Goal: Task Accomplishment & Management: Complete application form

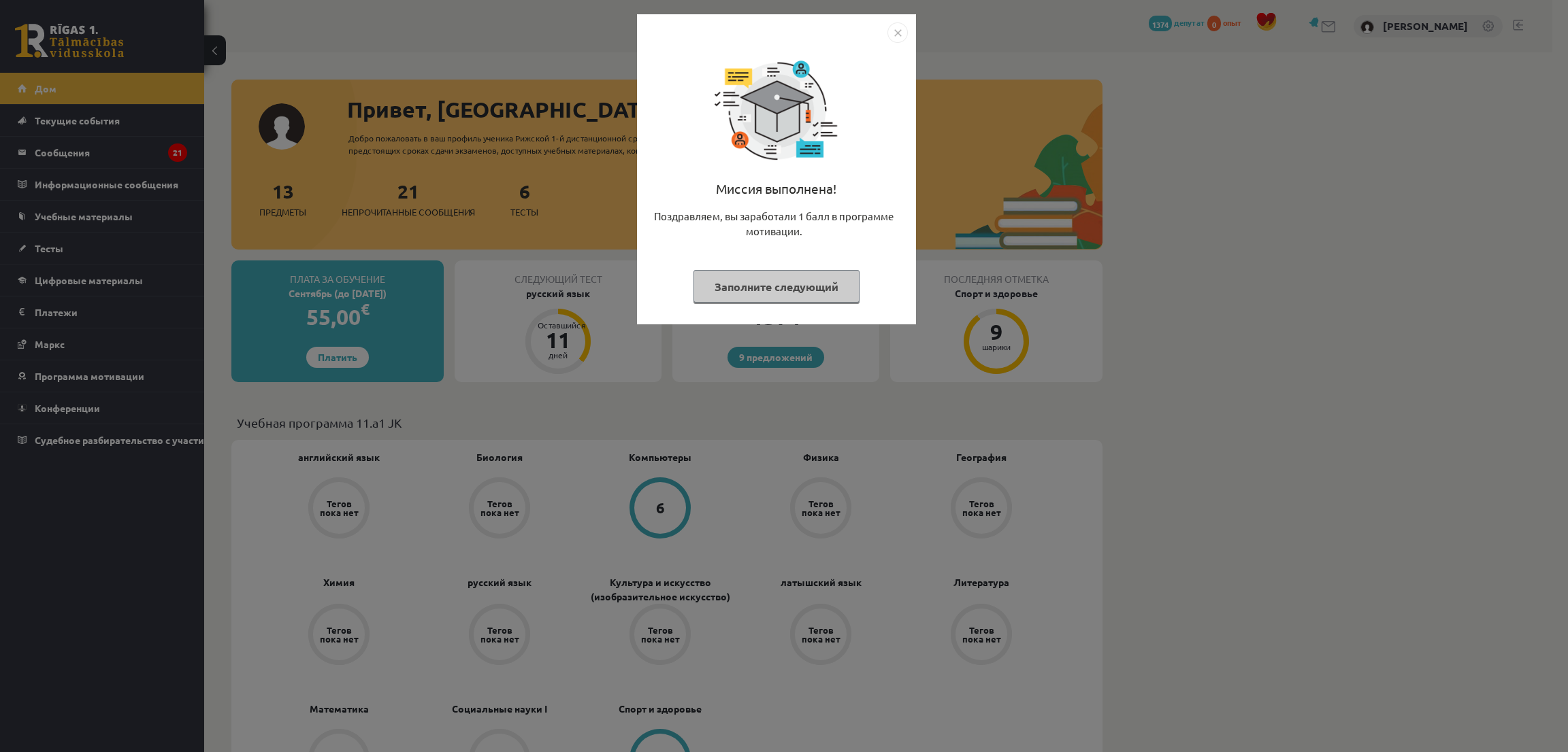
drag, startPoint x: 759, startPoint y: 283, endPoint x: 769, endPoint y: 277, distance: 11.7
click at [759, 283] on font "Заполните следующий" at bounding box center [776, 286] width 124 height 14
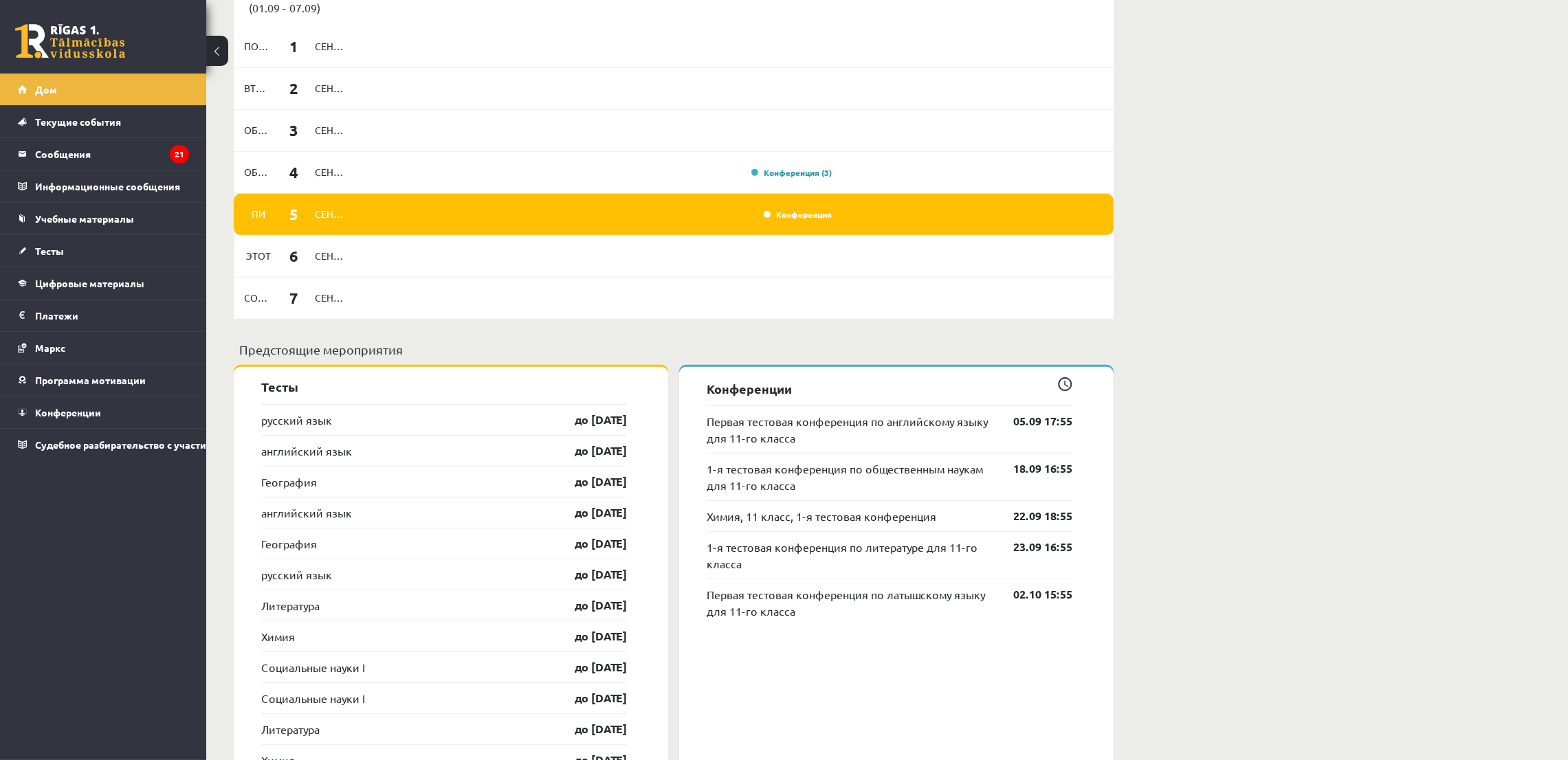
scroll to position [927, 0]
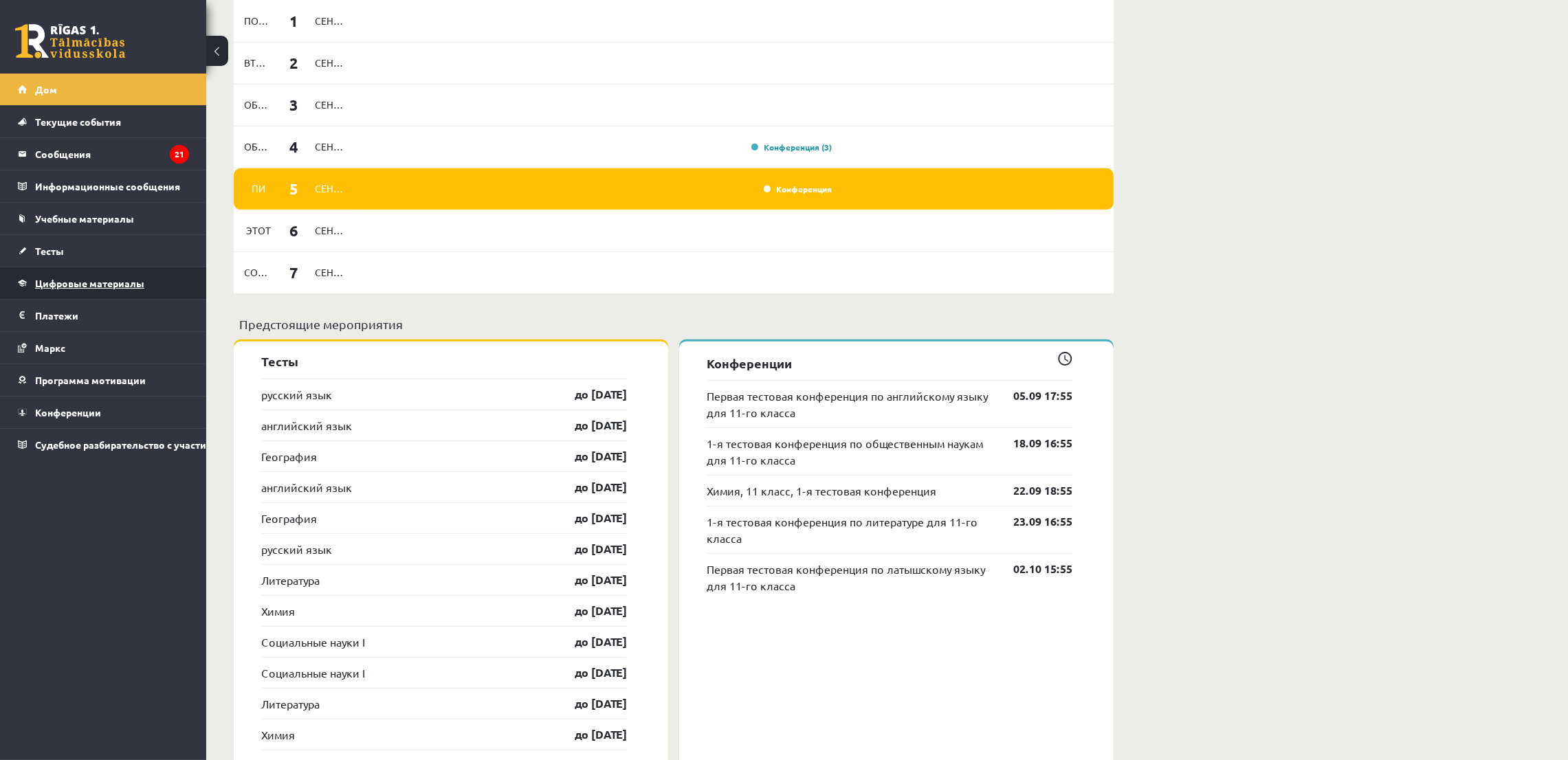
click at [98, 281] on font "Цифровые материалы" at bounding box center [89, 283] width 109 height 12
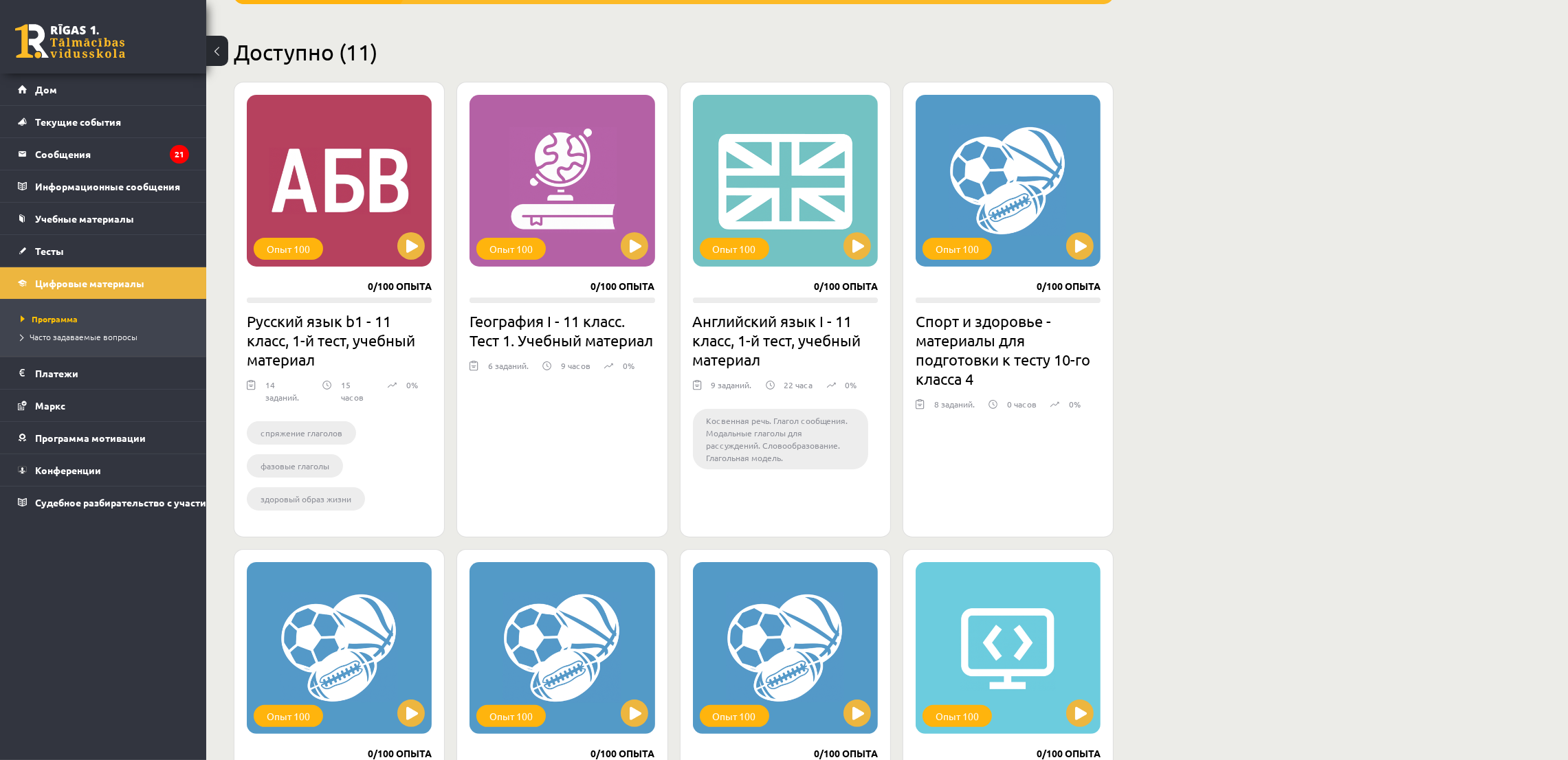
scroll to position [309, 0]
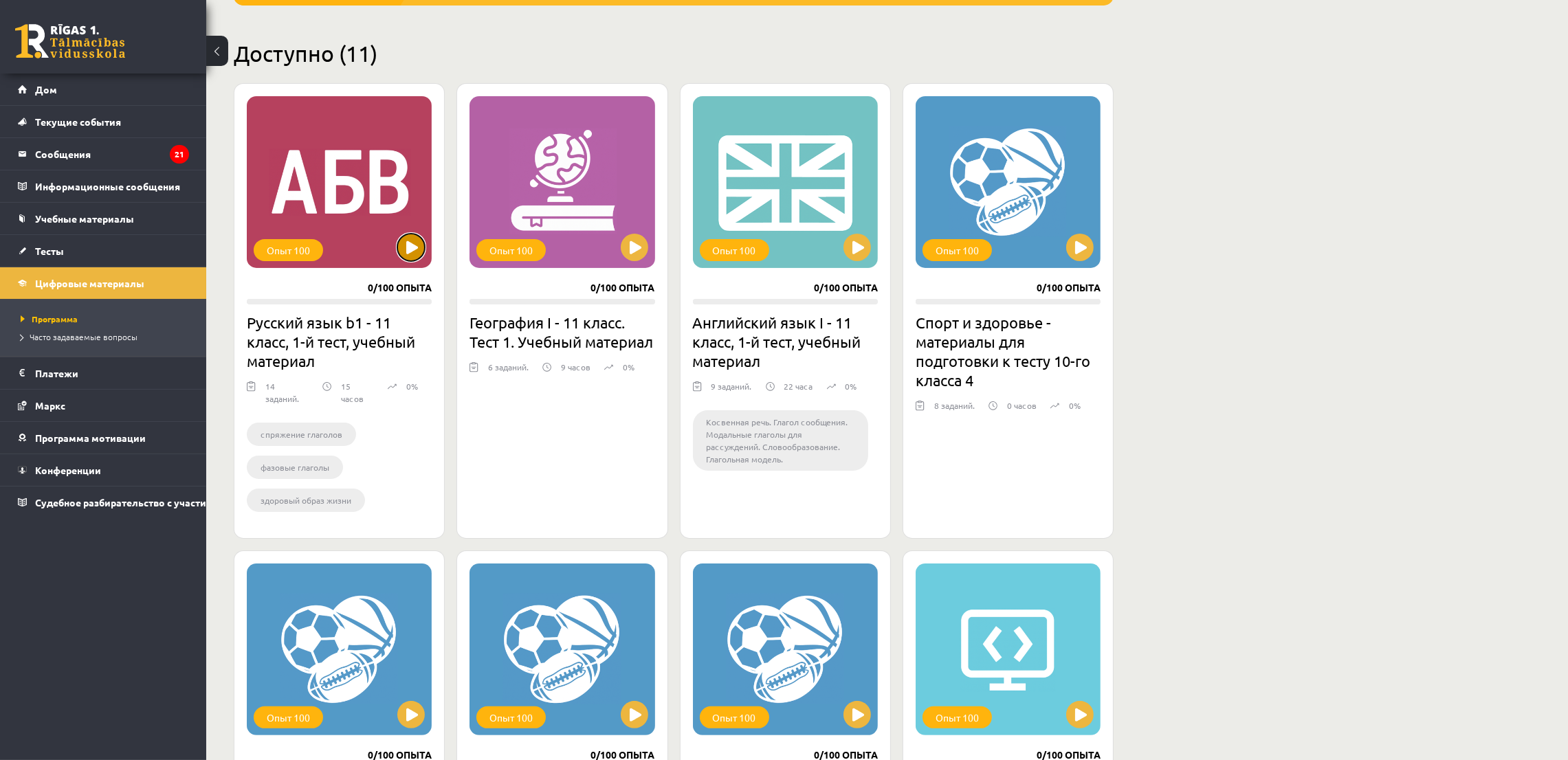
click at [397, 247] on button at bounding box center [411, 247] width 27 height 27
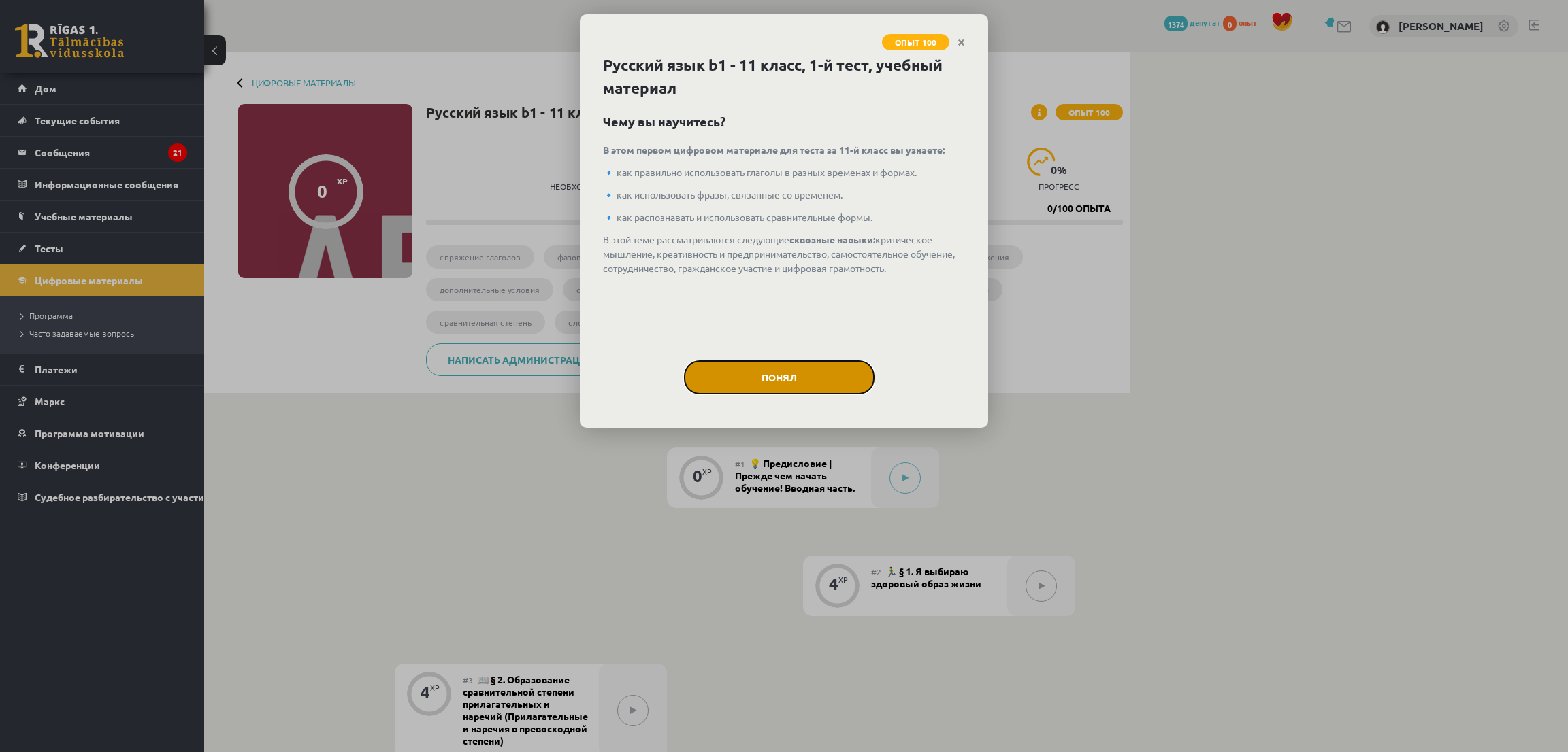
click at [839, 379] on button "Понял" at bounding box center [779, 378] width 190 height 34
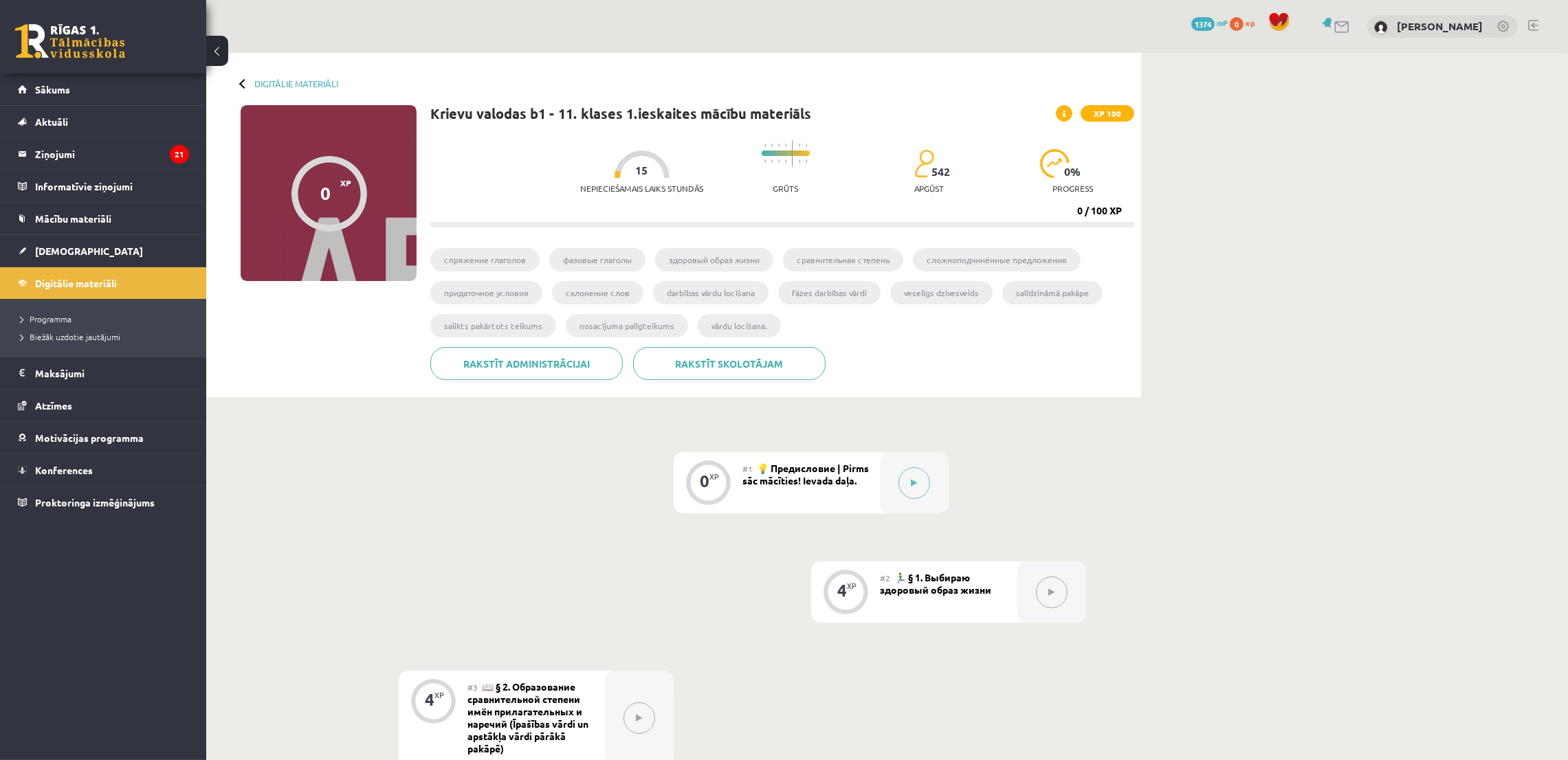
click at [916, 483] on icon at bounding box center [914, 483] width 6 height 8
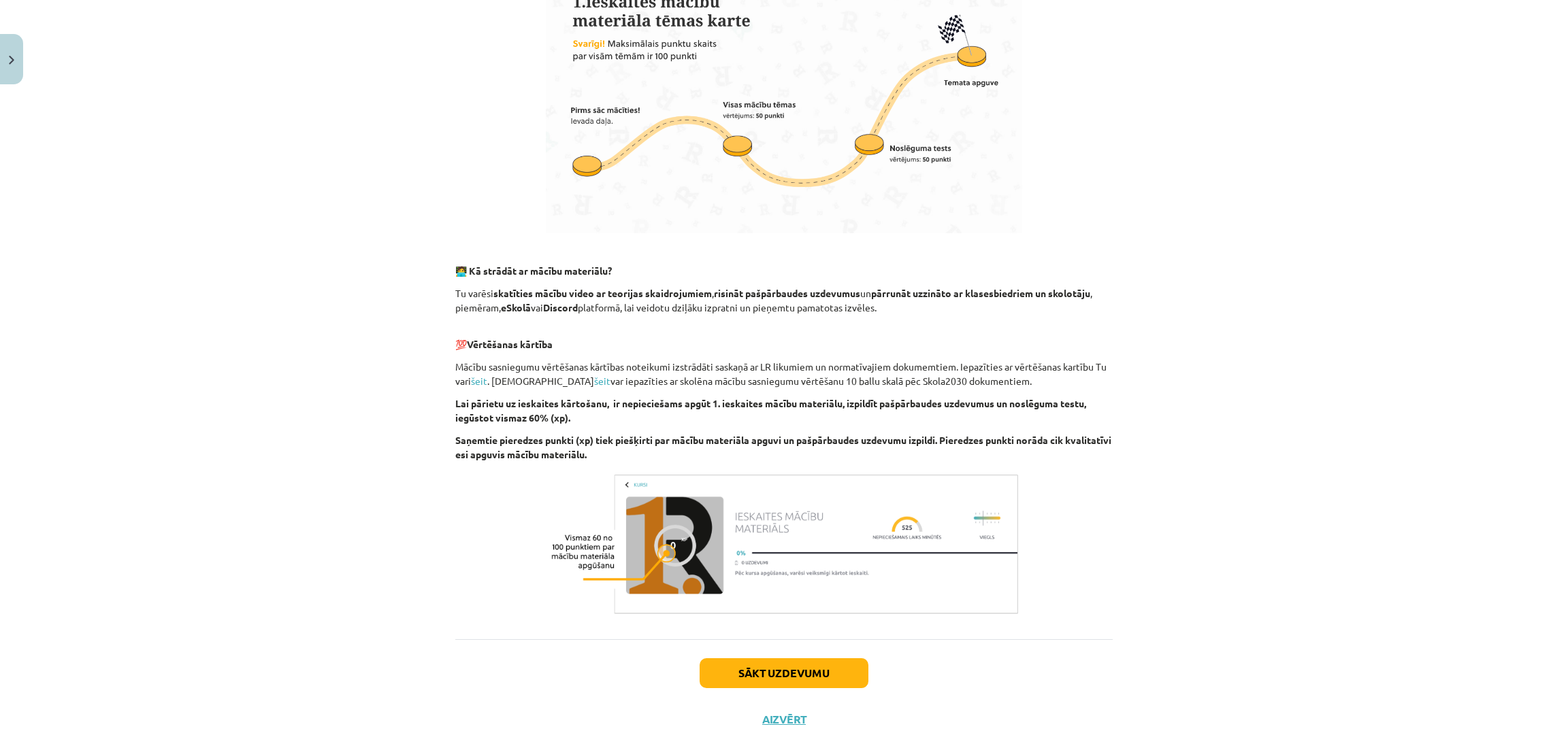
scroll to position [636, 0]
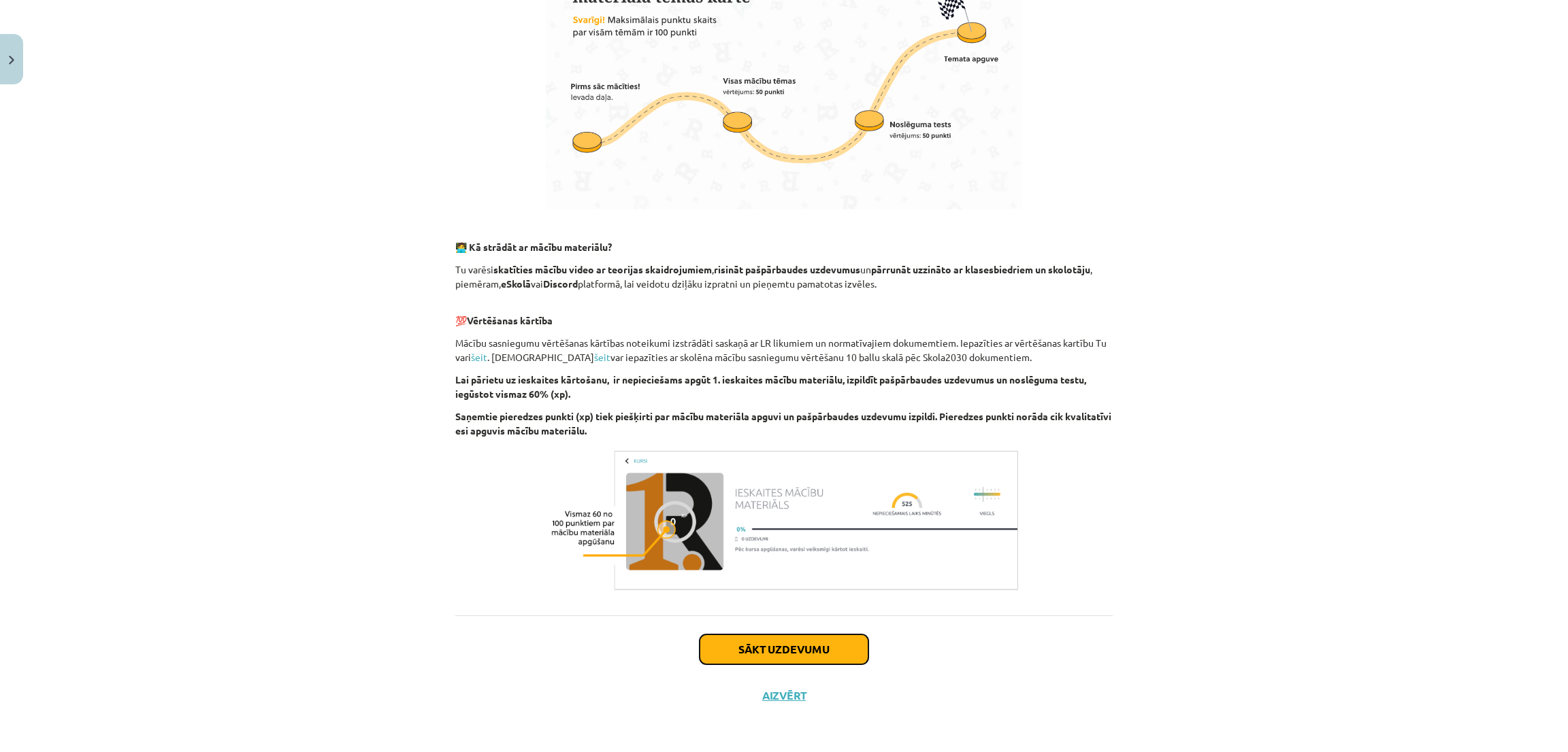
click at [789, 641] on button "Sākt uzdevumu" at bounding box center [784, 650] width 169 height 30
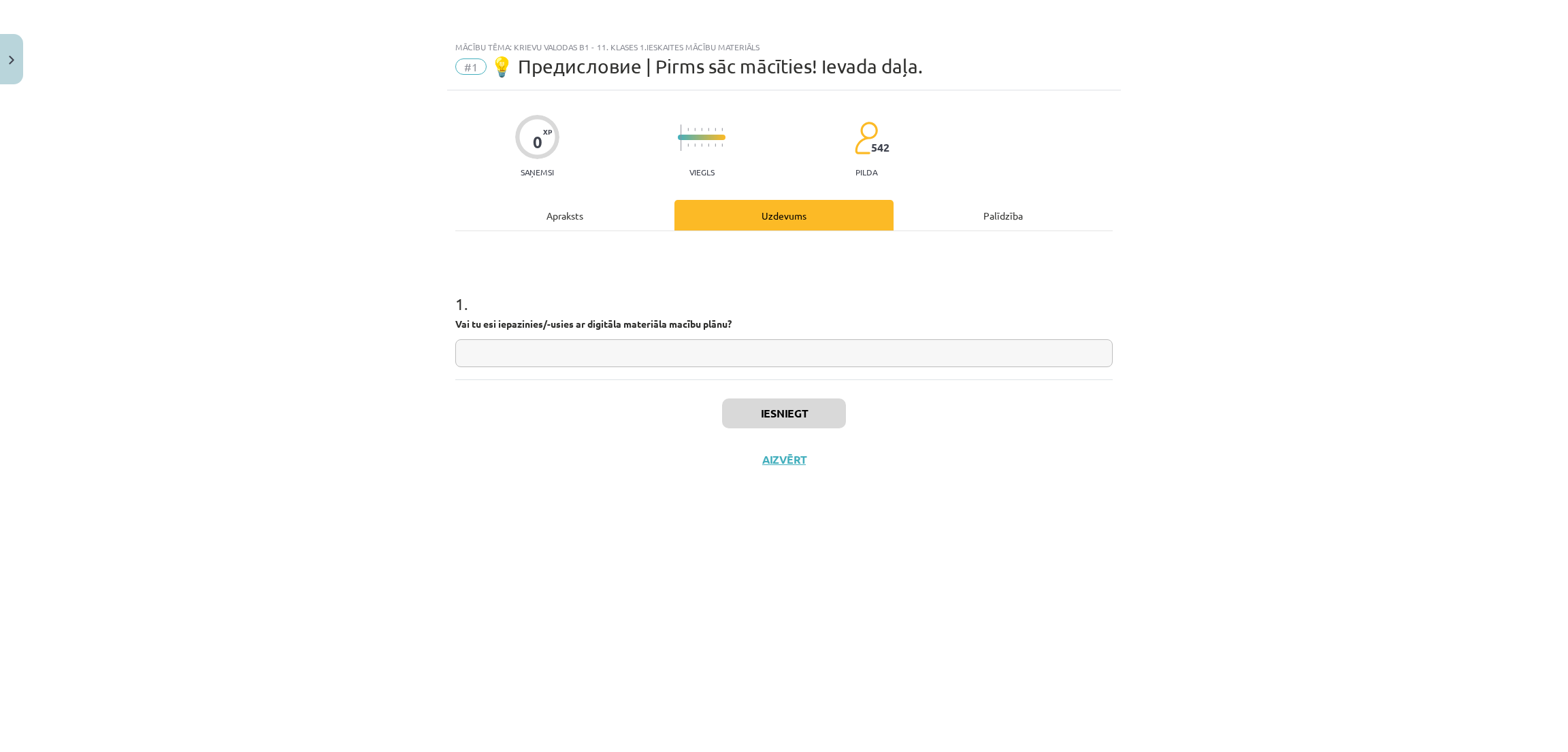
click at [480, 357] on input "text" at bounding box center [784, 353] width 657 height 28
type input "**"
click at [806, 416] on button "Iesniegt" at bounding box center [784, 414] width 124 height 30
click at [780, 475] on button "Nākamā nodarbība" at bounding box center [784, 469] width 134 height 31
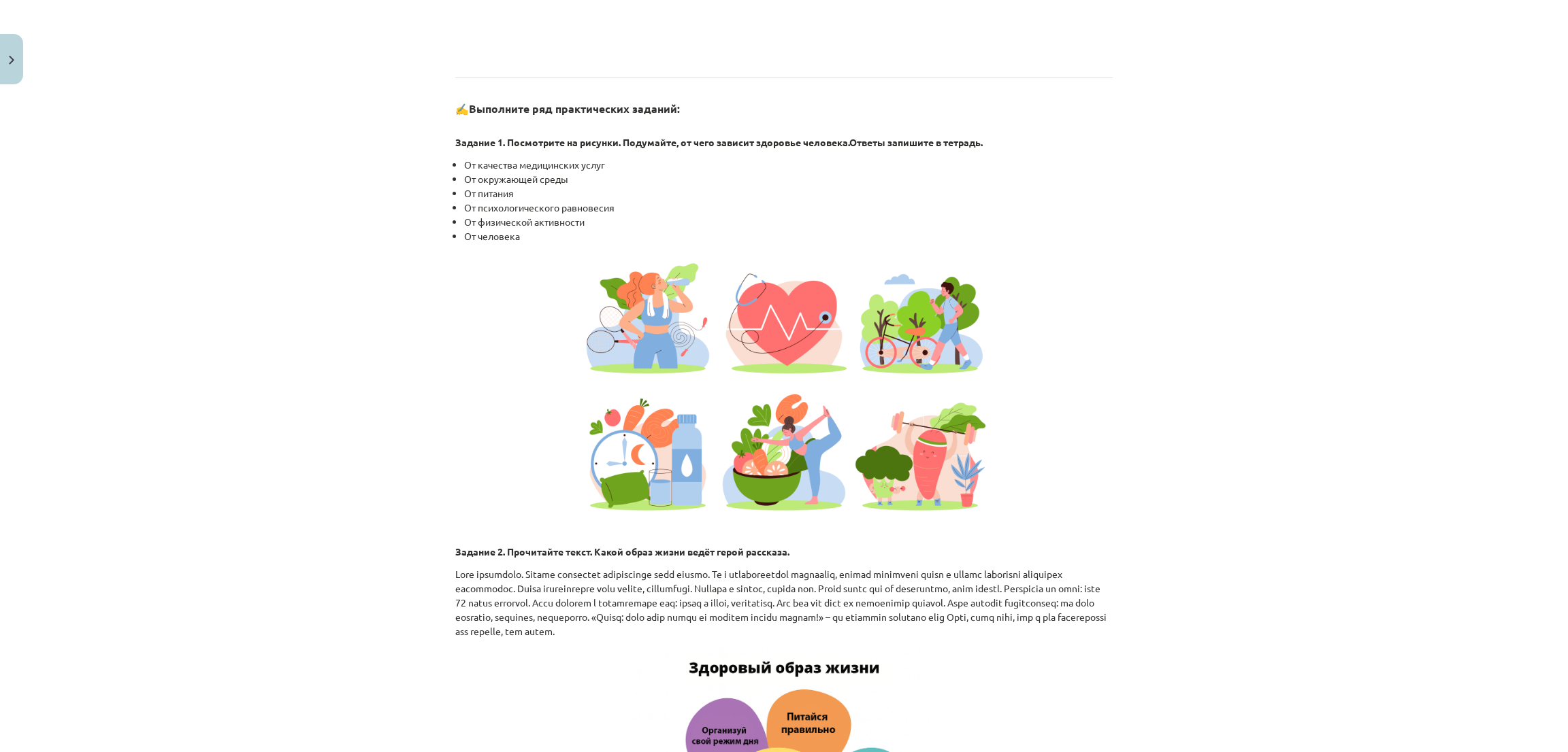
scroll to position [1020, 0]
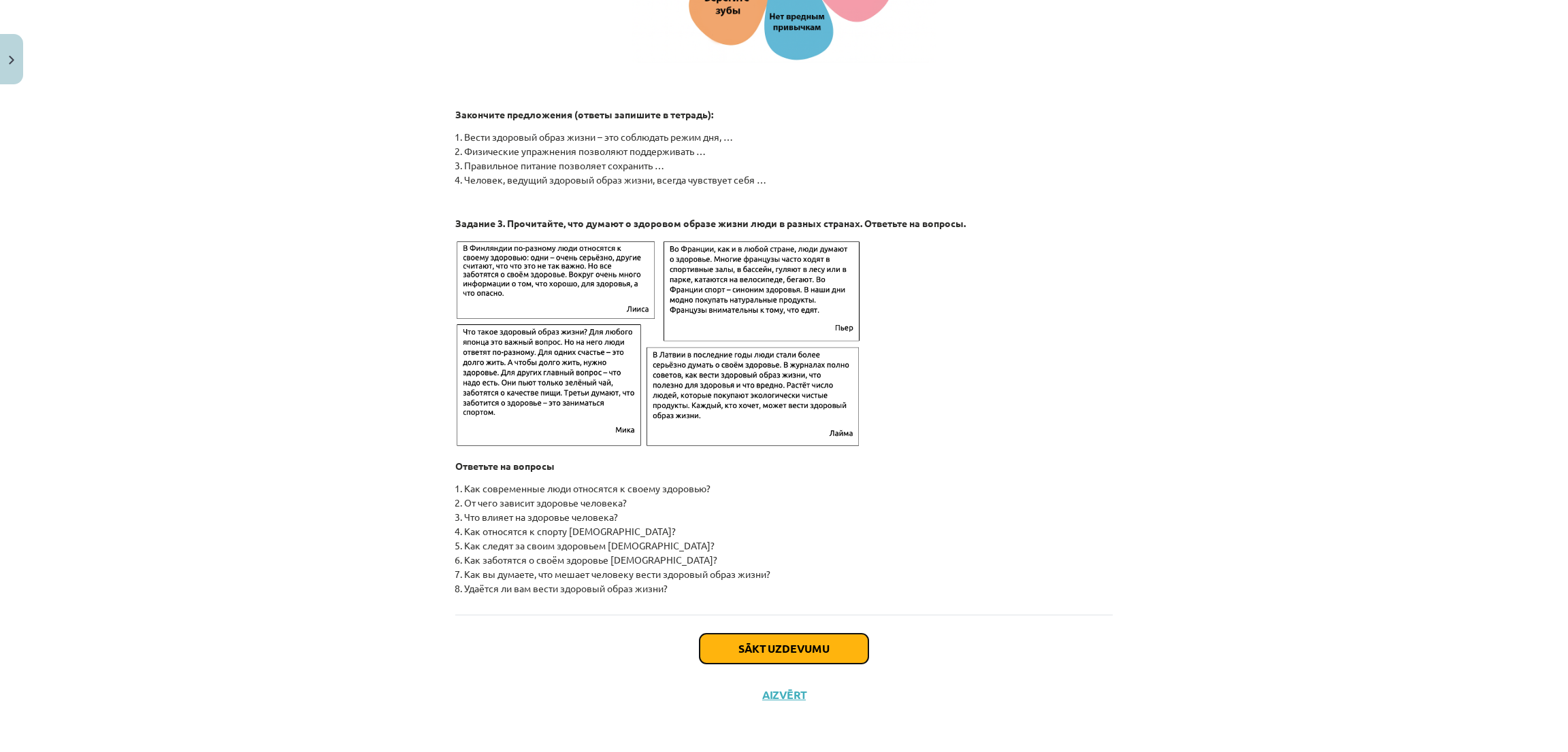
click at [768, 641] on button "Sākt uzdevumu" at bounding box center [784, 649] width 169 height 30
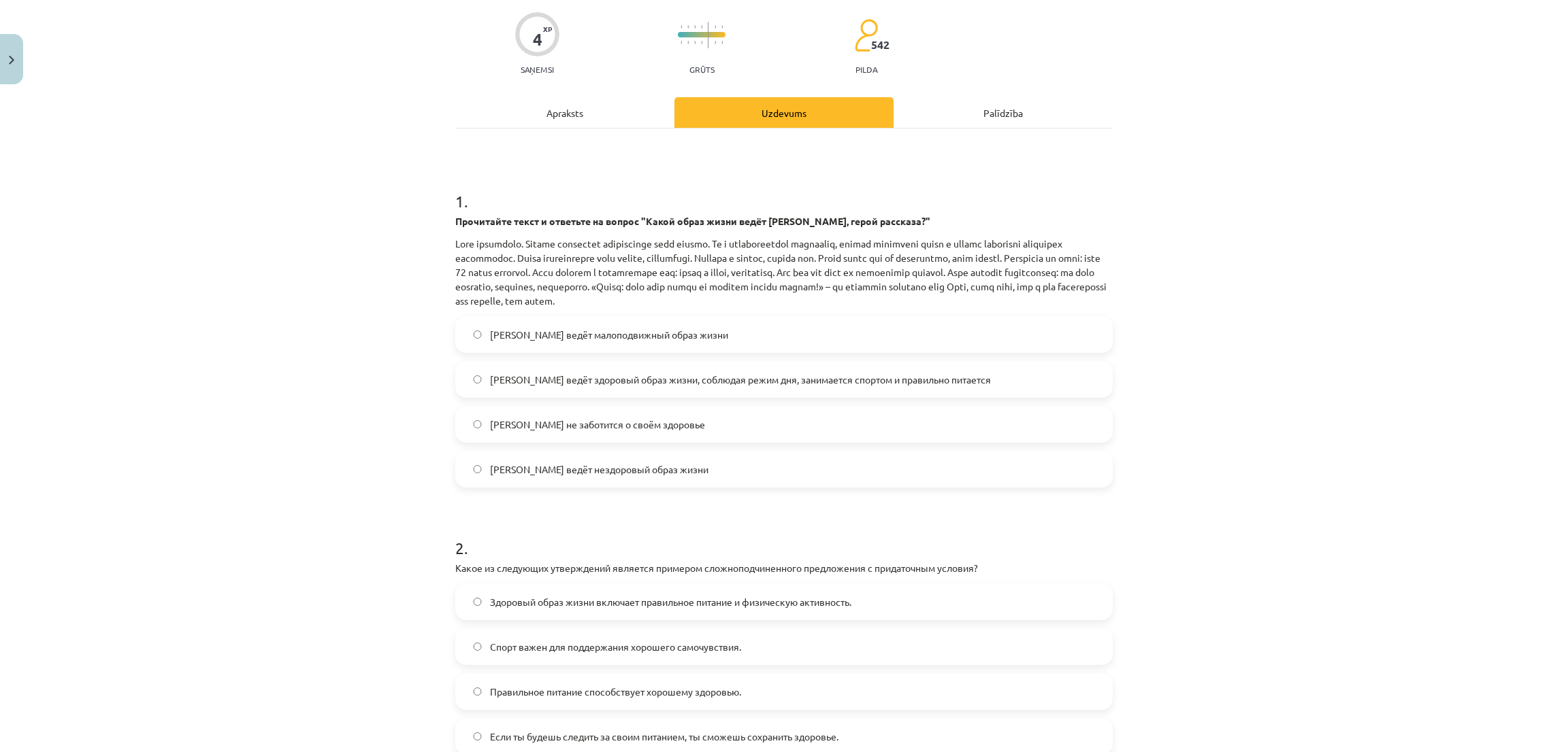
scroll to position [136, 0]
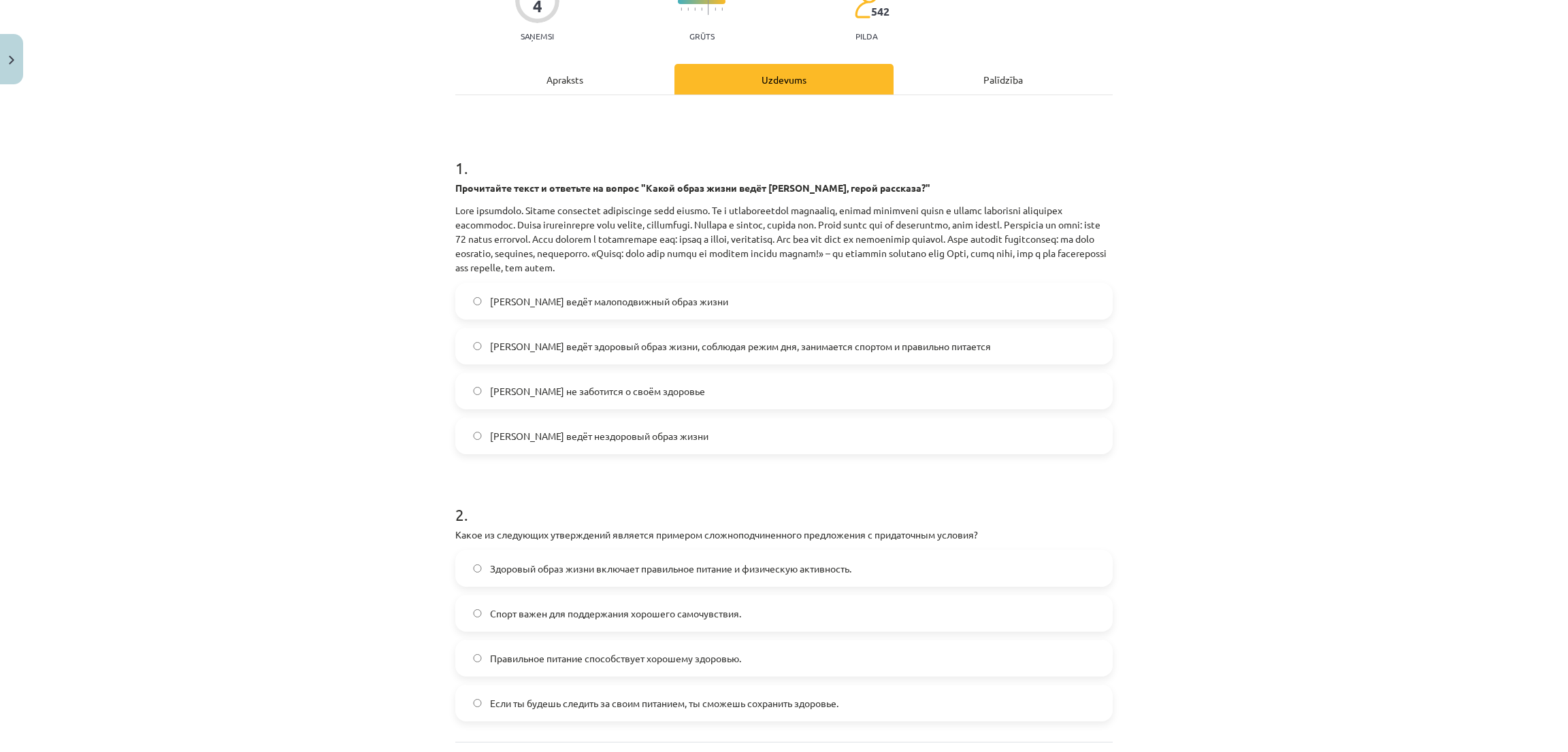
click at [616, 340] on span "Олег ведёт здоровый образ жизни, соблюдая режим дня, занимается спортом и прави…" at bounding box center [740, 346] width 501 height 14
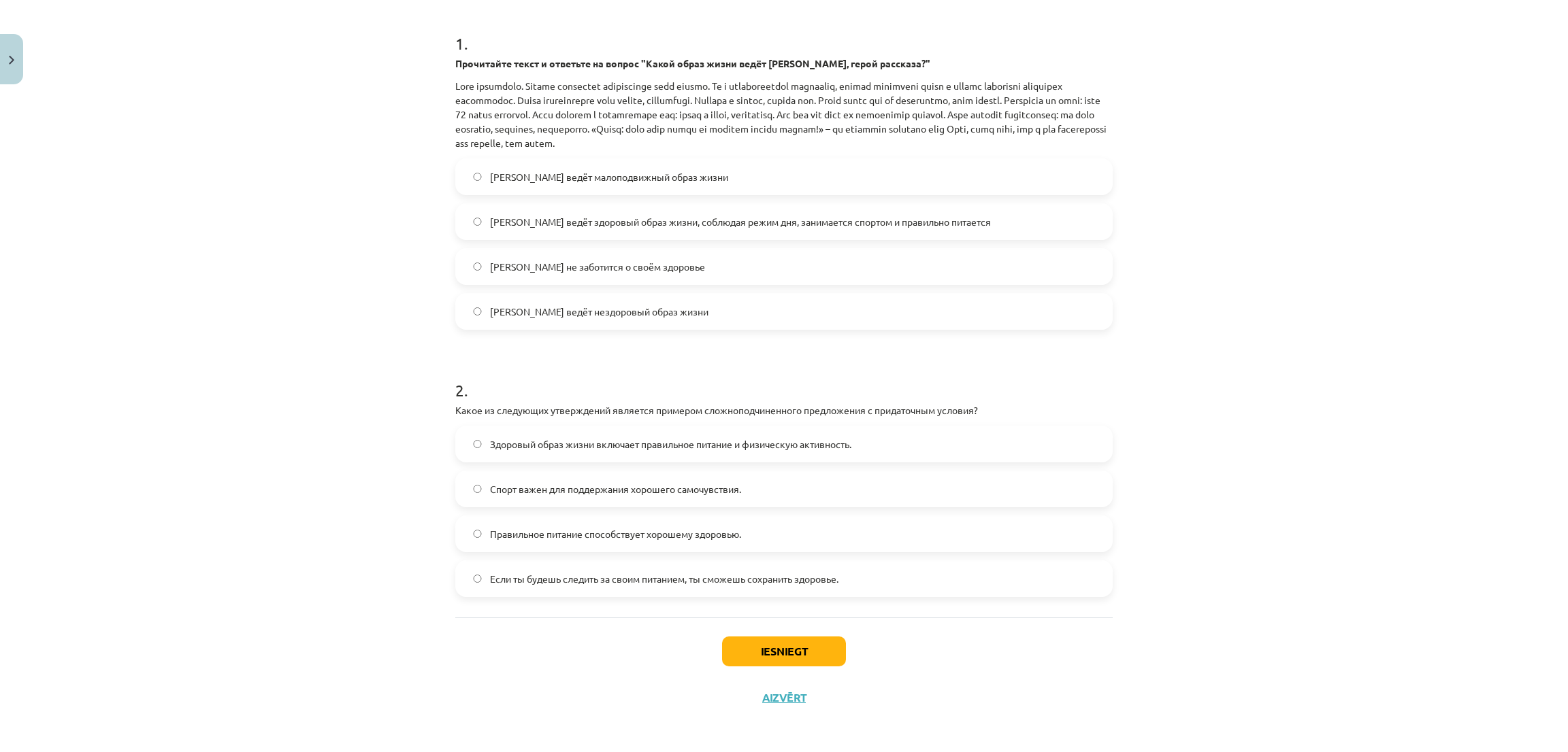
scroll to position [263, 0]
click at [579, 573] on span "Если ты будешь следить за своим питанием, ты сможешь сохранить здоровье." at bounding box center [664, 576] width 348 height 14
click at [801, 657] on button "Iesniegt" at bounding box center [784, 649] width 124 height 30
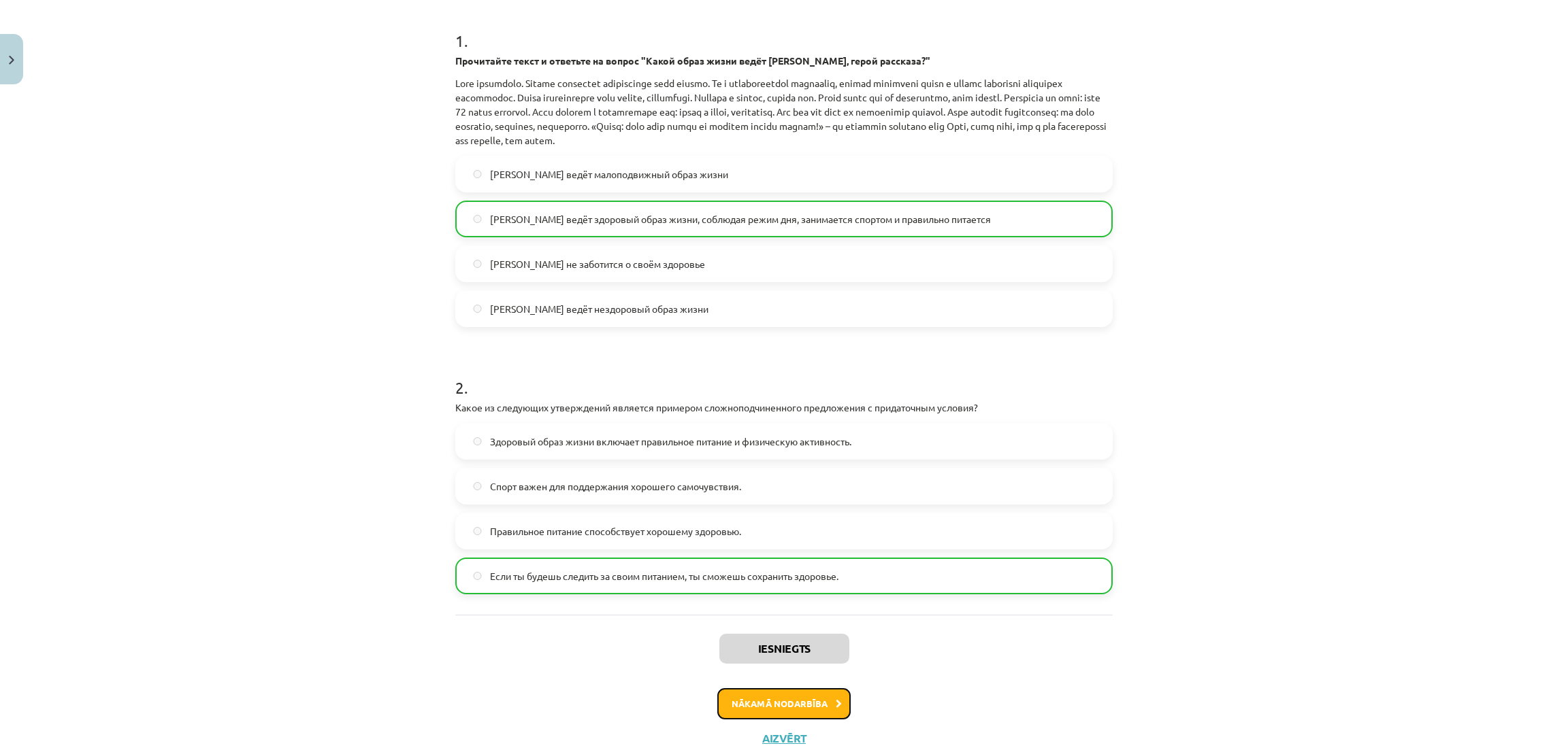
click at [753, 710] on button "Nākamā nodarbība" at bounding box center [784, 704] width 134 height 31
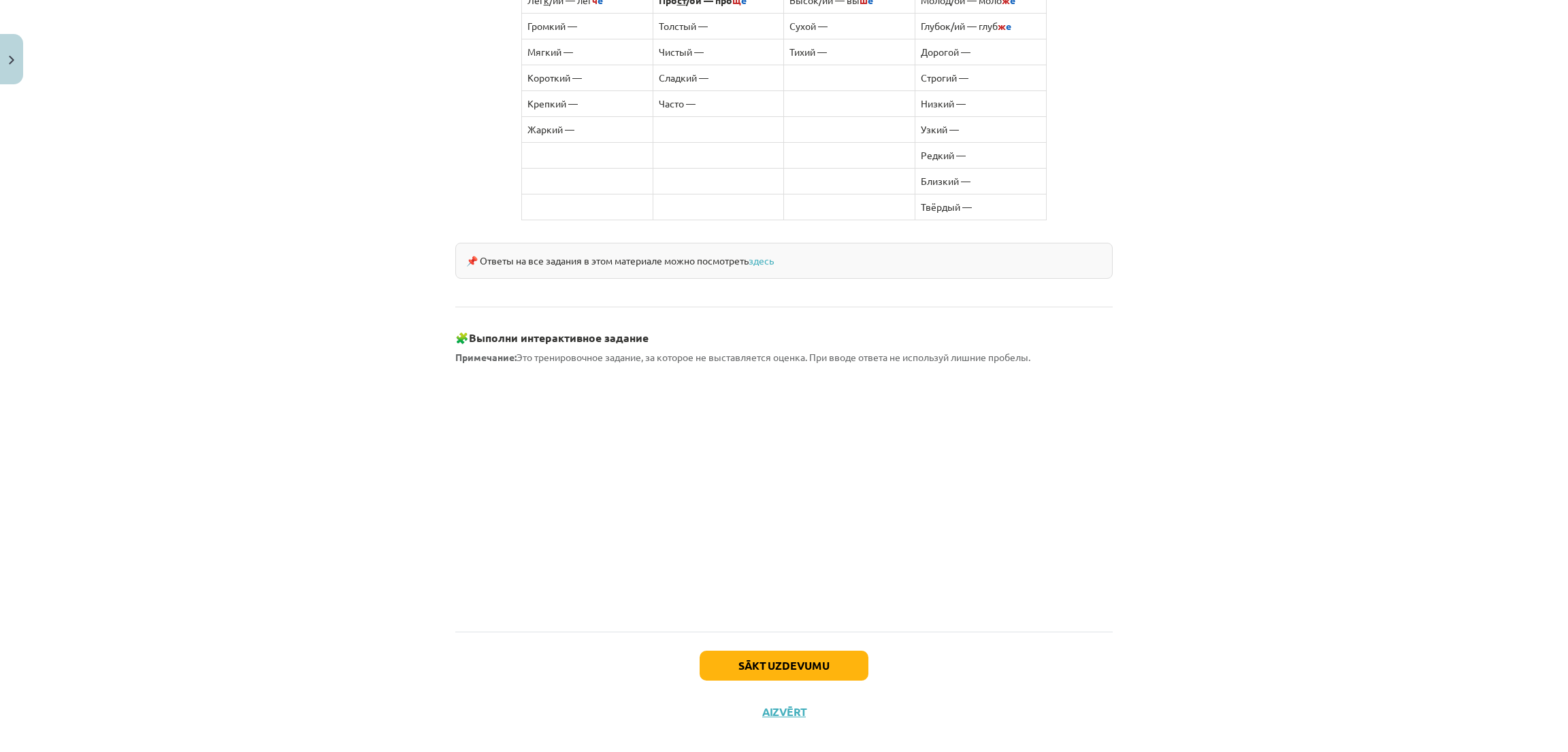
scroll to position [976, 0]
click at [804, 649] on button "Sākt uzdevumu" at bounding box center [784, 664] width 169 height 30
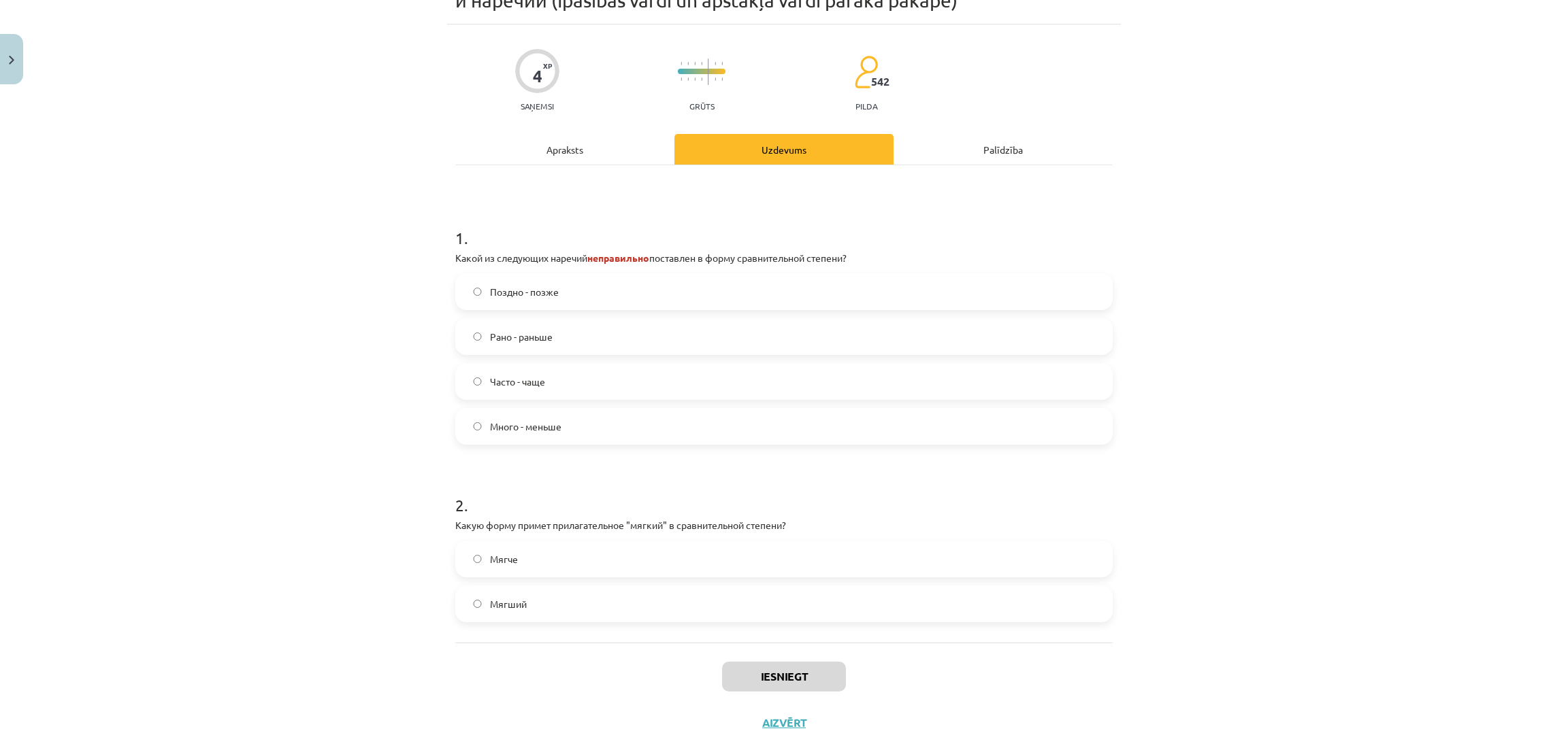
scroll to position [116, 0]
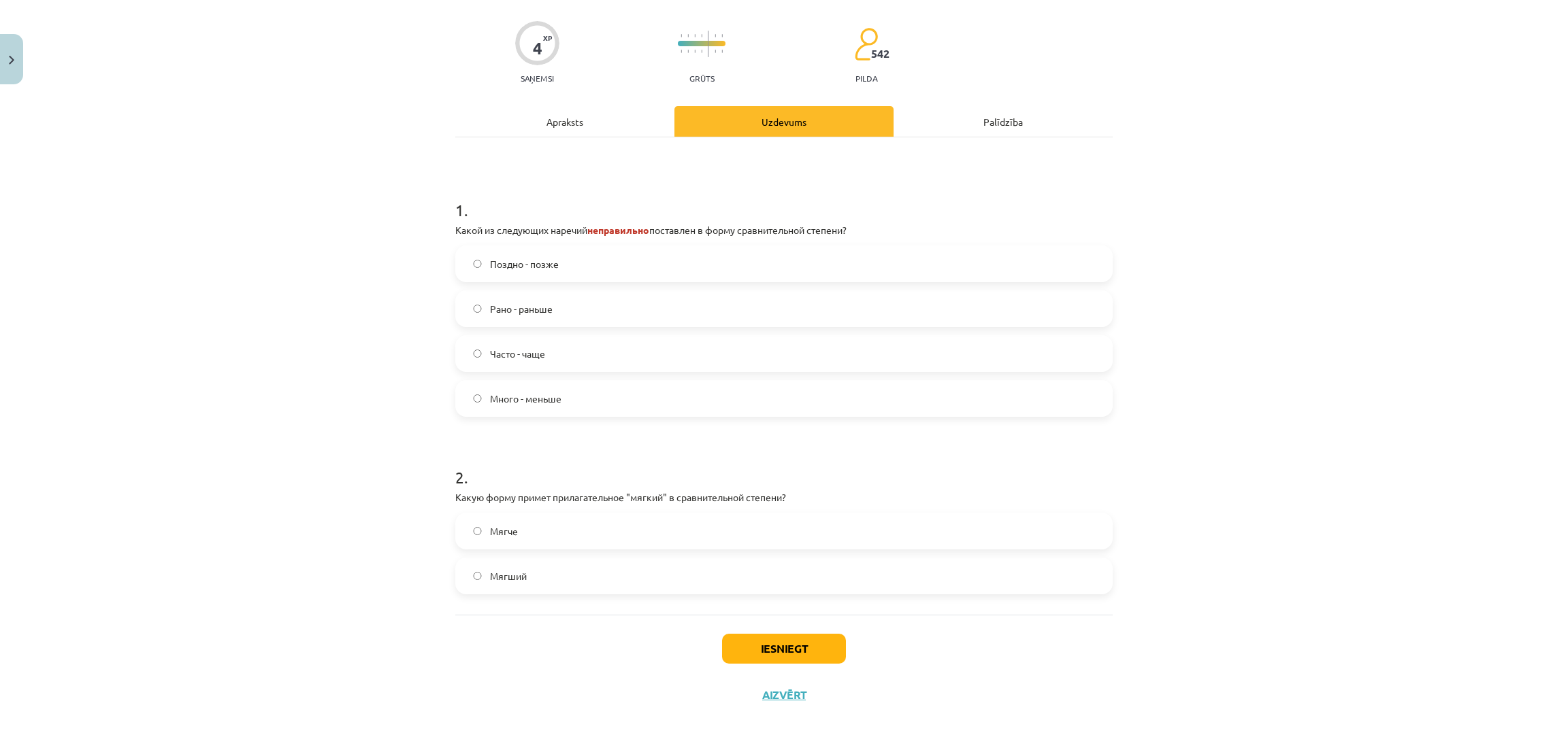
click at [532, 536] on label "Мягче" at bounding box center [784, 532] width 655 height 34
click at [779, 645] on button "Iesniegt" at bounding box center [784, 649] width 124 height 30
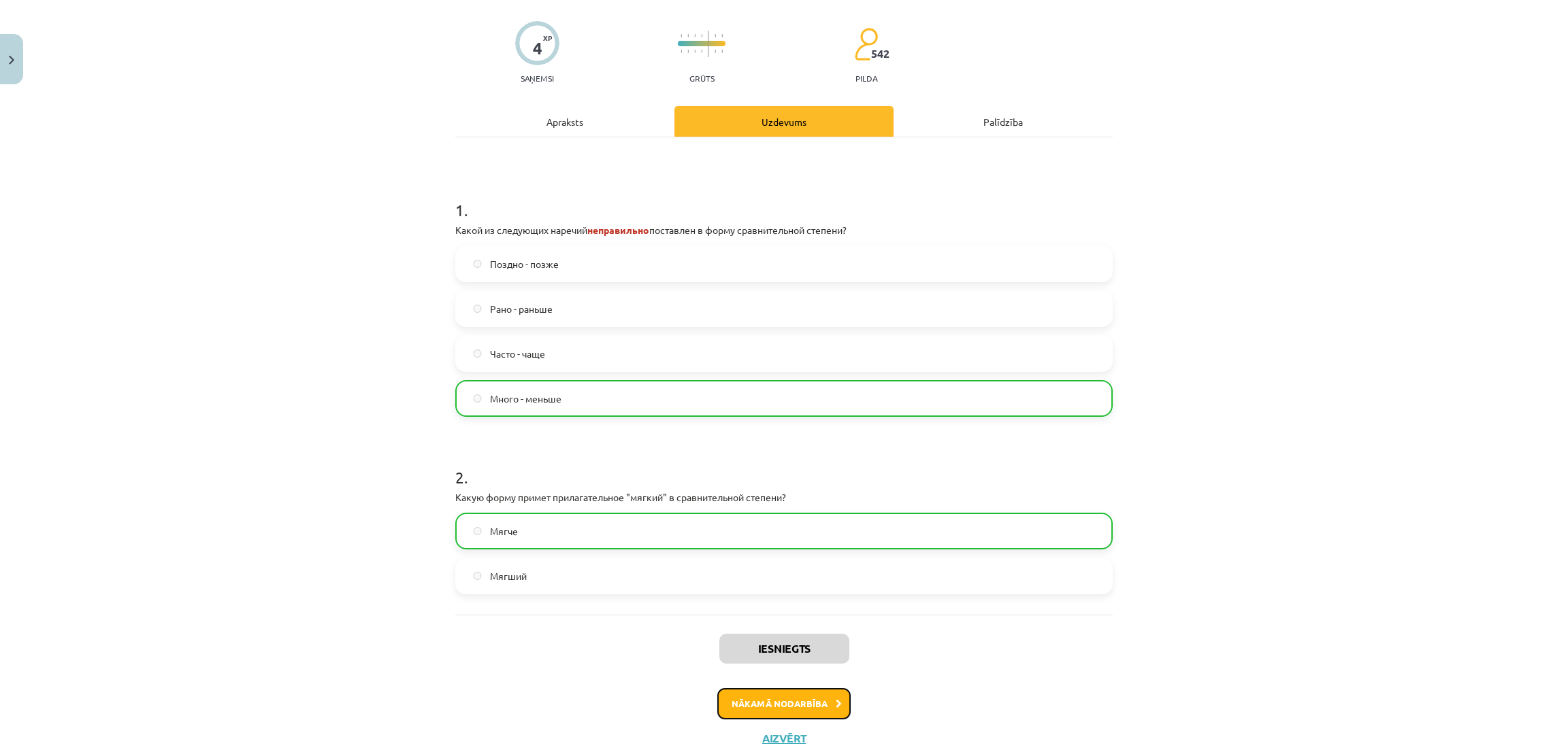
click at [759, 700] on button "Nākamā nodarbība" at bounding box center [784, 704] width 134 height 31
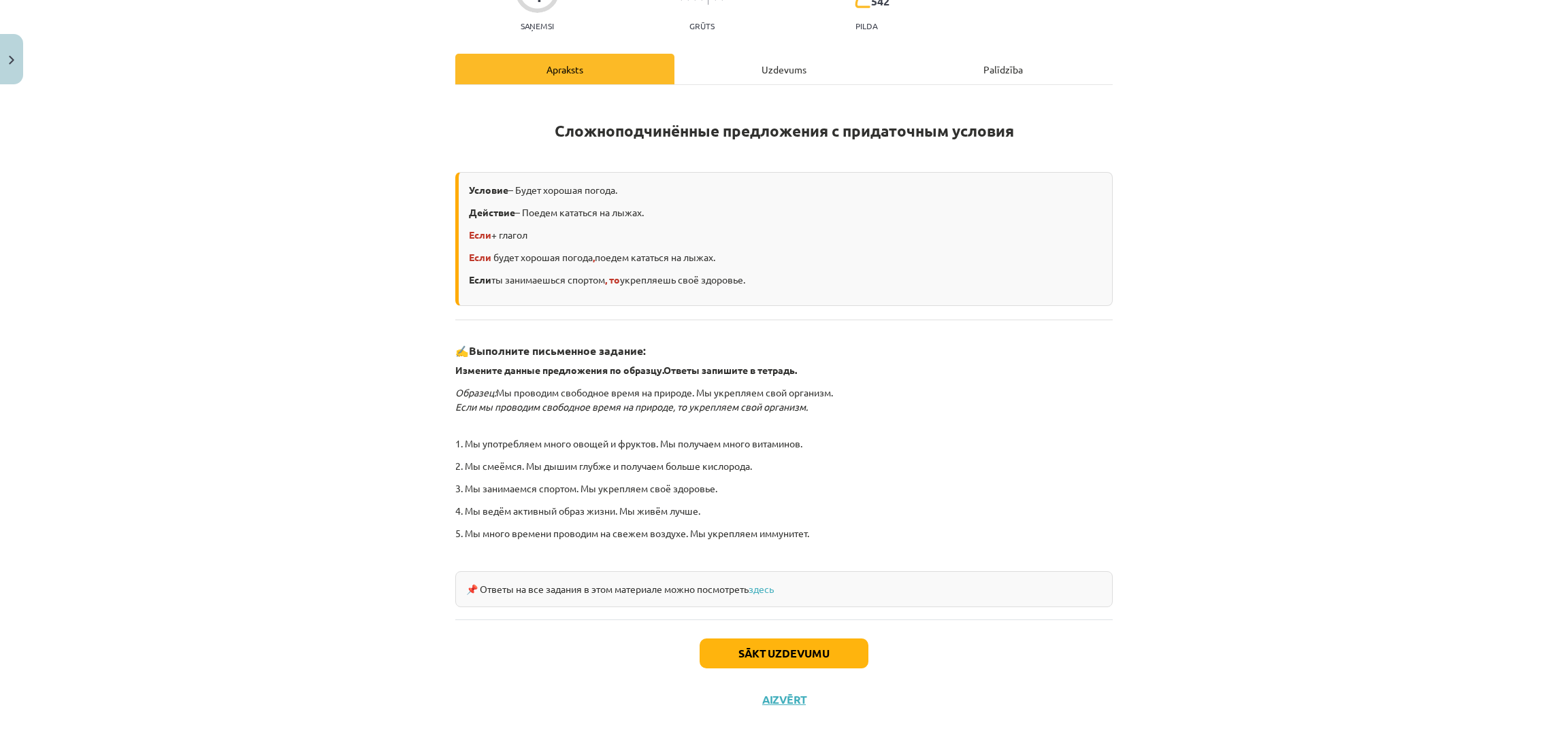
scroll to position [150, 0]
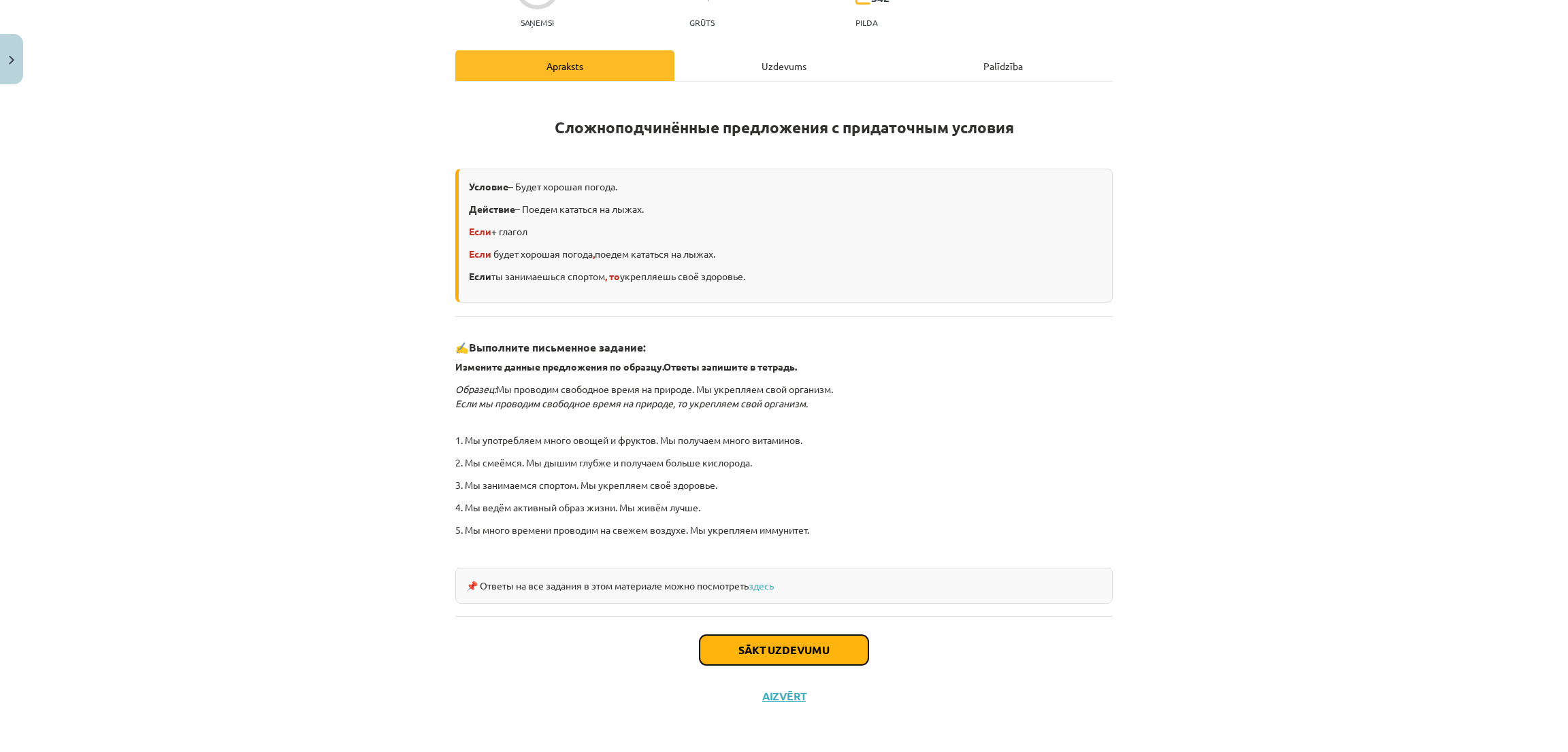
click at [770, 655] on button "Sākt uzdevumu" at bounding box center [784, 650] width 169 height 30
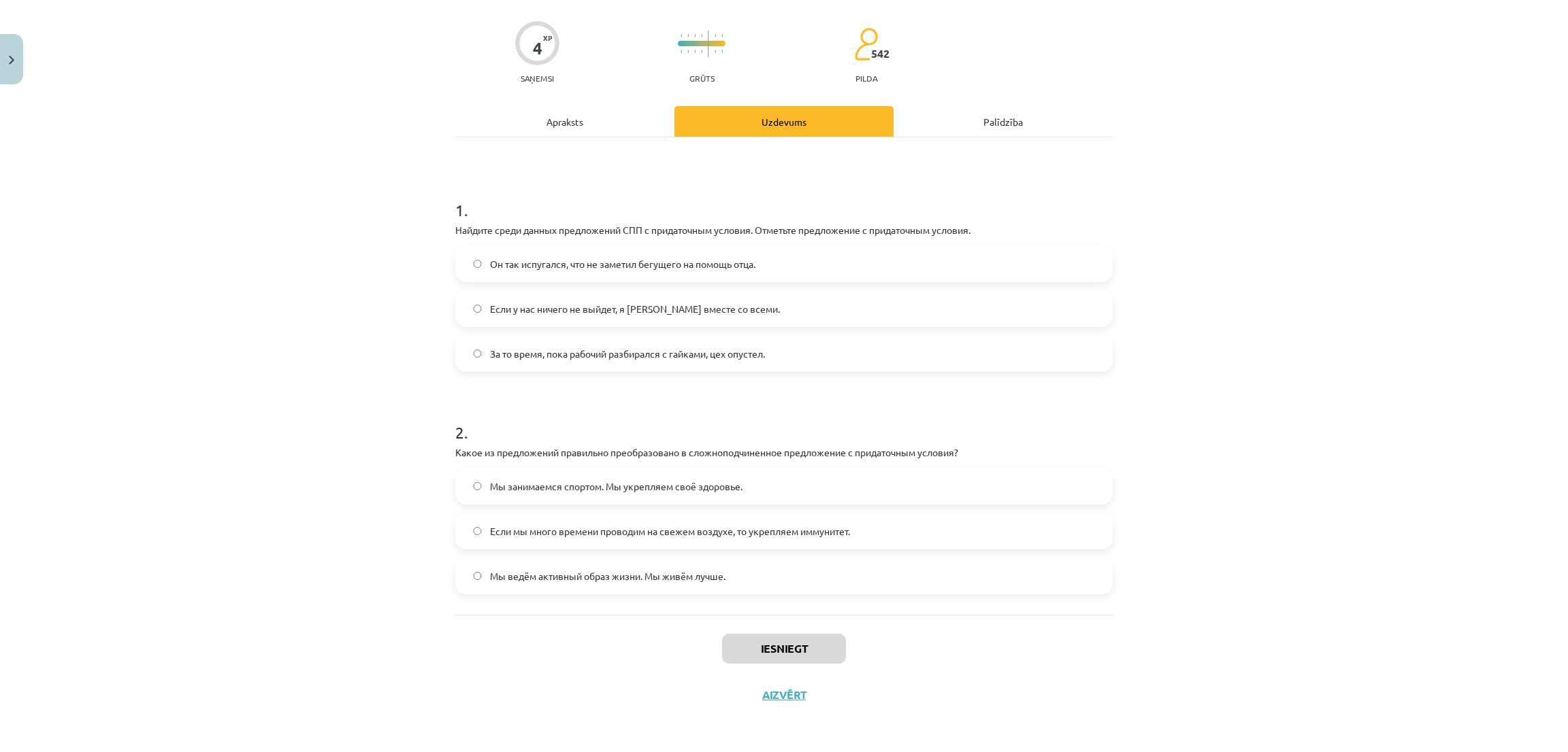
scroll to position [34, 0]
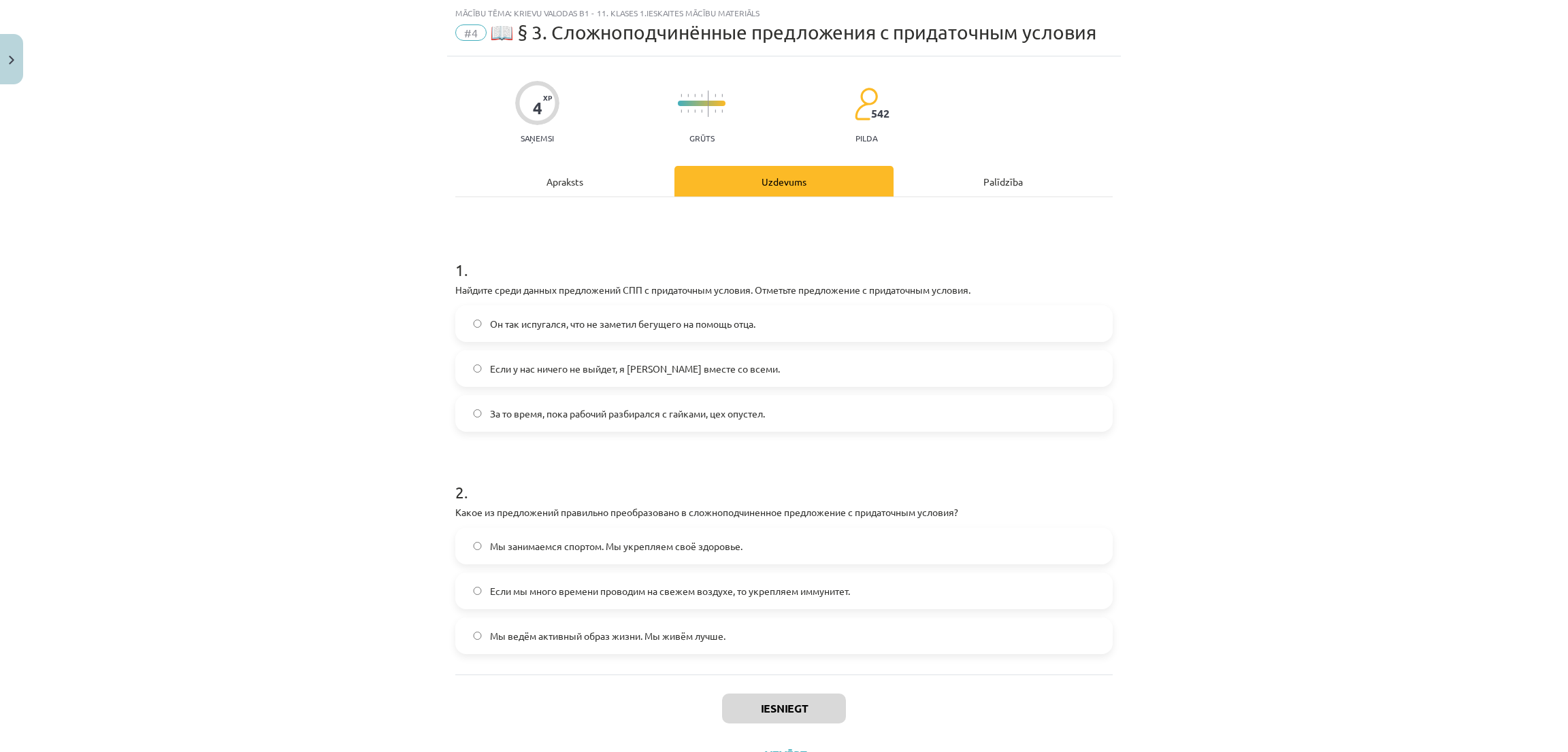
click at [549, 381] on label "Если у нас ничего не выйдет, я уеду вместе со всеми." at bounding box center [784, 369] width 655 height 34
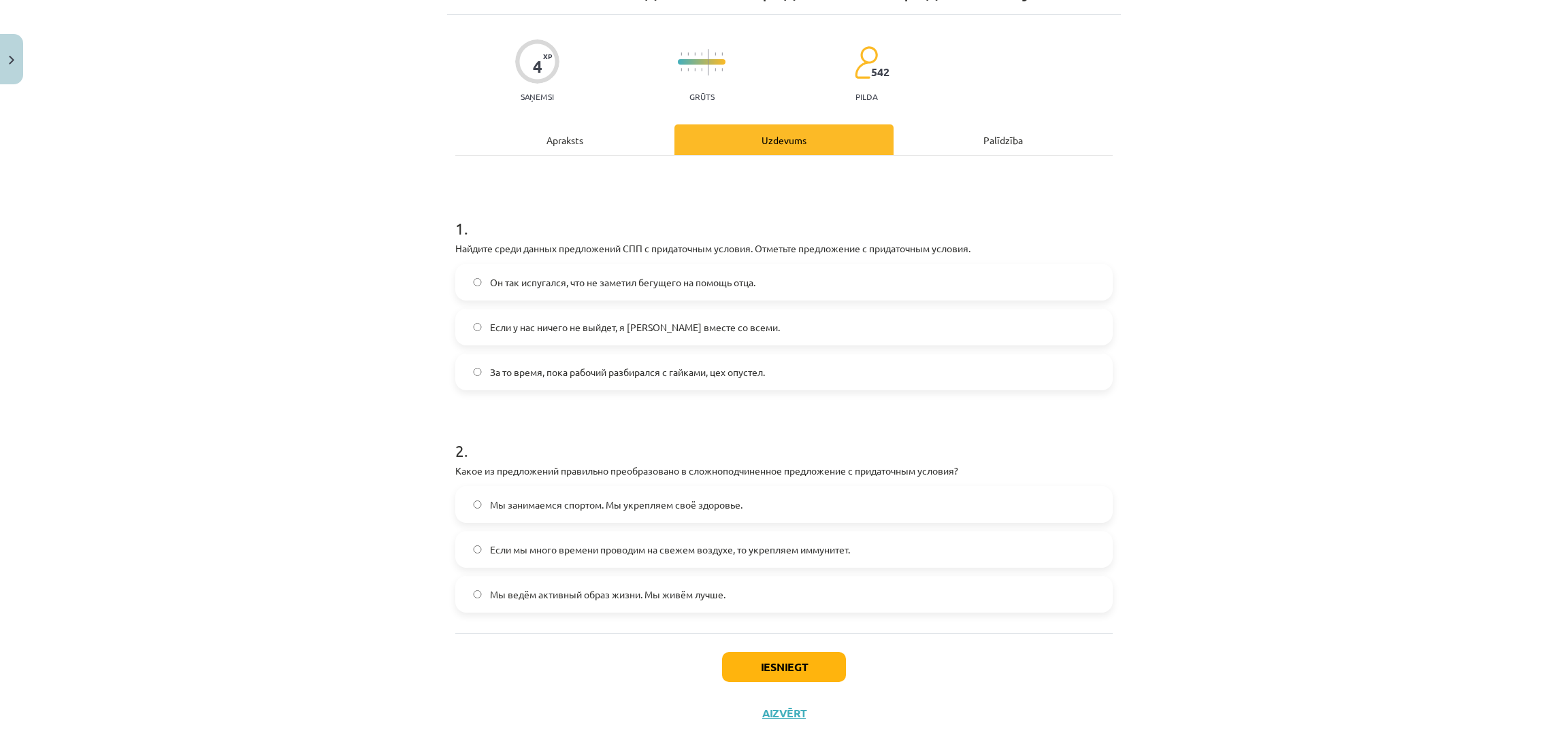
scroll to position [94, 0]
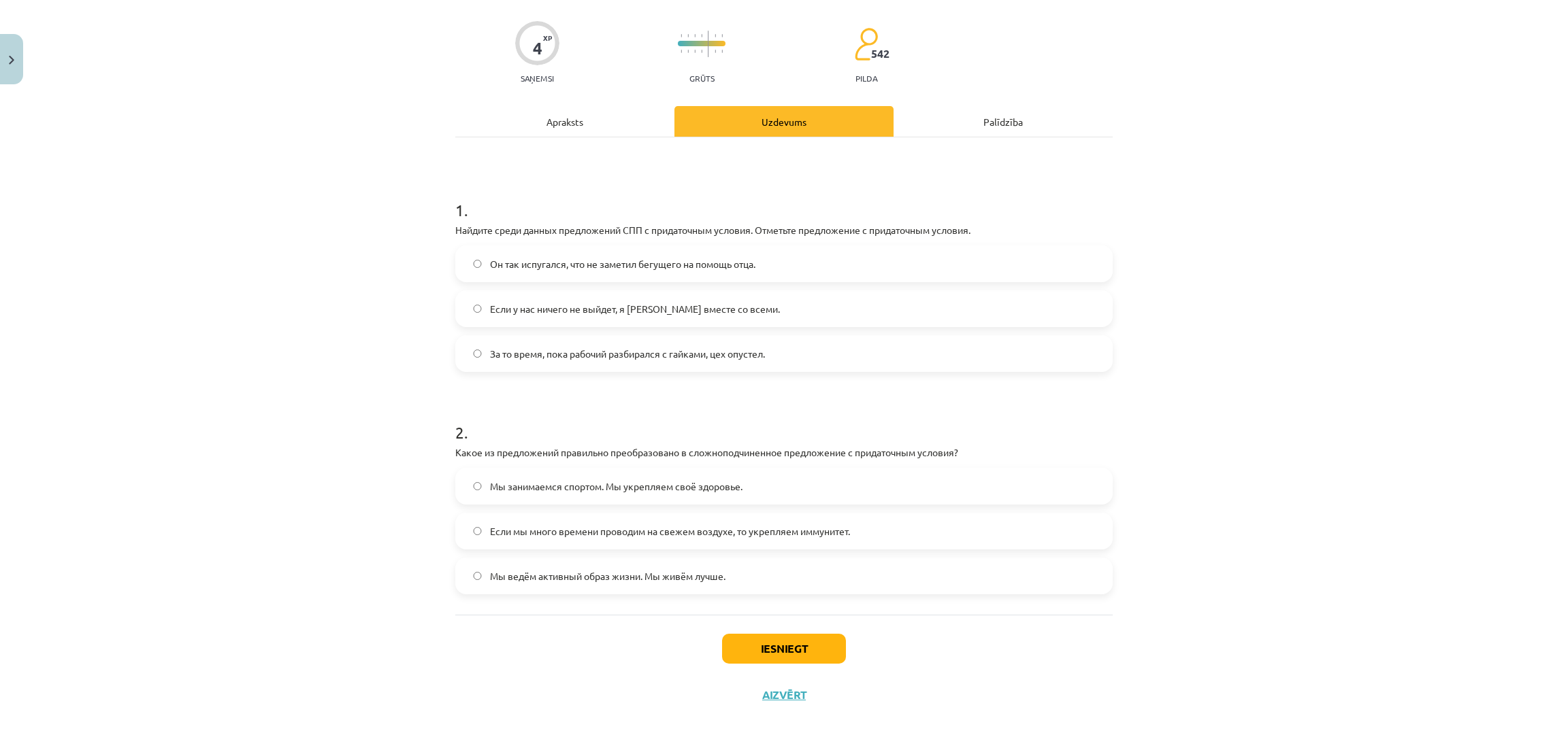
click at [498, 478] on label "Мы занимаемся спортом. Мы укрепляем своё здоровье." at bounding box center [784, 487] width 655 height 34
click at [613, 553] on div "Мы занимаемся спортом. Мы укрепляем своё здоровье. Если мы много времени провод…" at bounding box center [784, 531] width 657 height 126
click at [590, 542] on label "Если мы много времени проводим на свежем воздухе, то укрепляем иммунитет." at bounding box center [784, 532] width 655 height 34
click at [736, 647] on button "Iesniegt" at bounding box center [784, 649] width 124 height 30
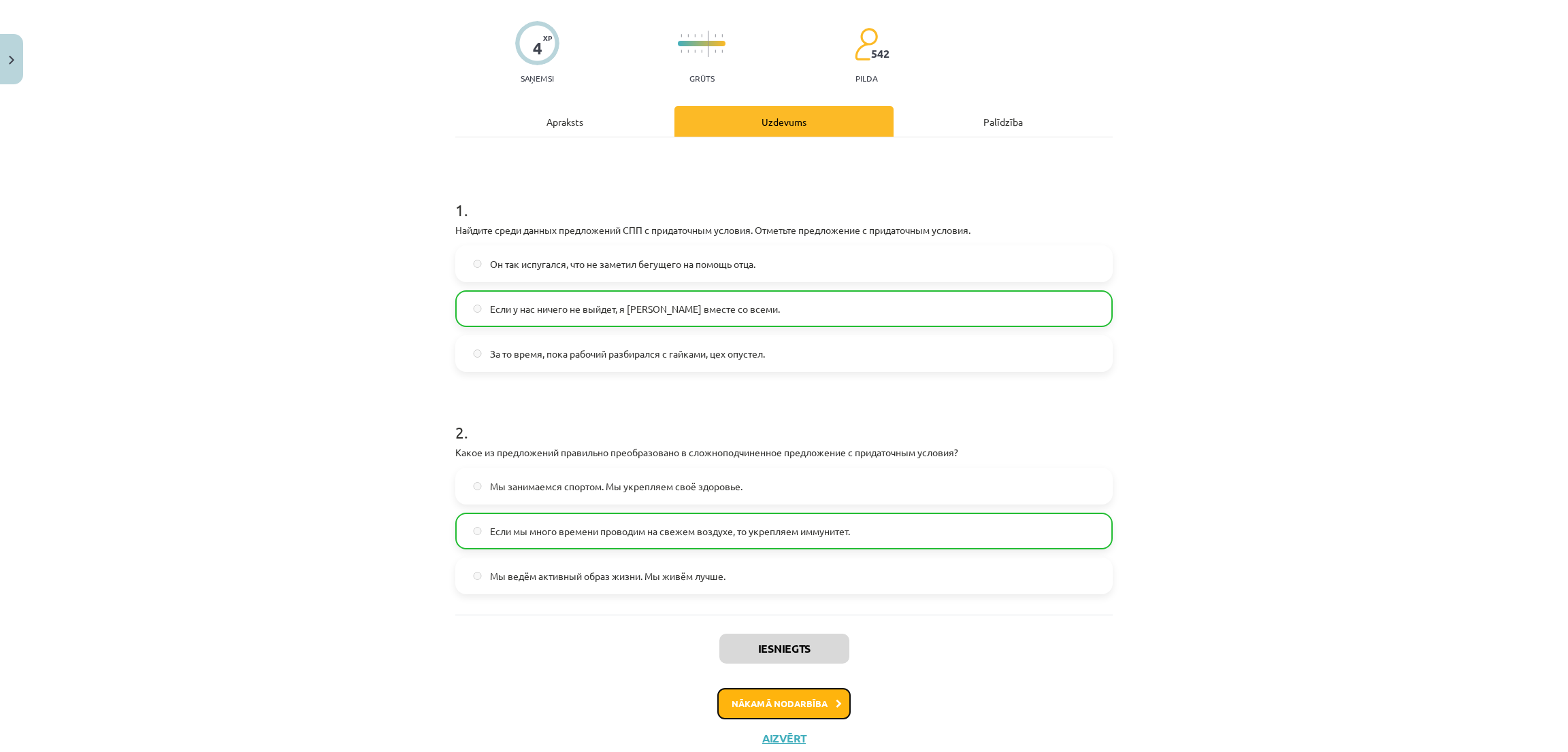
click at [780, 713] on button "Nākamā nodarbība" at bounding box center [784, 704] width 134 height 31
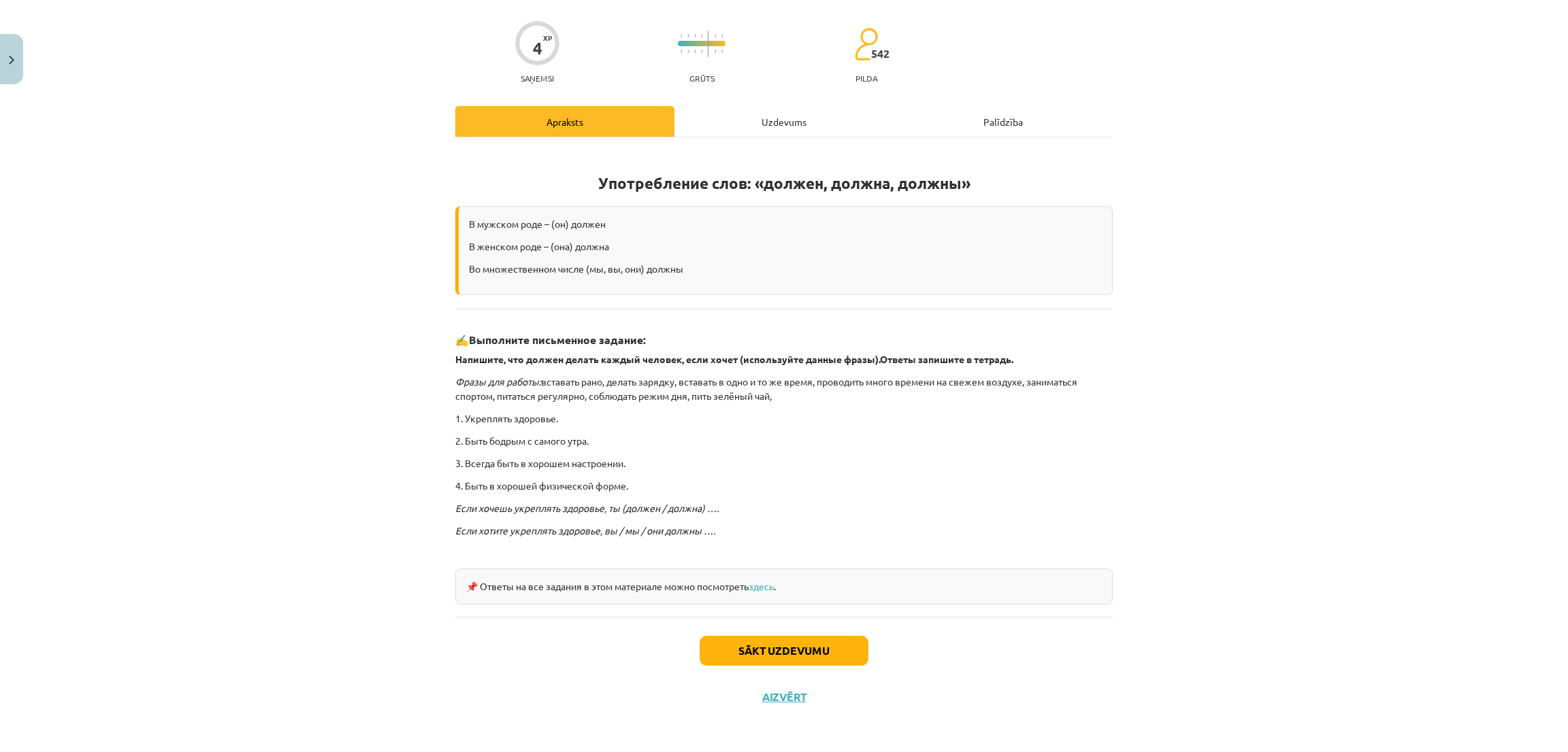
scroll to position [34, 0]
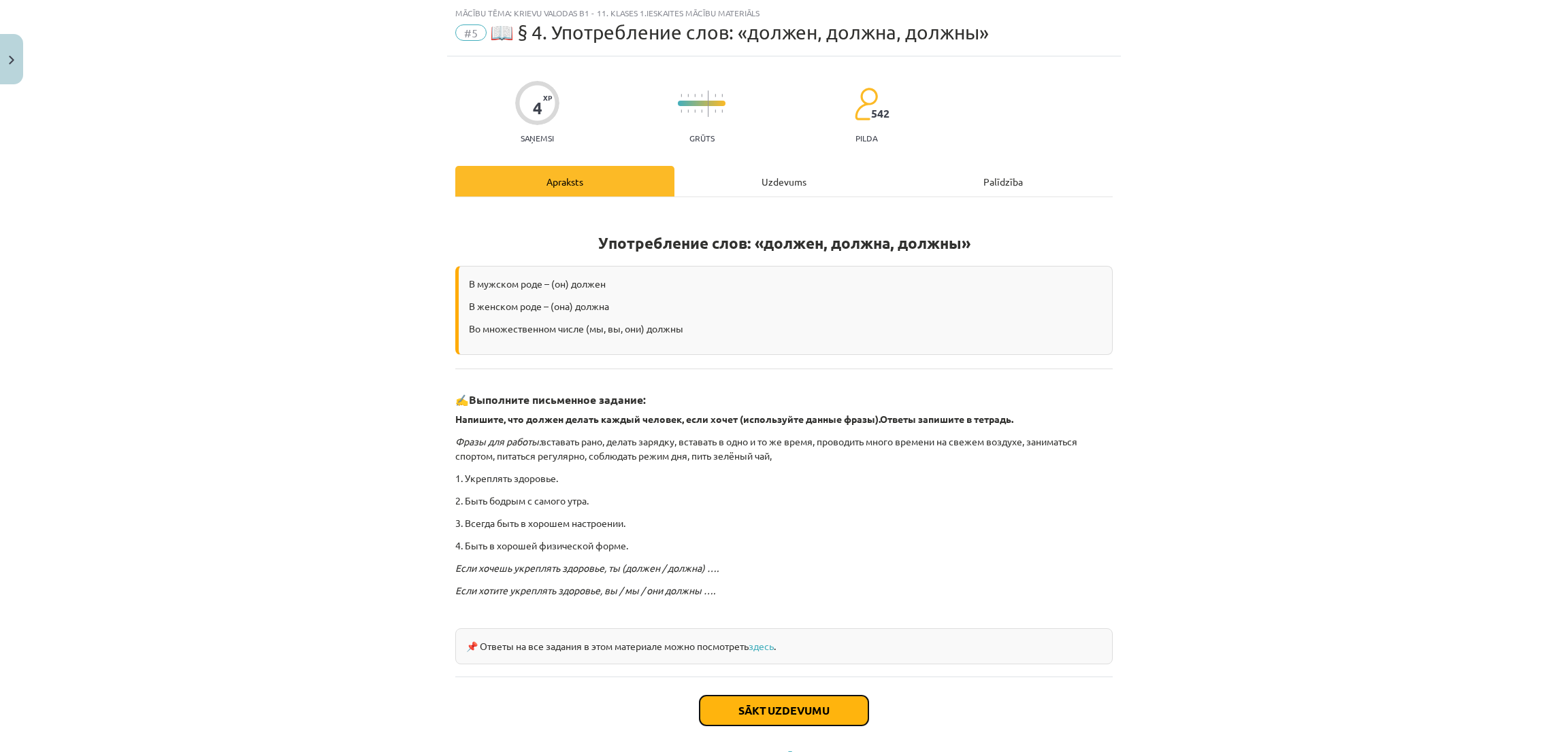
click at [778, 701] on button "Sākt uzdevumu" at bounding box center [784, 710] width 169 height 30
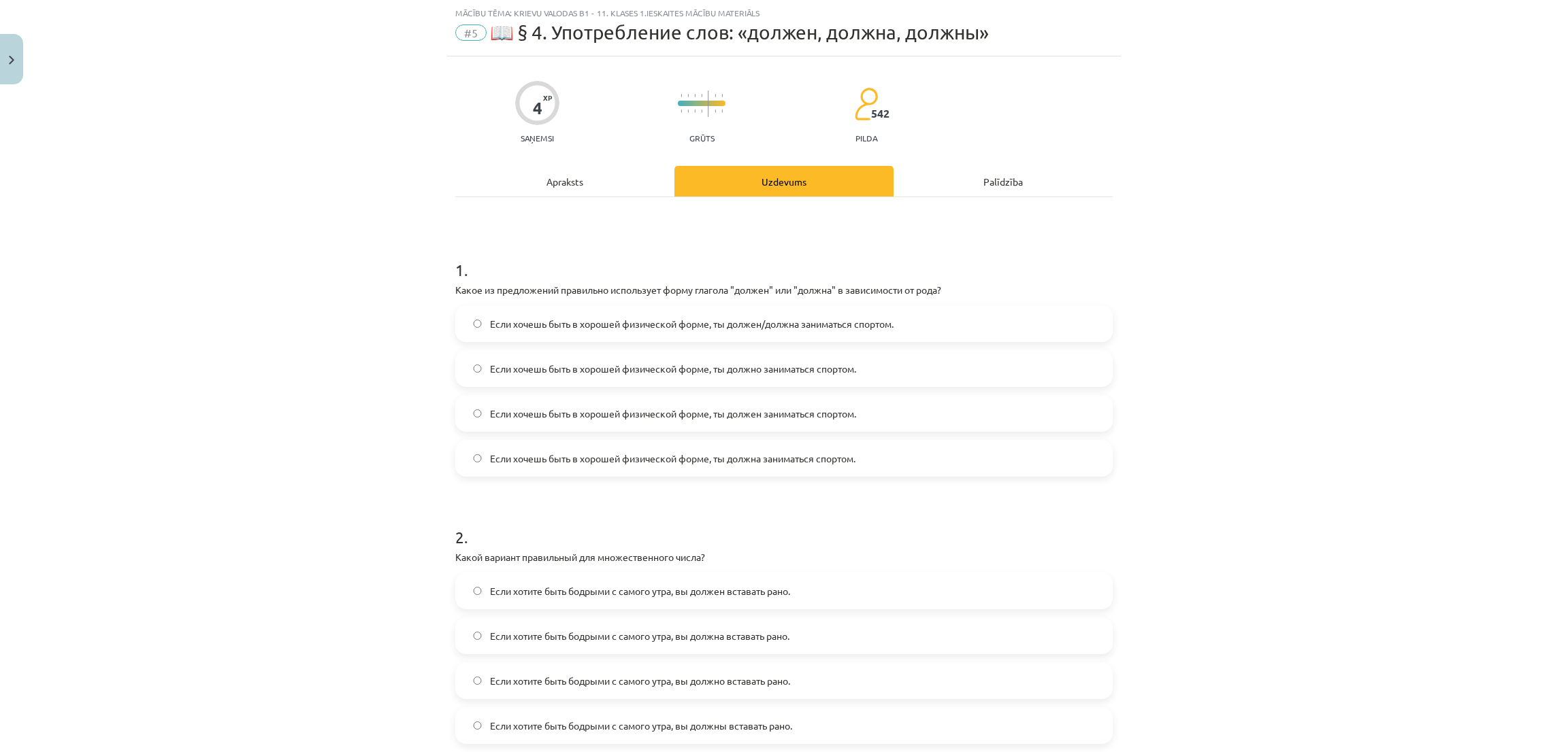
click at [580, 328] on span "Если хочешь быть в хорошей физической форме, ты должен/должна заниматься спорто…" at bounding box center [692, 324] width 403 height 14
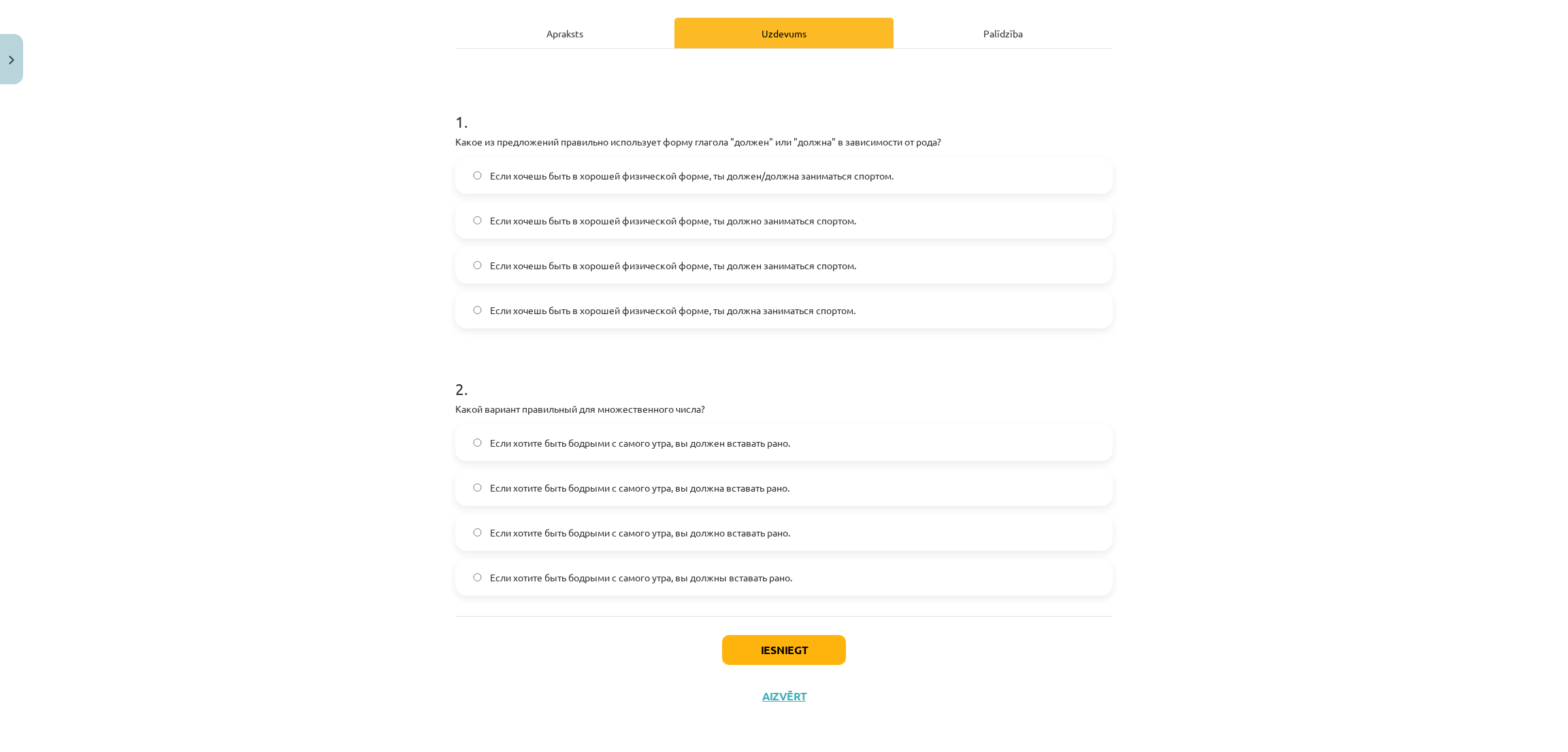
scroll to position [183, 0]
click at [477, 575] on label "Если хотите быть бодрыми с самого утра, вы должны вставать рано." at bounding box center [784, 577] width 655 height 34
click at [773, 646] on button "Iesniegt" at bounding box center [784, 649] width 124 height 30
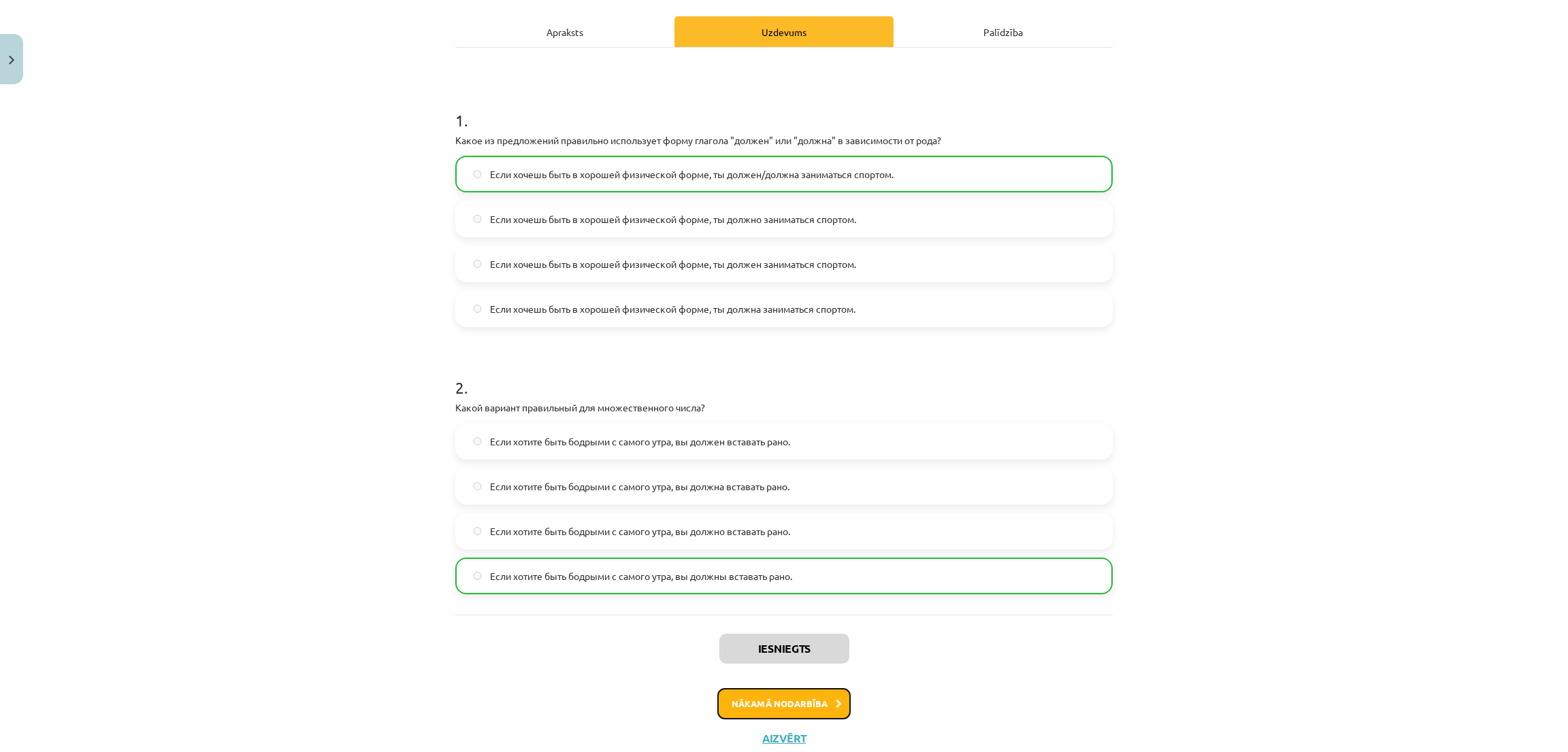
click at [717, 700] on button "Nākamā nodarbība" at bounding box center [784, 704] width 134 height 31
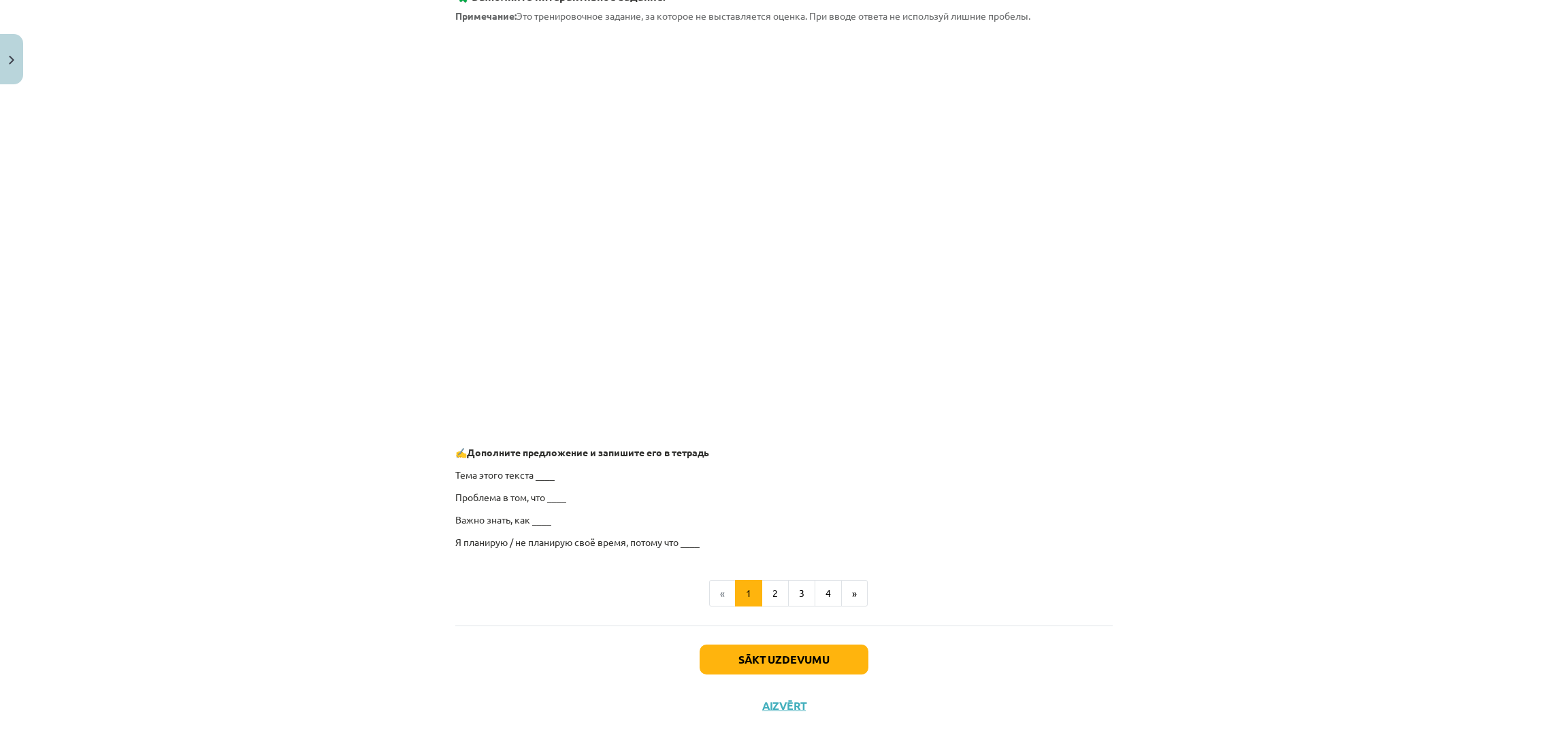
scroll to position [838, 0]
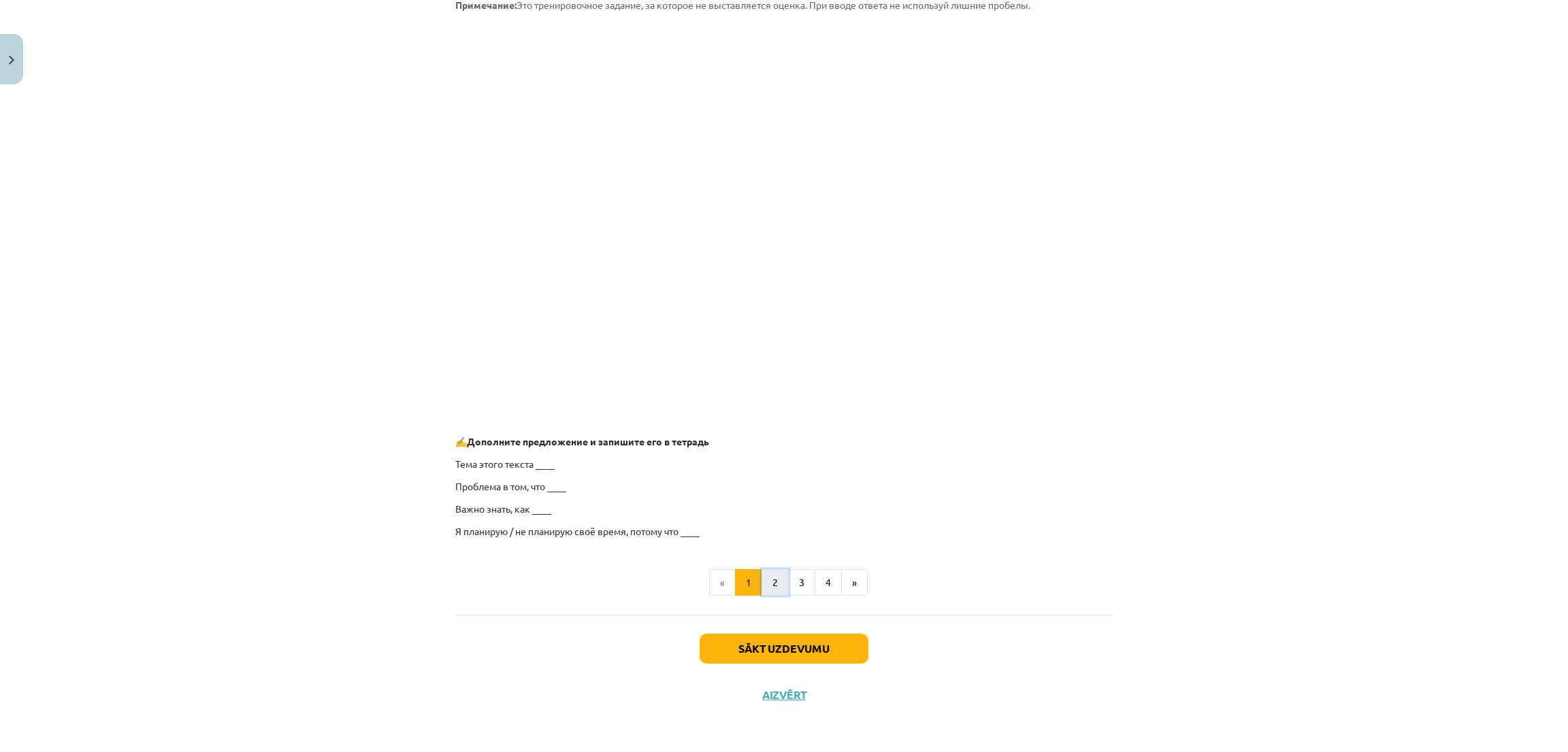
click at [765, 577] on button "2" at bounding box center [775, 582] width 27 height 27
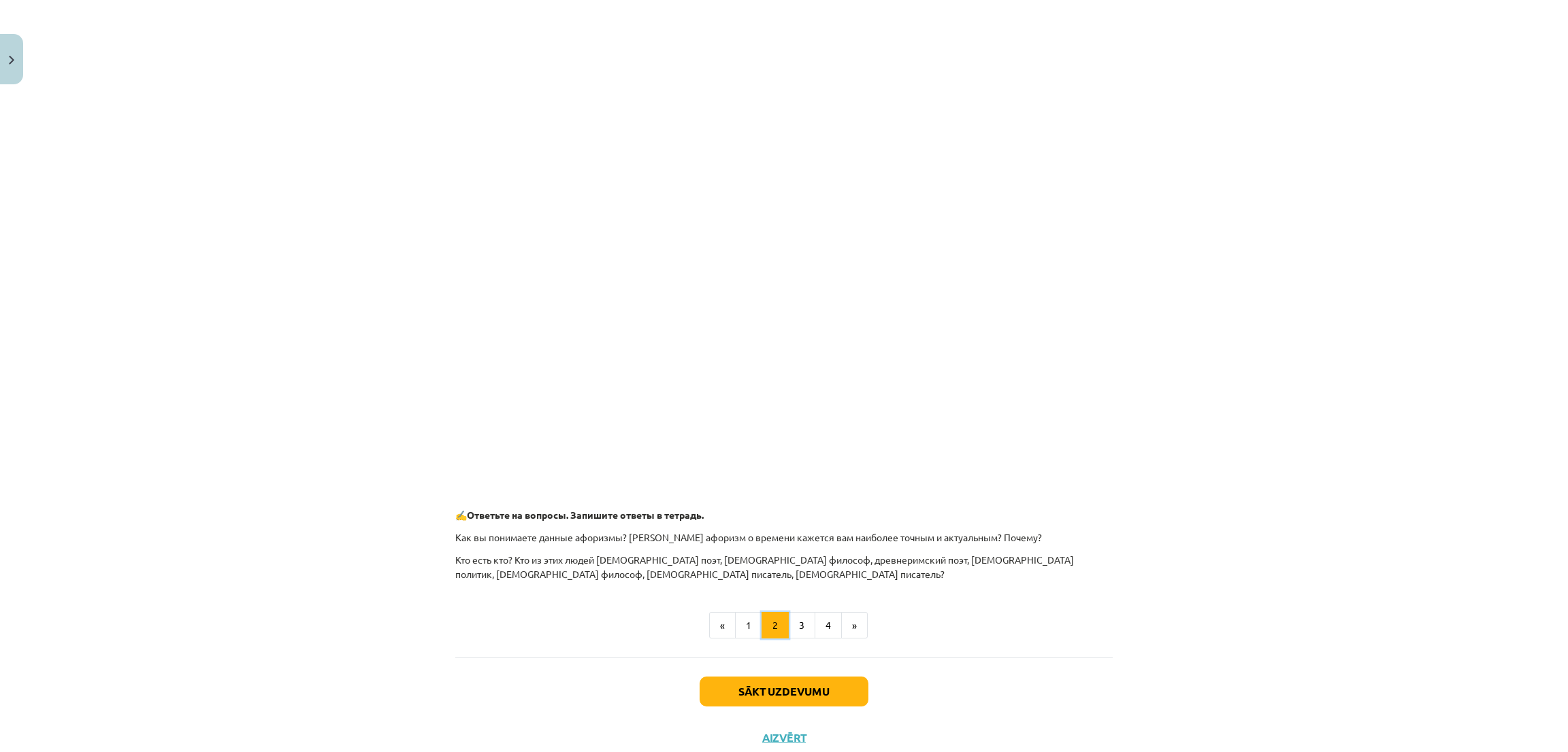
scroll to position [383, 0]
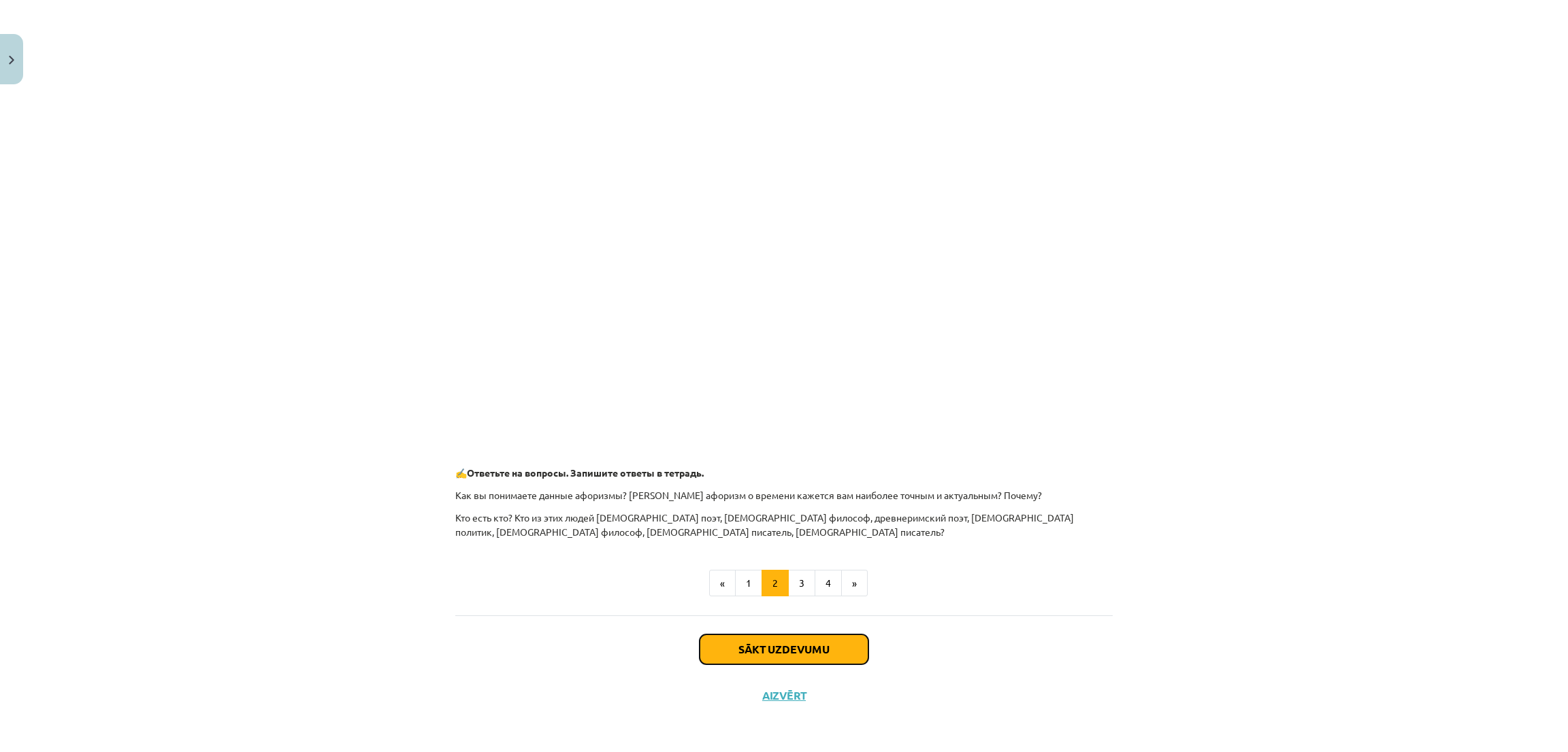
click at [761, 655] on button "Sākt uzdevumu" at bounding box center [784, 650] width 169 height 30
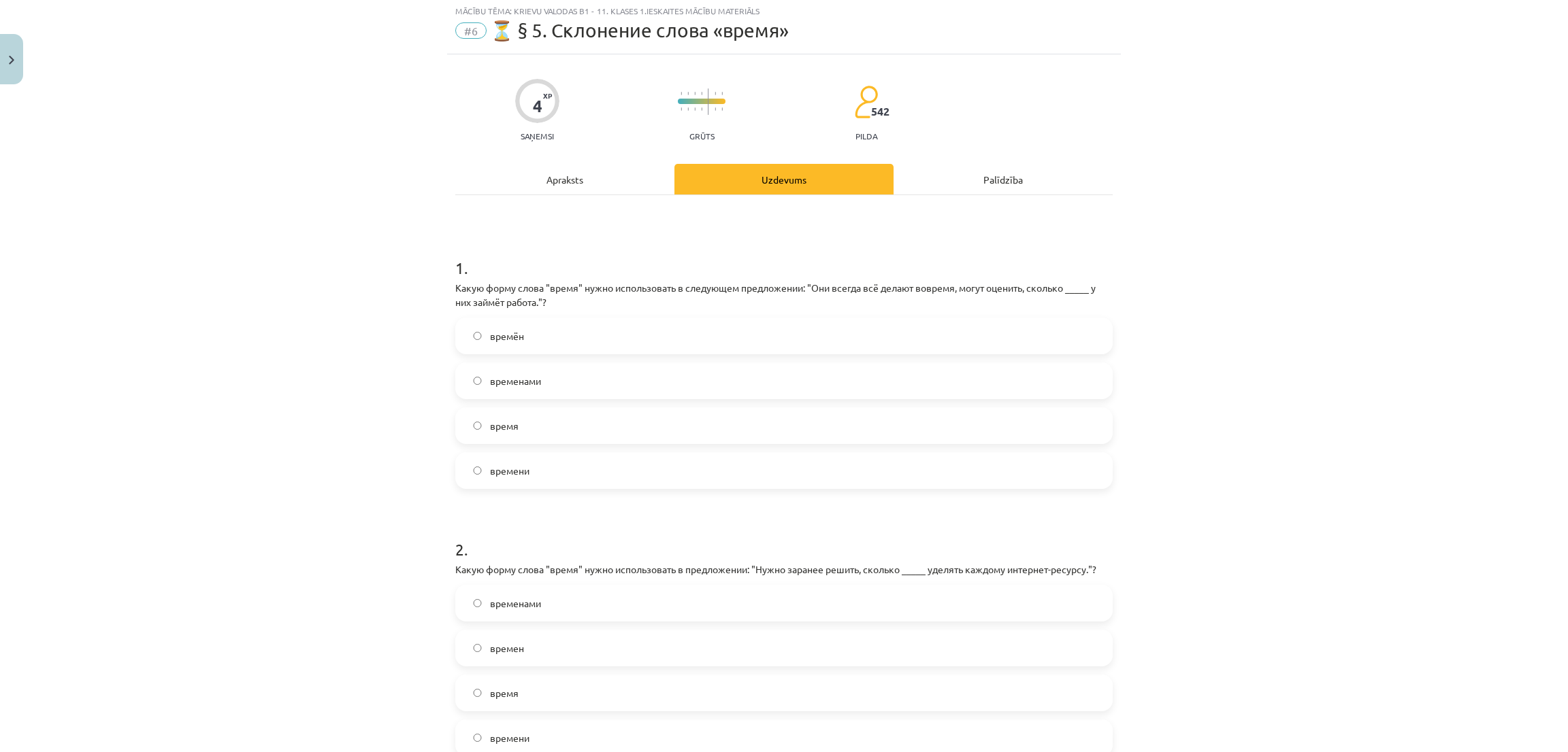
scroll to position [34, 0]
click at [468, 482] on label "времени" at bounding box center [784, 473] width 655 height 34
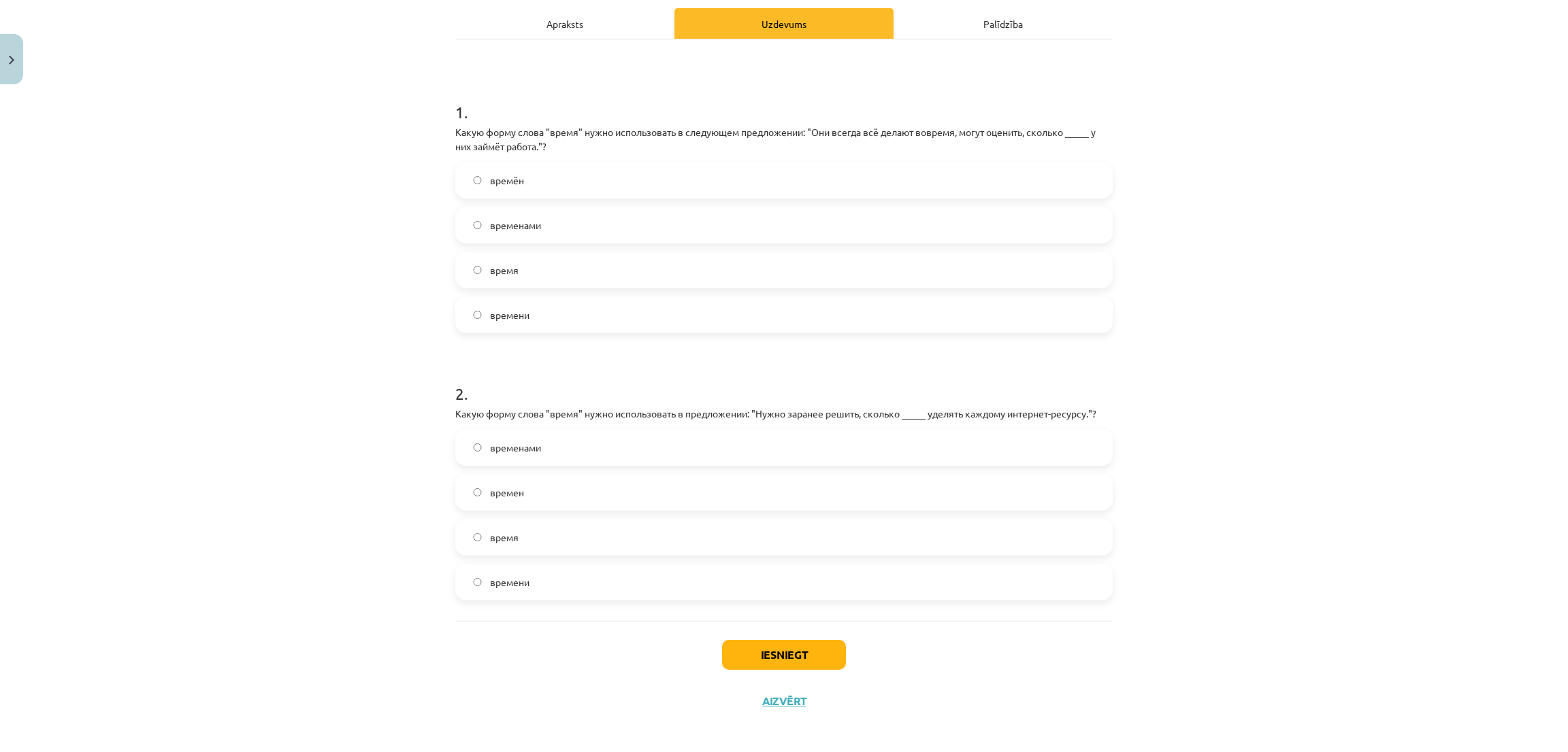
scroll to position [198, 0]
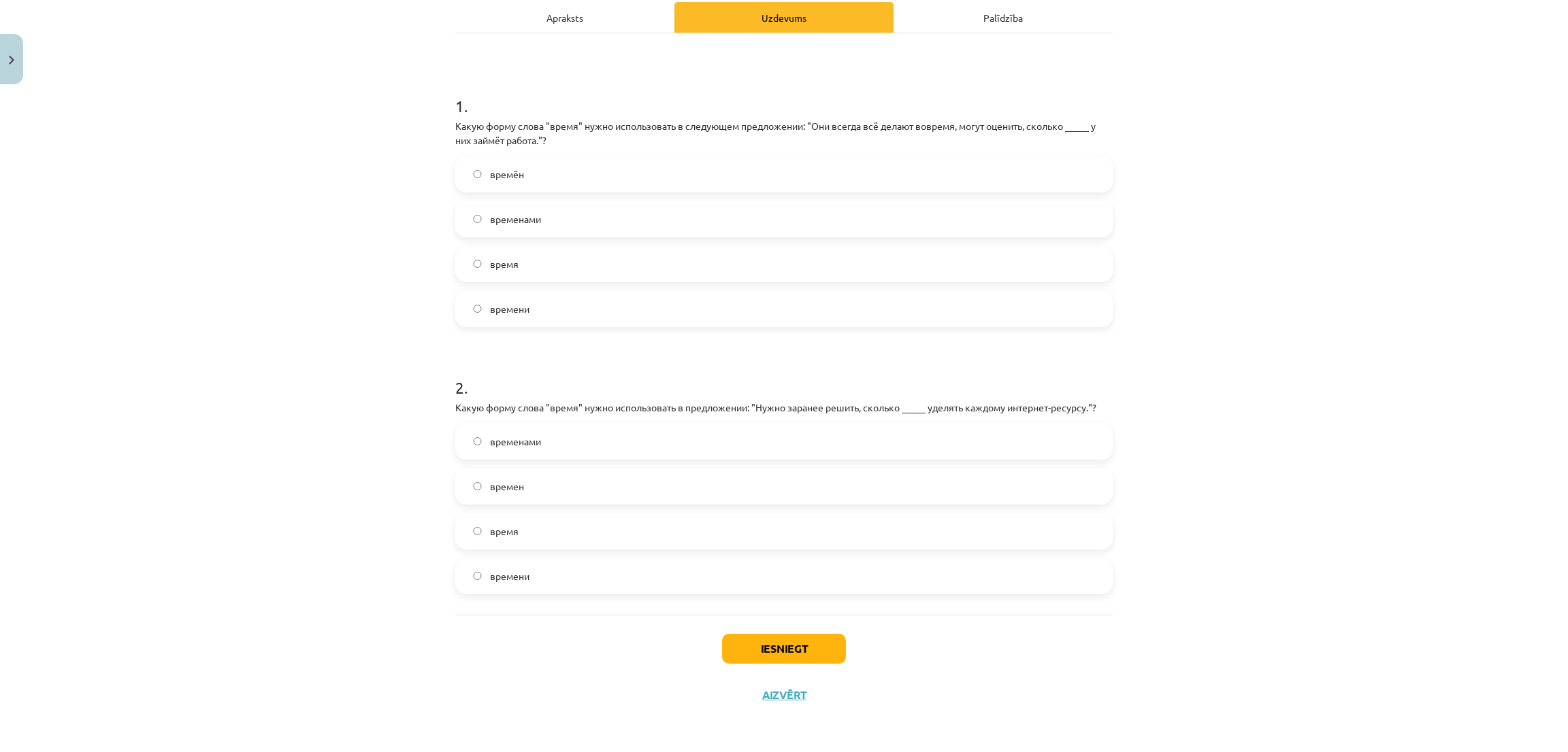
click at [573, 532] on label "время" at bounding box center [784, 532] width 655 height 34
click at [768, 654] on button "Iesniegt" at bounding box center [784, 649] width 124 height 30
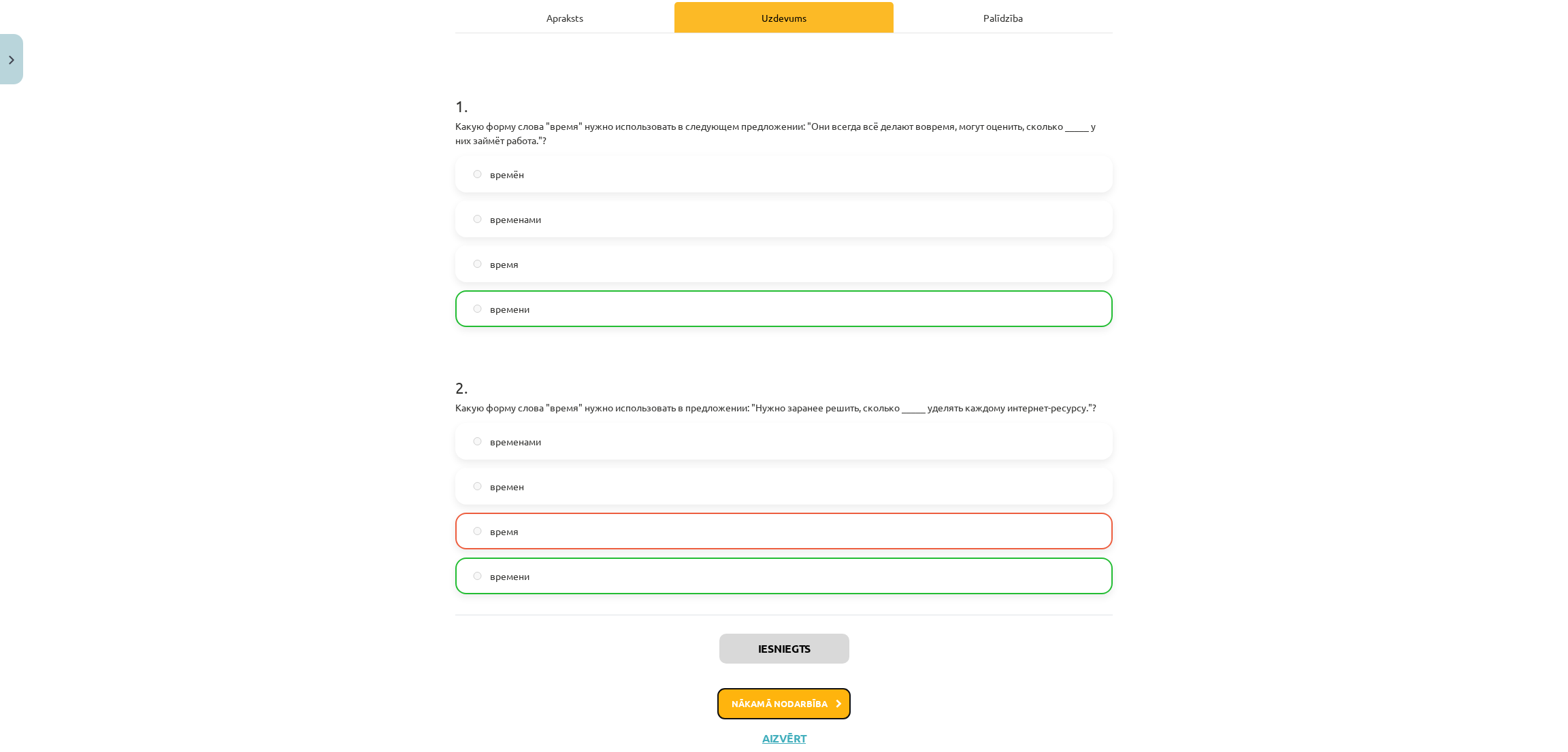
click at [811, 701] on button "Nākamā nodarbība" at bounding box center [784, 704] width 134 height 31
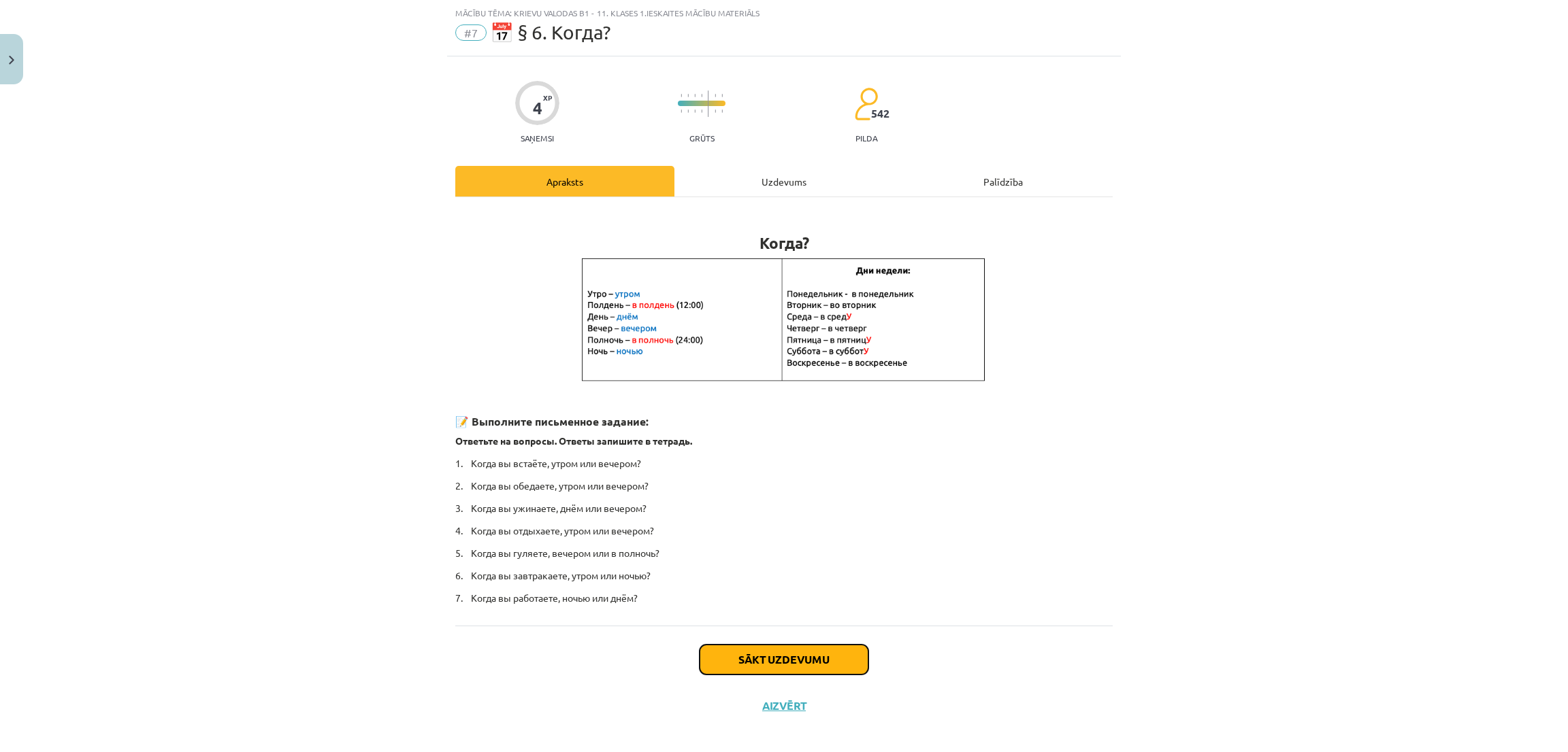
click at [769, 651] on button "Sākt uzdevumu" at bounding box center [784, 659] width 169 height 30
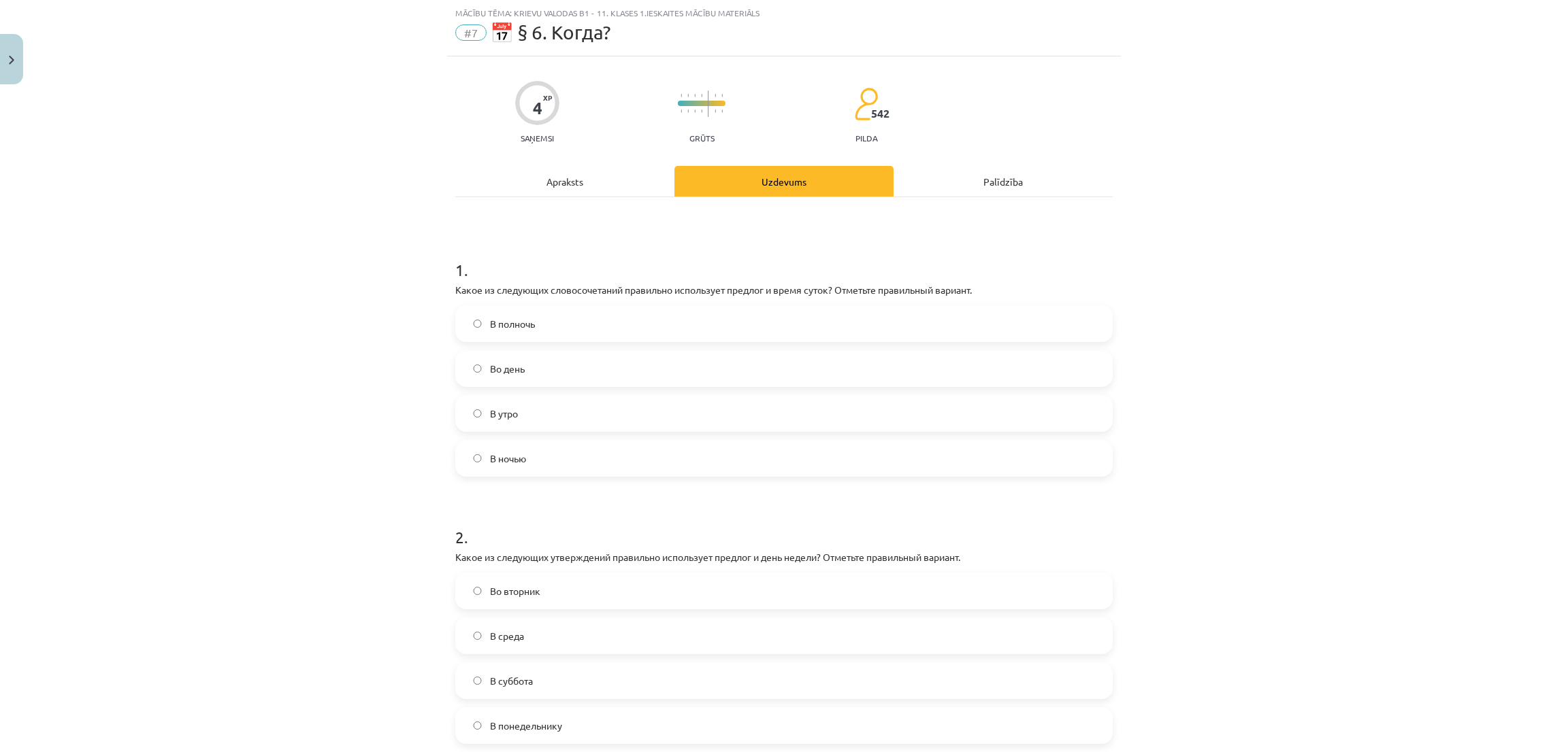
click at [511, 328] on span "В полночь" at bounding box center [512, 324] width 45 height 14
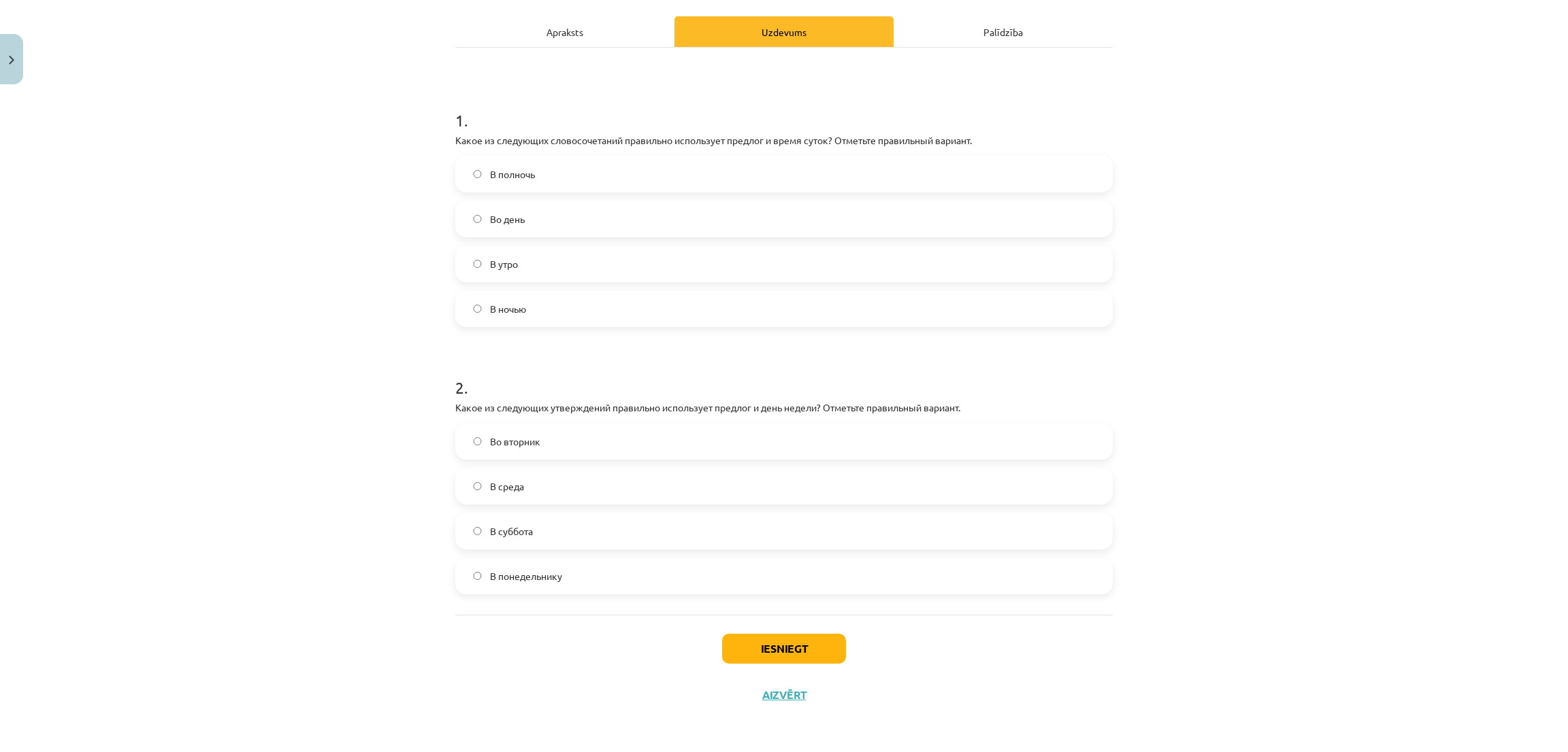
click at [552, 446] on label "Во вторник" at bounding box center [784, 442] width 655 height 34
click at [776, 659] on button "Iesniegt" at bounding box center [784, 649] width 124 height 30
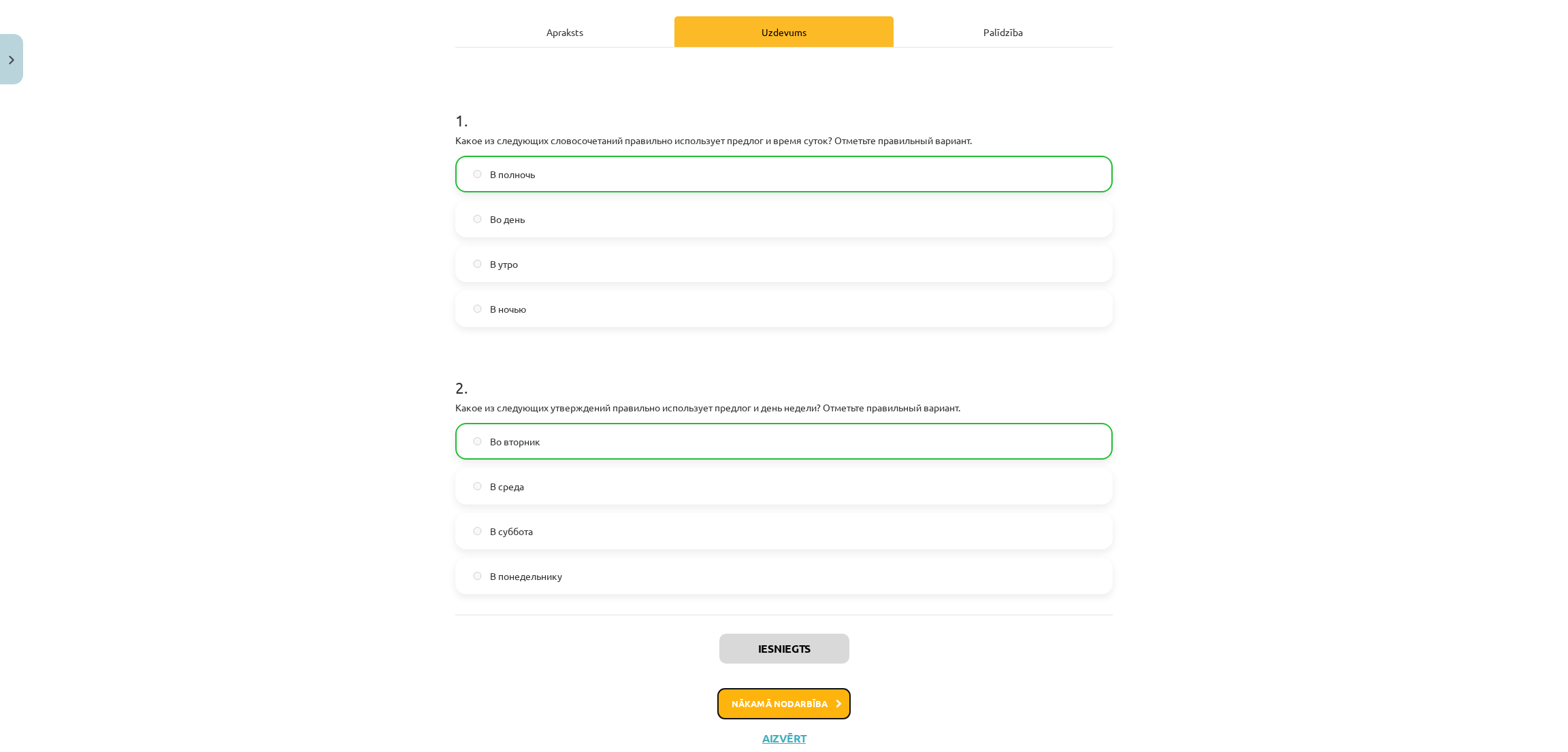
click at [725, 709] on button "Nākamā nodarbība" at bounding box center [784, 704] width 134 height 31
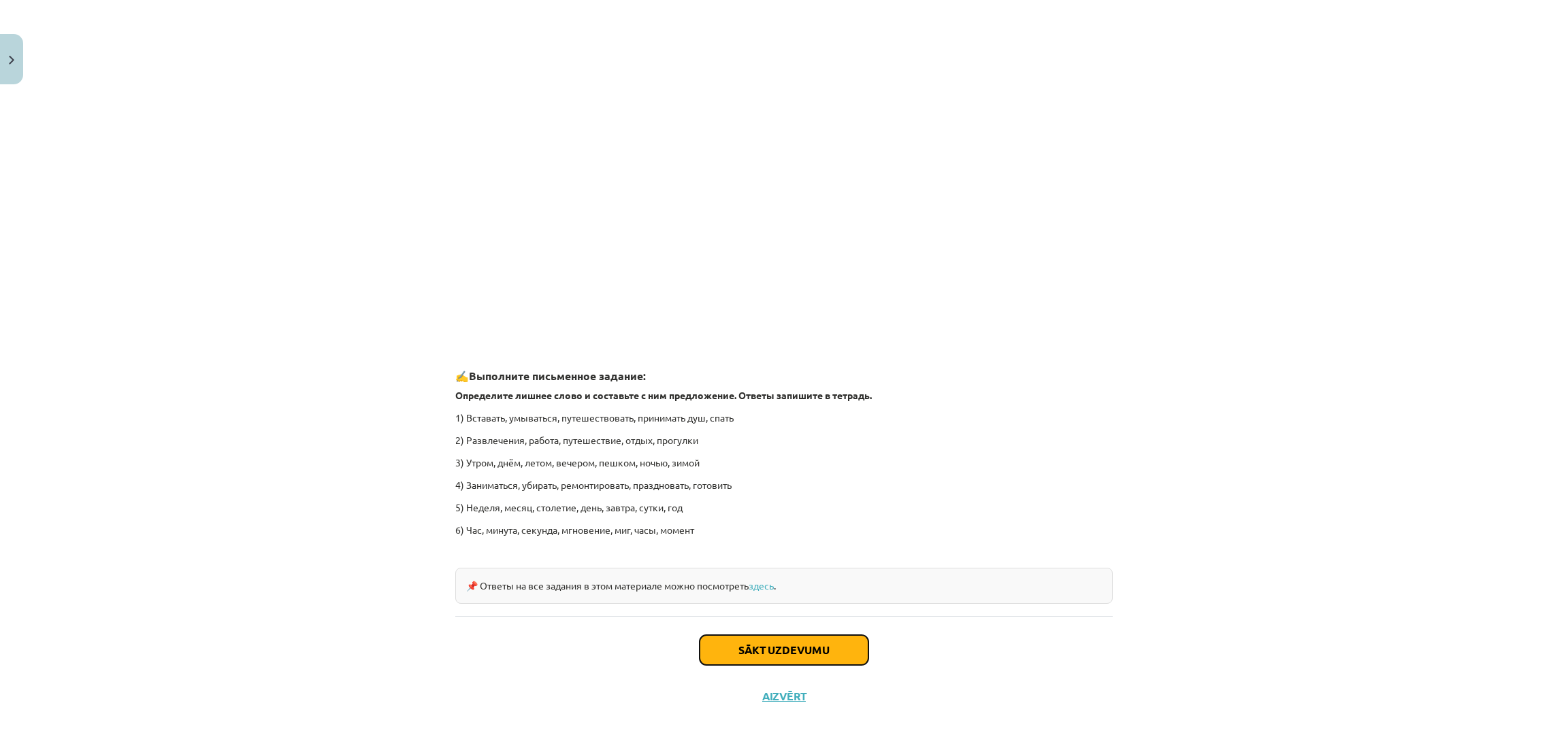
click at [703, 642] on button "Sākt uzdevumu" at bounding box center [784, 650] width 169 height 30
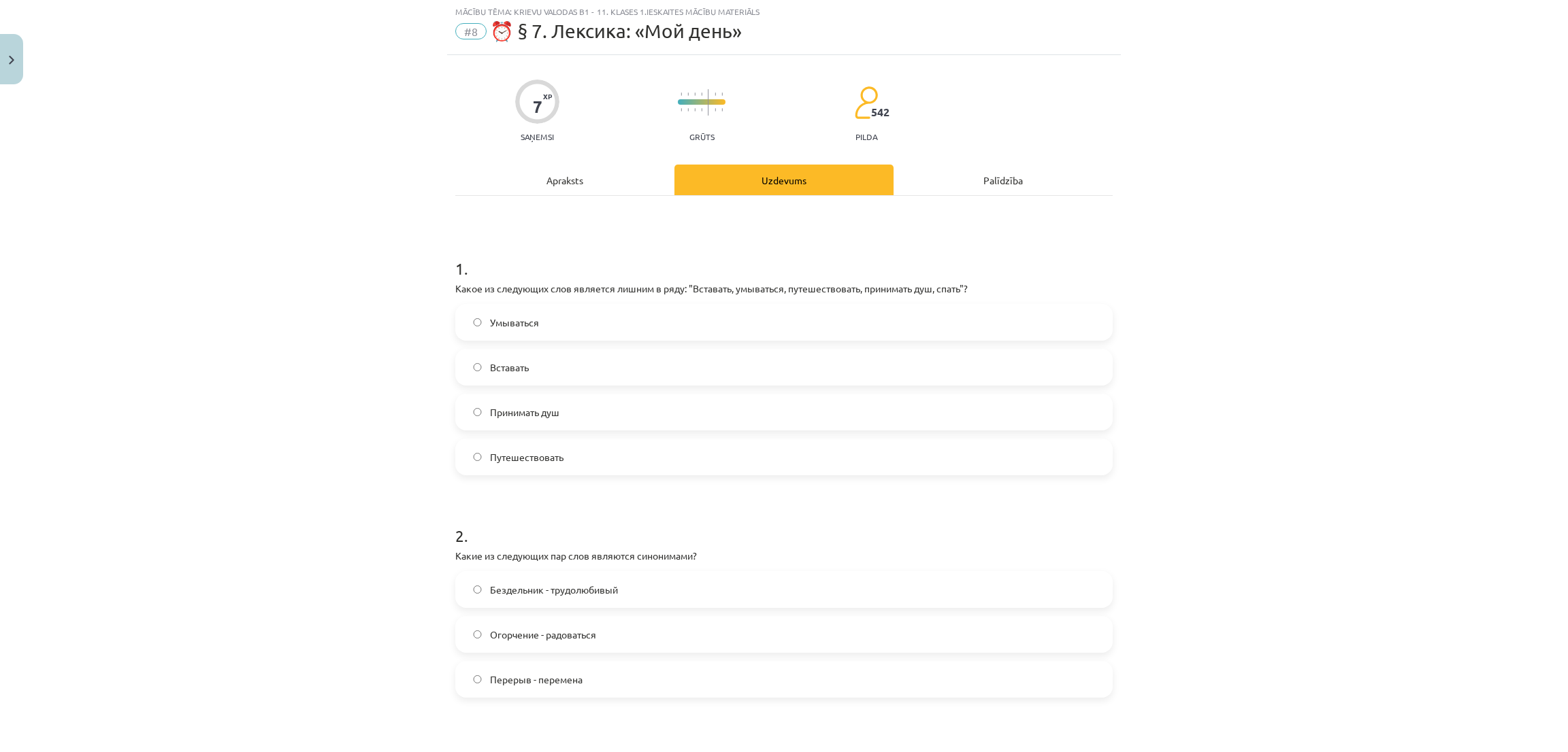
scroll to position [34, 0]
click at [462, 465] on label "Путешествовать" at bounding box center [784, 459] width 655 height 34
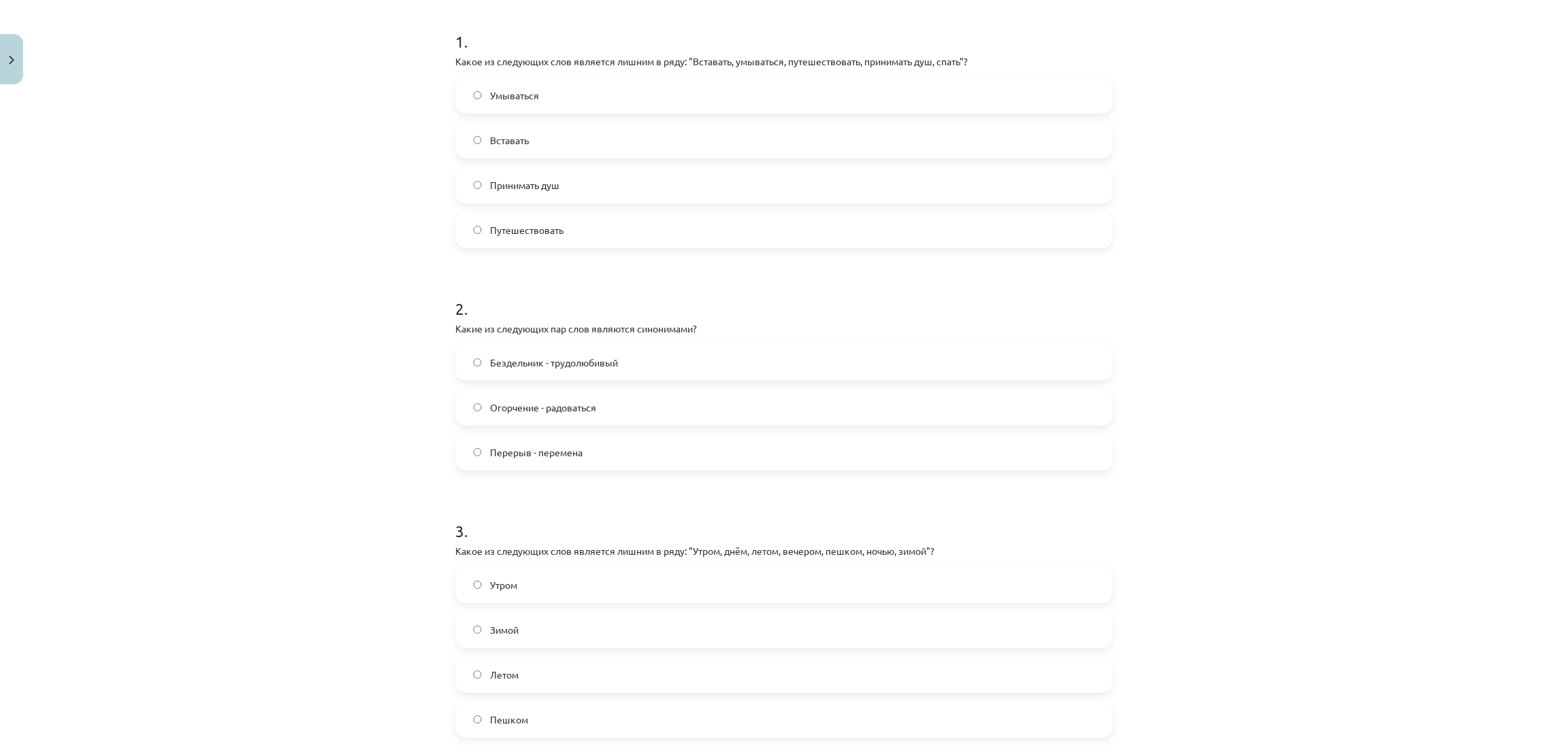
scroll to position [442, 0]
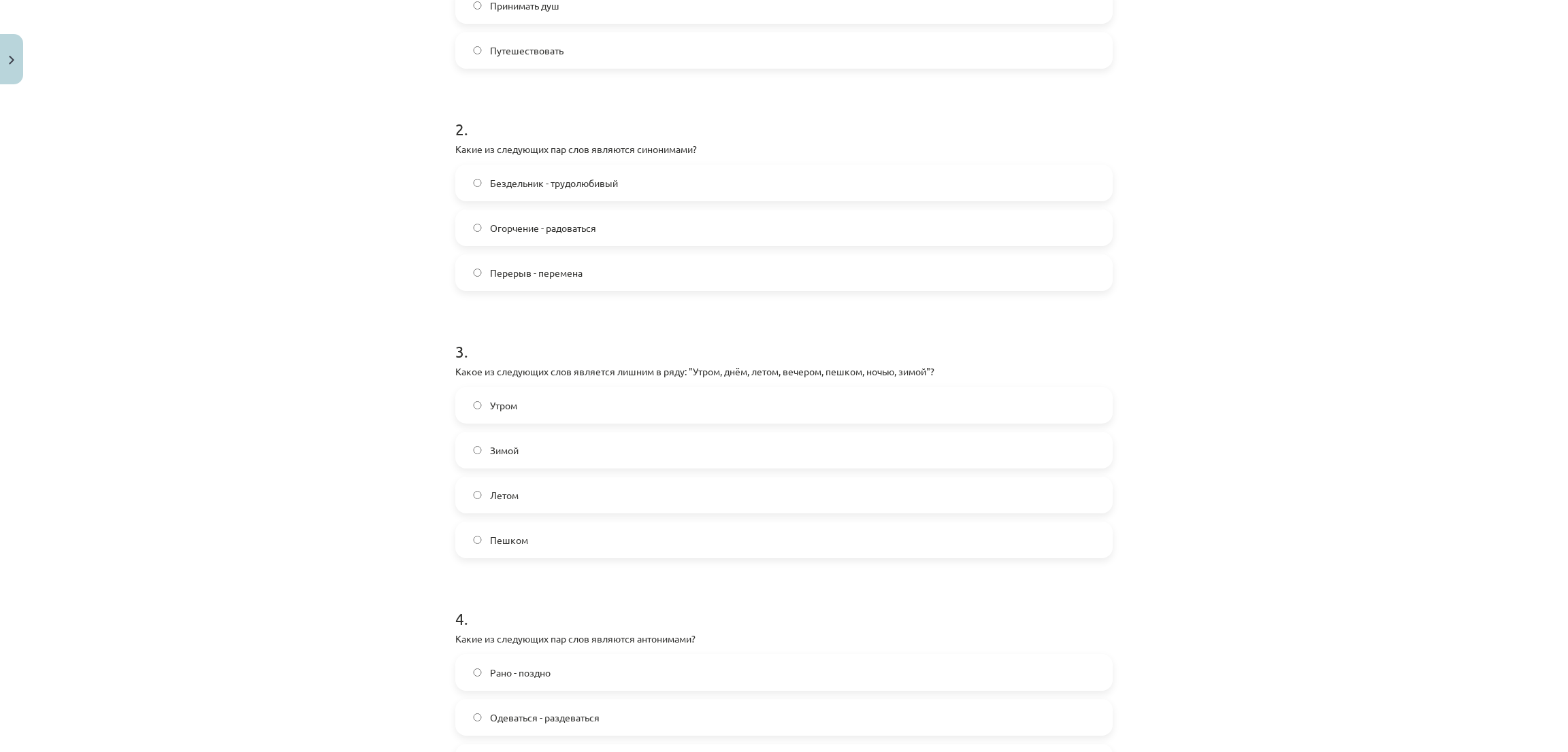
click at [563, 229] on span "Огорчение - радоваться" at bounding box center [543, 228] width 107 height 14
click at [552, 551] on label "Пешком" at bounding box center [784, 541] width 655 height 34
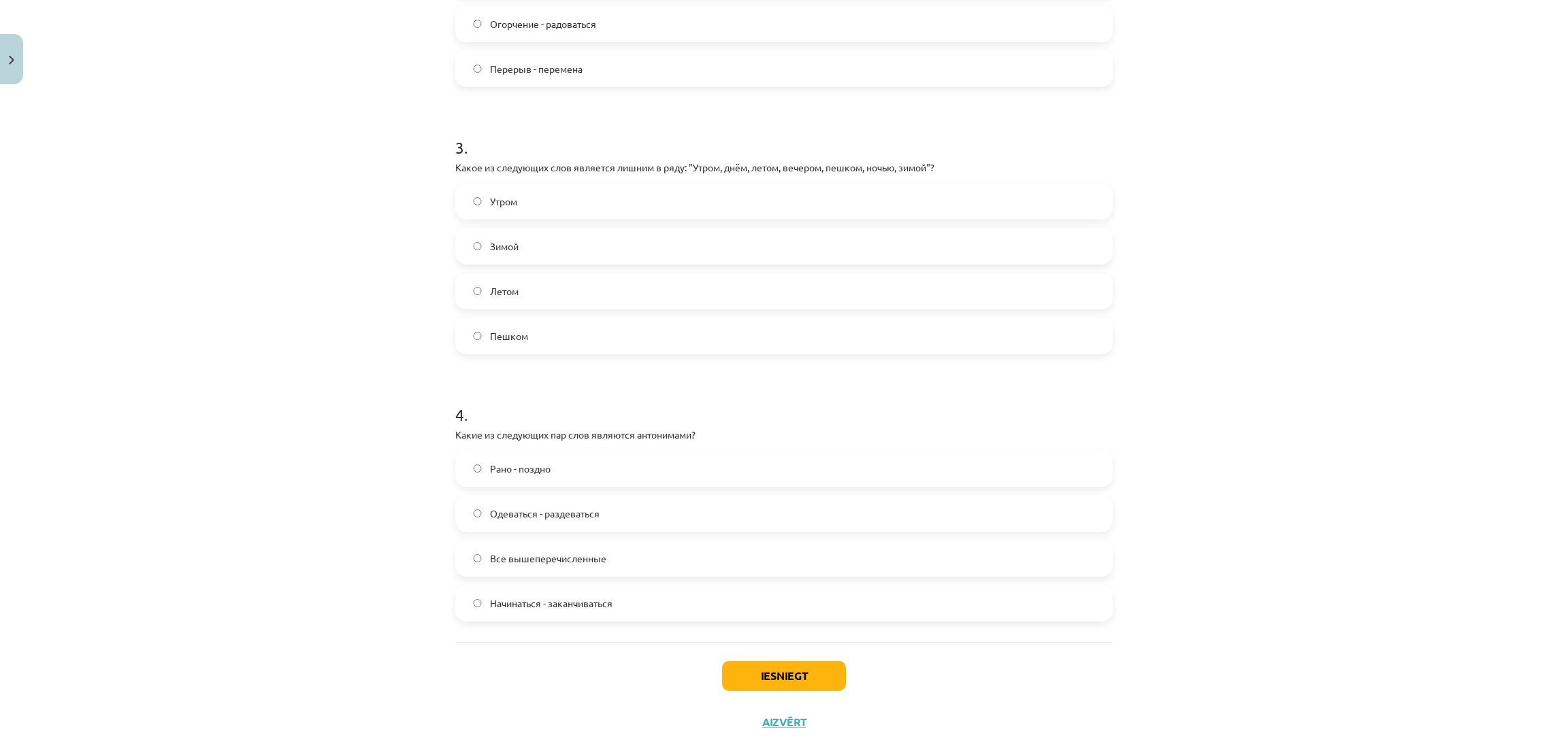
click at [534, 563] on span "Все вышеперечисленные" at bounding box center [548, 558] width 116 height 14
click at [825, 669] on button "Iesniegt" at bounding box center [784, 676] width 124 height 30
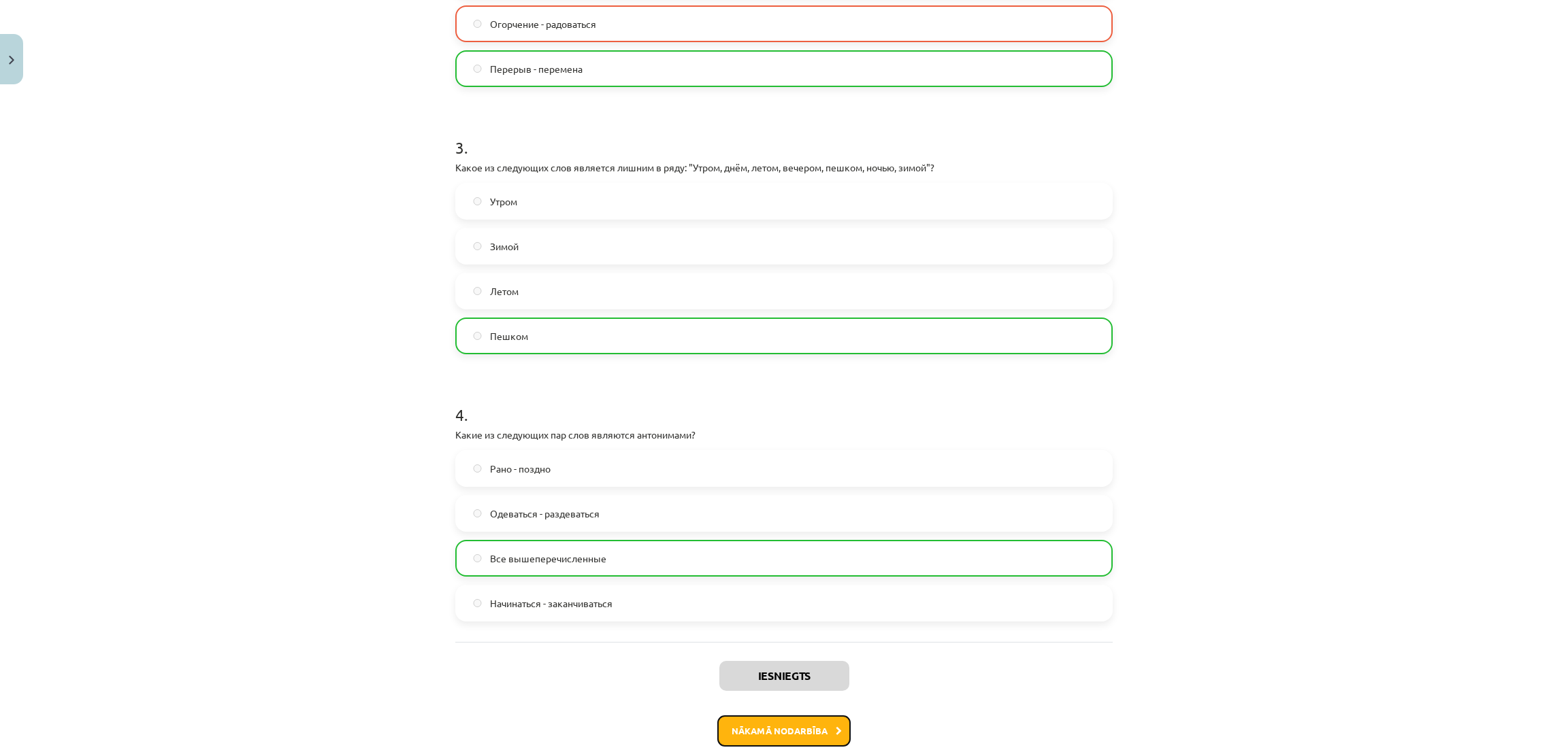
click at [784, 726] on button "Nākamā nodarbība" at bounding box center [784, 732] width 134 height 31
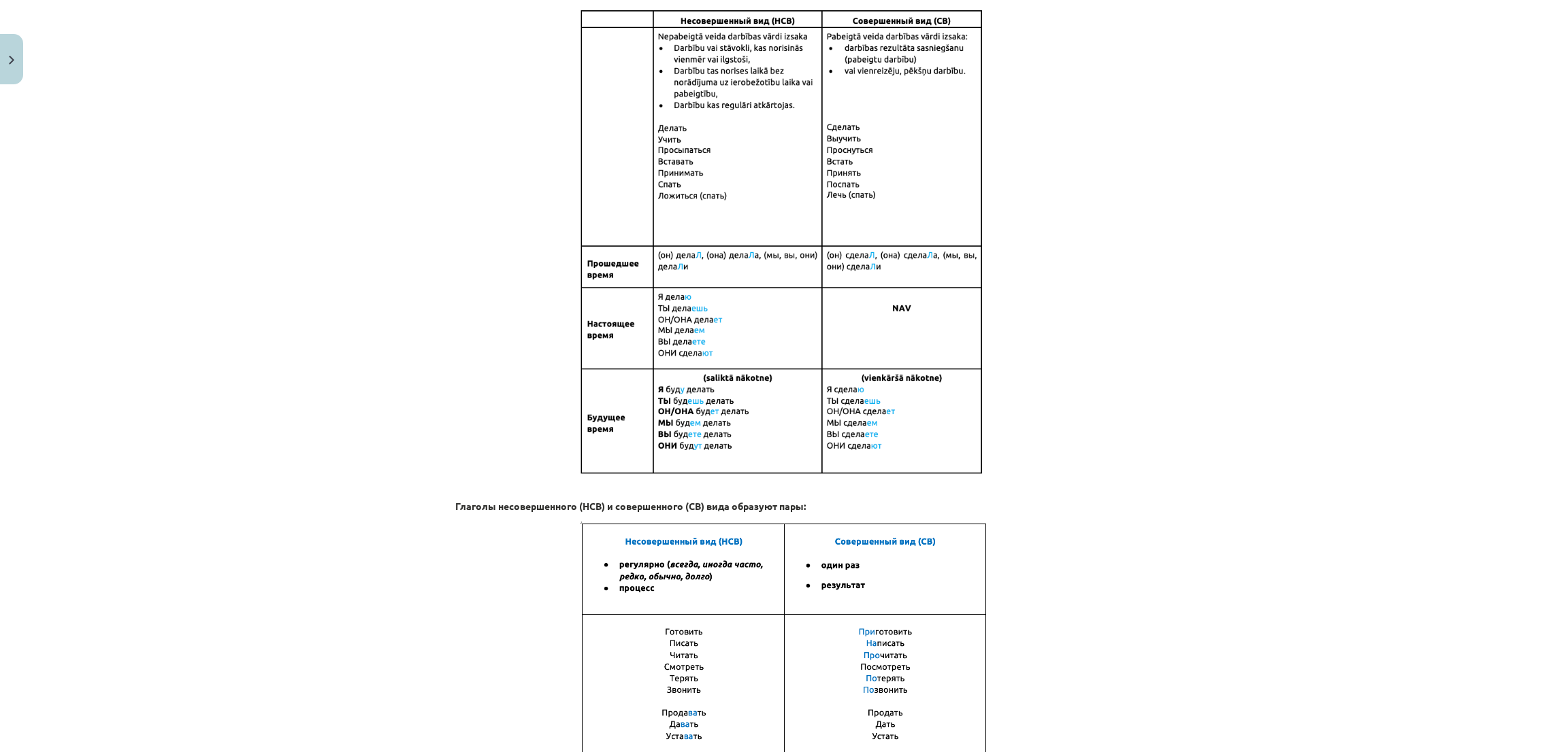
scroll to position [708, 0]
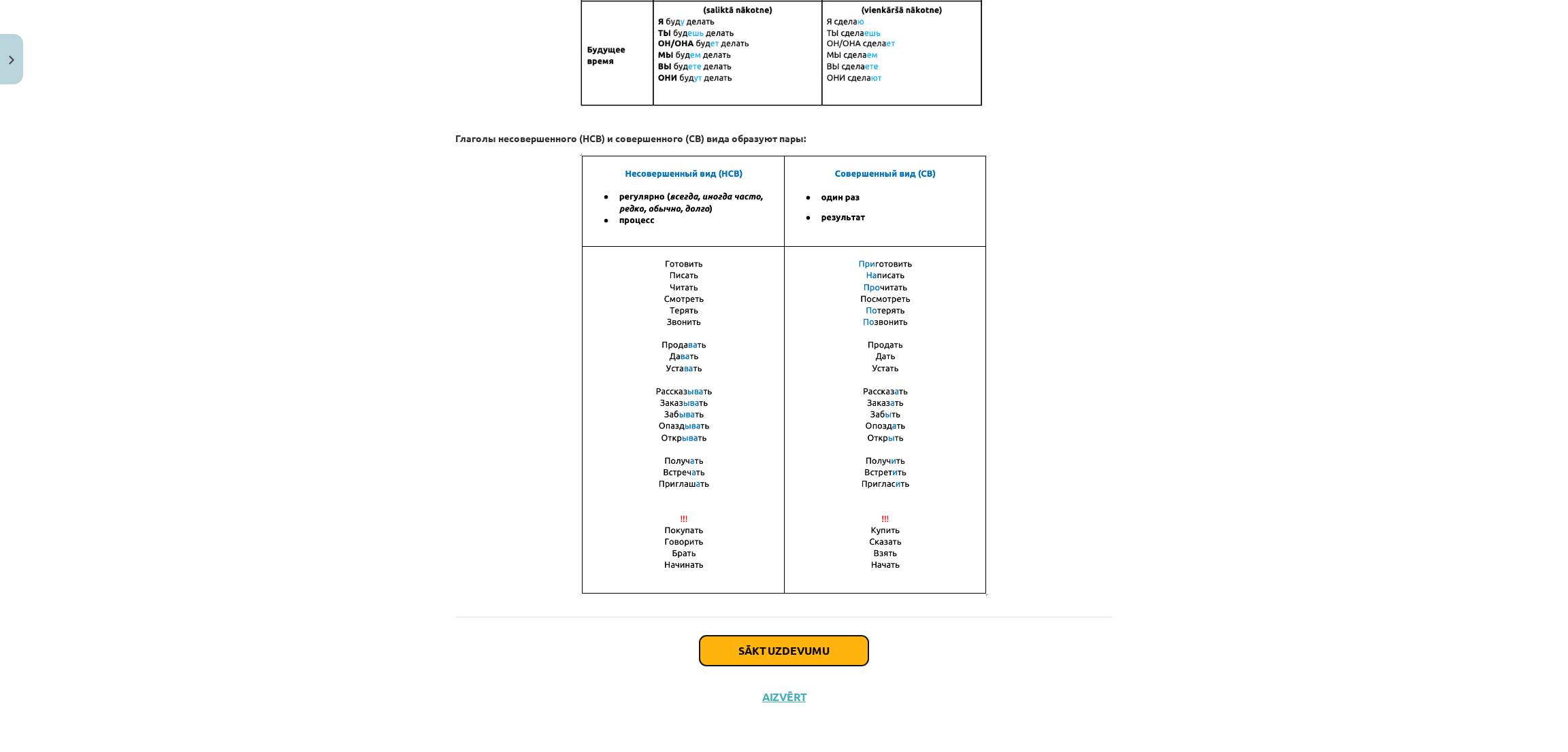
click at [711, 654] on button "Sākt uzdevumu" at bounding box center [784, 650] width 169 height 30
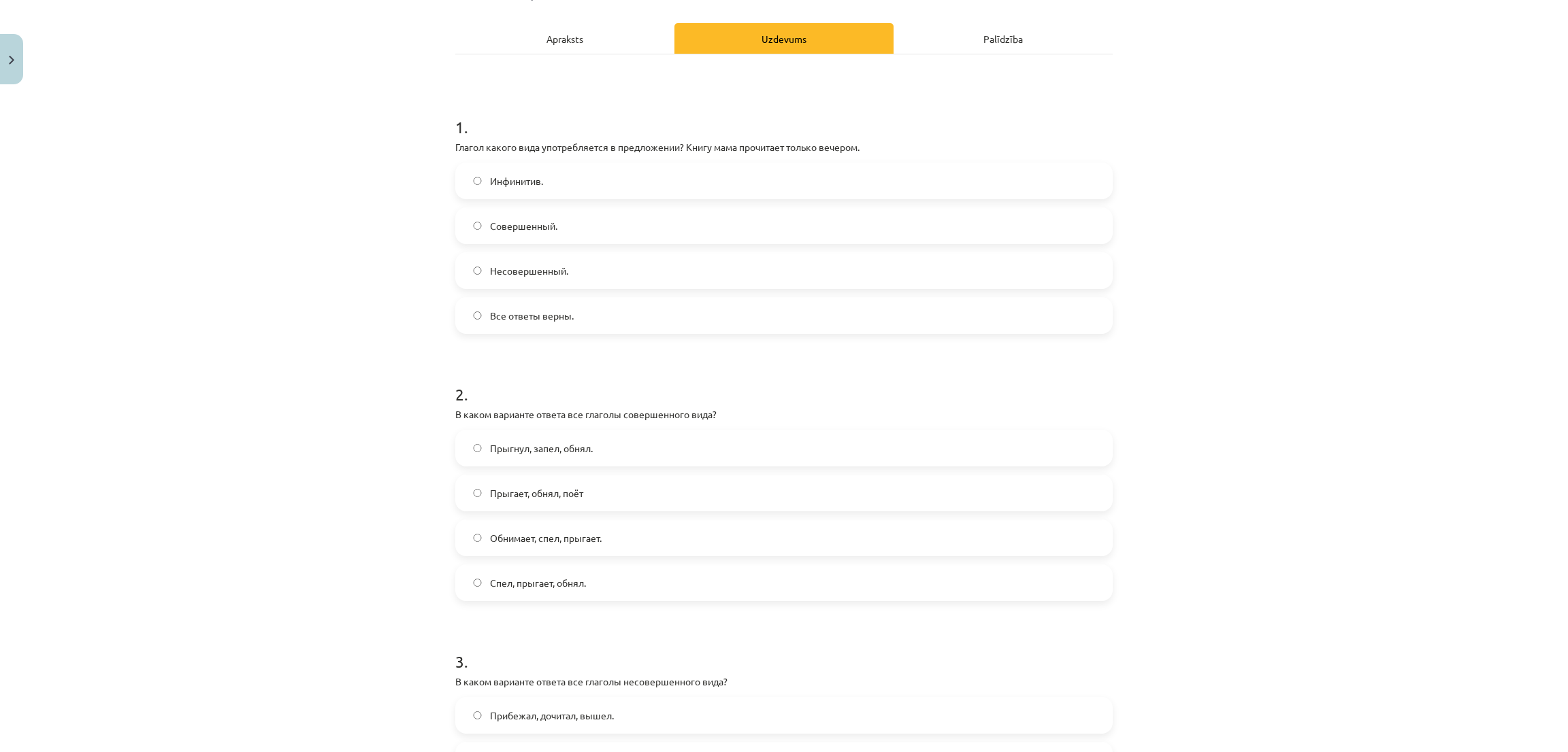
scroll to position [208, 0]
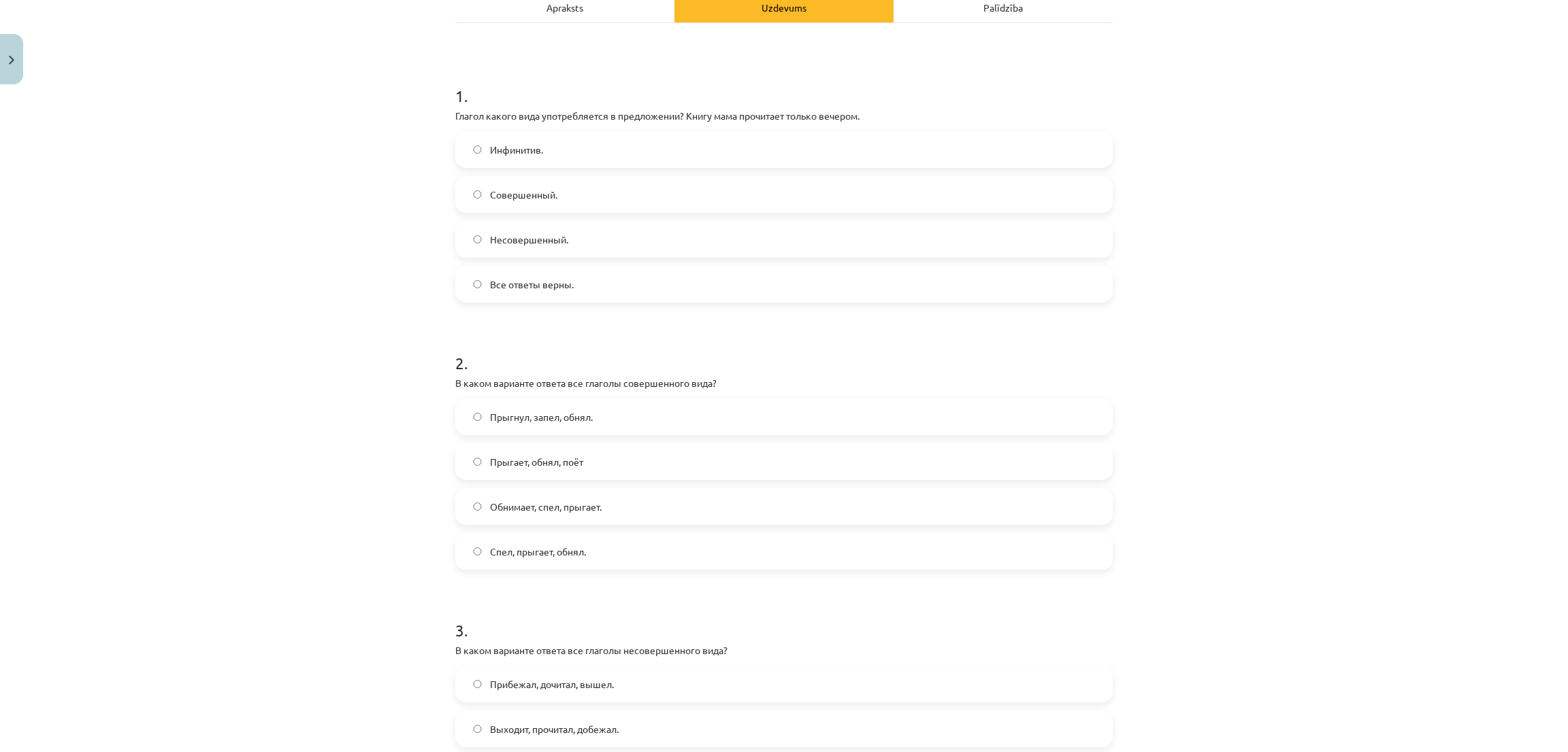
click at [461, 183] on label "Совершенный." at bounding box center [784, 195] width 655 height 34
click at [507, 415] on span "Прыгнул, запел, обнял." at bounding box center [541, 417] width 102 height 14
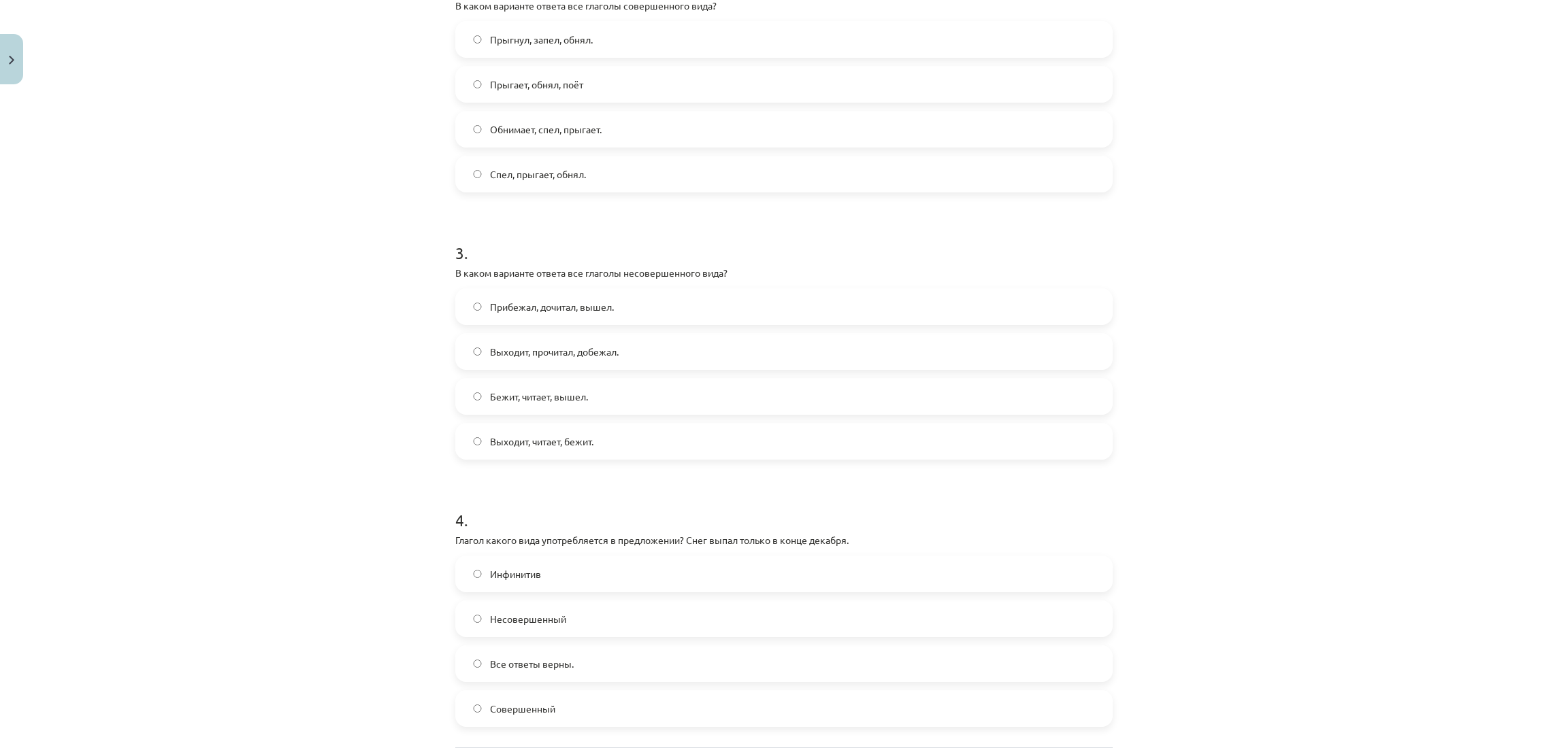
scroll to position [615, 0]
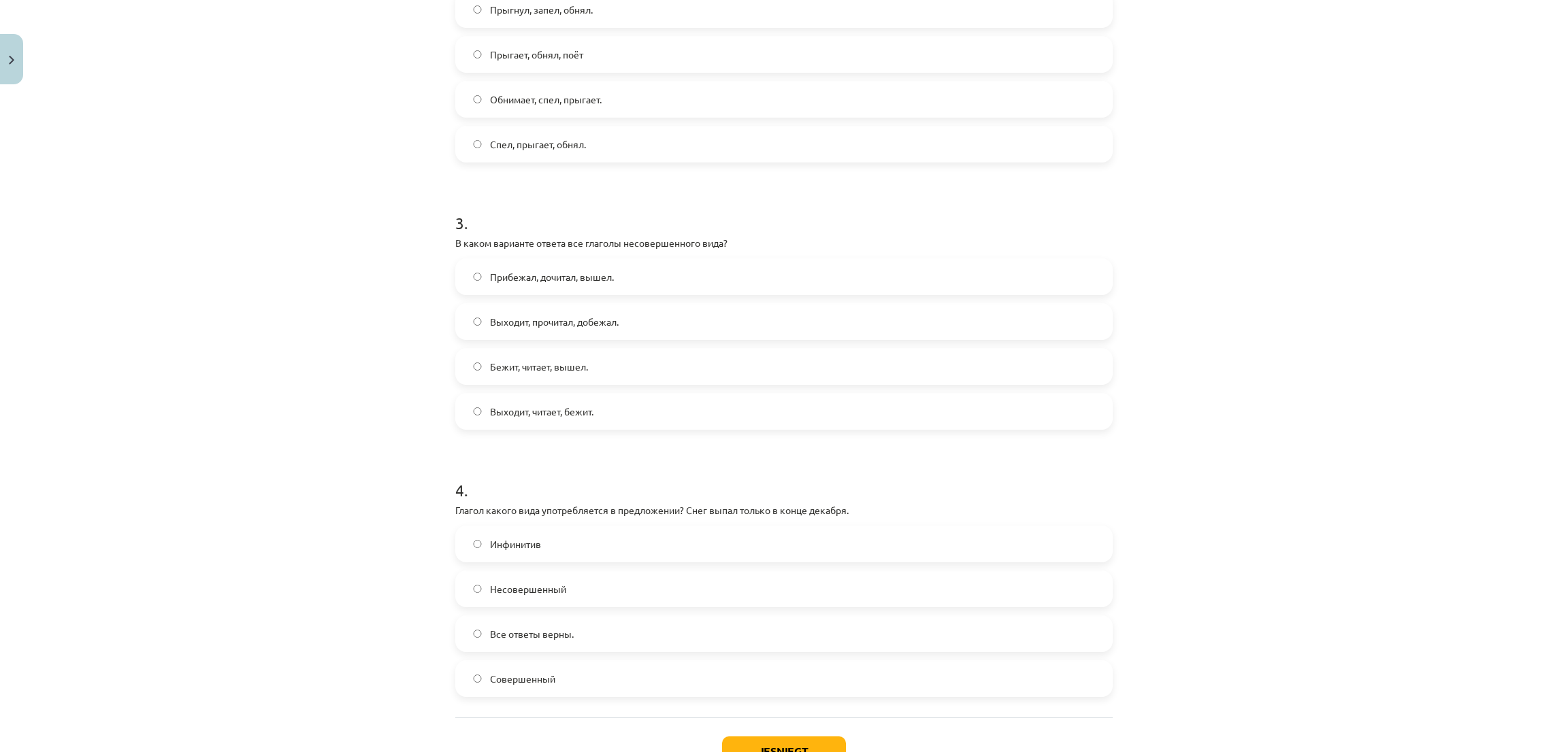
click at [481, 419] on label "Выходит, читает, бежит." at bounding box center [784, 412] width 655 height 34
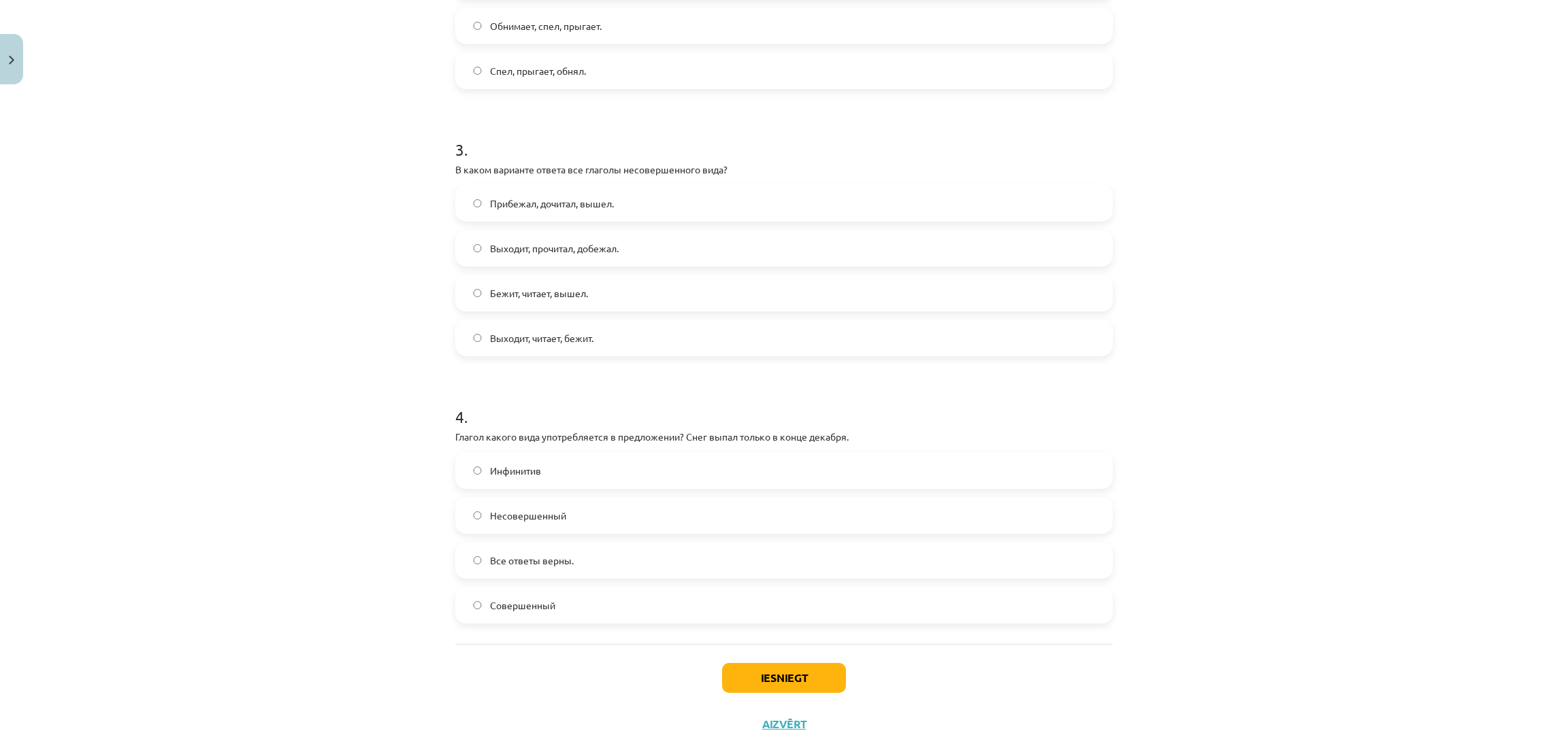
scroll to position [718, 0]
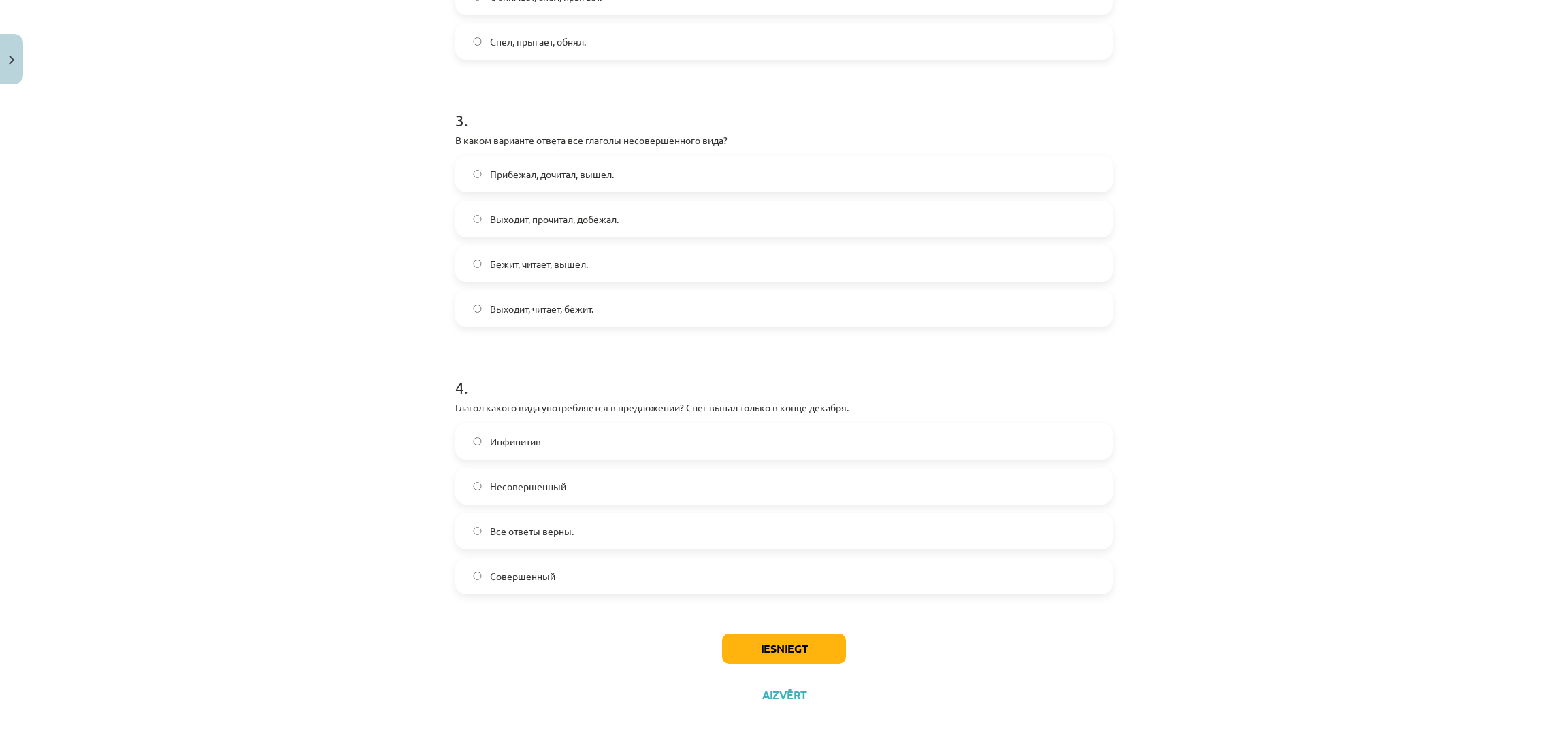
click at [475, 575] on label "Совершенный" at bounding box center [784, 577] width 655 height 34
drag, startPoint x: 536, startPoint y: 483, endPoint x: 560, endPoint y: 497, distance: 27.8
click at [536, 483] on span "Несовершенный" at bounding box center [528, 486] width 76 height 14
click at [803, 647] on button "Iesniegt" at bounding box center [784, 649] width 124 height 30
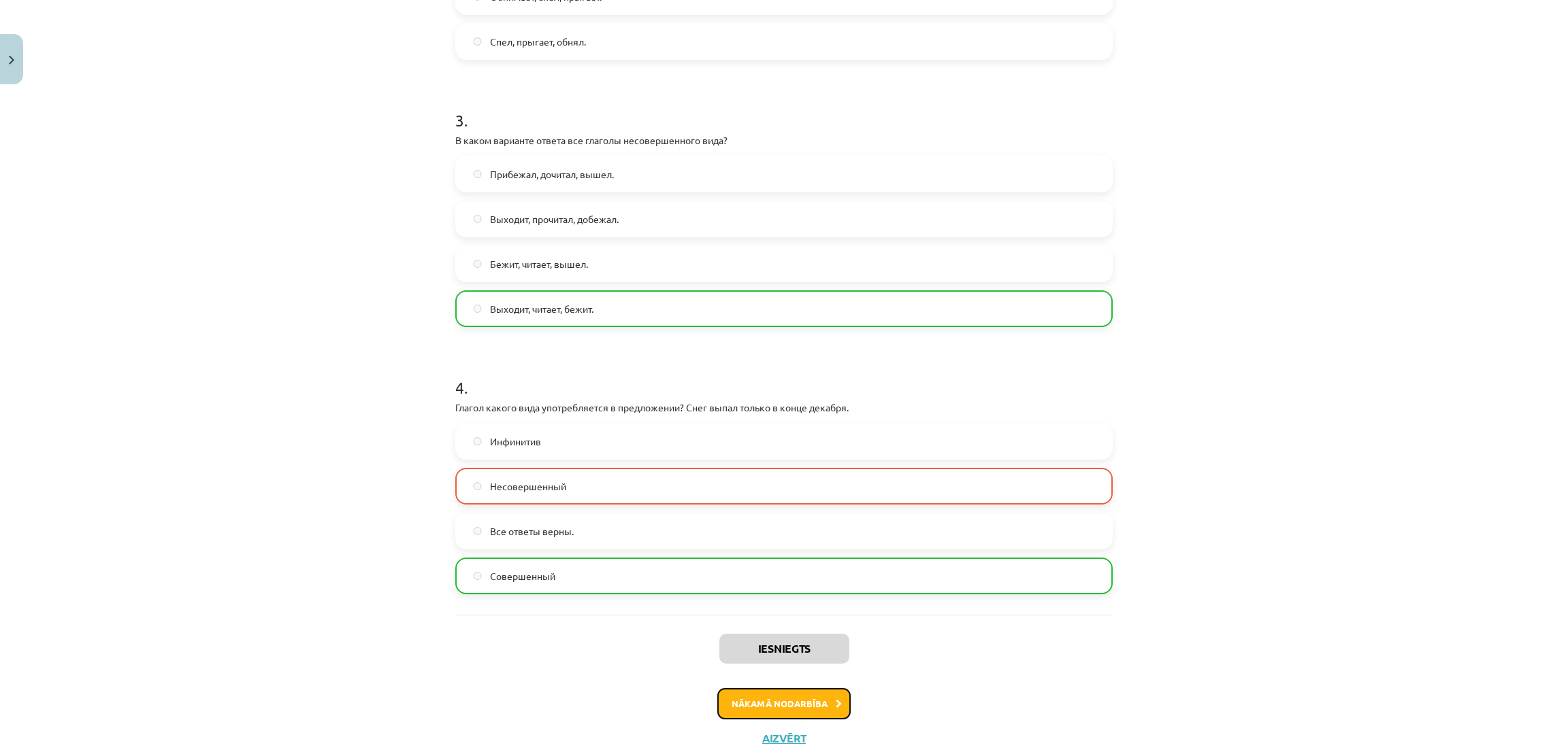
click at [776, 711] on button "Nākamā nodarbība" at bounding box center [784, 704] width 134 height 31
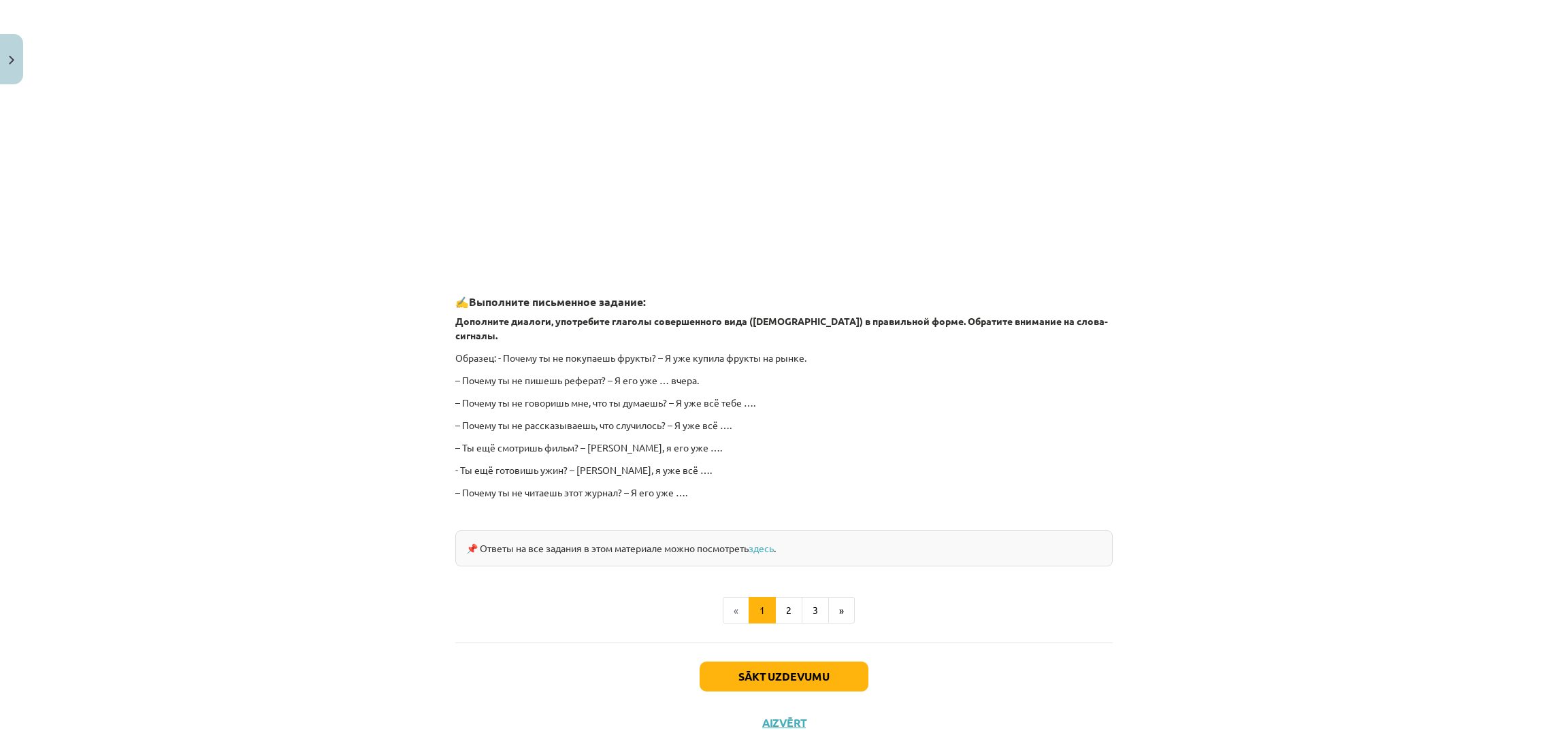
scroll to position [964, 0]
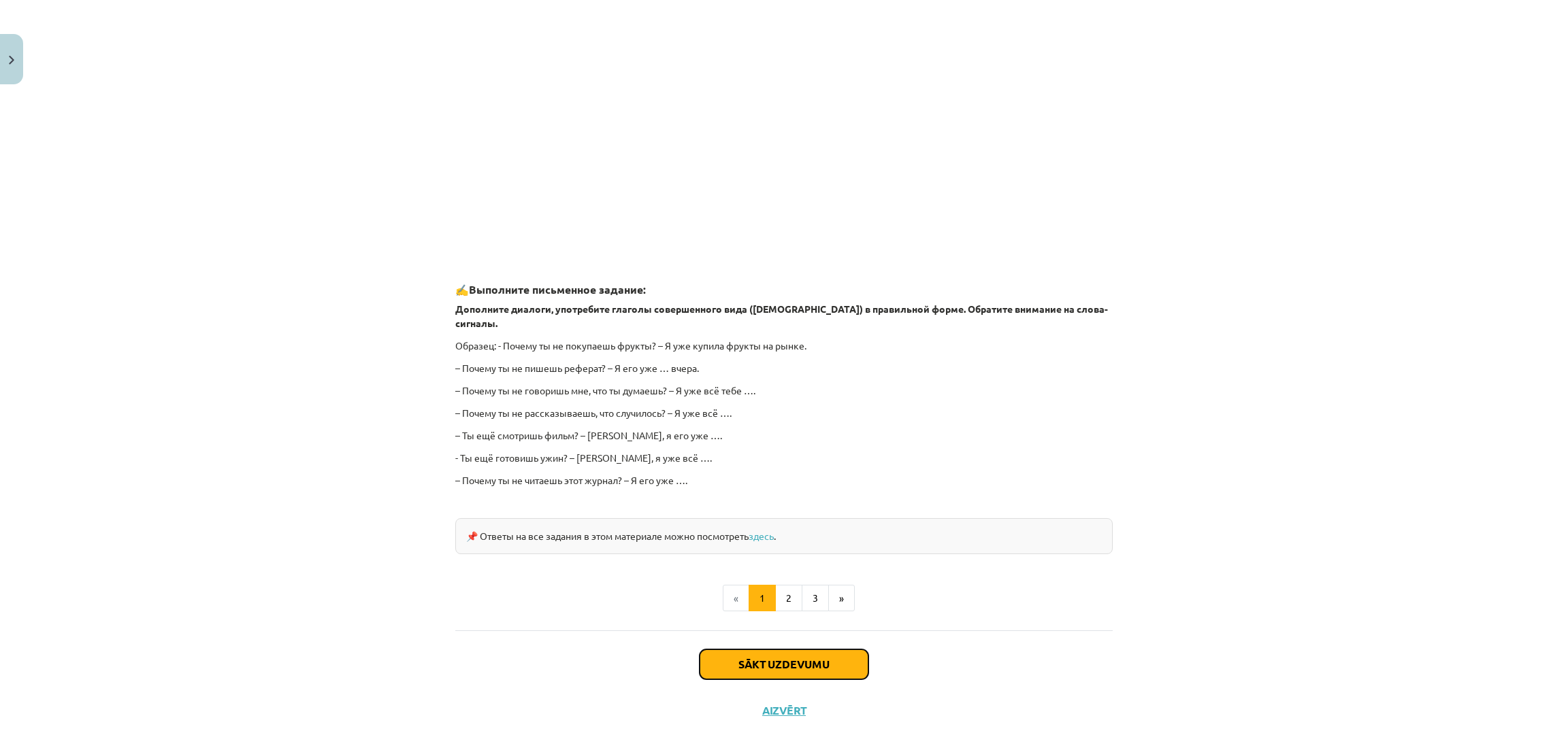
click at [755, 651] on button "Sākt uzdevumu" at bounding box center [784, 664] width 169 height 30
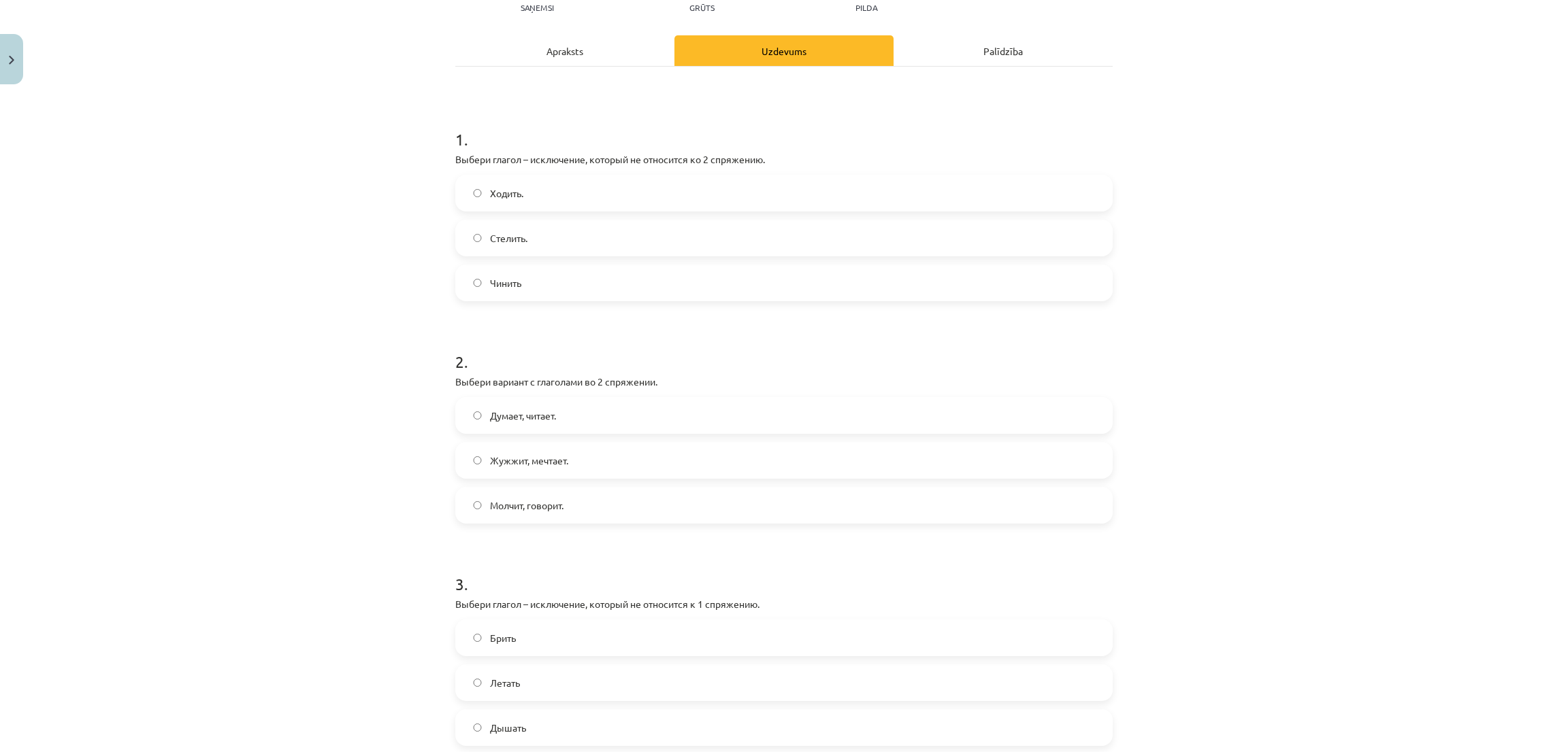
scroll to position [340, 0]
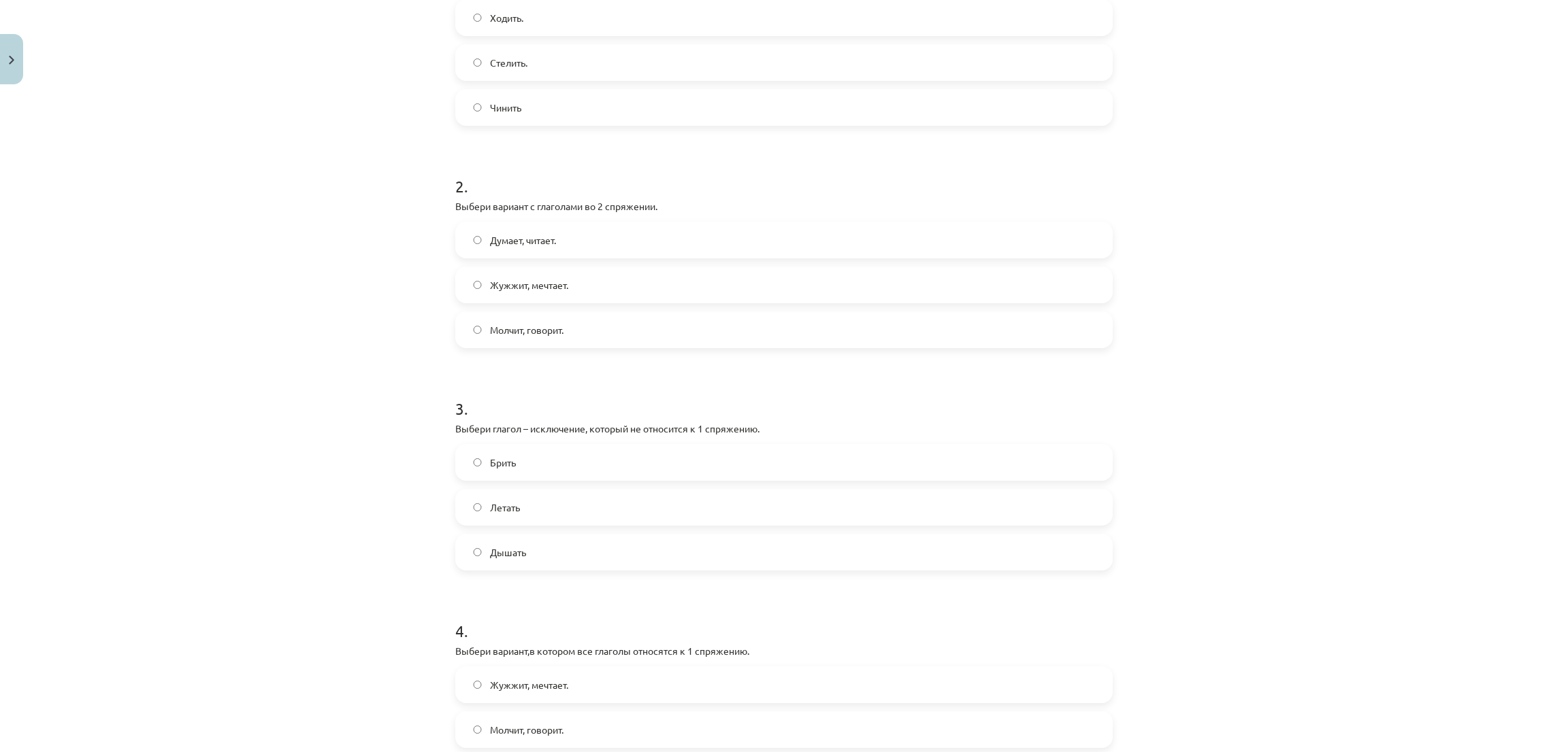
click at [561, 335] on label "Молчит, говорит." at bounding box center [784, 330] width 655 height 34
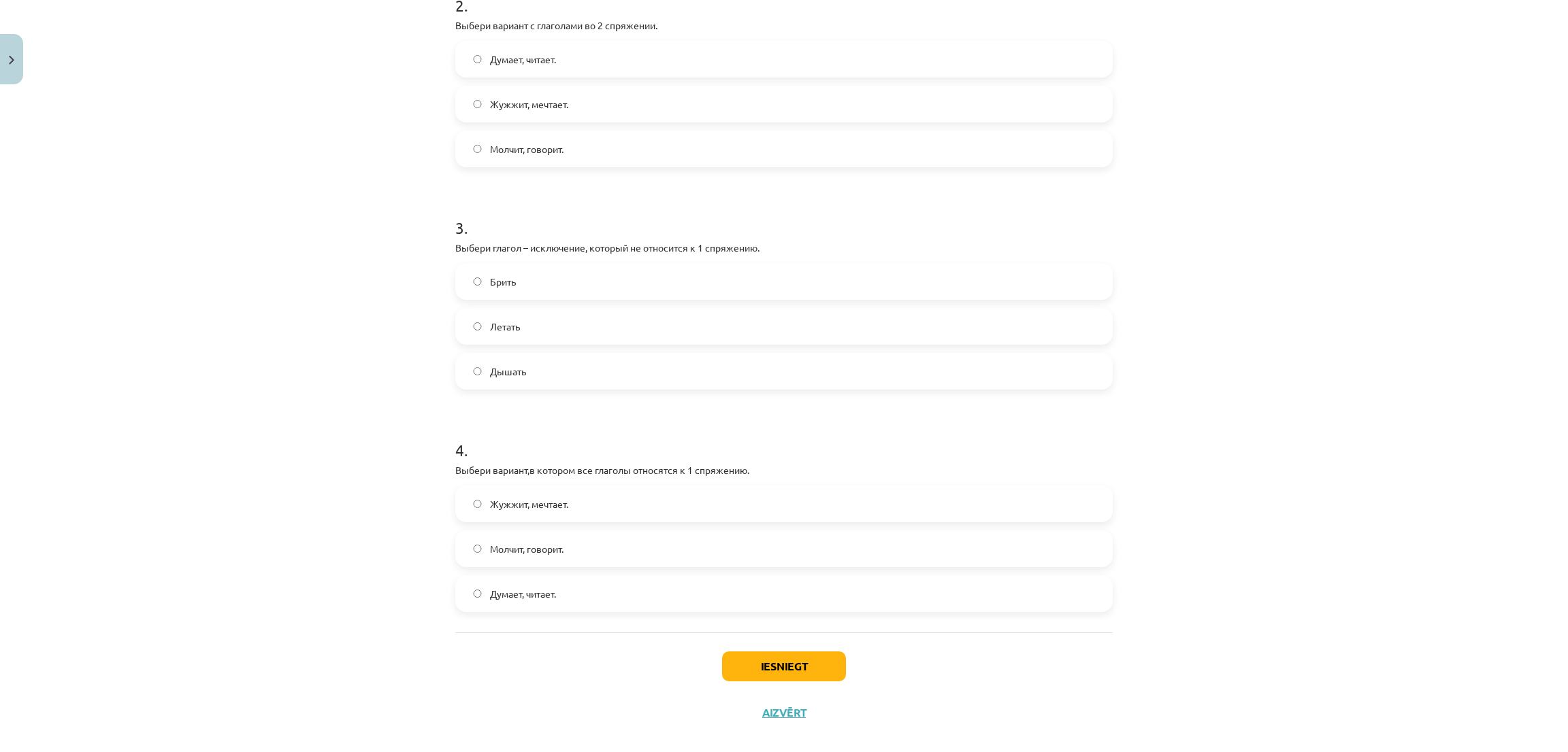
scroll to position [538, 0]
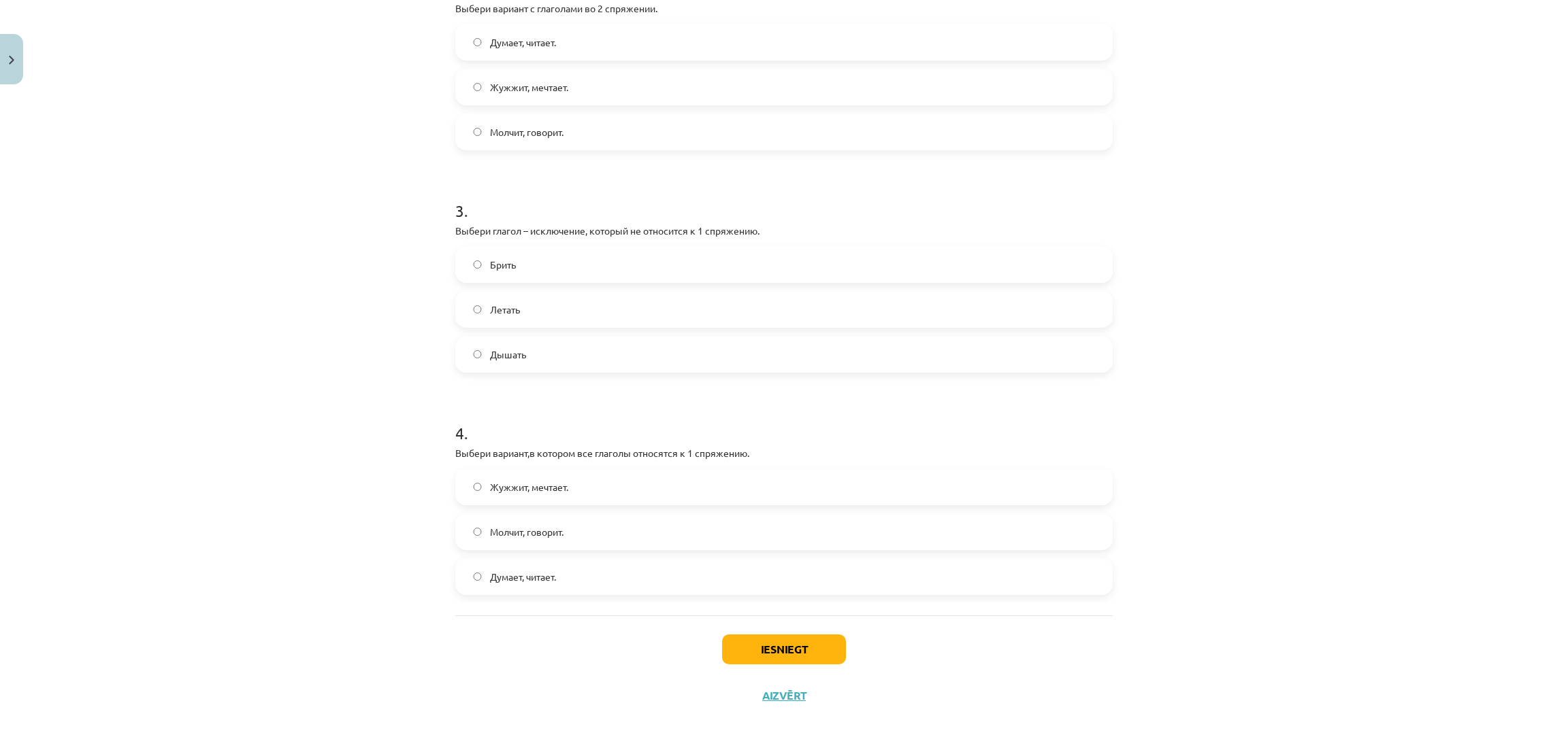
click at [490, 258] on span "Брить" at bounding box center [503, 265] width 26 height 14
click at [520, 587] on label "Думает, читает." at bounding box center [784, 577] width 655 height 34
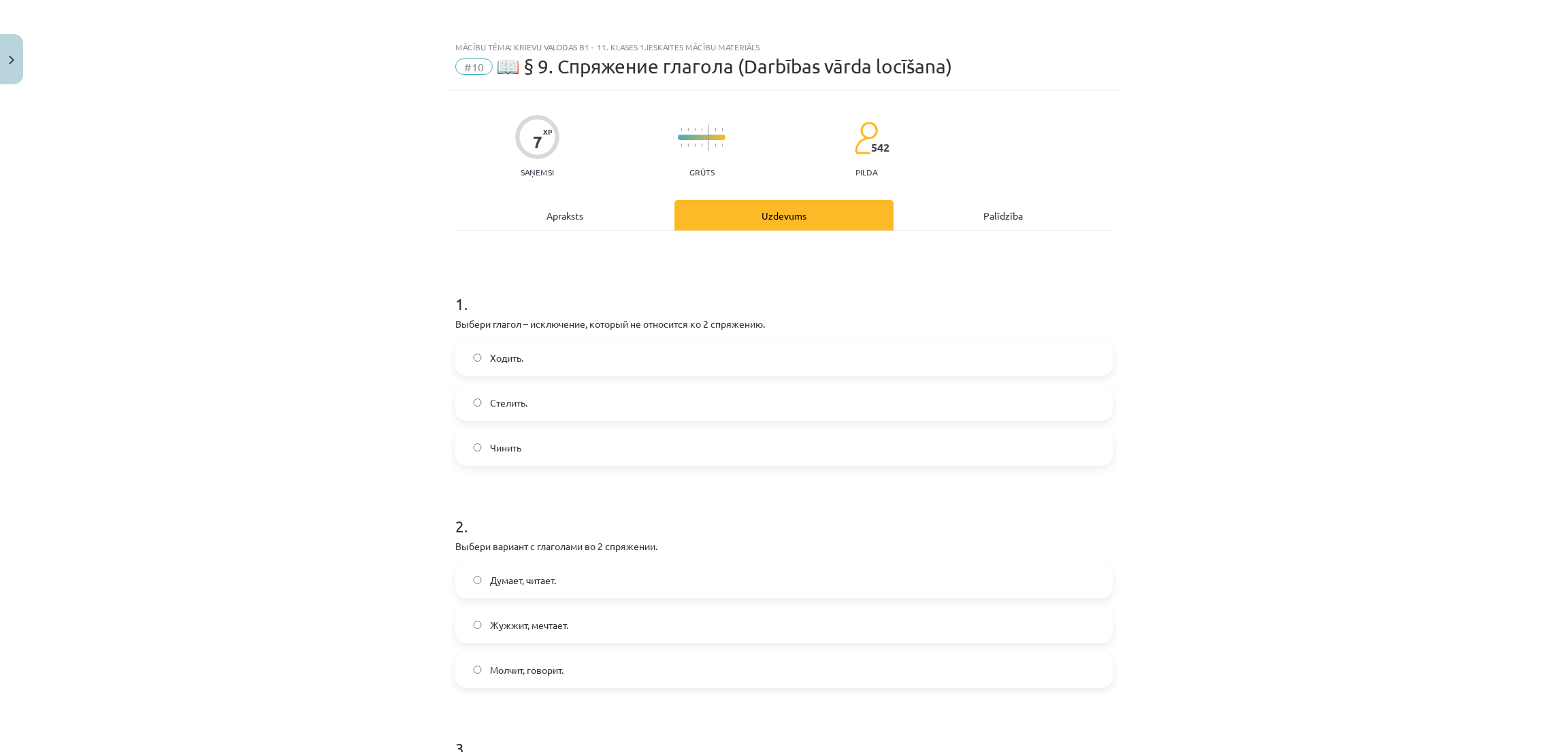
scroll to position [102, 0]
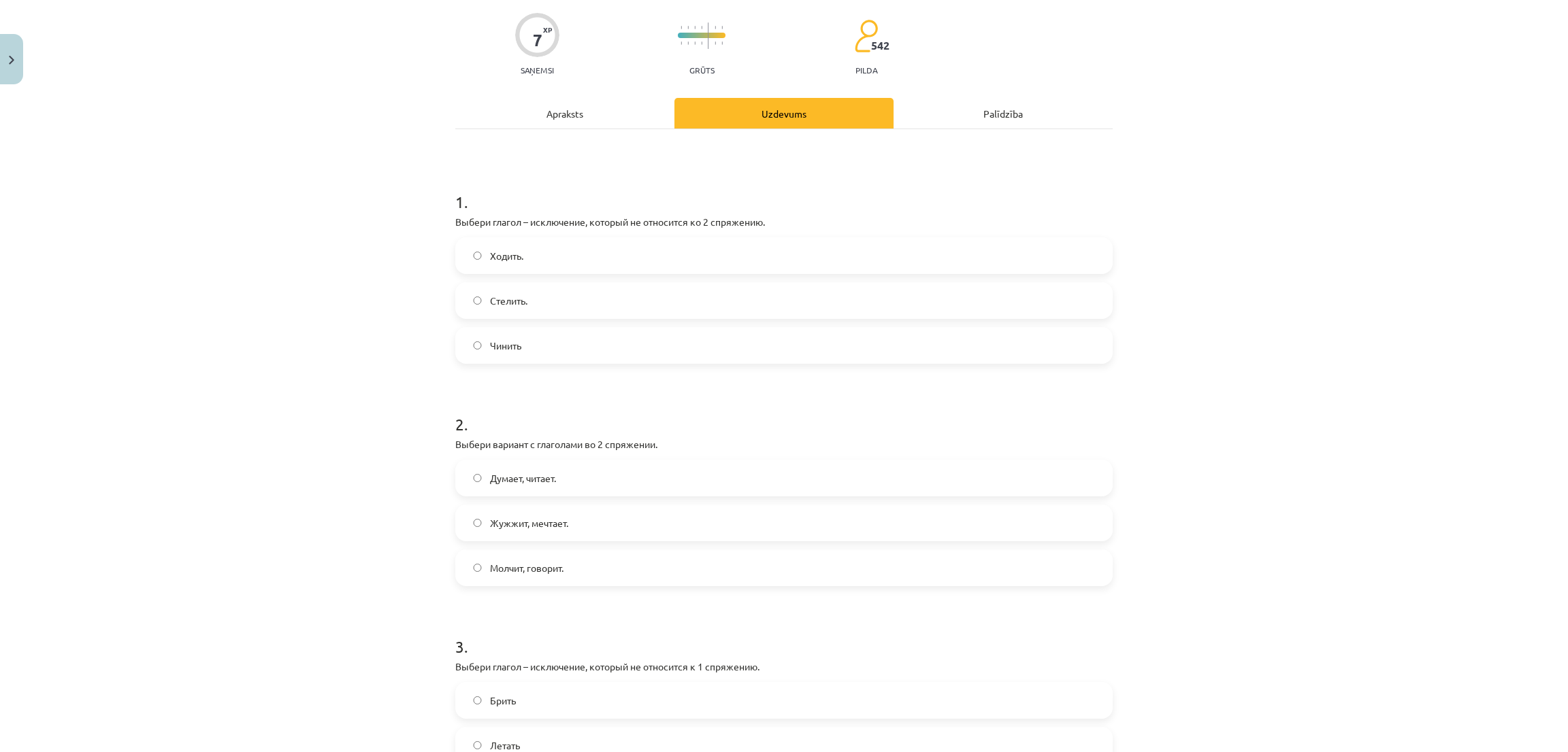
click at [463, 347] on label "Чинить" at bounding box center [784, 346] width 655 height 34
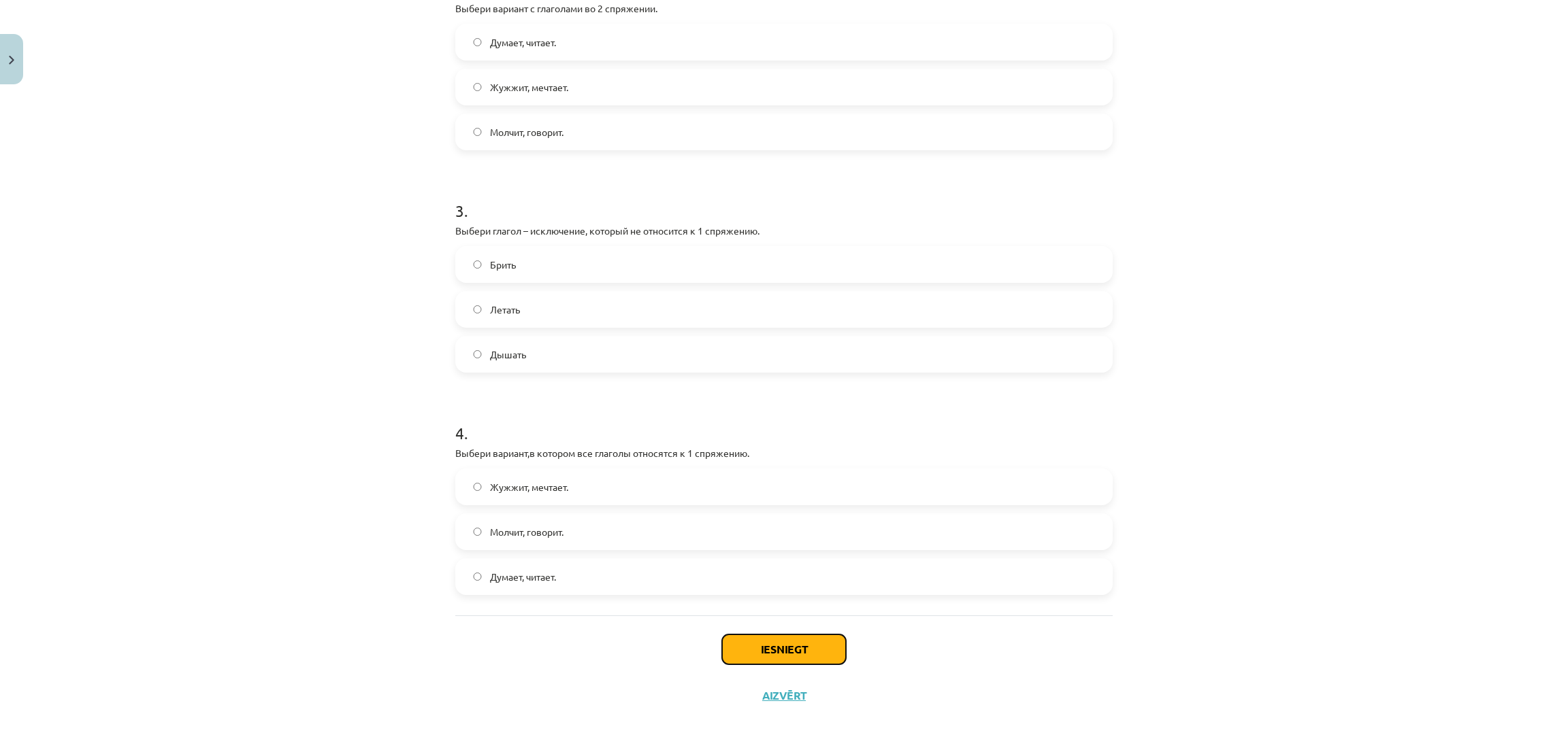
click at [797, 641] on button "Iesniegt" at bounding box center [784, 650] width 124 height 30
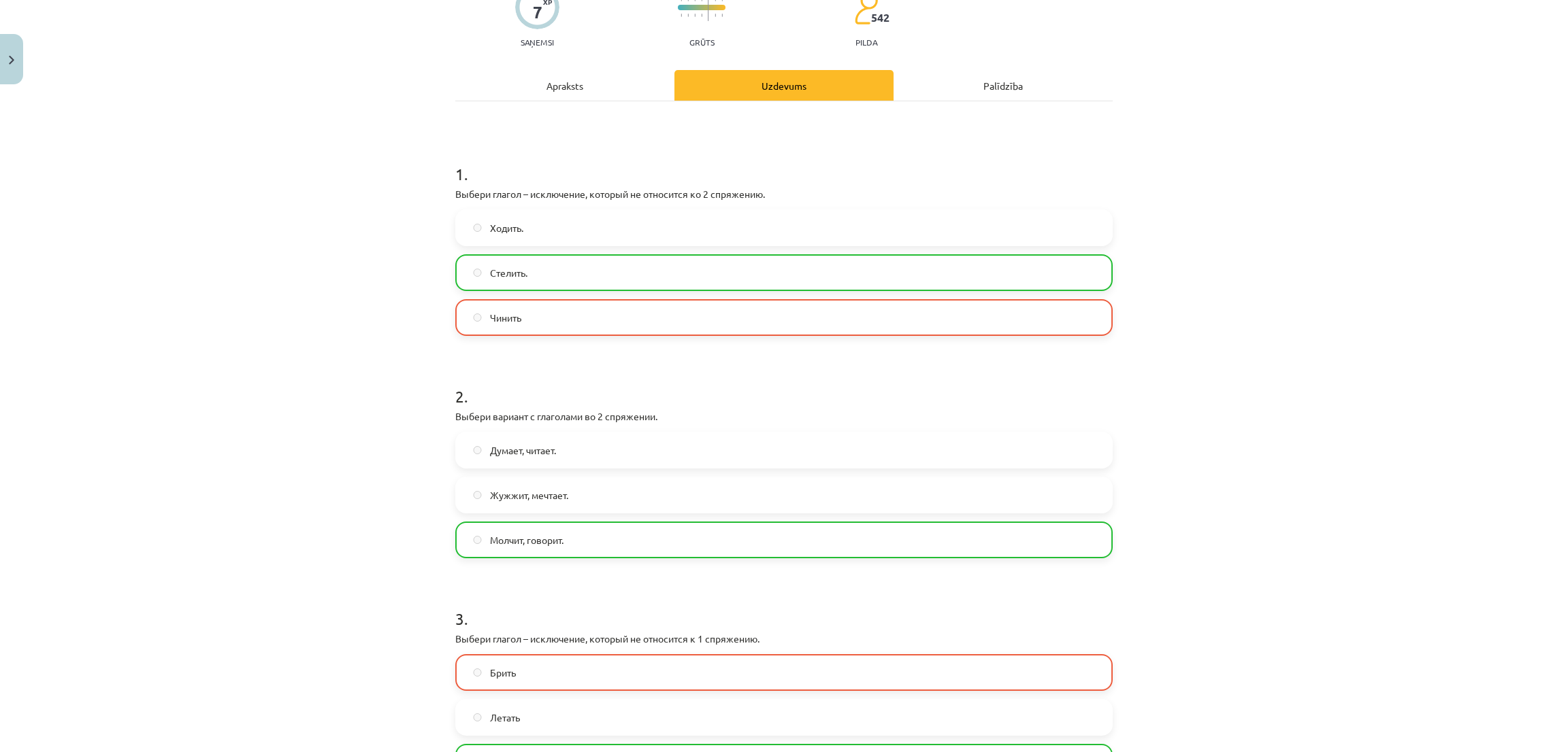
scroll to position [582, 0]
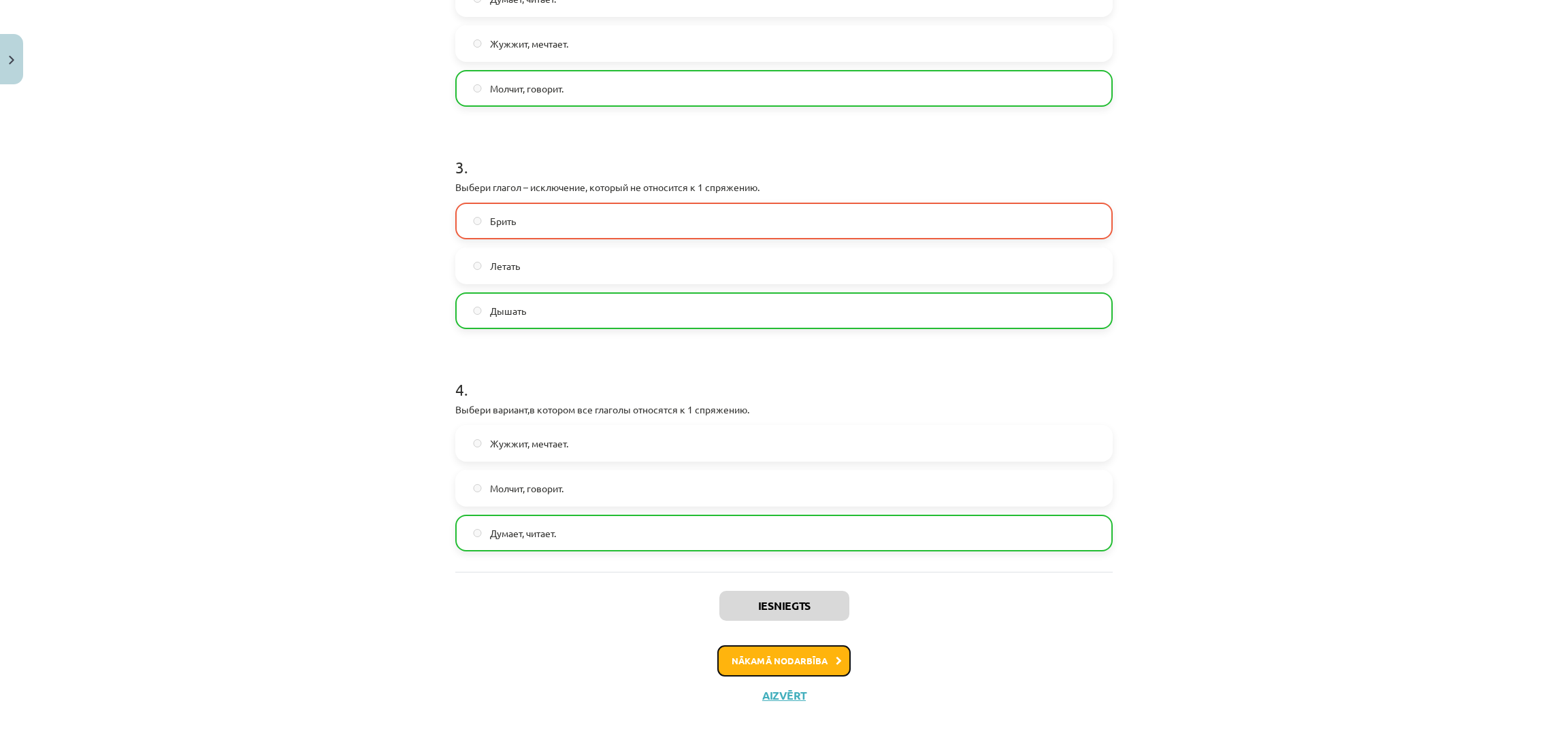
click at [717, 662] on button "Nākamā nodarbība" at bounding box center [784, 661] width 134 height 31
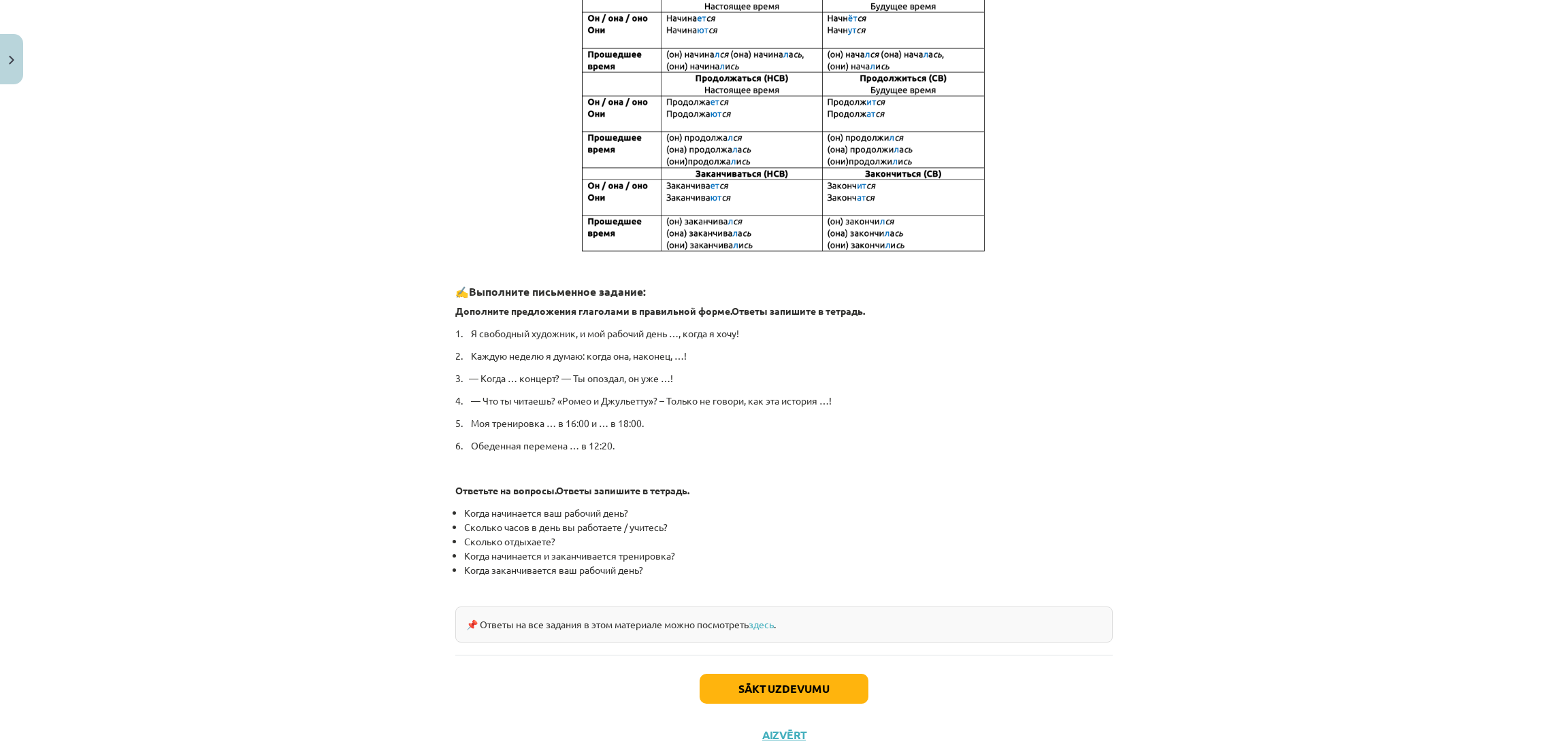
scroll to position [456, 0]
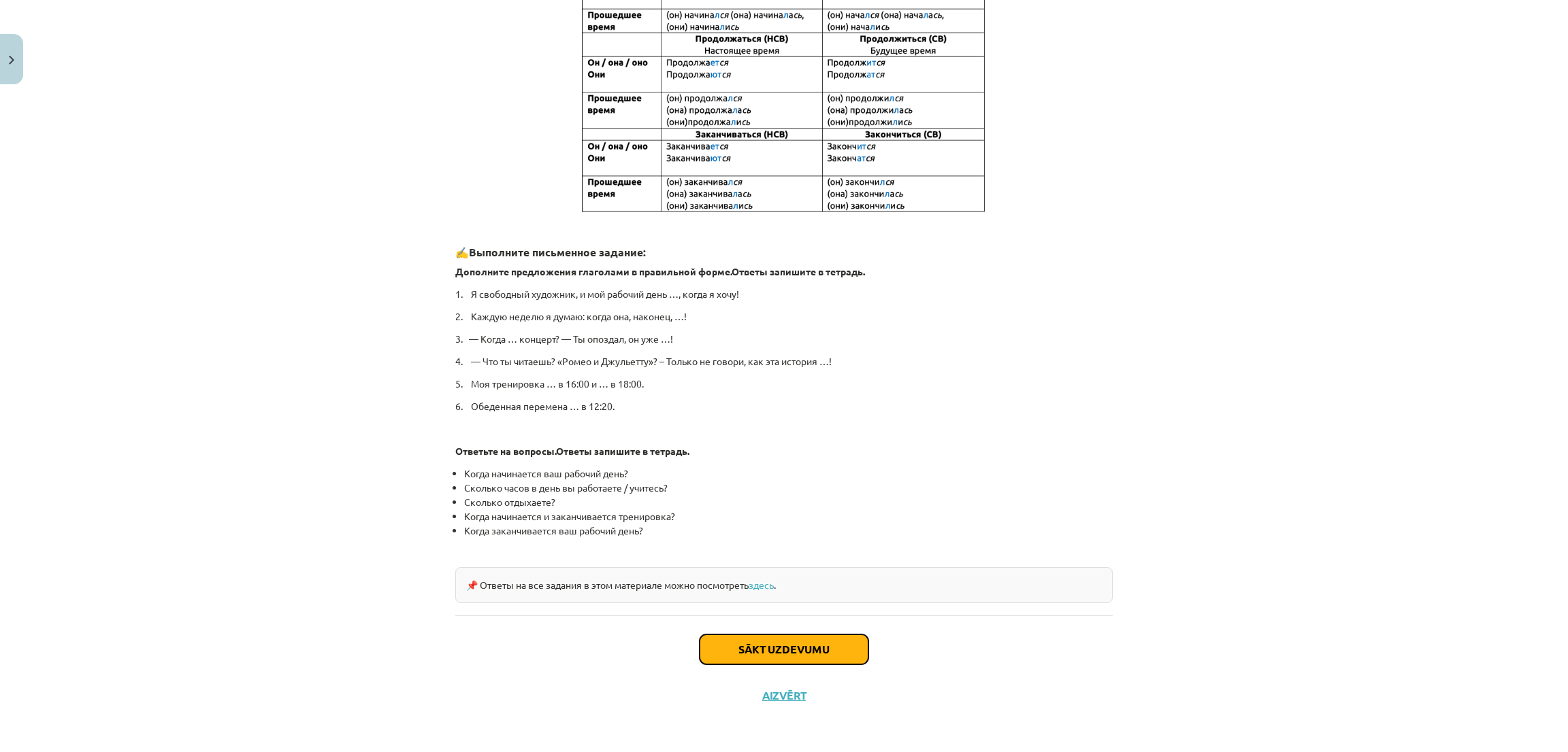
click at [714, 661] on button "Sākt uzdevumu" at bounding box center [784, 650] width 169 height 30
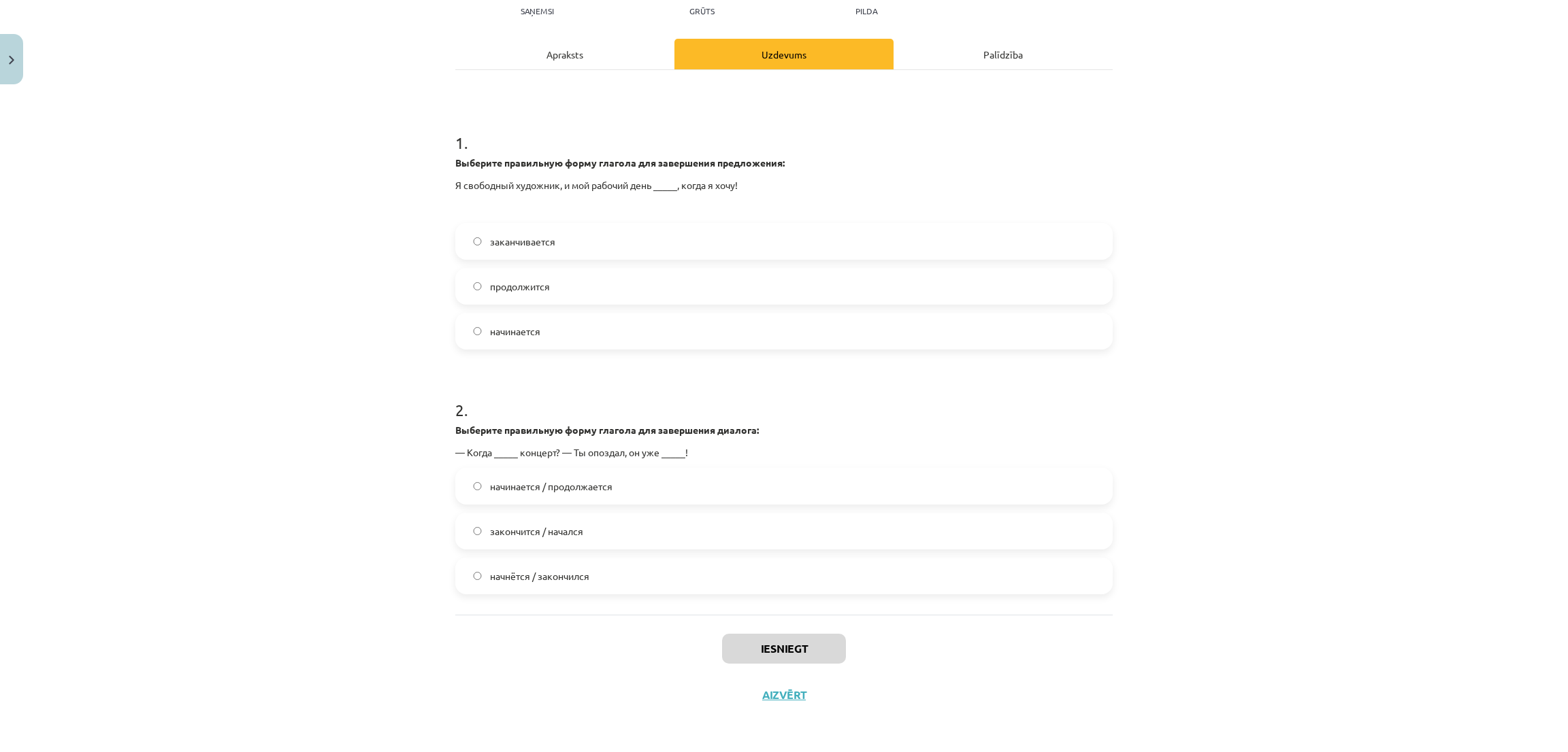
scroll to position [34, 0]
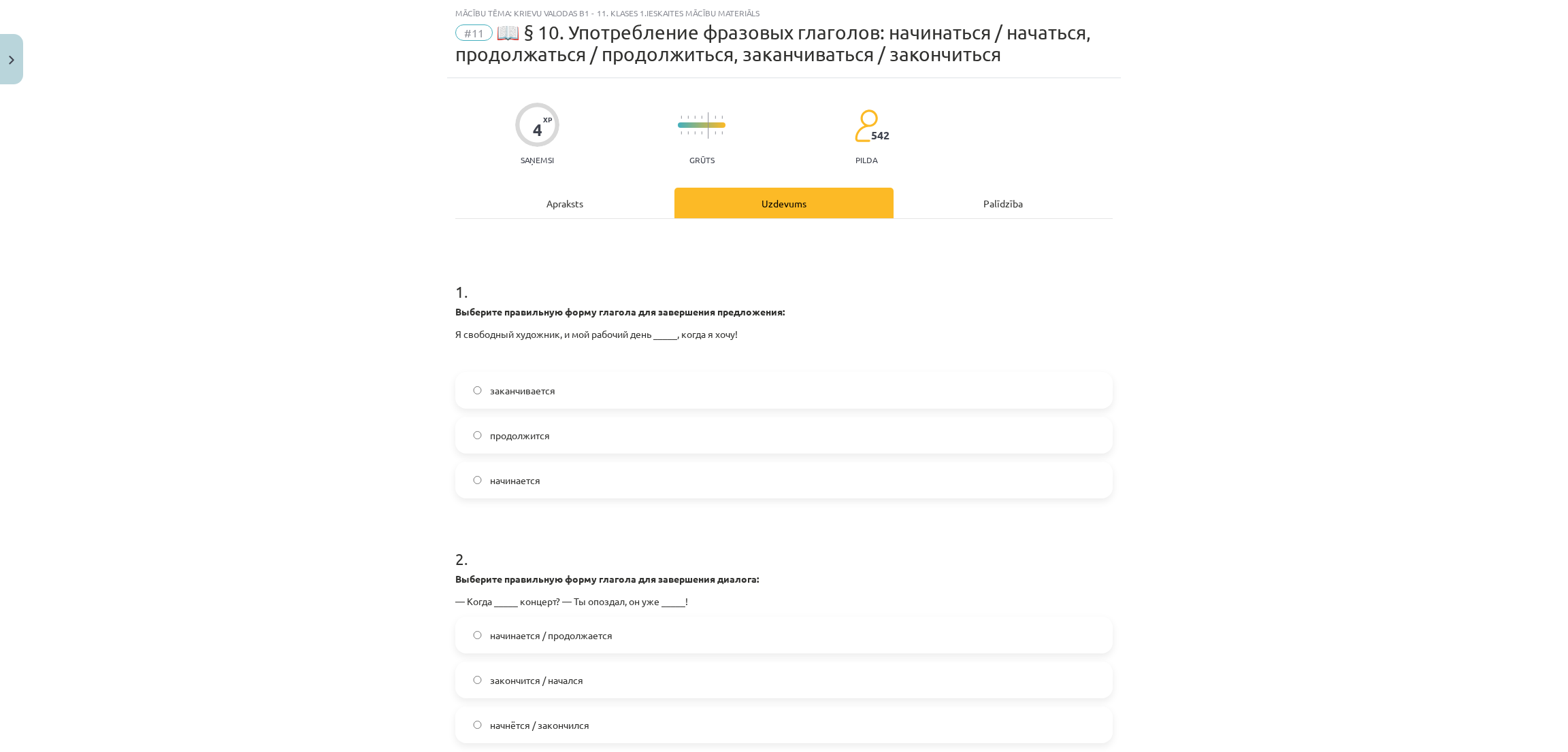
click at [492, 390] on span "заканчивается" at bounding box center [523, 390] width 66 height 14
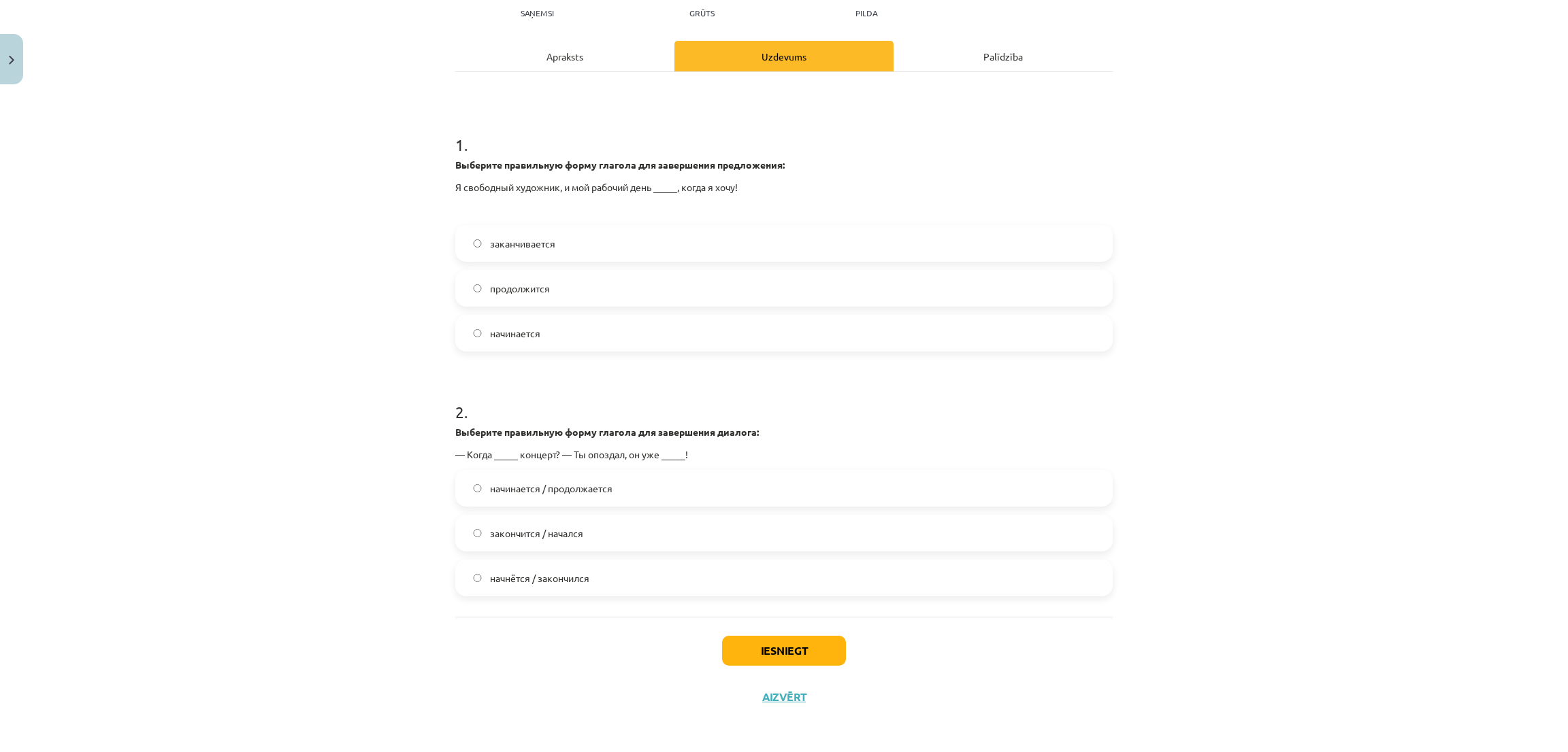
scroll to position [183, 0]
click at [480, 583] on label "начнётся / закончился" at bounding box center [784, 577] width 655 height 34
click at [734, 638] on button "Iesniegt" at bounding box center [784, 650] width 124 height 30
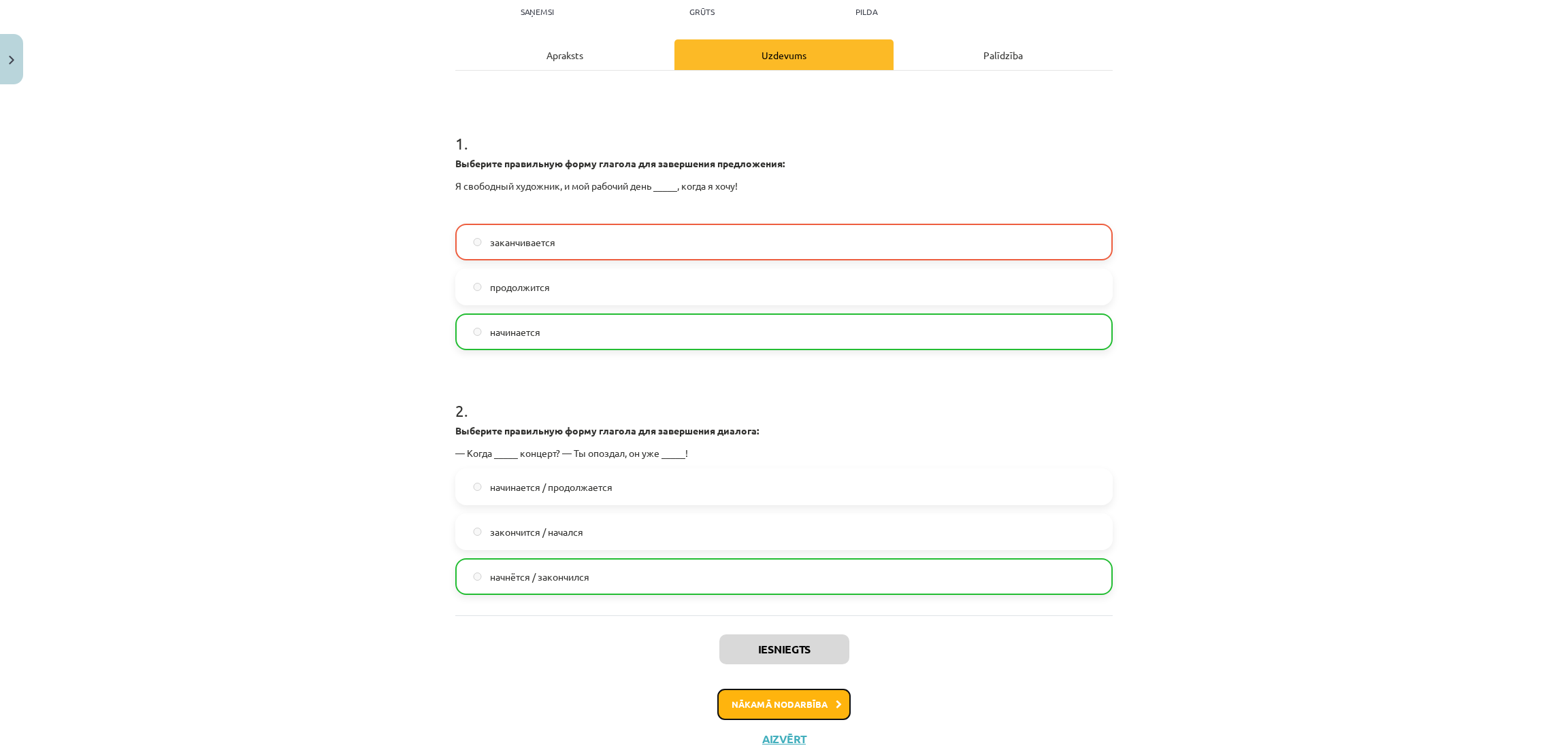
click at [717, 701] on button "Nākamā nodarbība" at bounding box center [784, 704] width 134 height 31
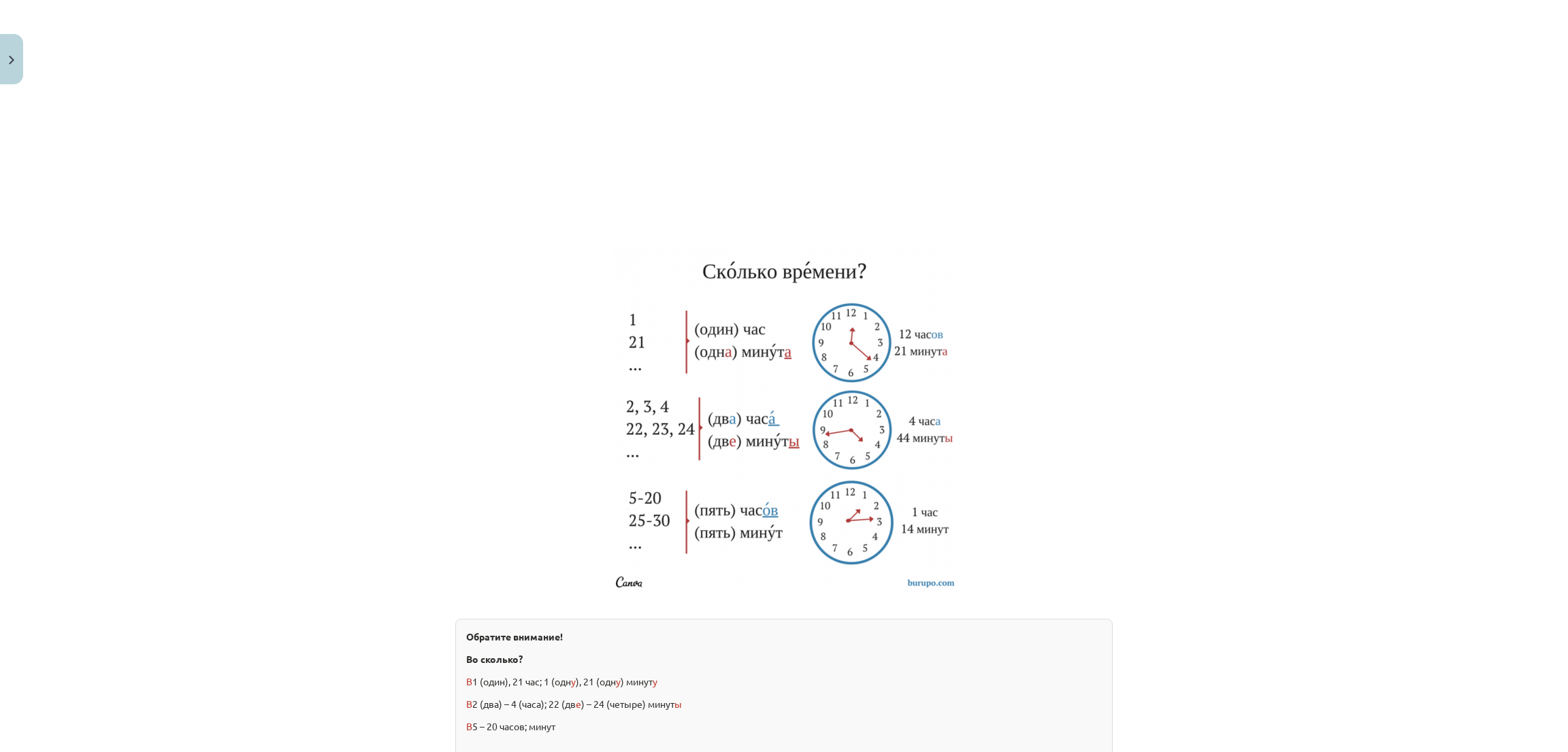
scroll to position [1361, 0]
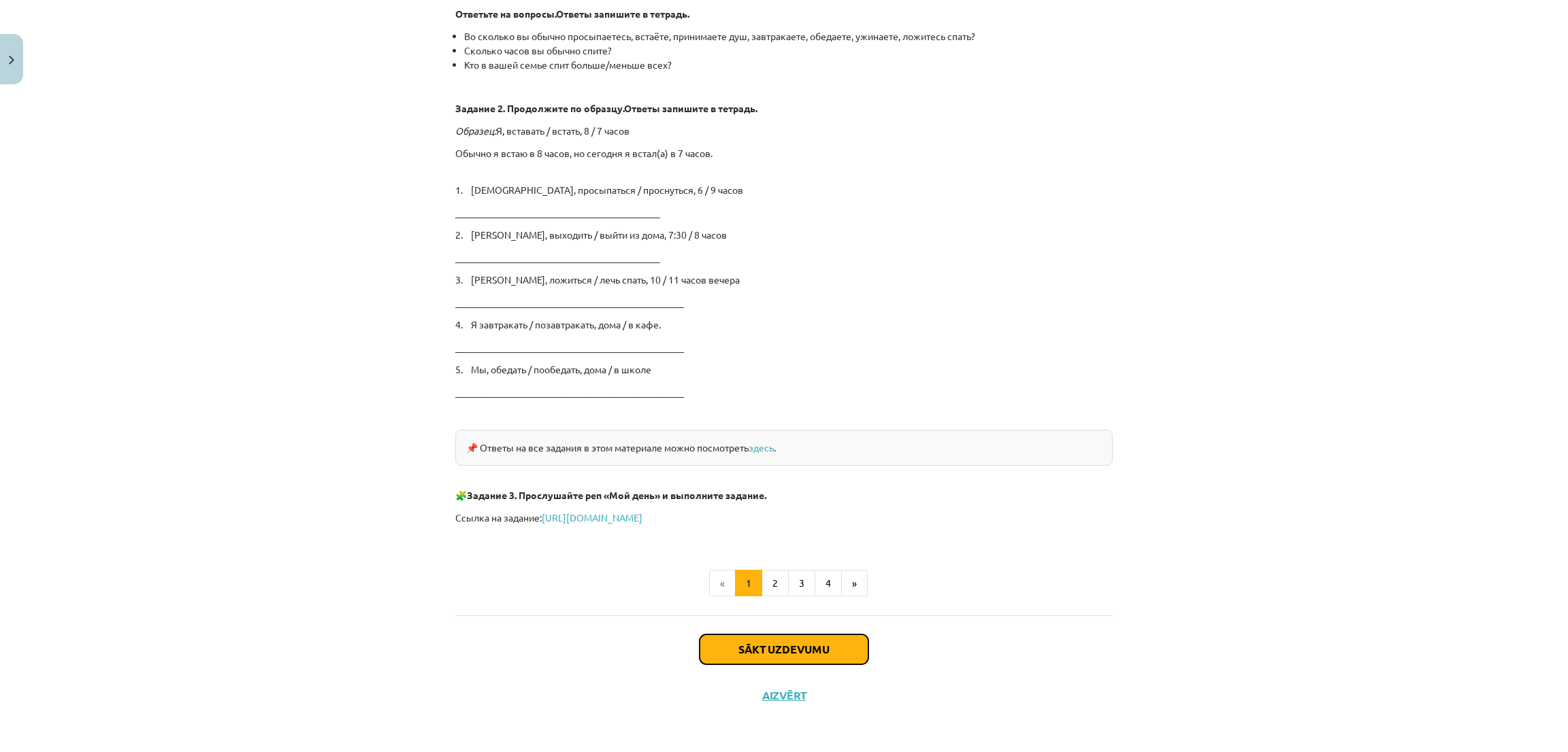
click at [717, 659] on button "Sākt uzdevumu" at bounding box center [784, 650] width 169 height 30
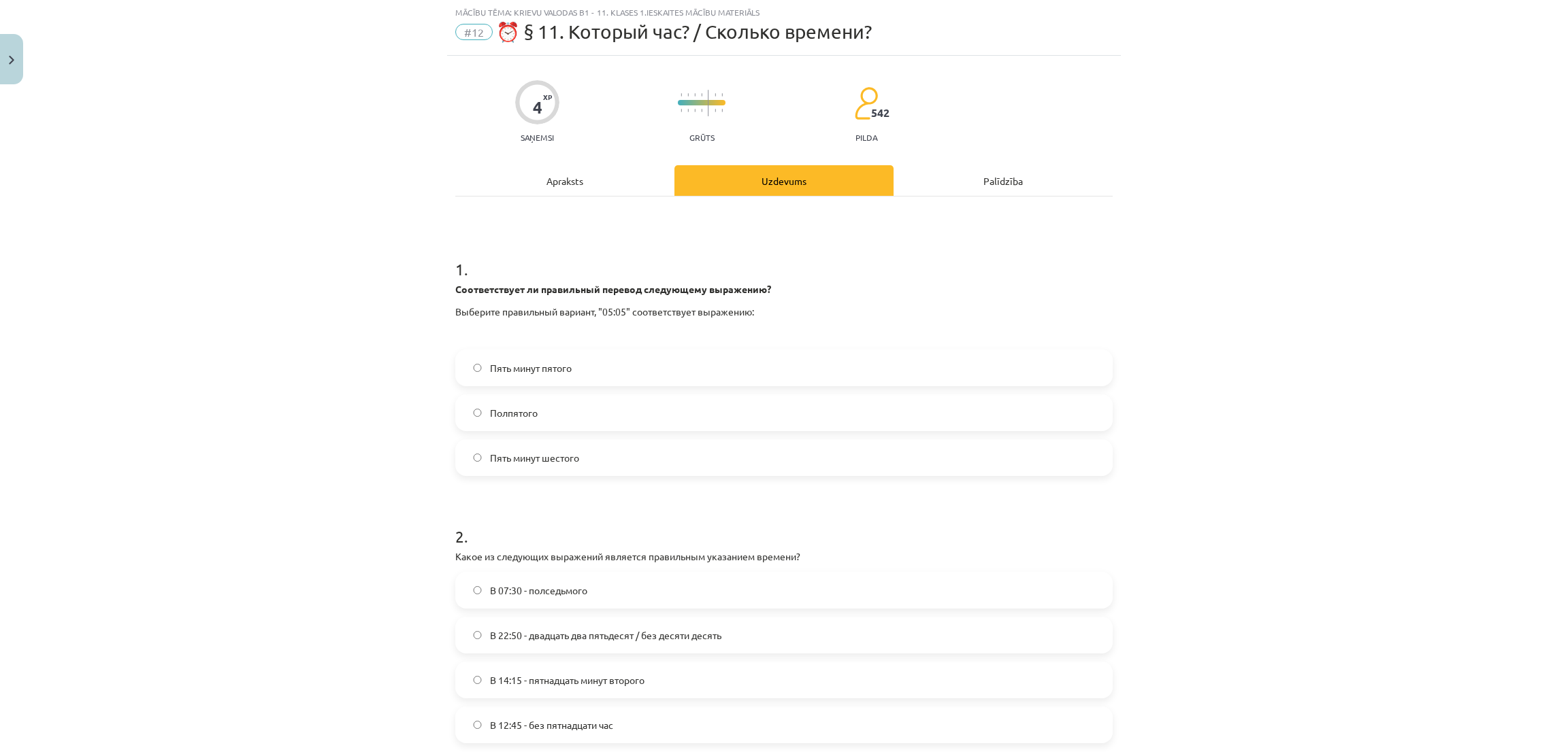
scroll to position [34, 0]
click at [470, 379] on label "Пять минут пятого" at bounding box center [784, 369] width 655 height 34
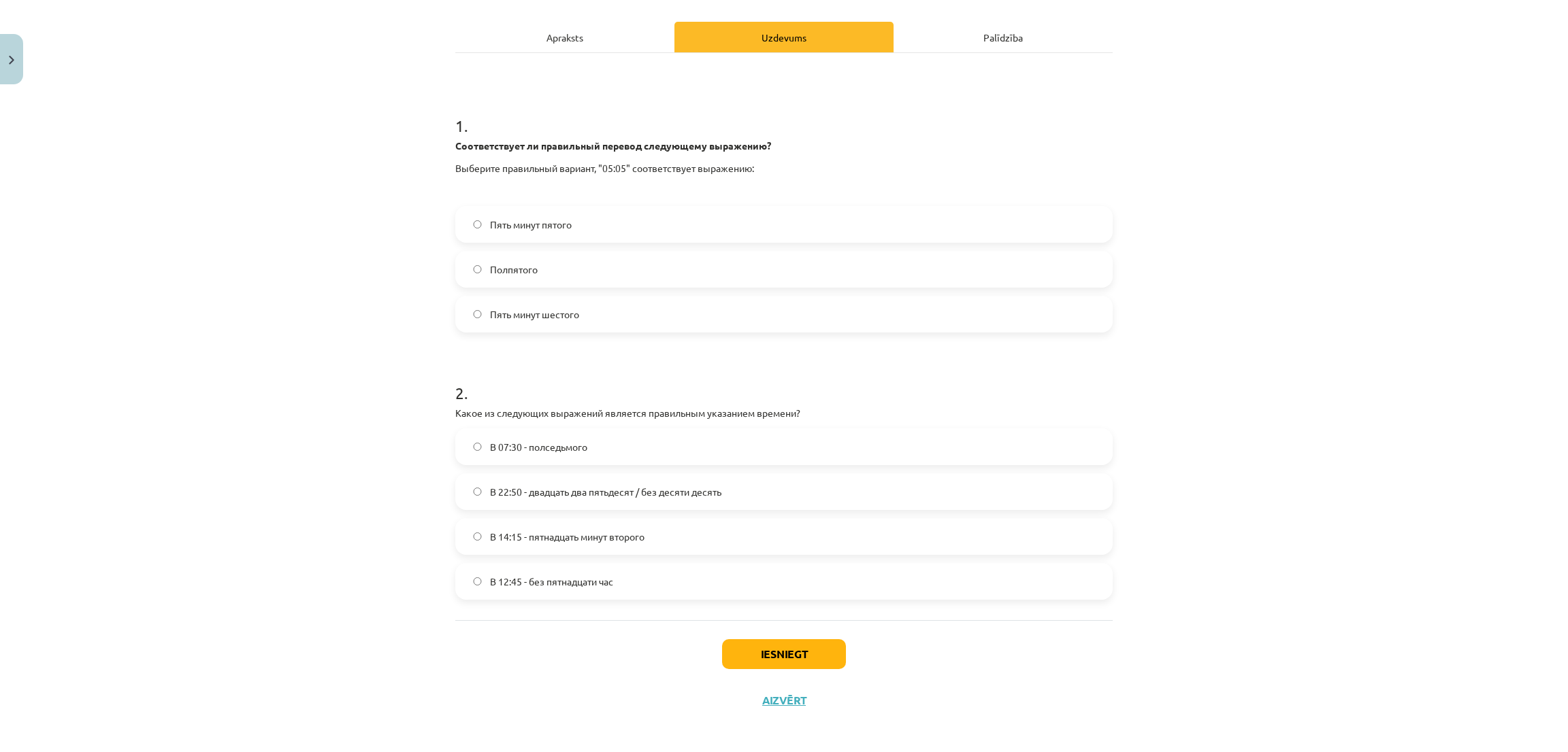
scroll to position [183, 0]
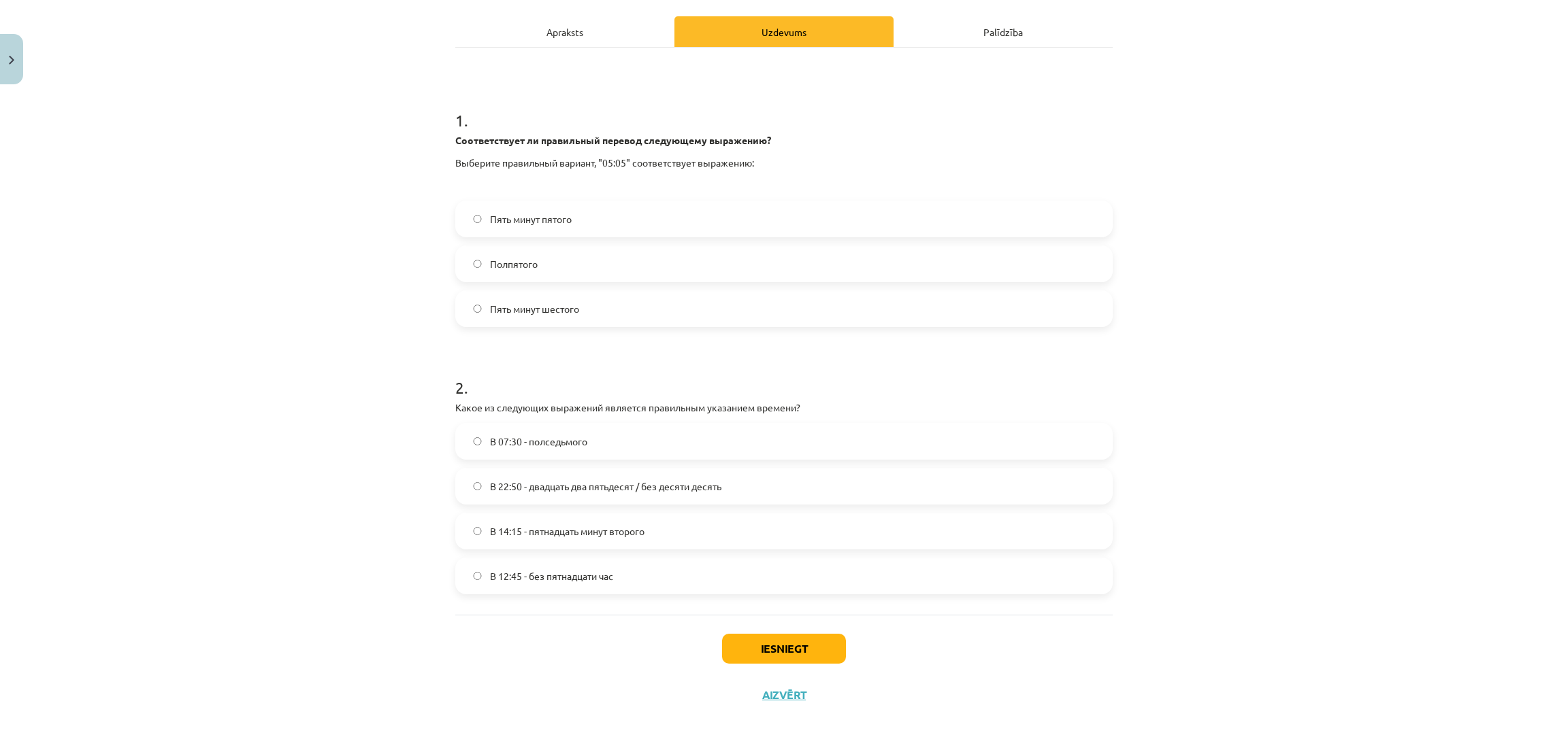
click at [644, 528] on label "В 14:15 - пятнадцать минут второго" at bounding box center [784, 532] width 655 height 34
click at [617, 573] on label "В 12:45 - без пятнадцати час" at bounding box center [784, 577] width 655 height 34
click at [624, 541] on label "В 14:15 - пятнадцать минут второго" at bounding box center [784, 532] width 655 height 34
click at [757, 660] on button "Iesniegt" at bounding box center [784, 649] width 124 height 30
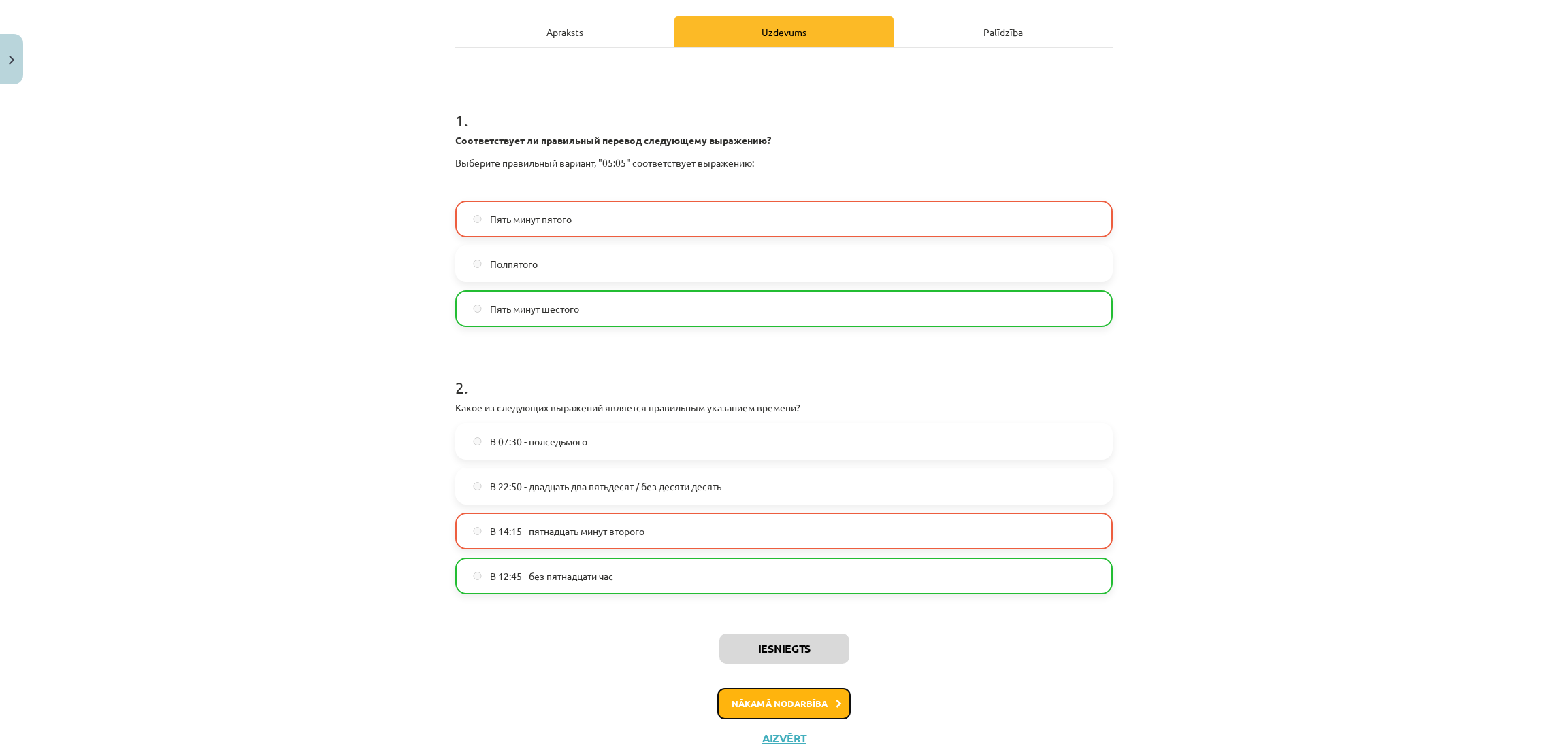
click at [786, 712] on button "Nākamā nodarbība" at bounding box center [784, 704] width 134 height 31
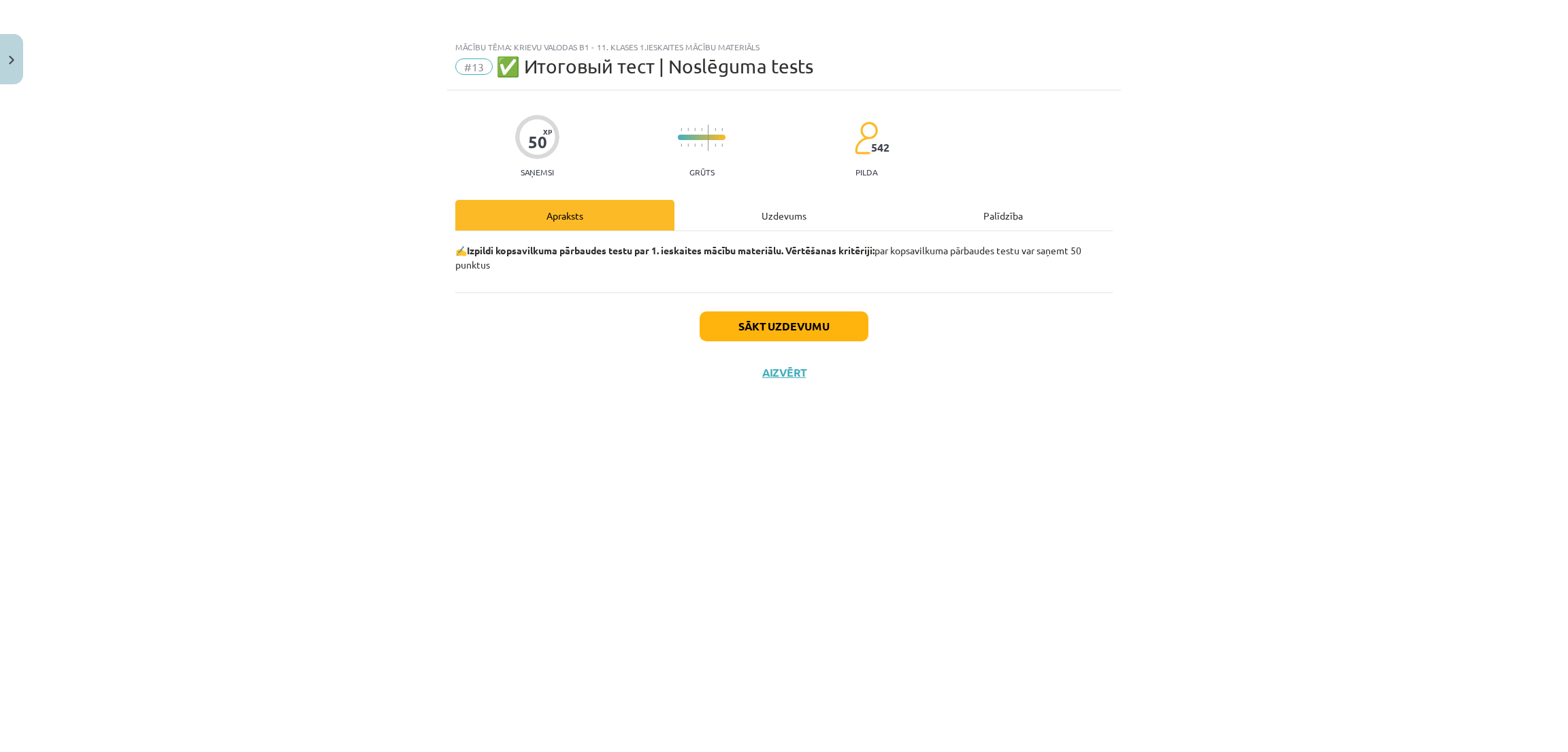
scroll to position [0, 0]
click at [752, 315] on button "Sākt uzdevumu" at bounding box center [784, 326] width 169 height 30
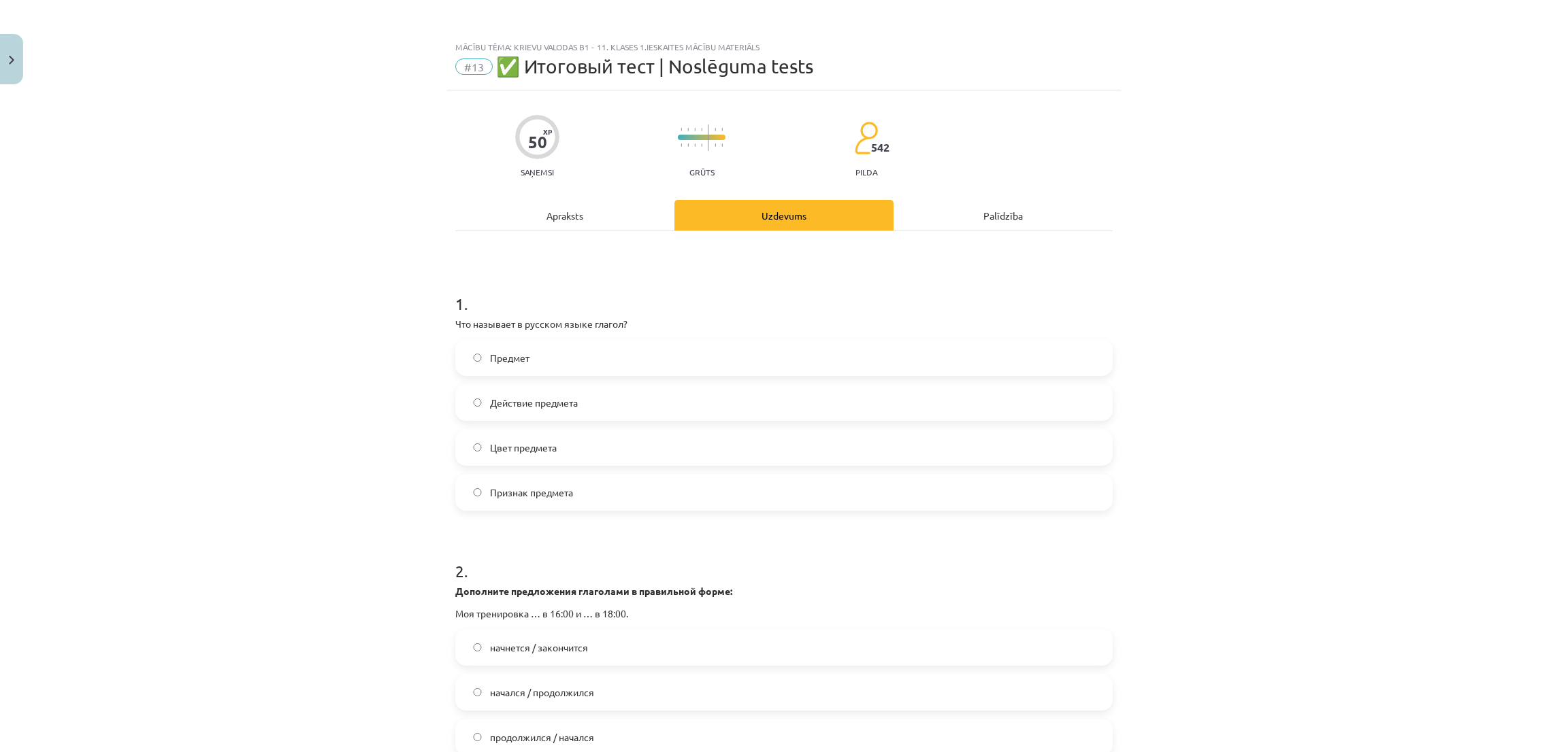
click at [652, 407] on label "Действие предмета" at bounding box center [784, 403] width 655 height 34
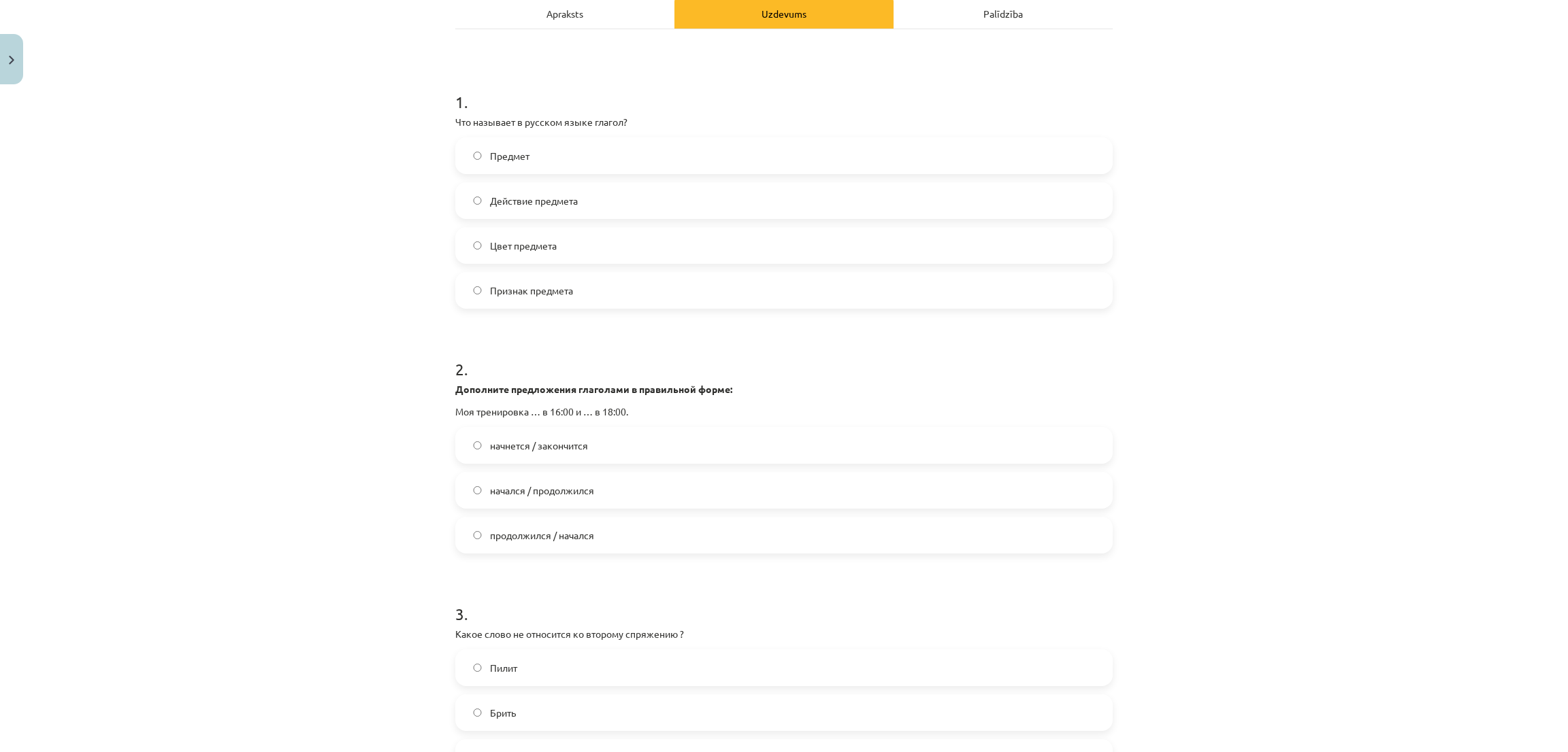
scroll to position [204, 0]
click at [547, 442] on span "начнется / закончится" at bounding box center [539, 443] width 98 height 14
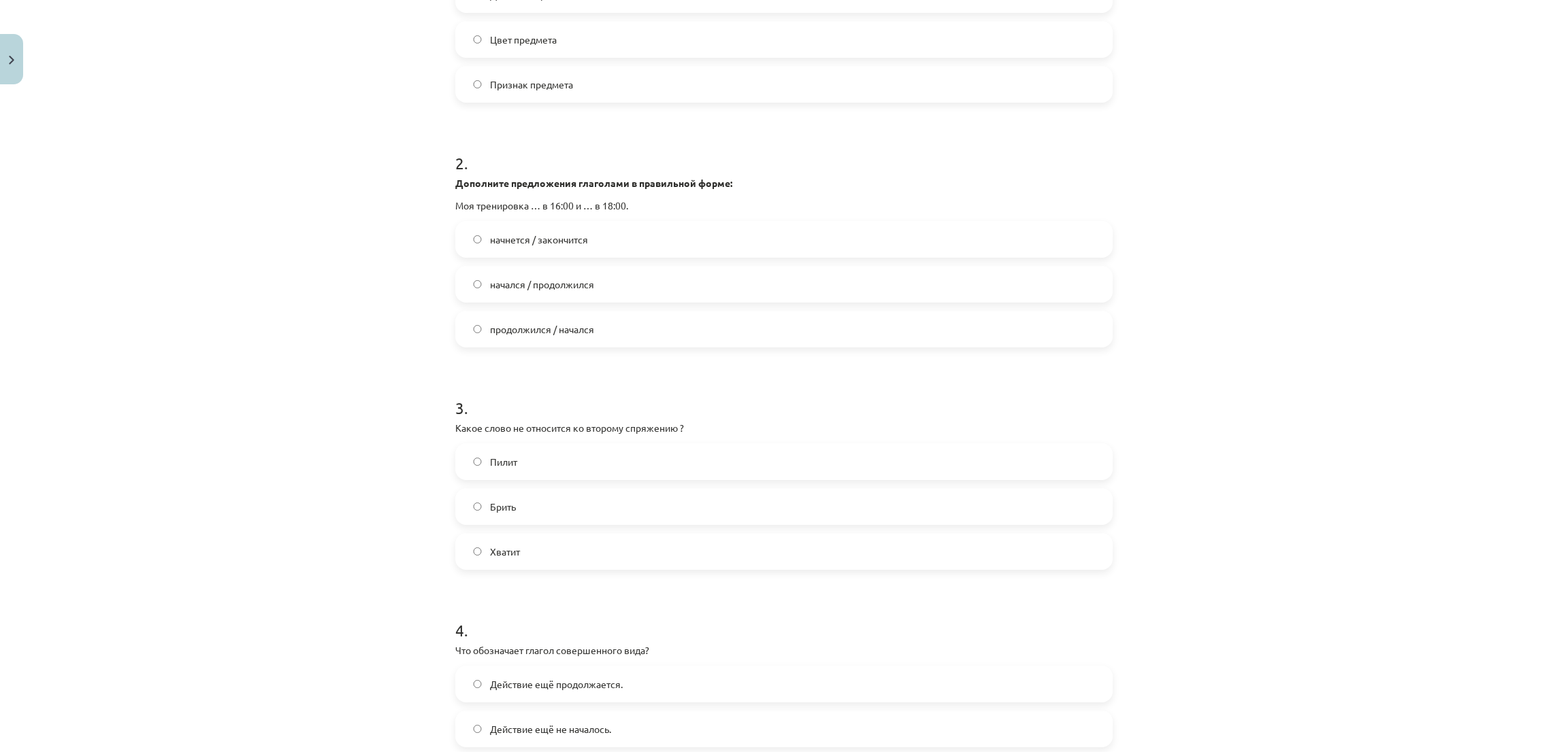
scroll to position [510, 0]
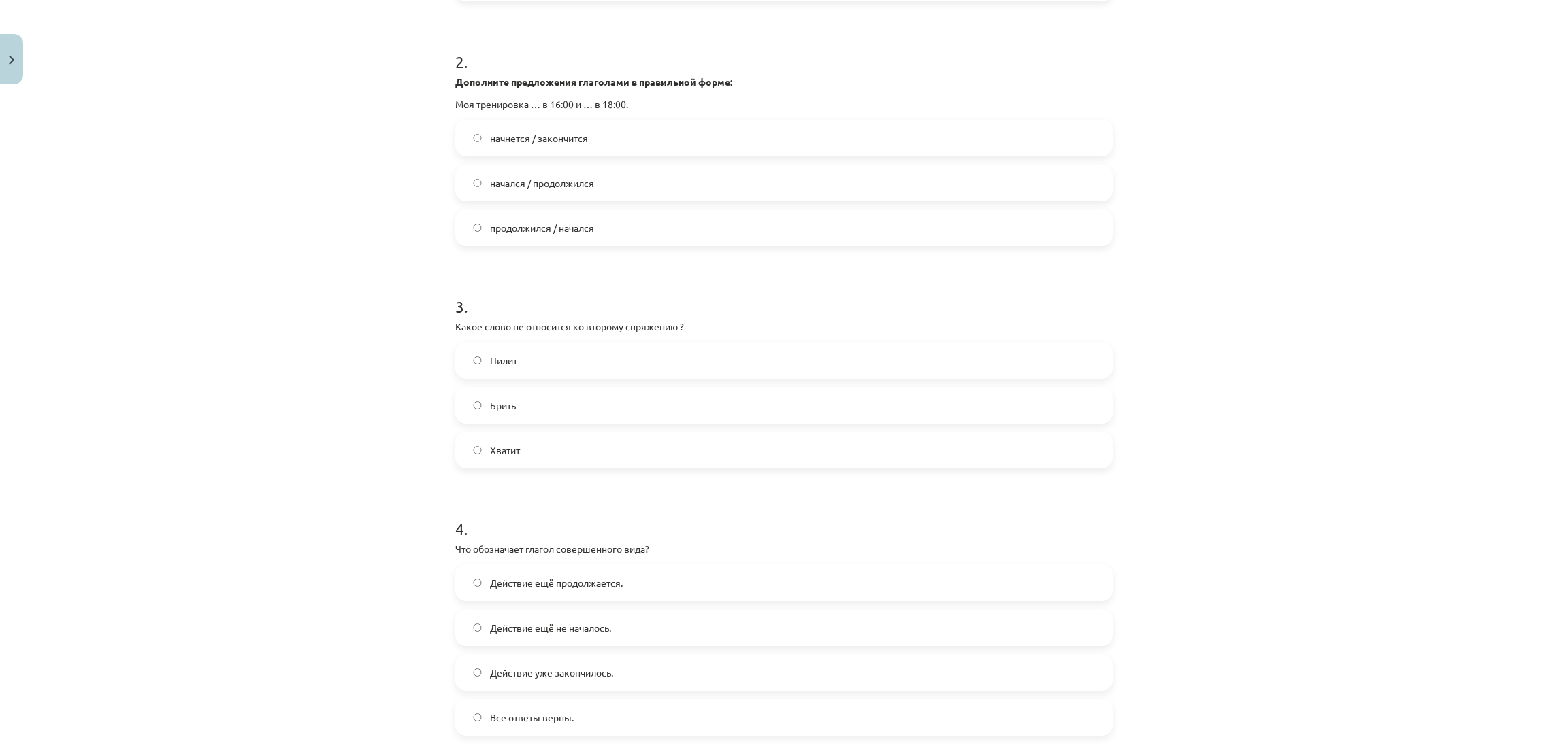
click at [520, 467] on div "Хватит" at bounding box center [784, 450] width 657 height 37
click at [508, 419] on label "Брить" at bounding box center [784, 405] width 655 height 34
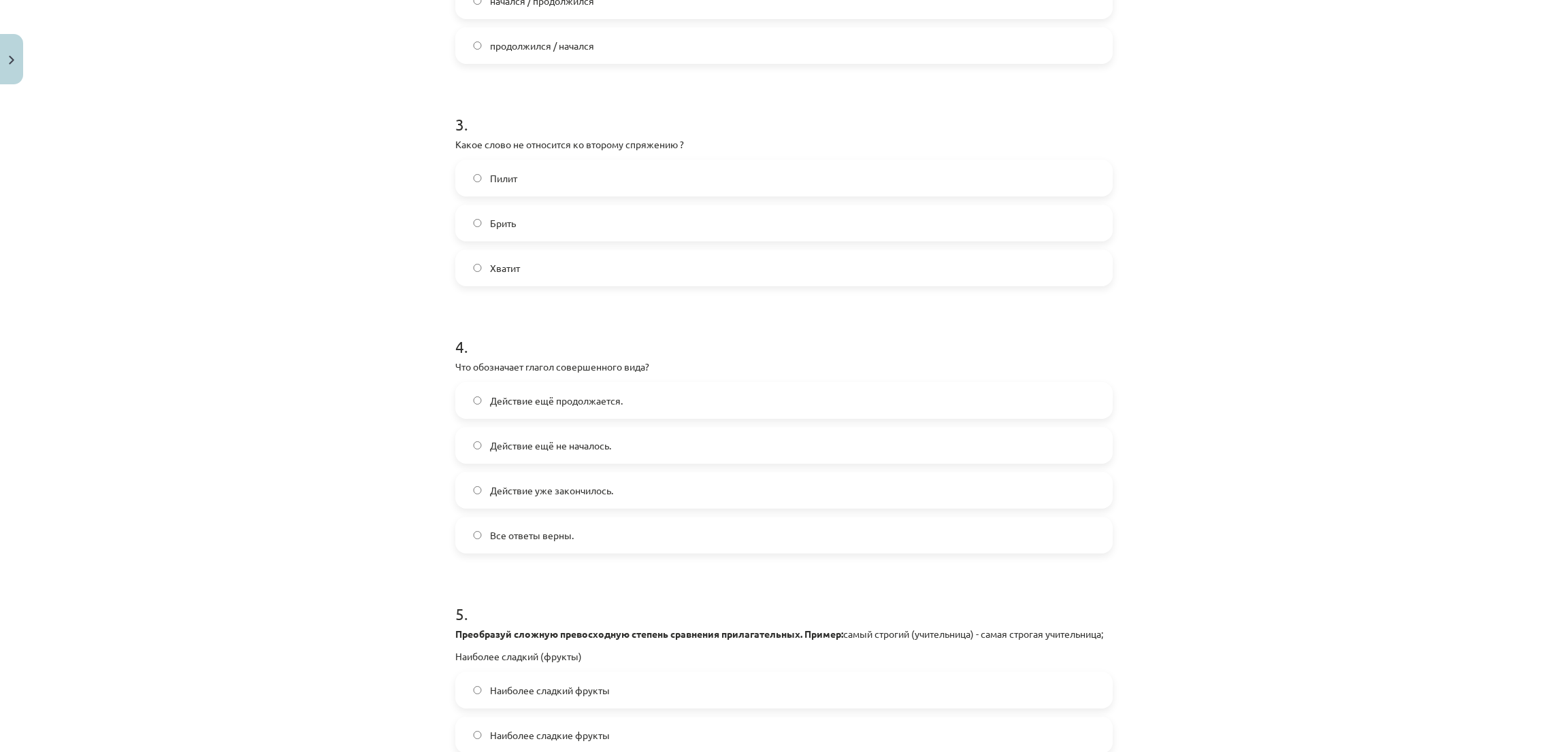
scroll to position [714, 0]
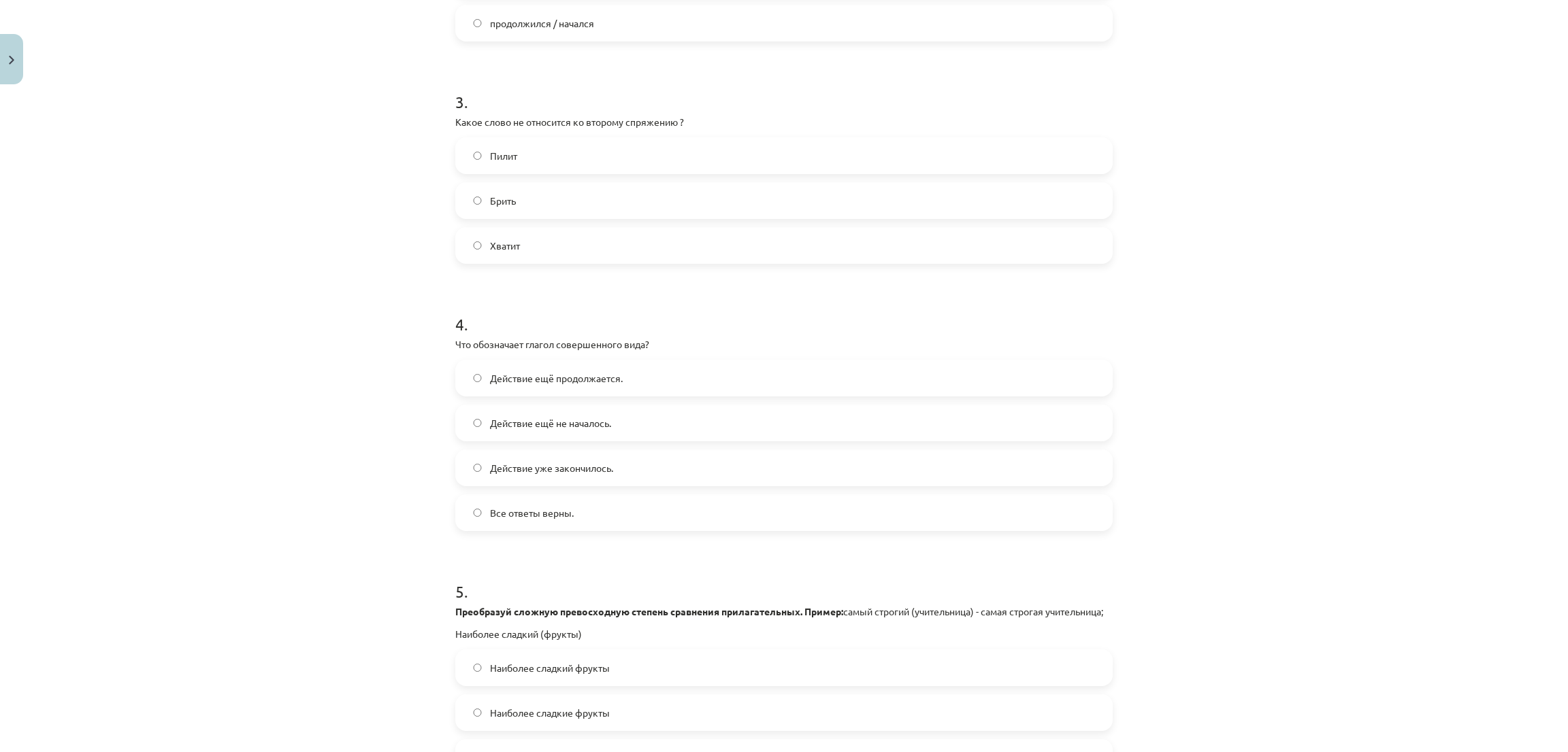
click at [581, 475] on label "Действие уже закончилось." at bounding box center [784, 469] width 655 height 34
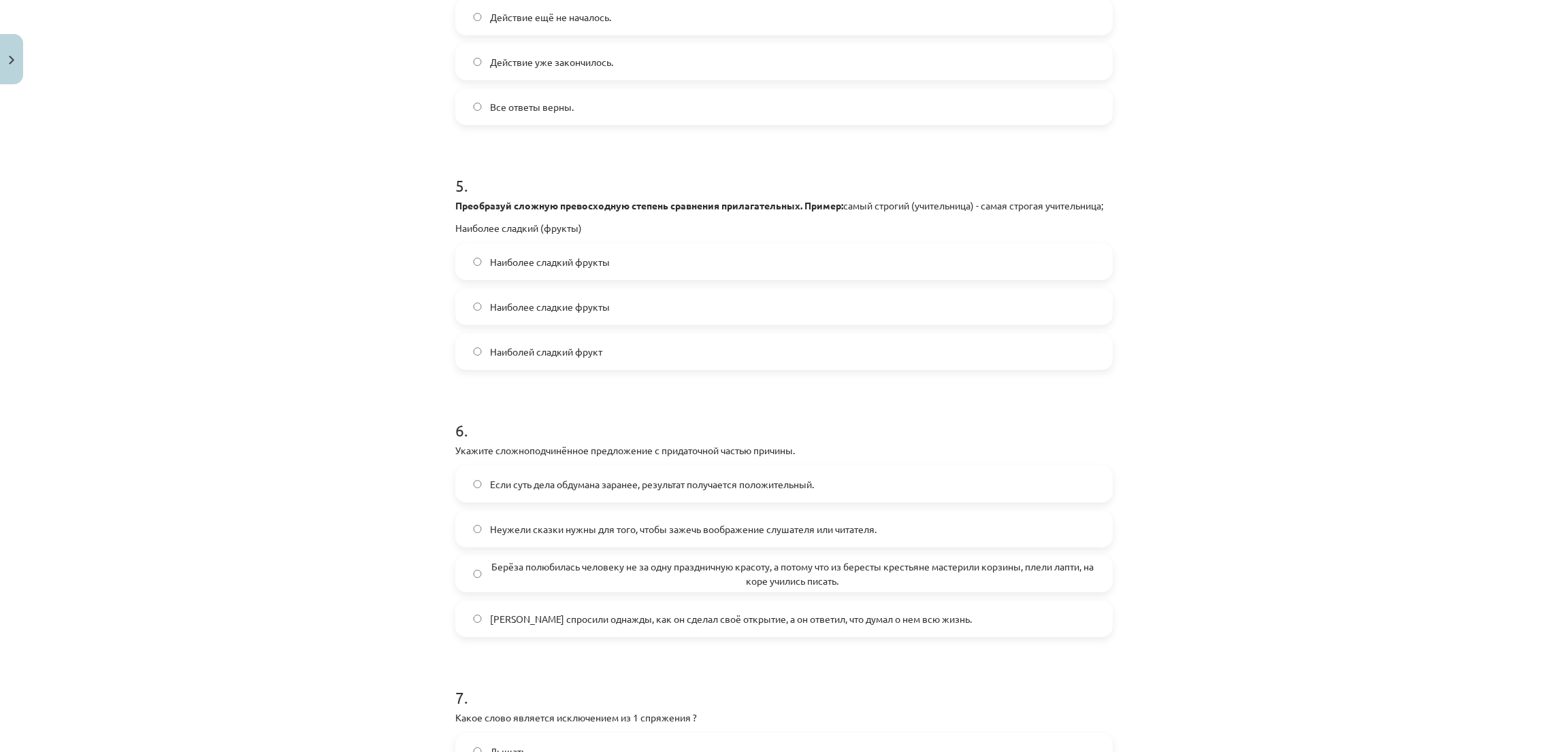
scroll to position [1121, 0]
click at [542, 323] on label "Наиболее сладкие фрукты" at bounding box center [784, 306] width 655 height 34
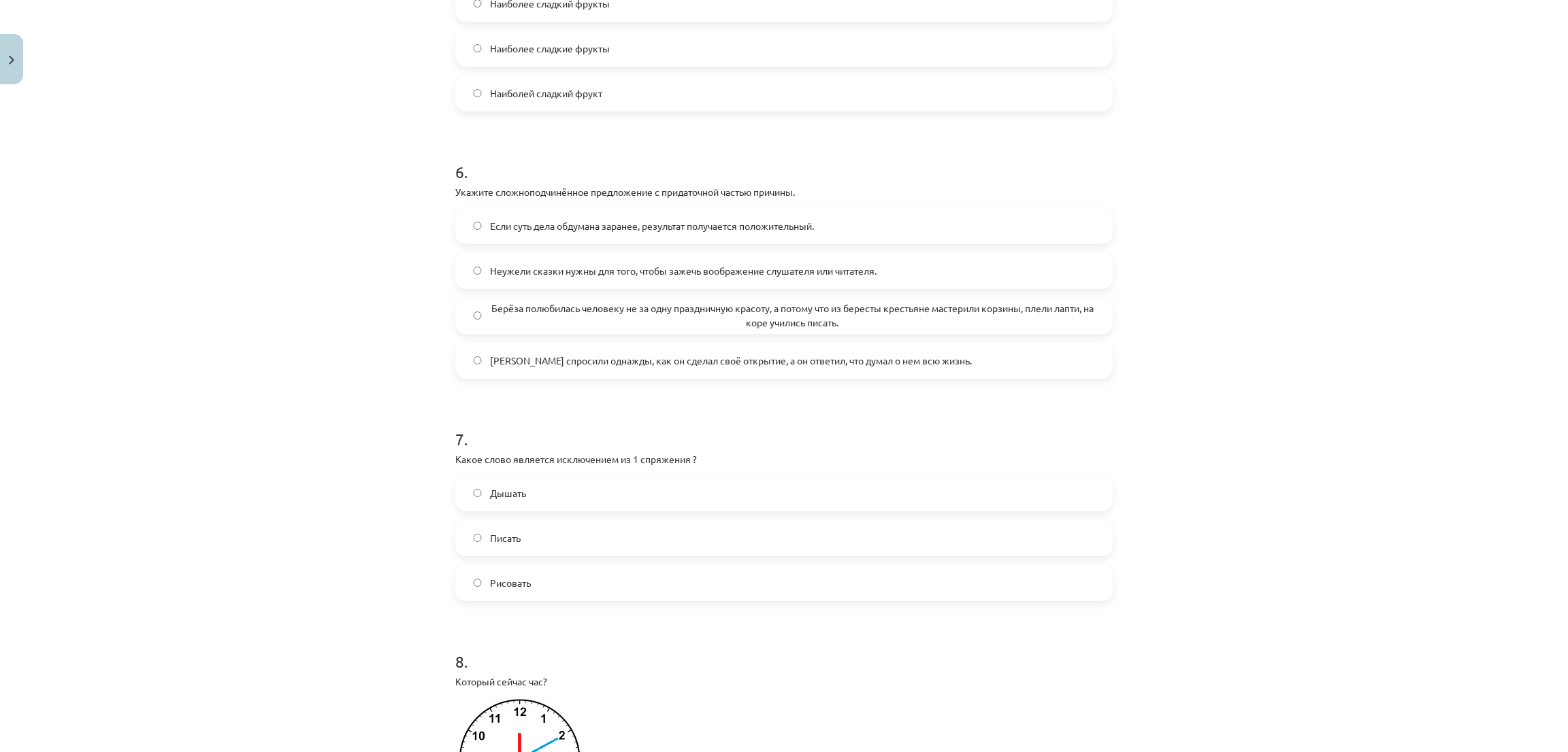
scroll to position [1429, 0]
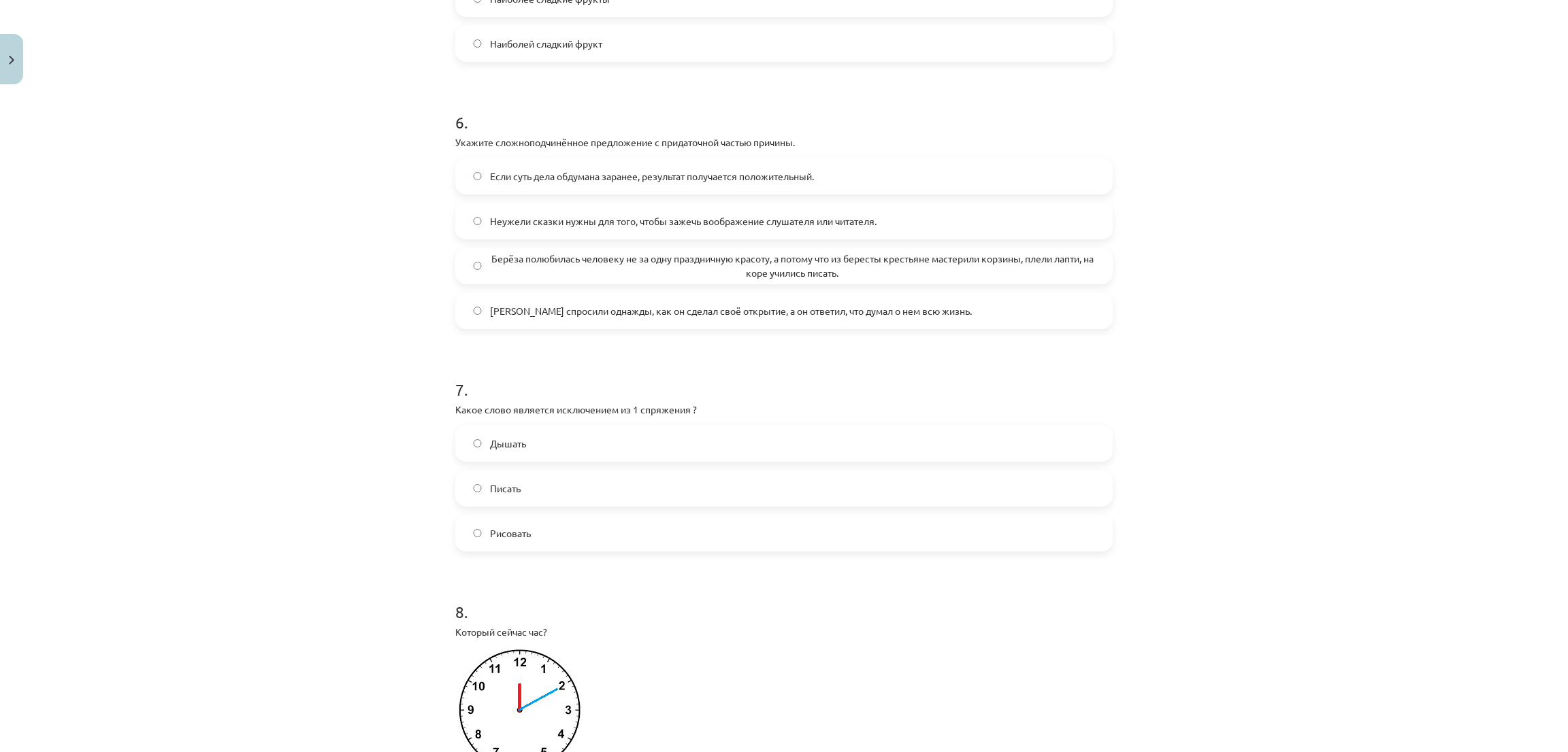
click at [563, 540] on label "Рисовать" at bounding box center [784, 533] width 655 height 34
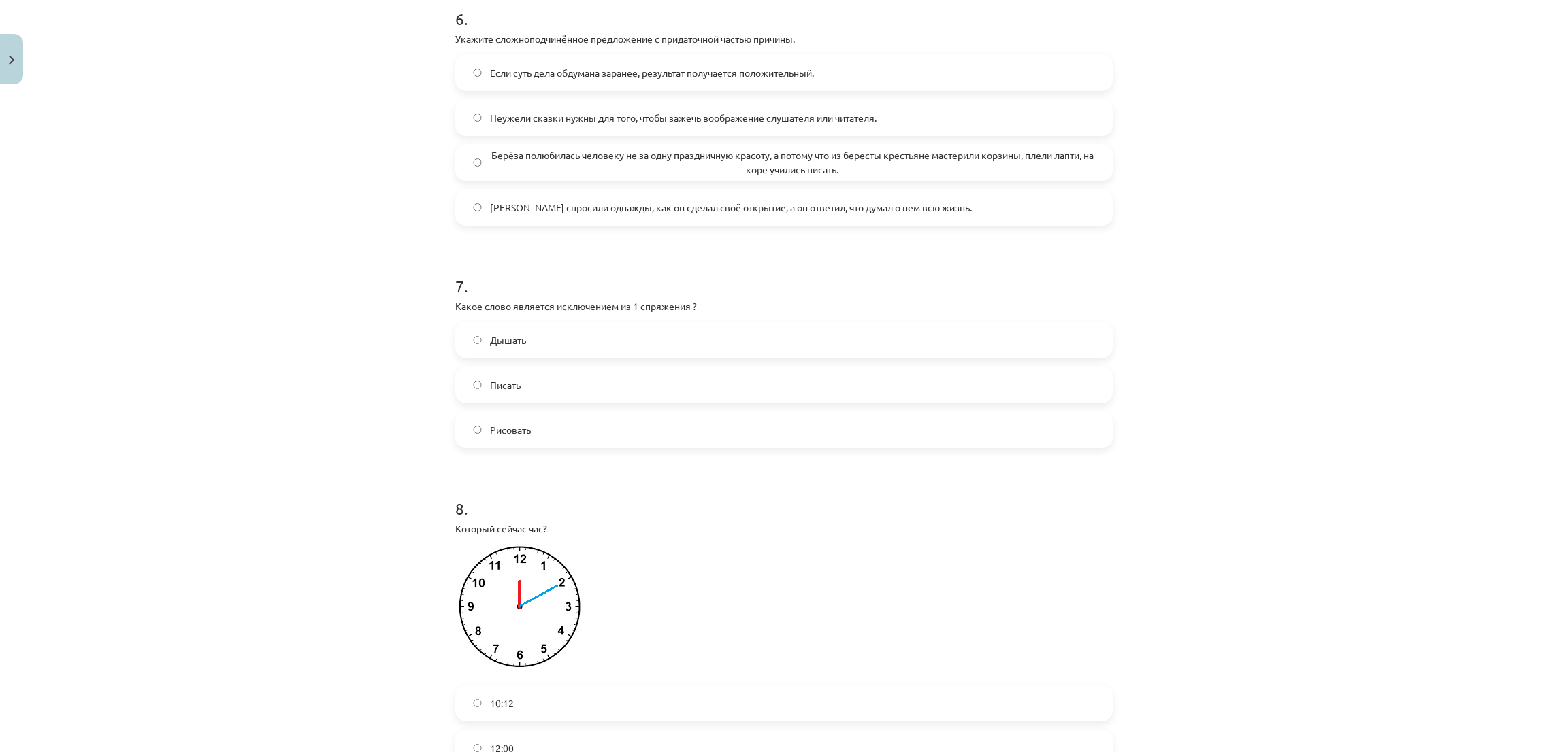
scroll to position [1633, 0]
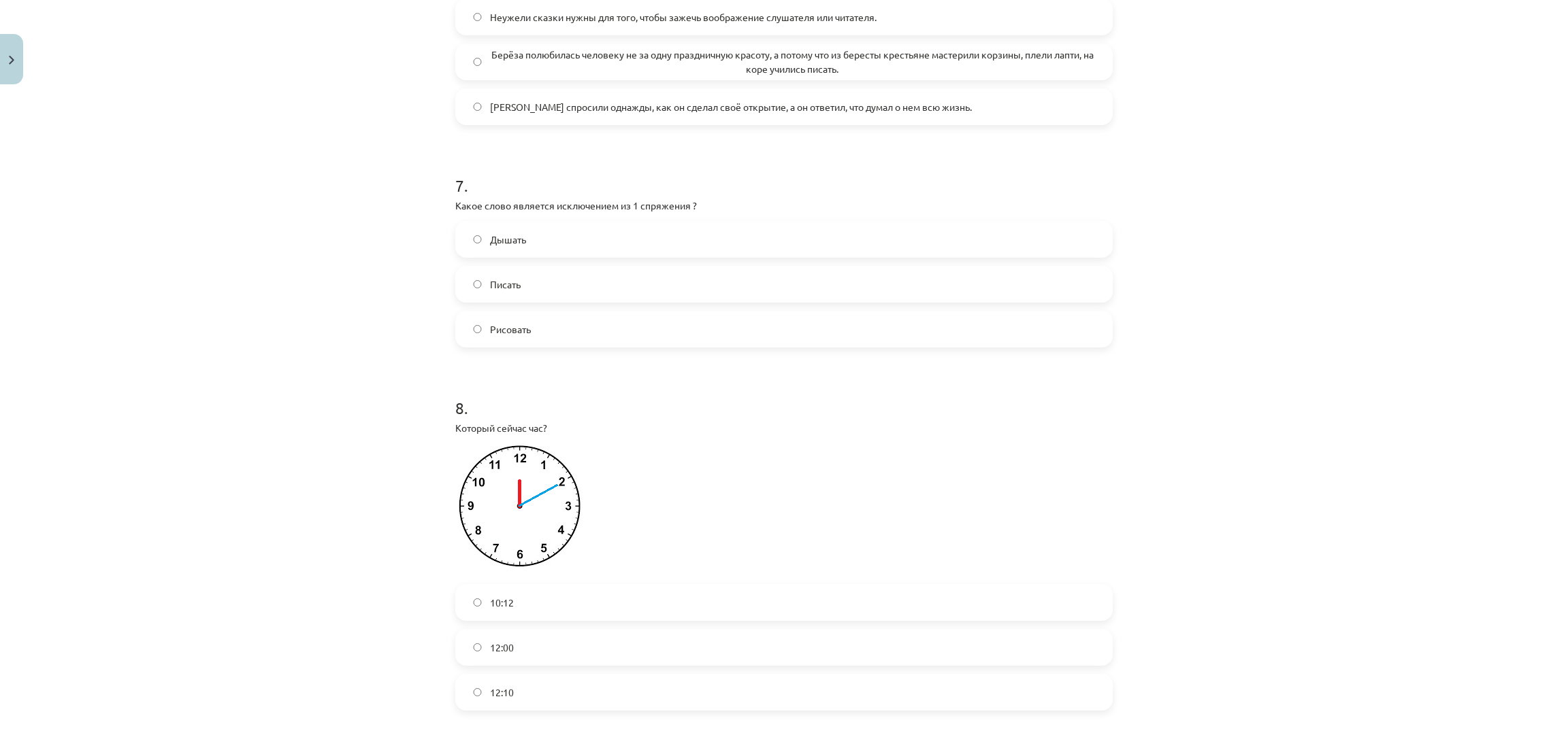
drag, startPoint x: 492, startPoint y: 704, endPoint x: 488, endPoint y: 691, distance: 13.6
click at [491, 700] on span "12:10" at bounding box center [502, 692] width 24 height 14
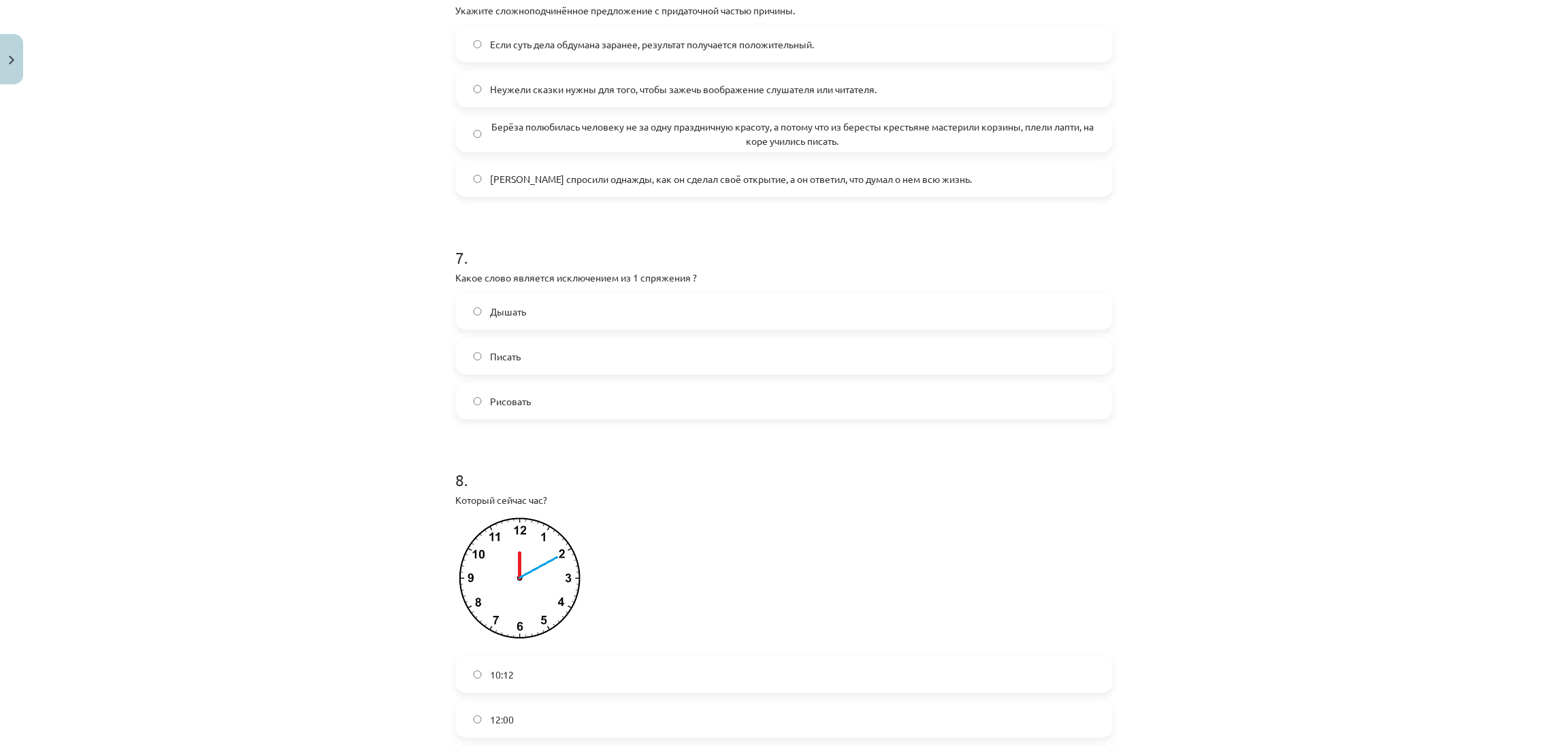
scroll to position [1530, 0]
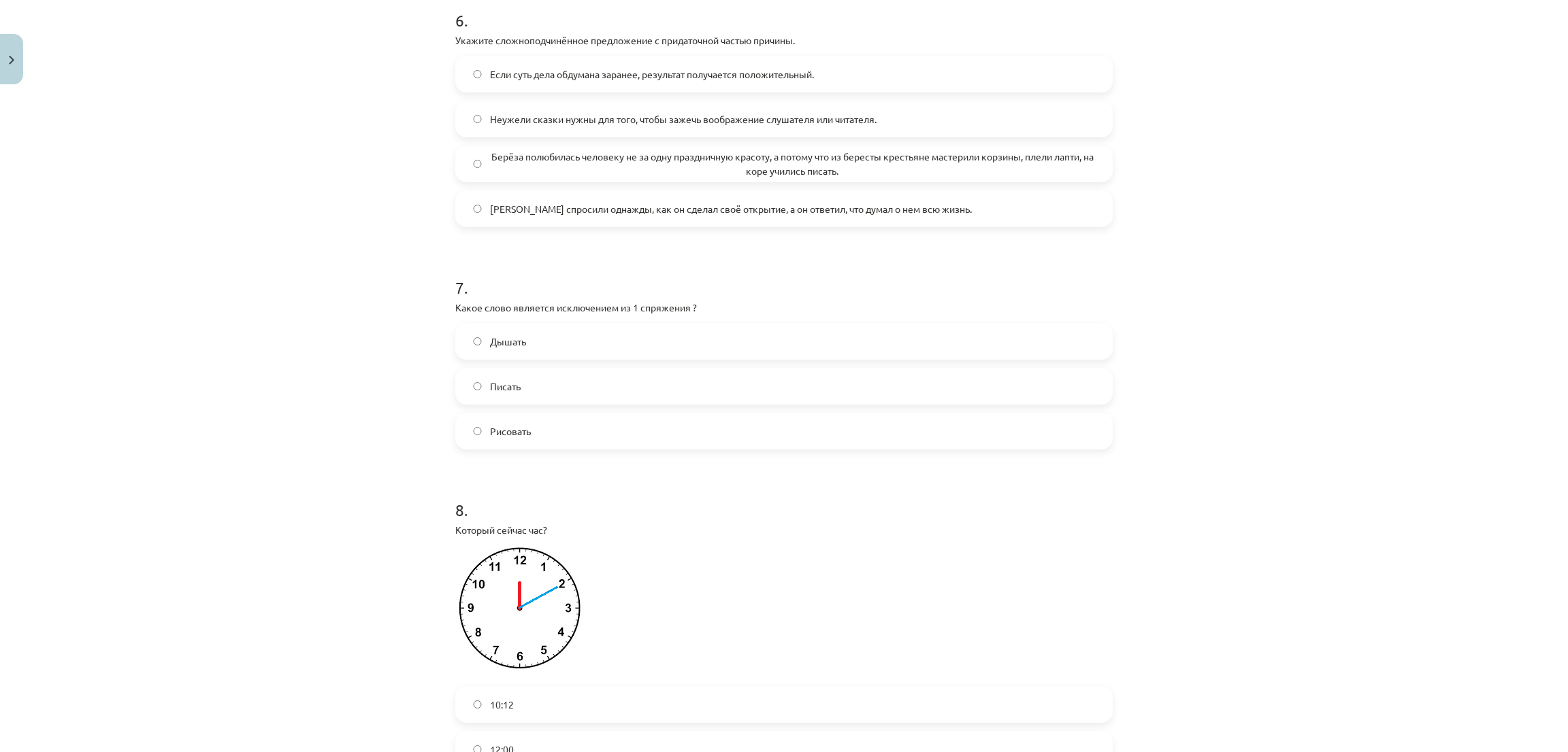
click at [475, 170] on label "Берёза полюбилась человеку не за одну праздничную красоту, а потому что из бере…" at bounding box center [784, 164] width 655 height 34
click at [492, 138] on div "Неужели сказки нужны для того, чтобы зажечь воображение слушателя или читателя." at bounding box center [784, 119] width 657 height 37
click at [497, 112] on div "Если суть дела обдумана заранее, результат получается положительный. Неужели ск…" at bounding box center [784, 141] width 657 height 171
click at [497, 136] on label "Неужели сказки нужны для того, чтобы зажечь воображение слушателя или читателя." at bounding box center [784, 120] width 655 height 34
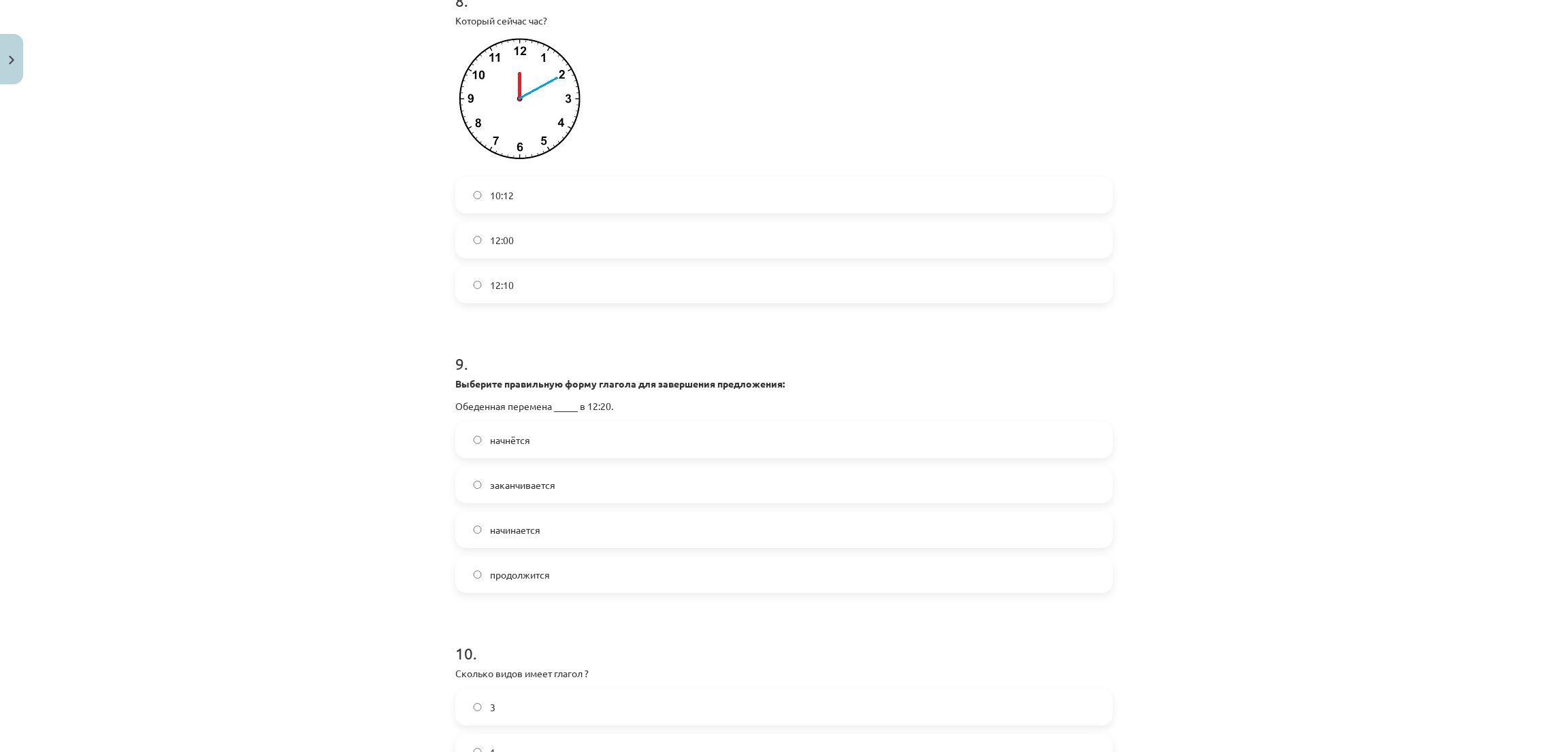
scroll to position [2244, 0]
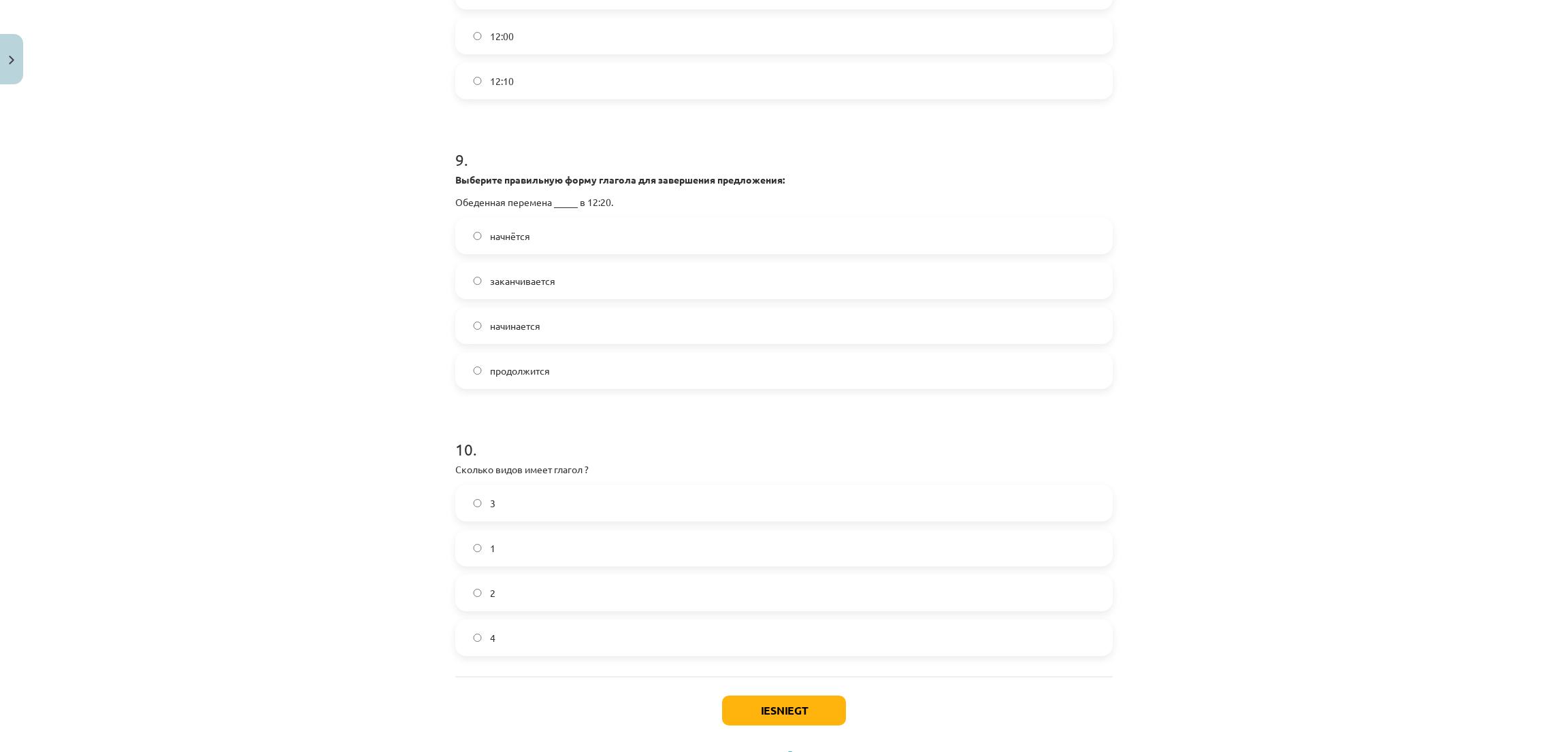
click at [479, 296] on label "заканчивается" at bounding box center [784, 281] width 655 height 34
click at [464, 342] on label "начинается" at bounding box center [784, 326] width 655 height 34
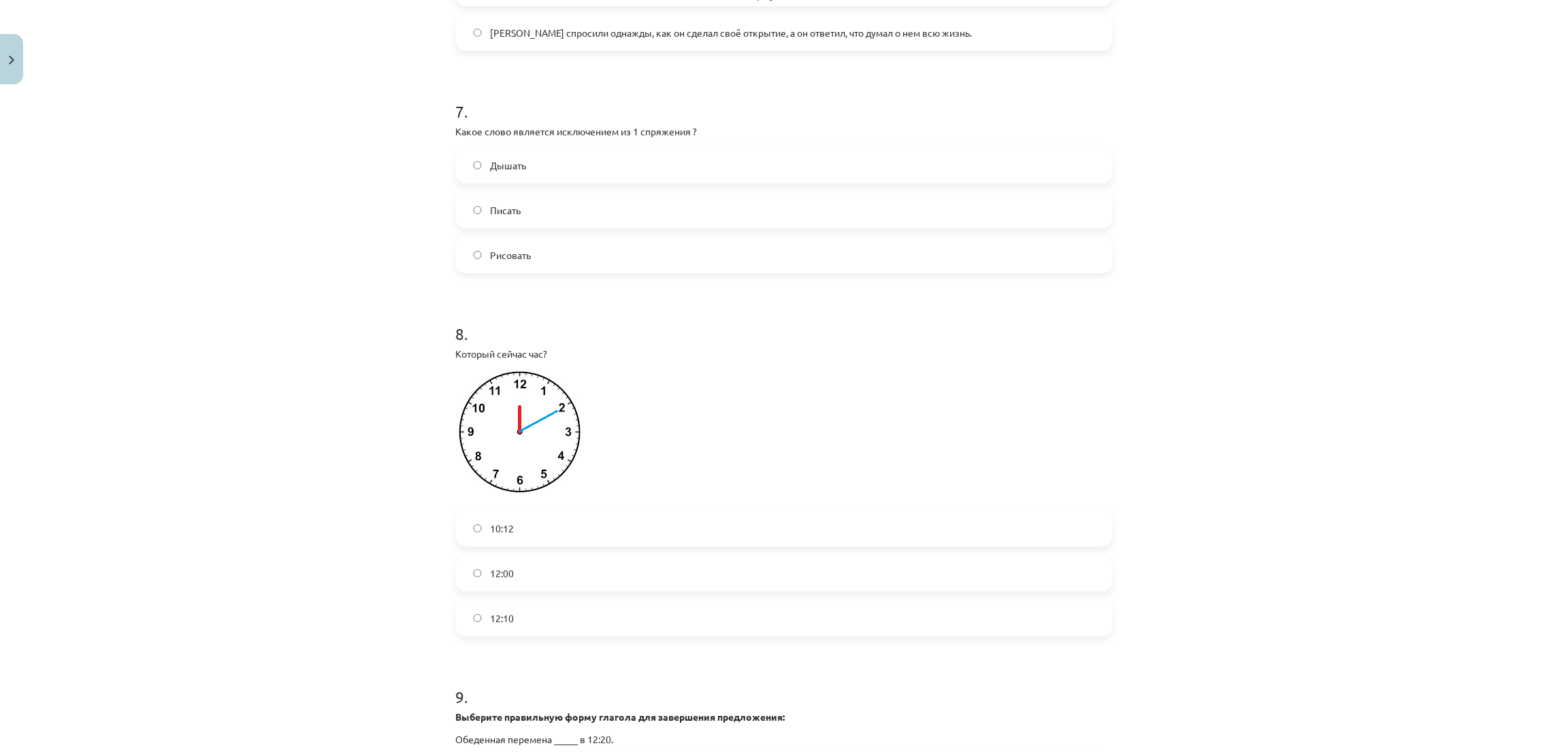
scroll to position [1503, 0]
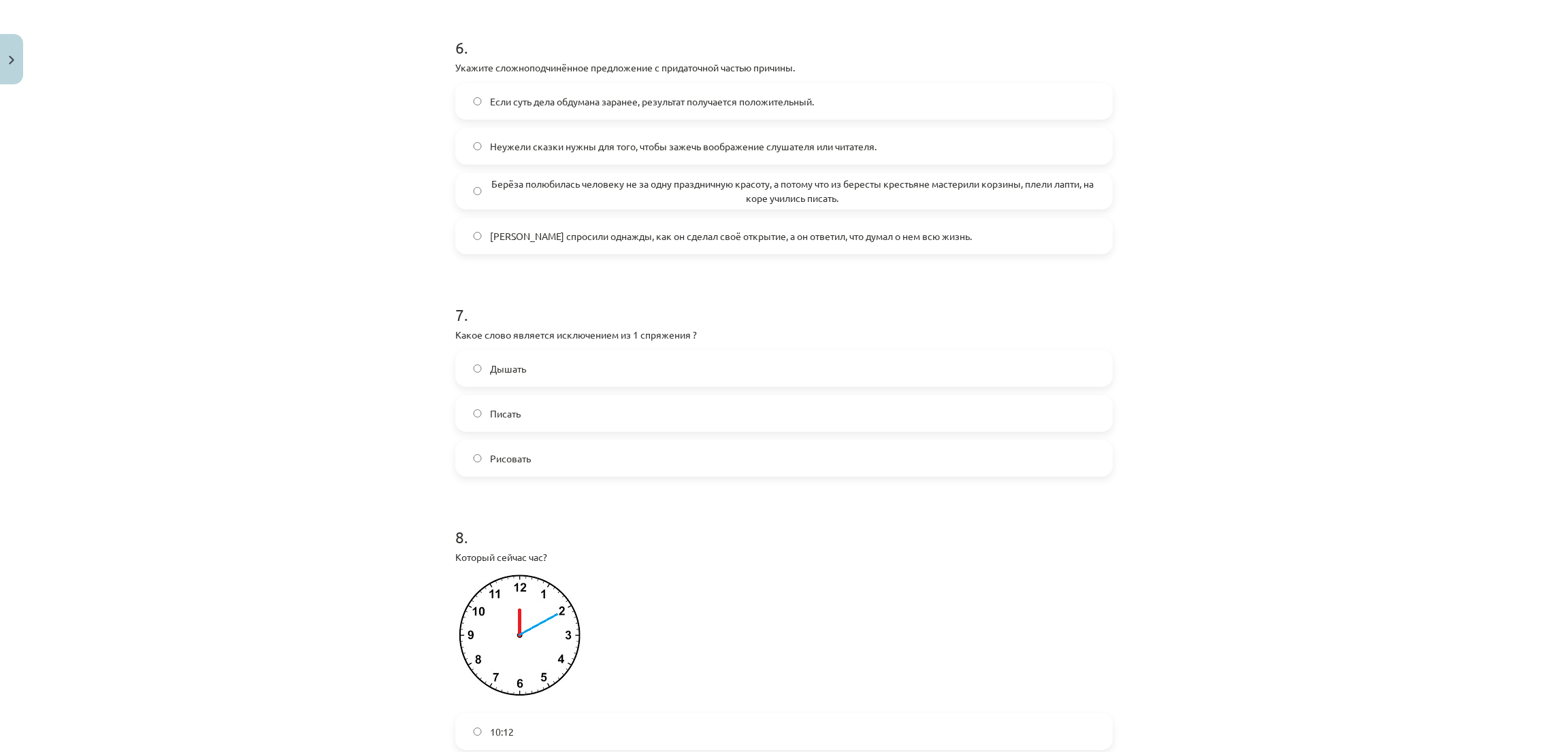
click at [493, 373] on label "Дышать" at bounding box center [784, 369] width 655 height 34
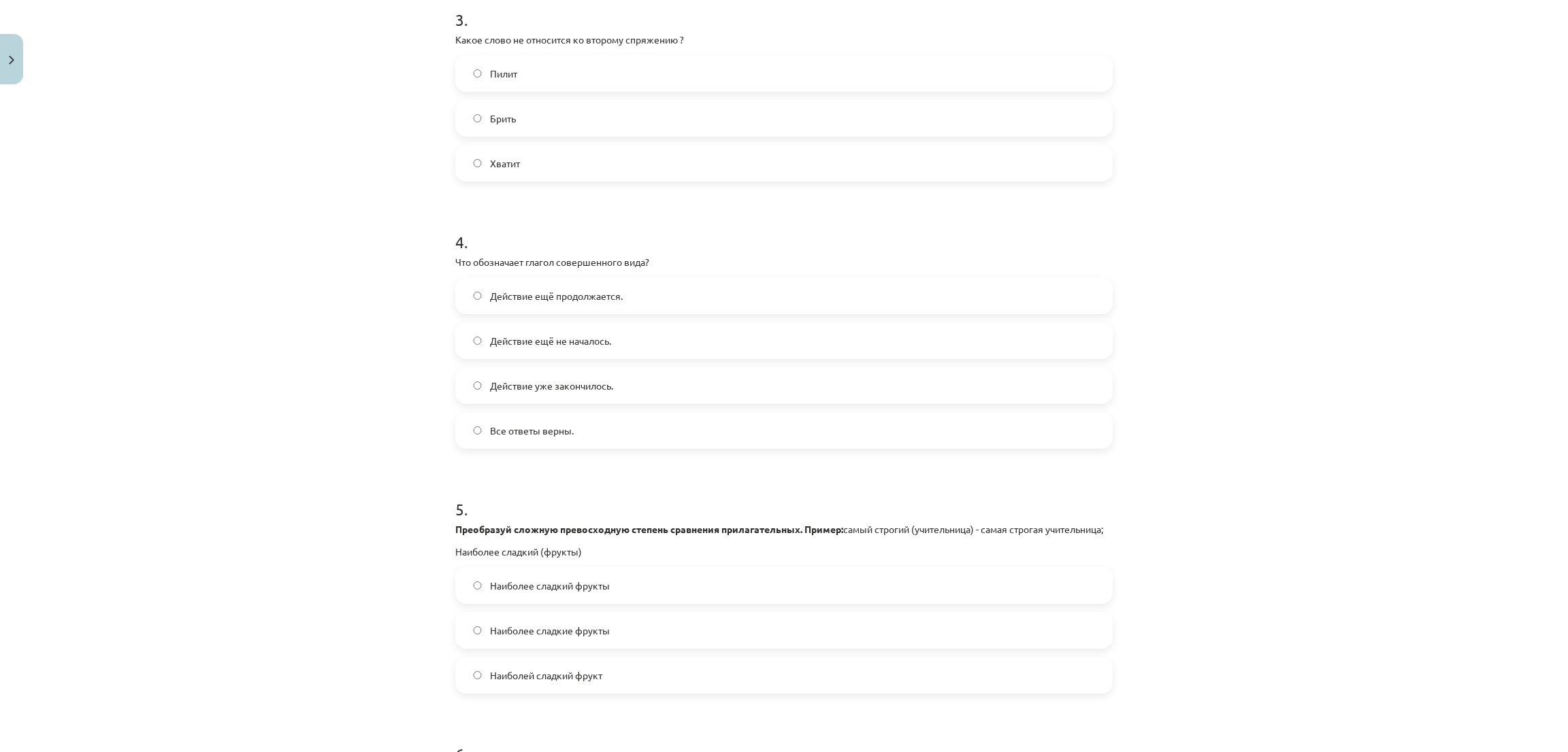
scroll to position [789, 0]
click at [525, 88] on label "Пилит" at bounding box center [784, 81] width 655 height 34
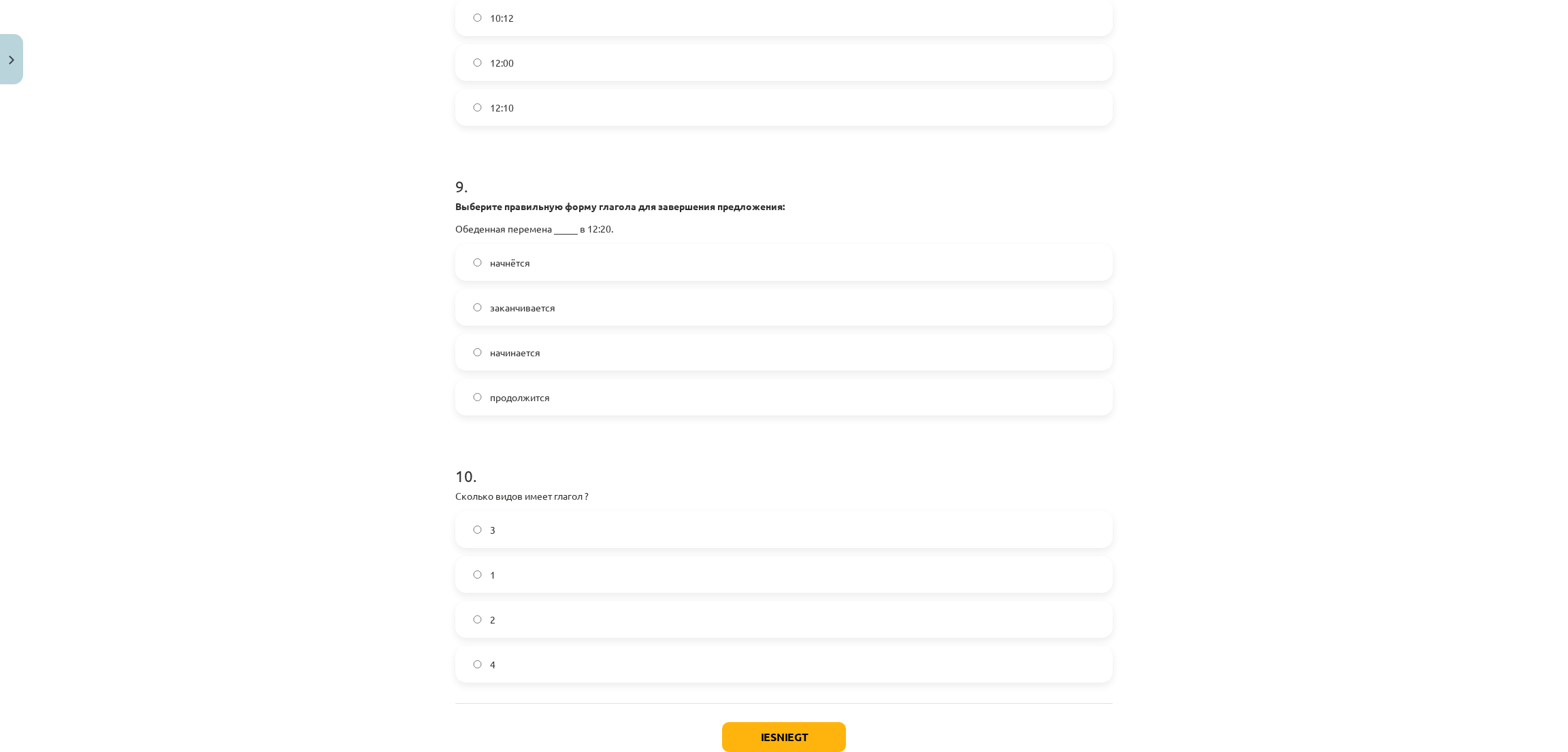
scroll to position [2320, 0]
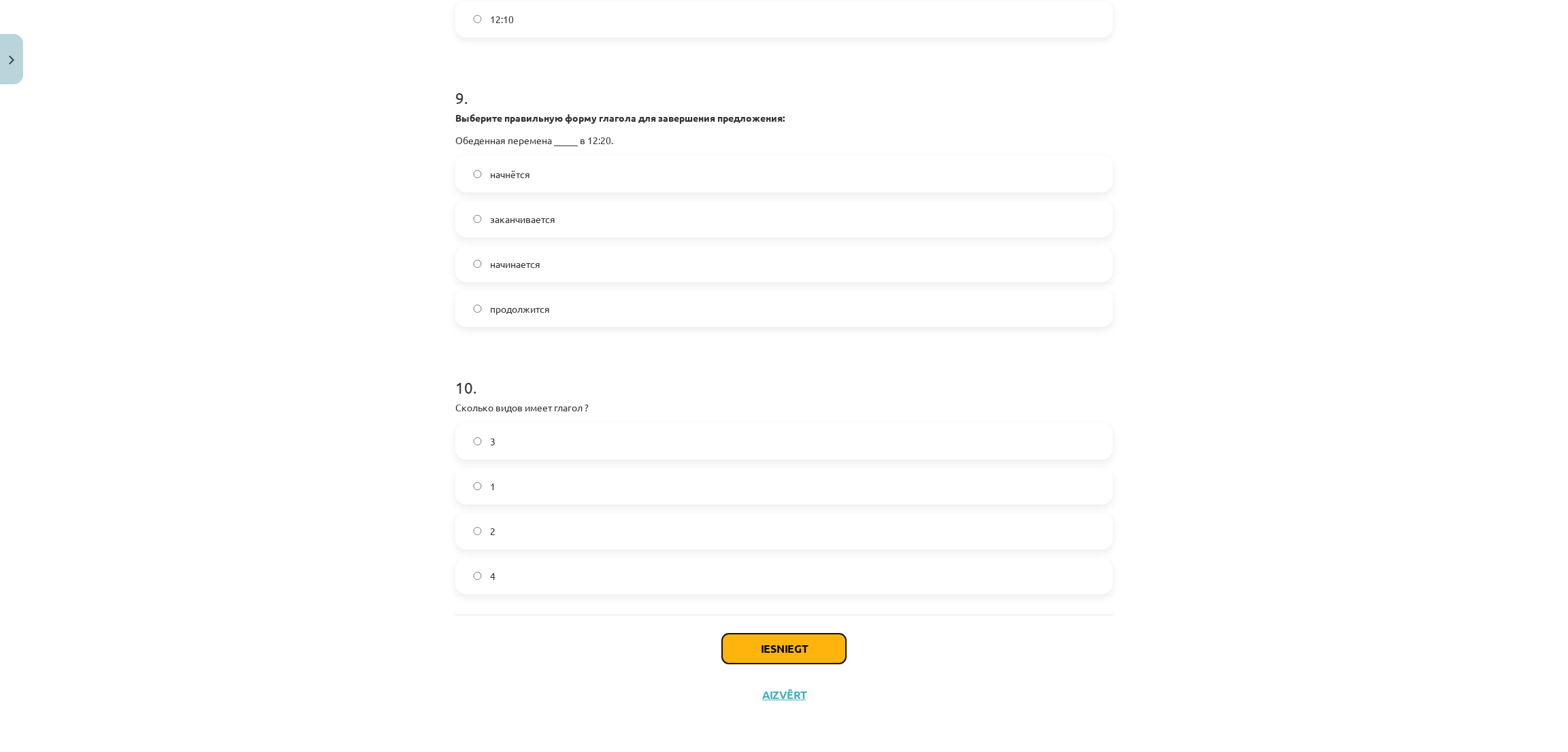
click at [737, 634] on button "Iesniegt" at bounding box center [784, 649] width 124 height 30
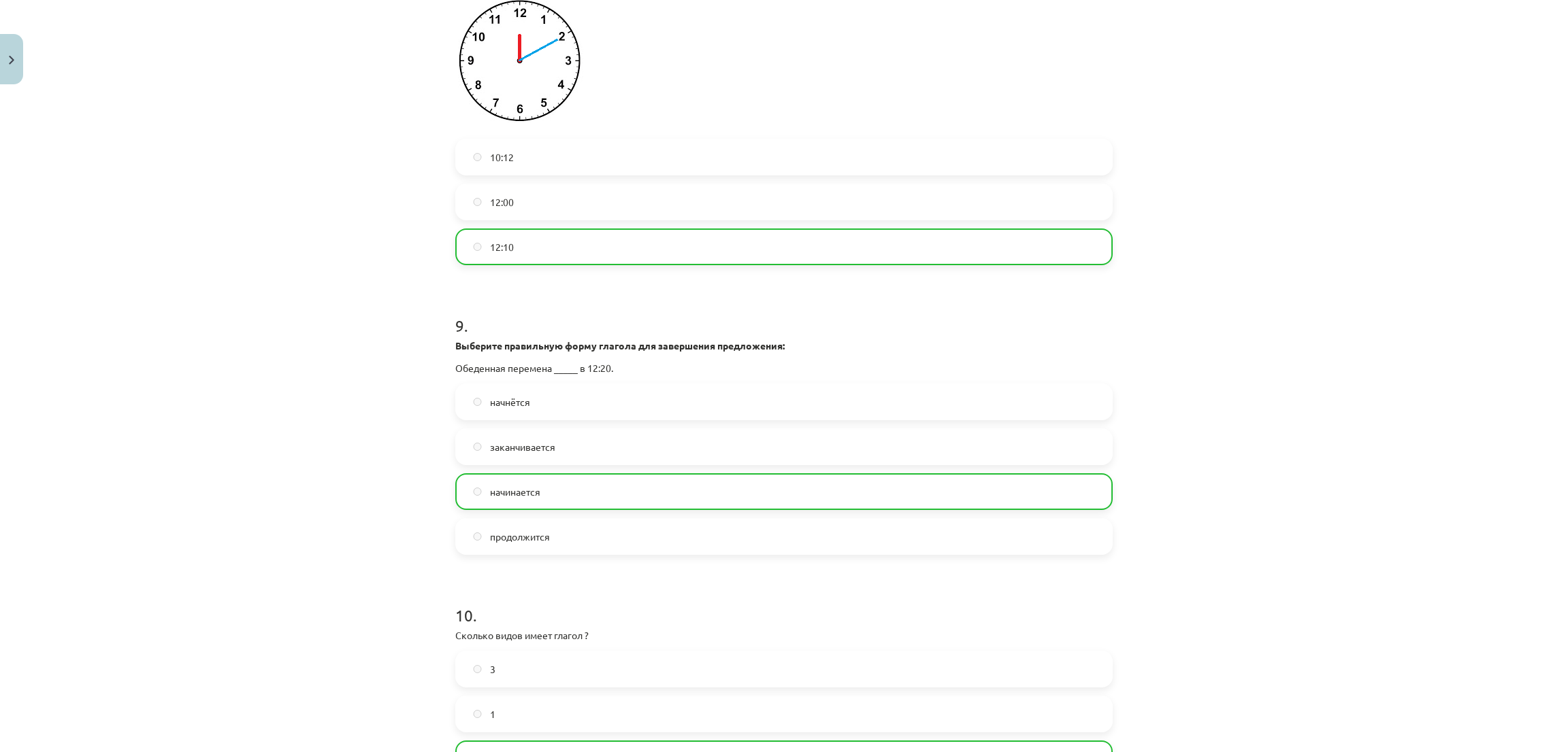
scroll to position [2363, 0]
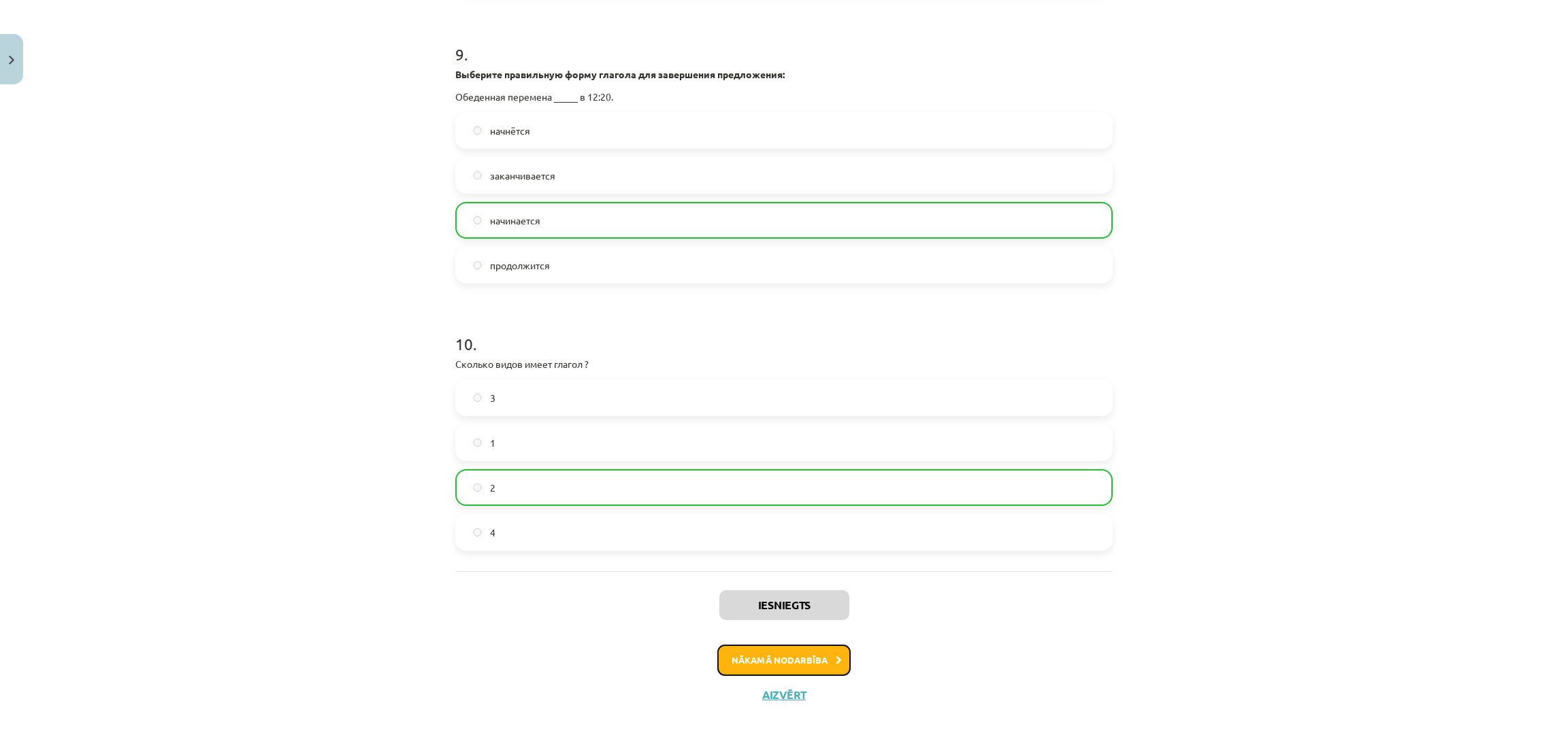
click at [717, 658] on button "Nākamā nodarbība" at bounding box center [784, 660] width 134 height 31
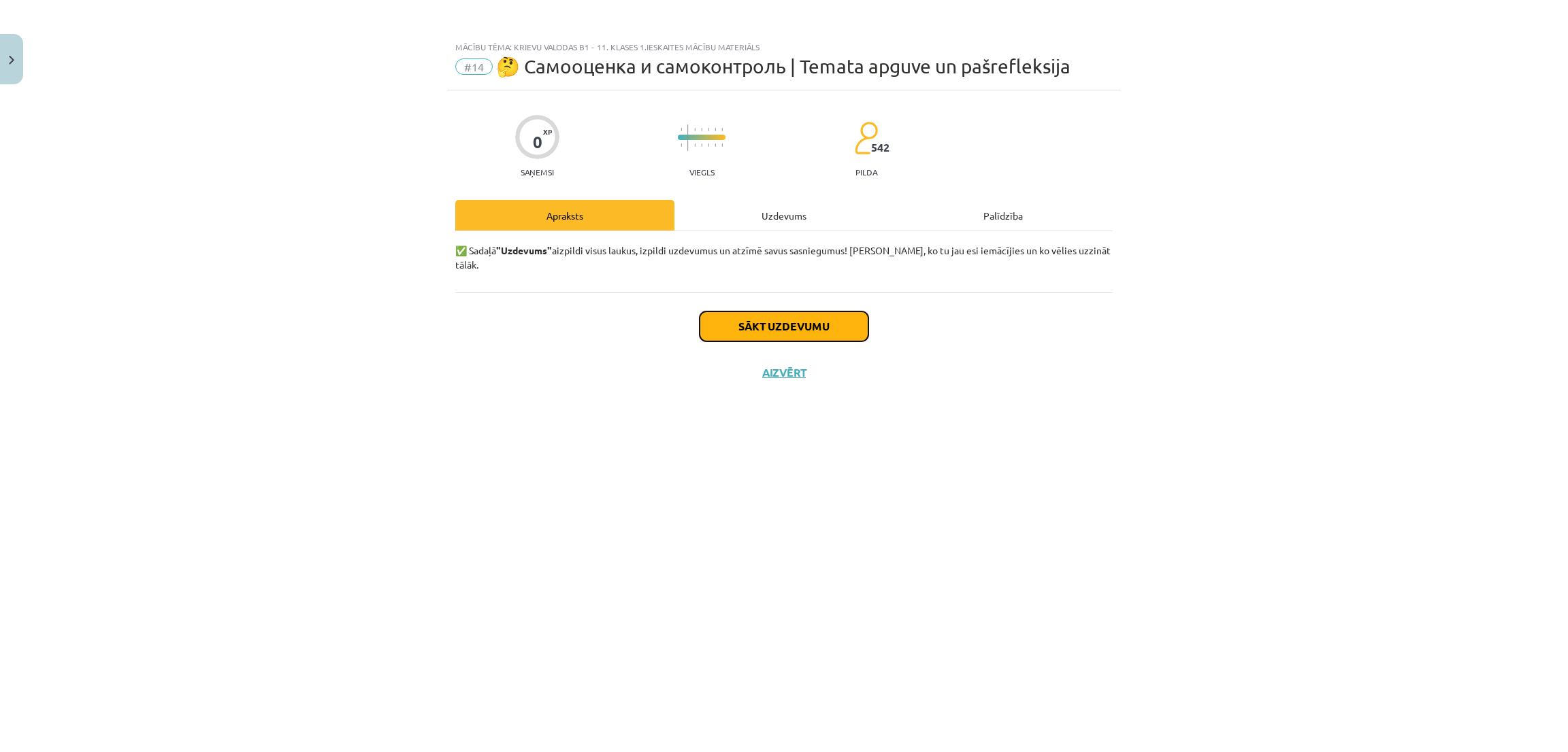
click at [708, 314] on button "Sākt uzdevumu" at bounding box center [784, 326] width 169 height 30
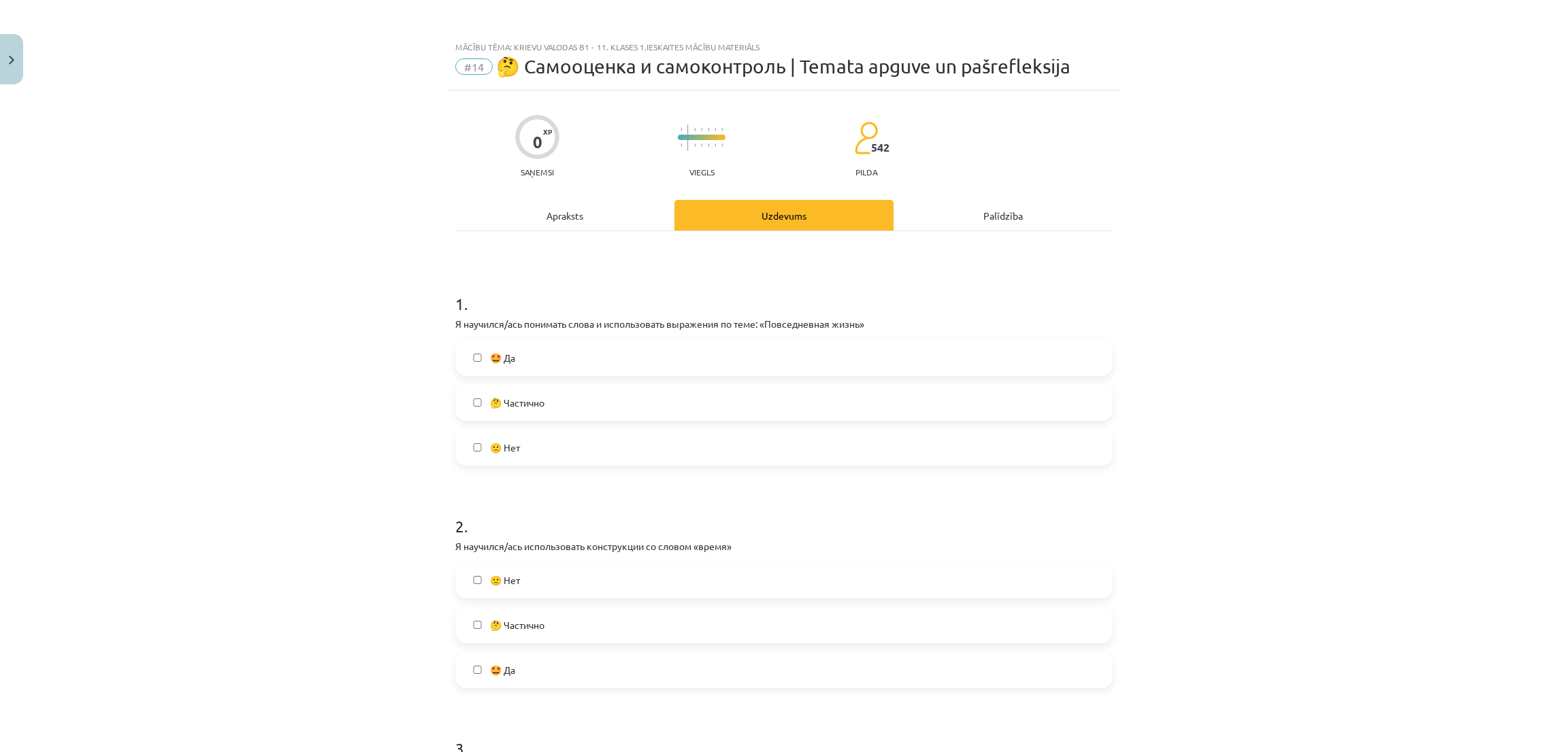
click at [476, 365] on label "🤩 Да" at bounding box center [784, 358] width 655 height 34
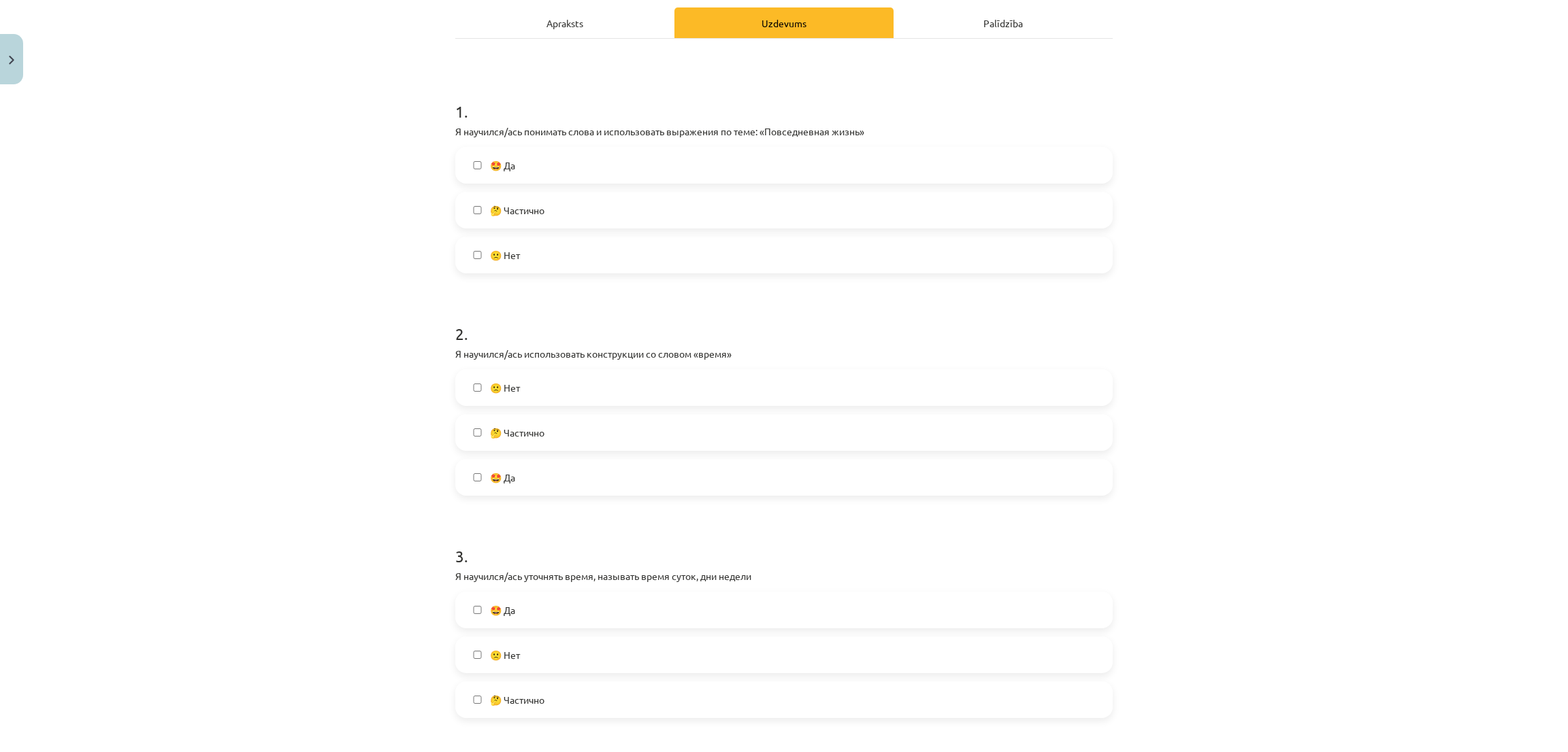
scroll to position [204, 0]
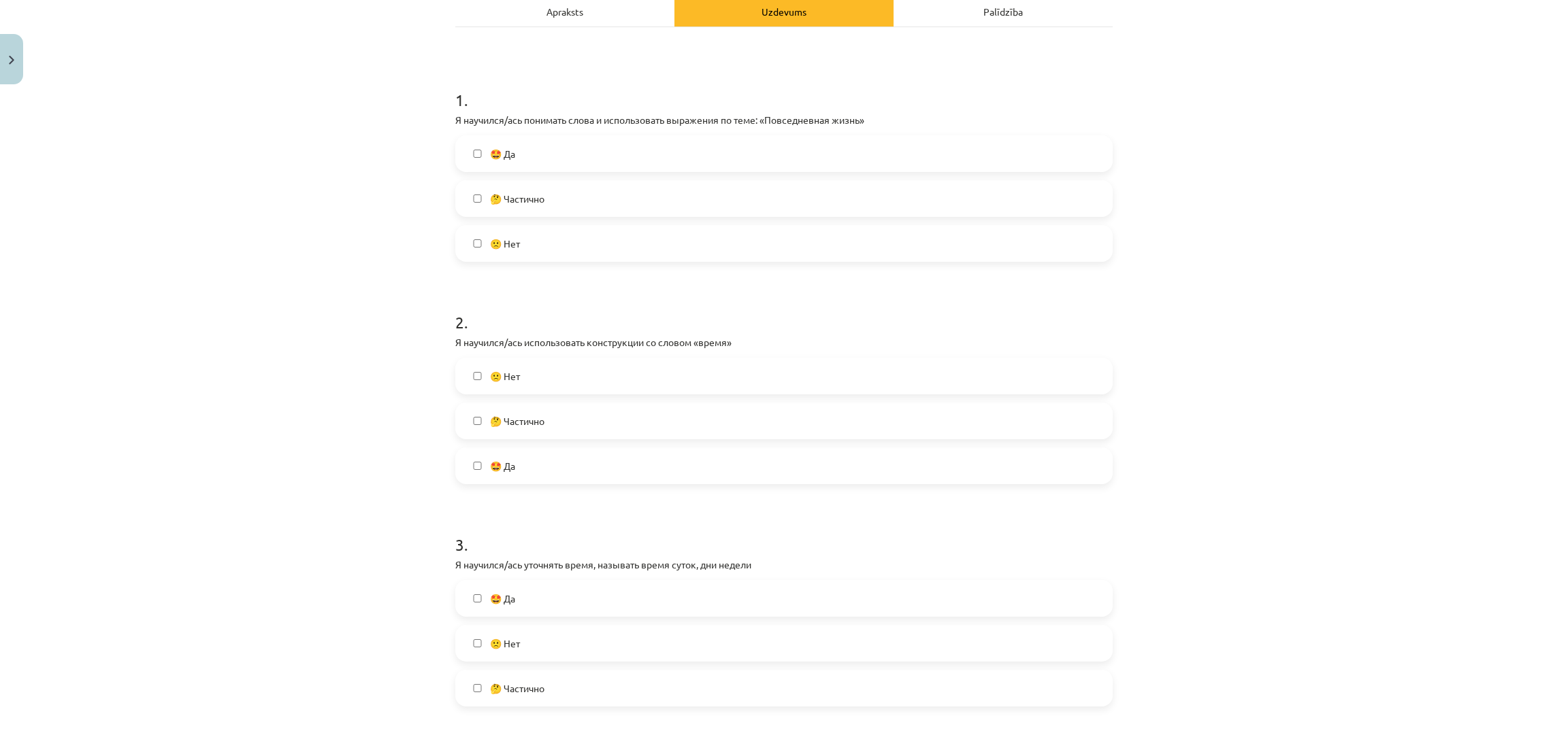
click at [513, 387] on label "🙁 Нет" at bounding box center [784, 376] width 655 height 34
click at [517, 463] on label "🤩 Да" at bounding box center [784, 466] width 655 height 34
click at [495, 372] on span "🙁 Нет" at bounding box center [505, 376] width 30 height 14
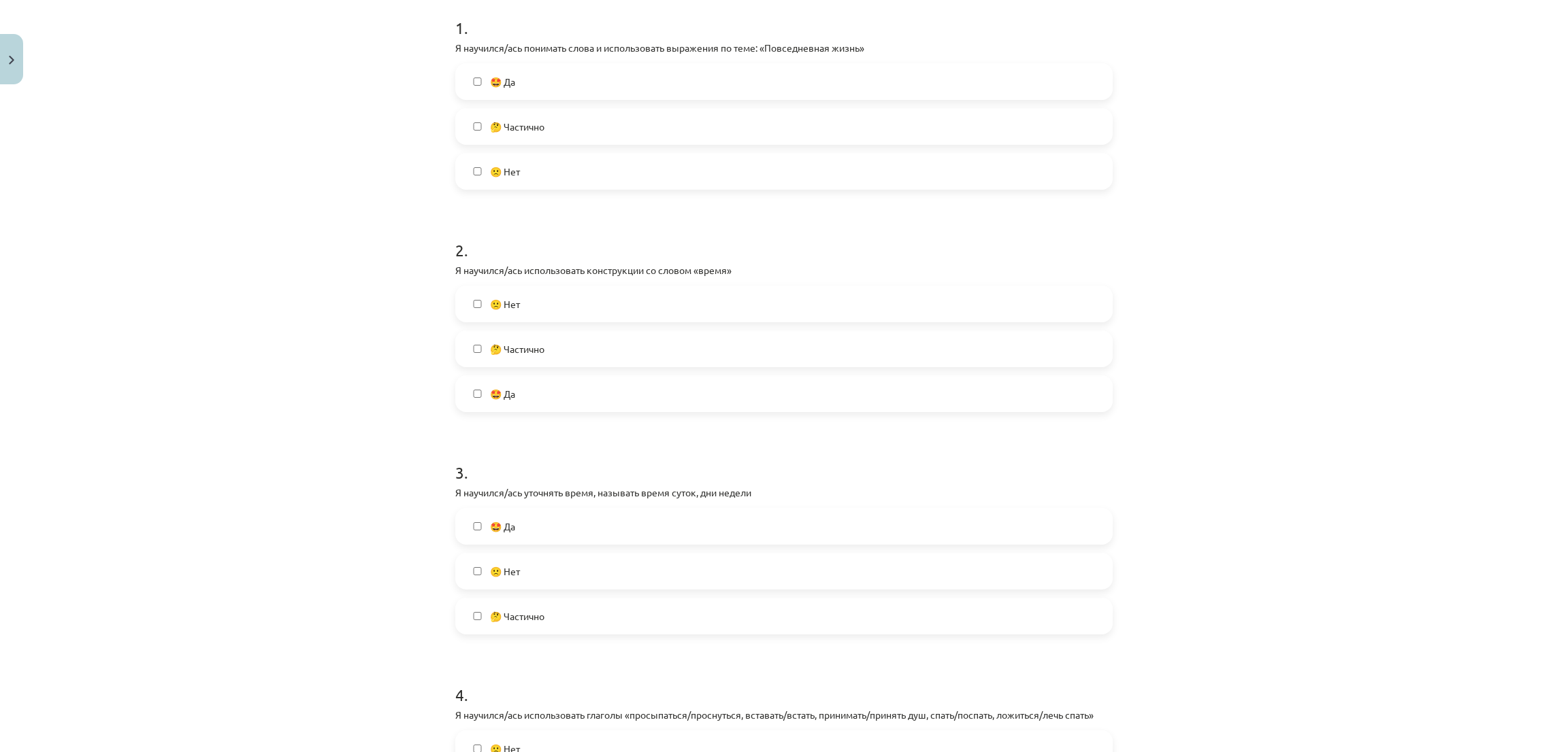
scroll to position [510, 0]
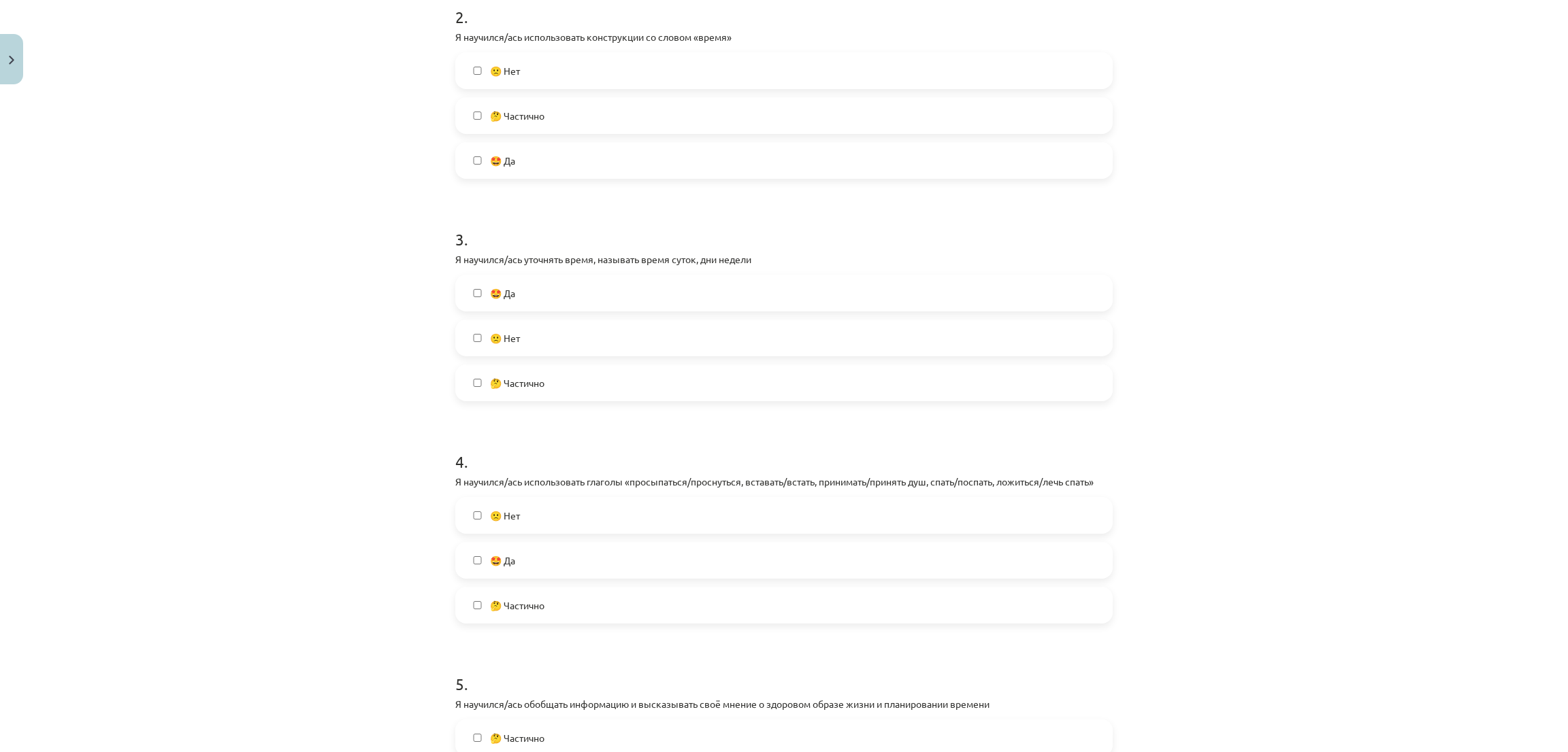
click at [620, 298] on label "🤩 Да" at bounding box center [784, 293] width 655 height 34
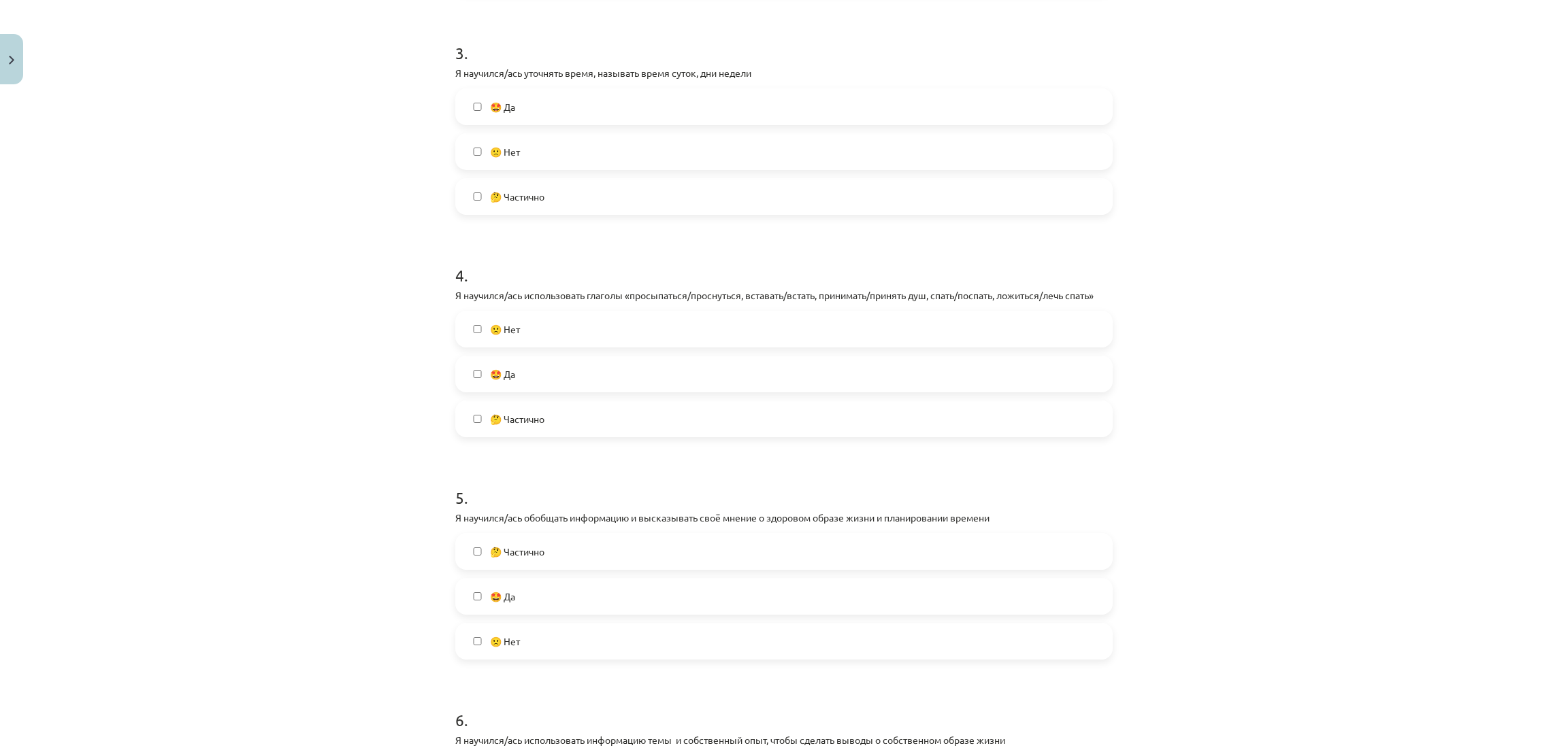
scroll to position [714, 0]
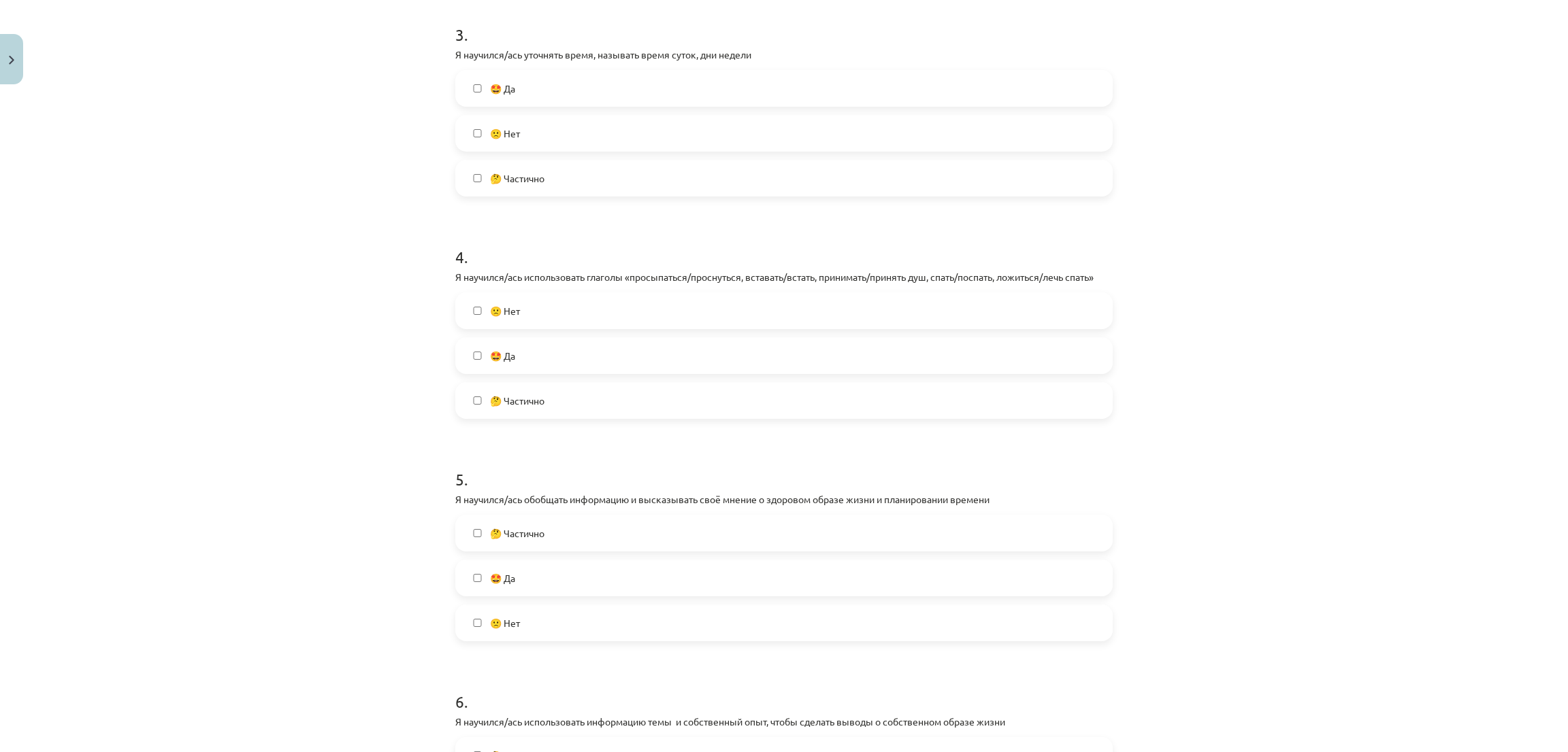
click at [534, 352] on label "🤩 Да" at bounding box center [784, 356] width 655 height 34
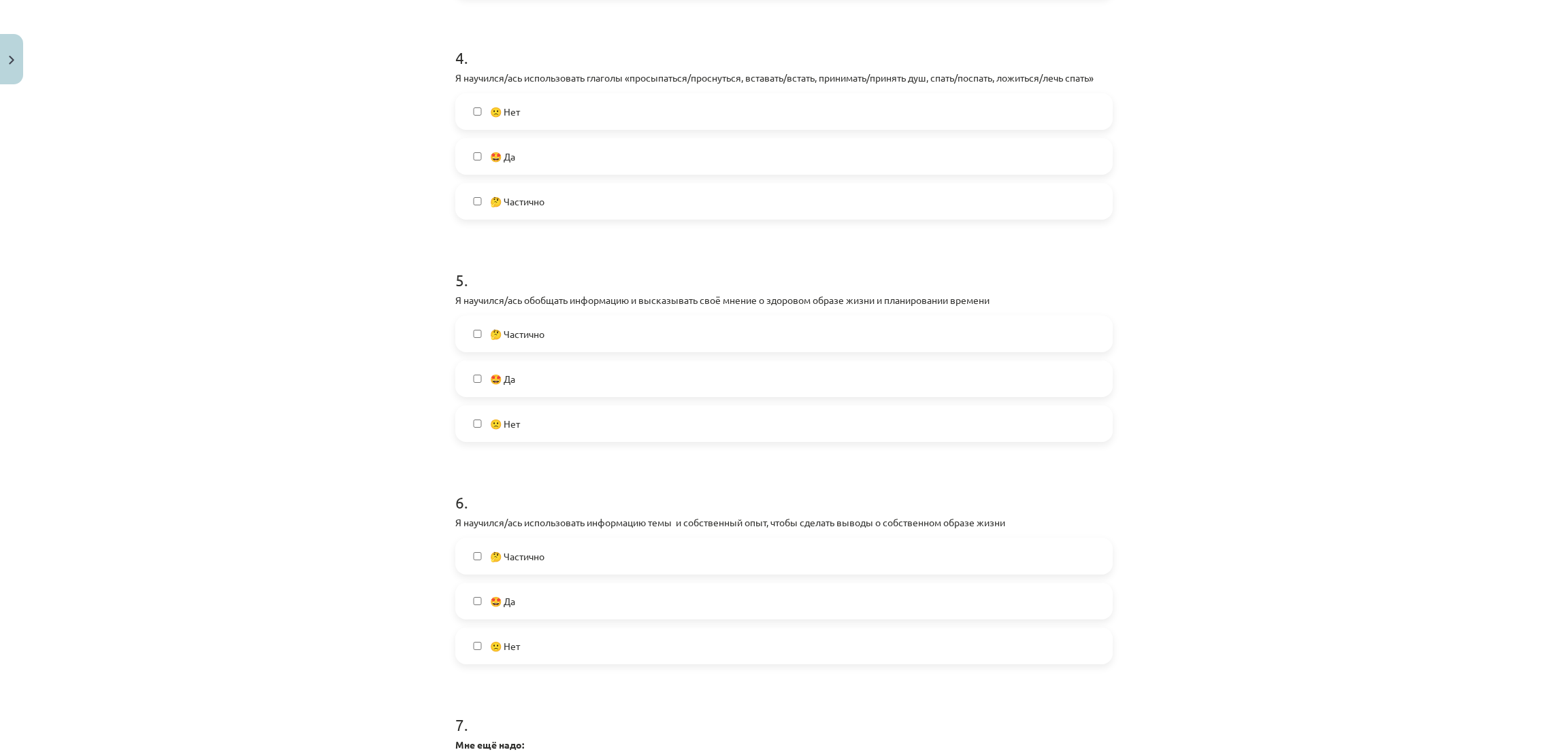
scroll to position [917, 0]
click at [498, 371] on span "🤩 Да" at bounding box center [502, 374] width 25 height 14
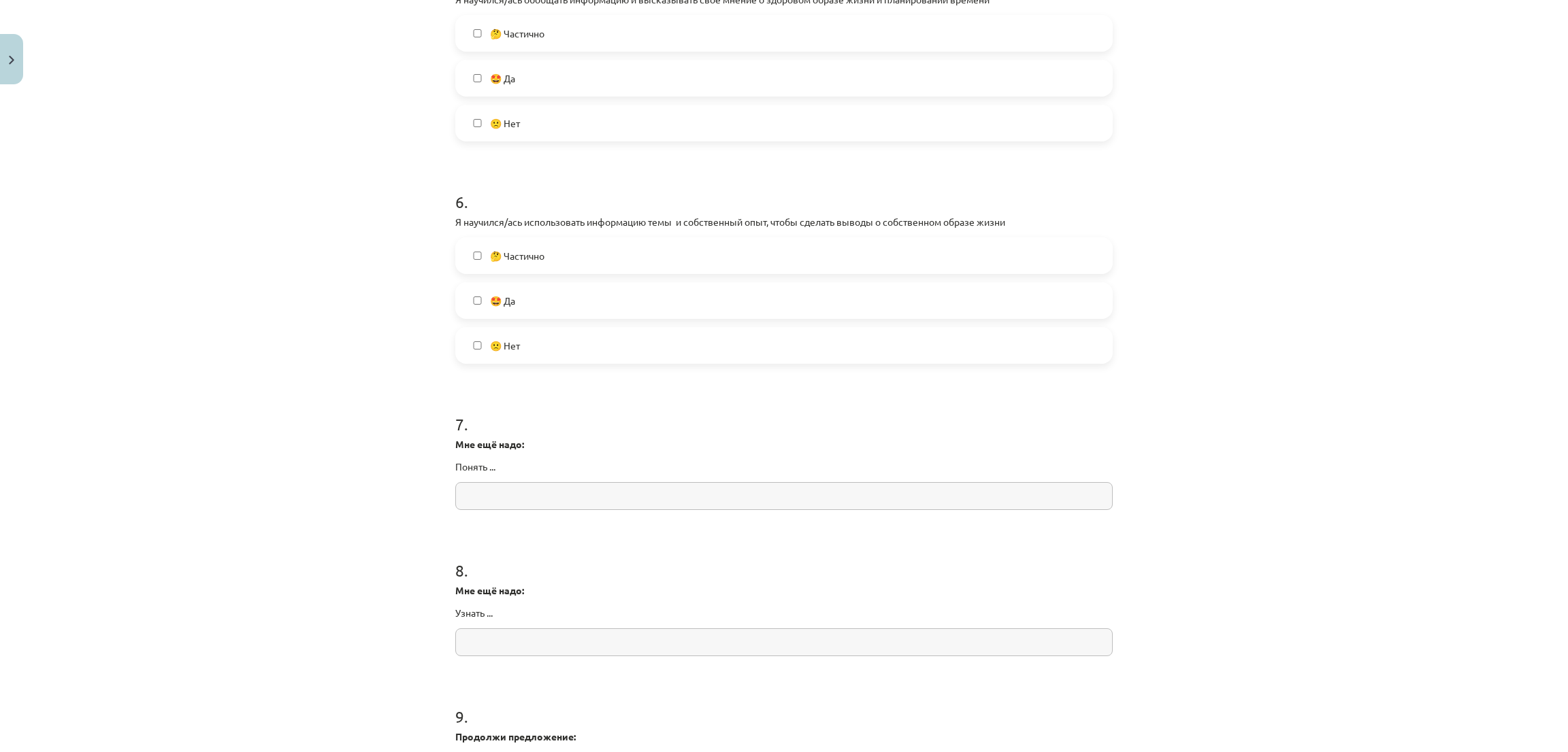
scroll to position [1224, 0]
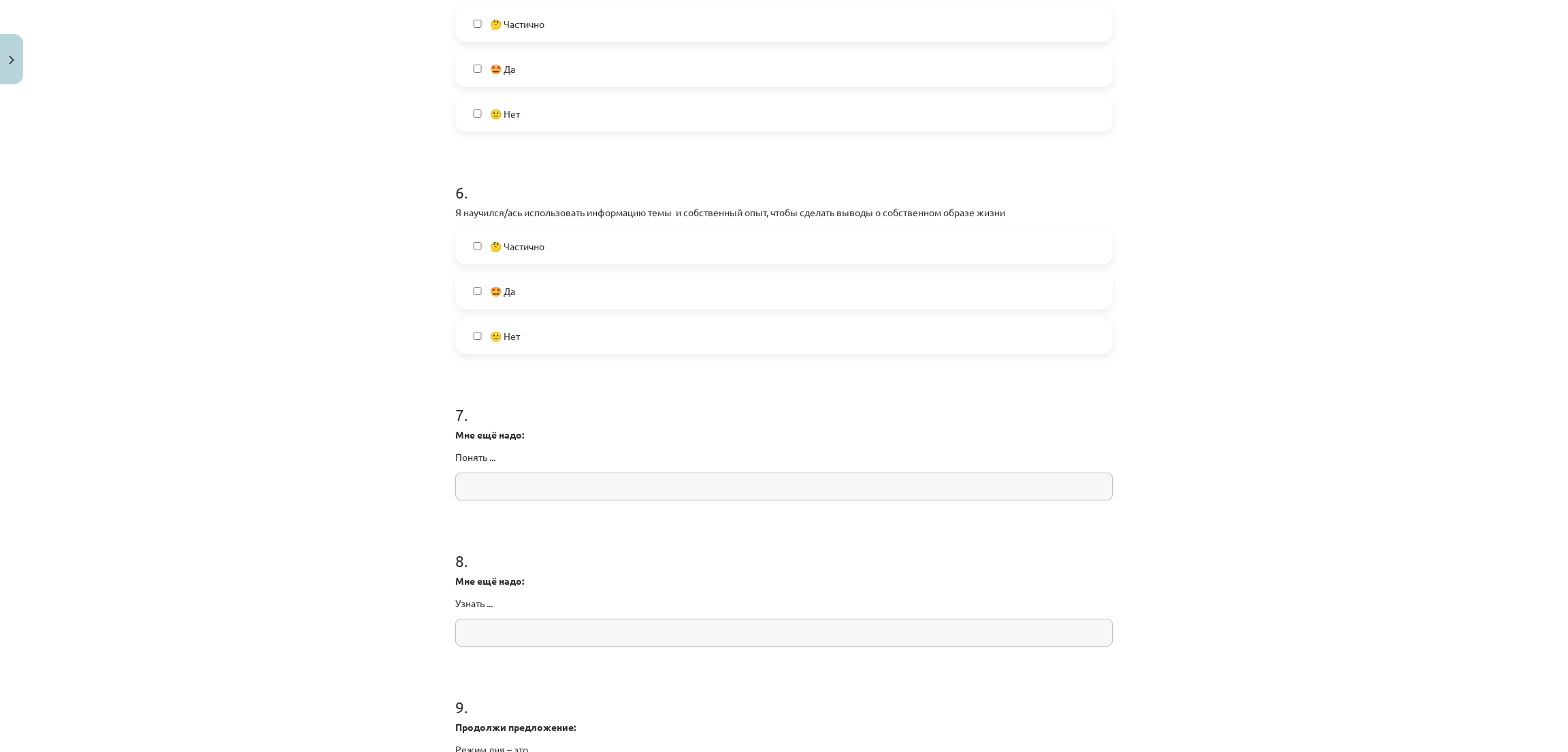
click at [479, 275] on label "🤩 Да" at bounding box center [784, 292] width 655 height 34
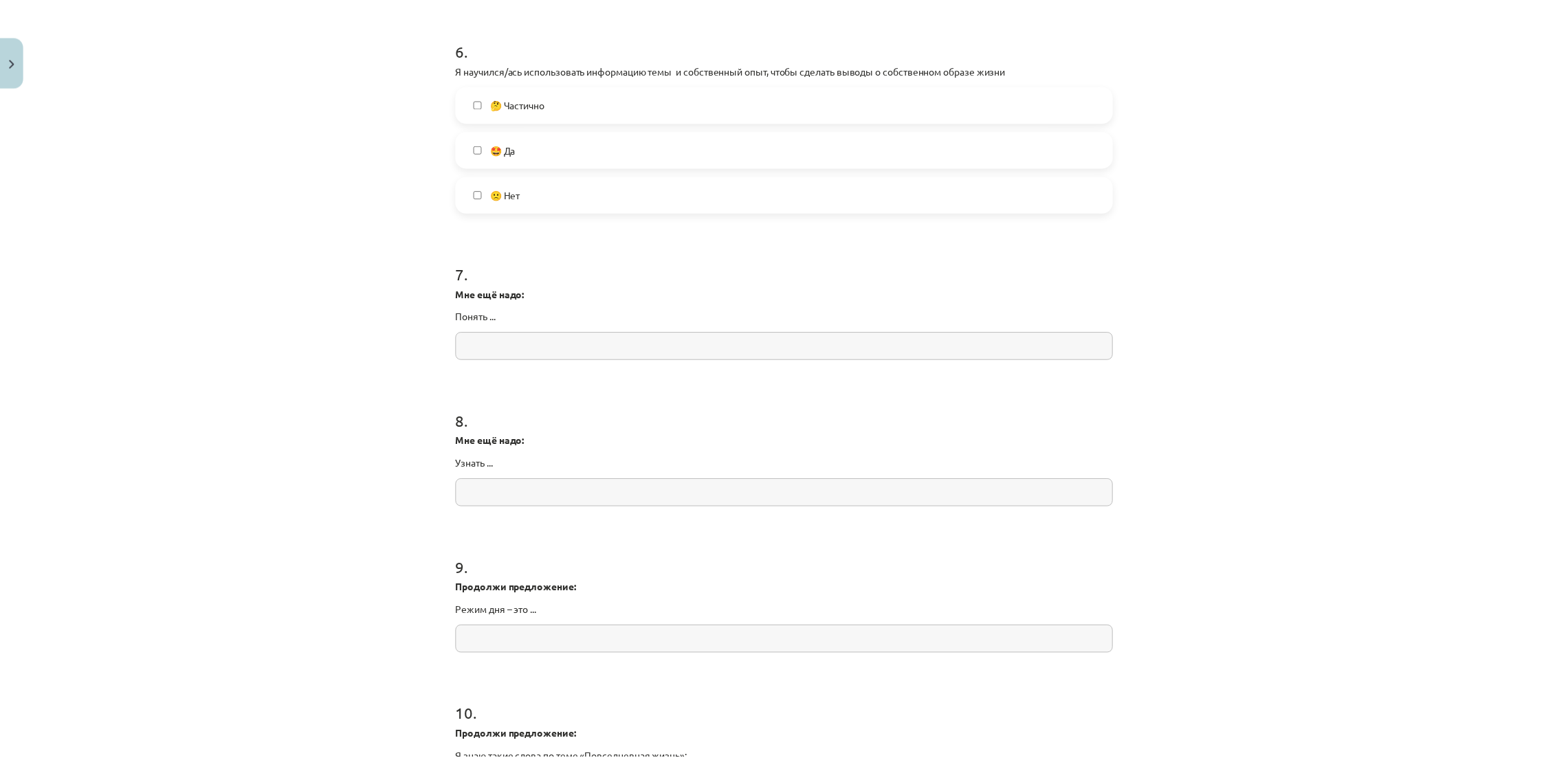
scroll to position [1577, 0]
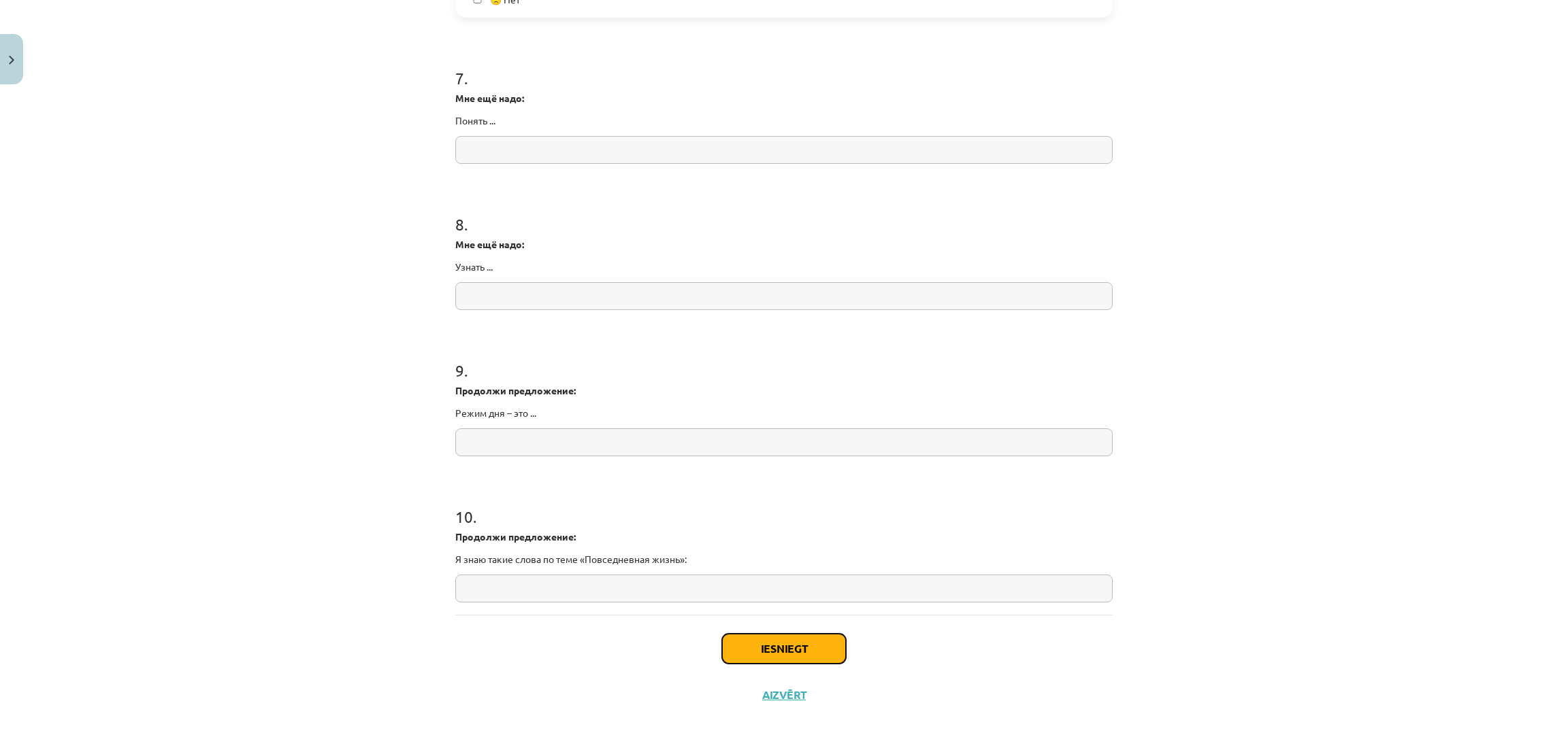
click at [770, 650] on button "Iesniegt" at bounding box center [784, 649] width 124 height 30
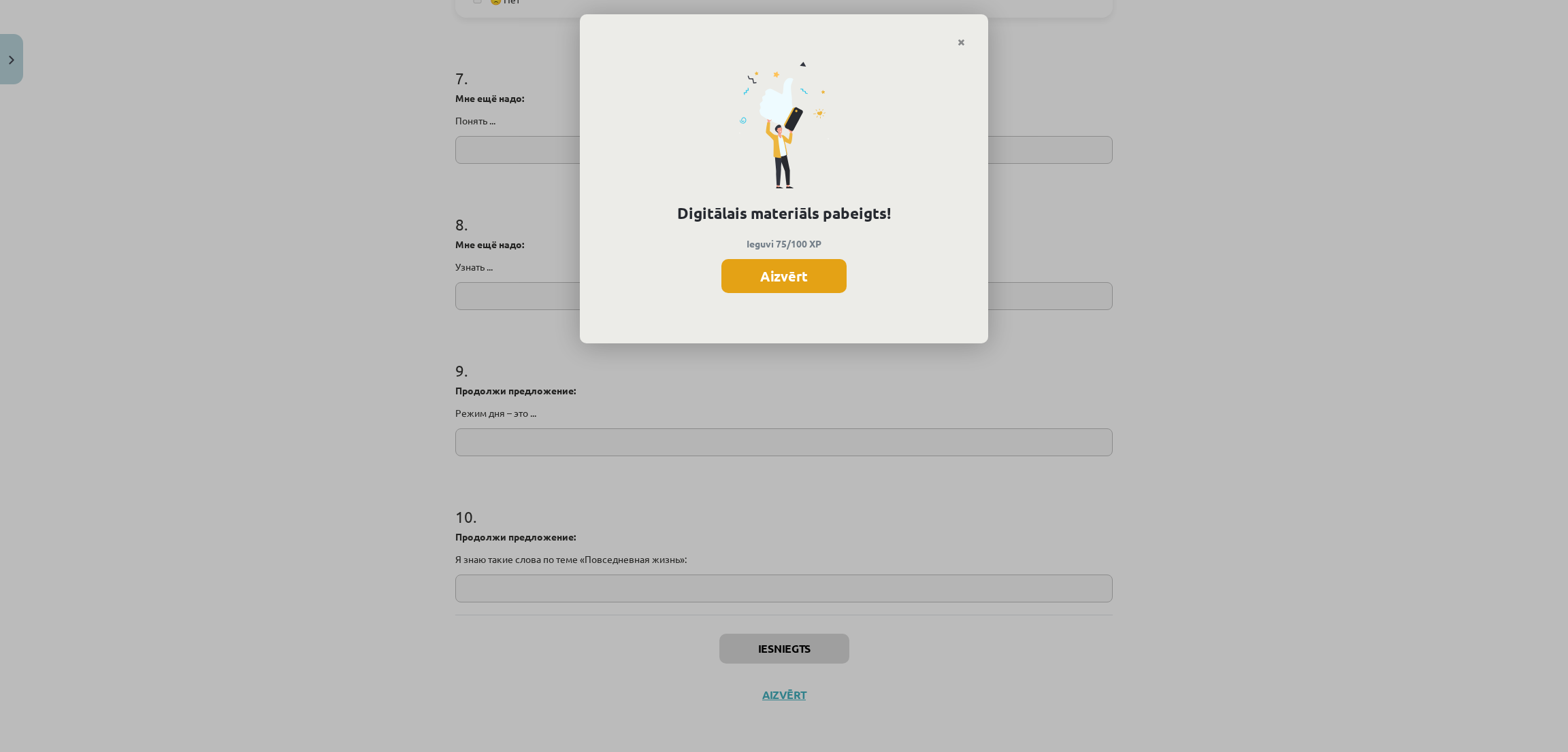
click at [773, 290] on button "Aizvērt" at bounding box center [784, 276] width 125 height 34
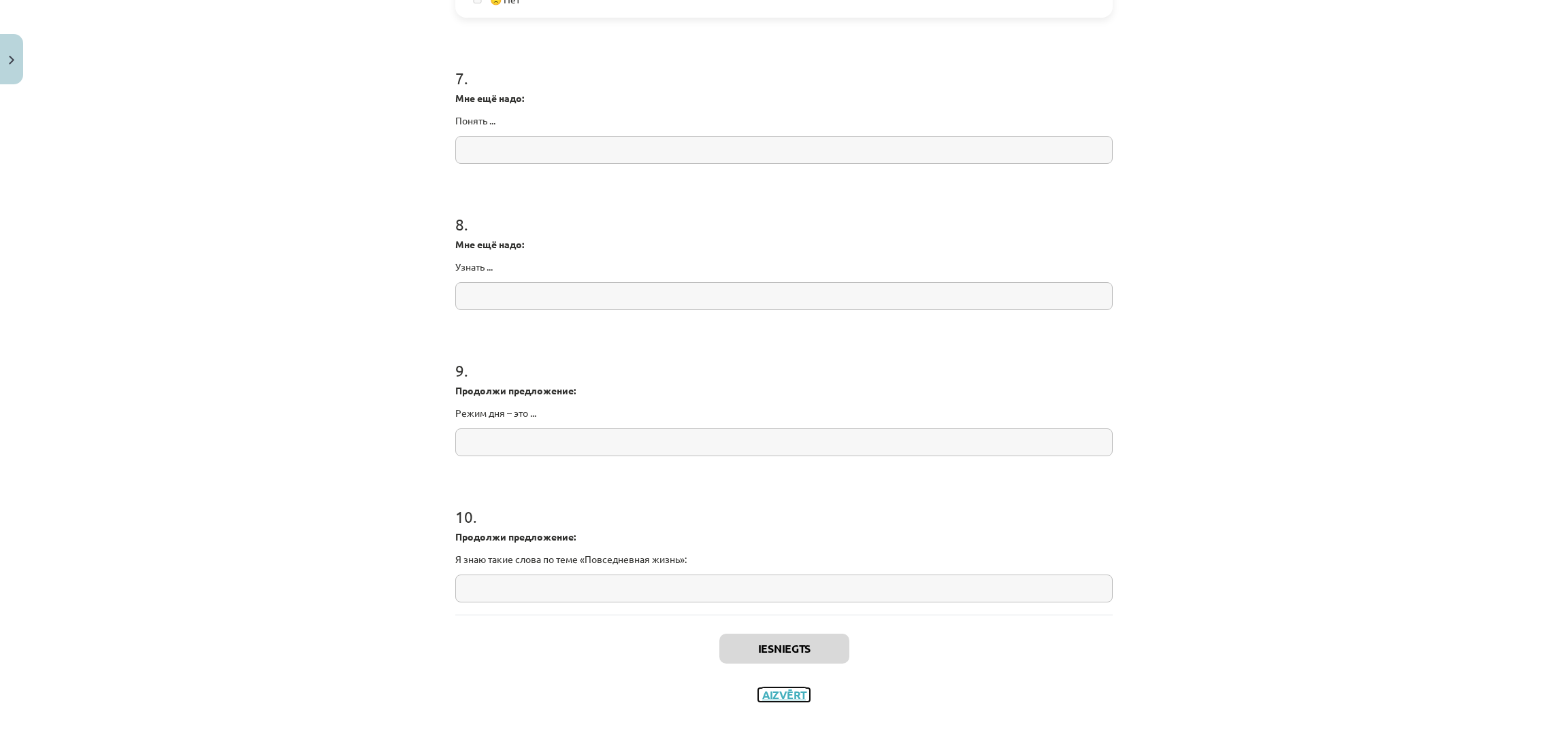
click at [777, 697] on button "Aizvērt" at bounding box center [784, 695] width 52 height 14
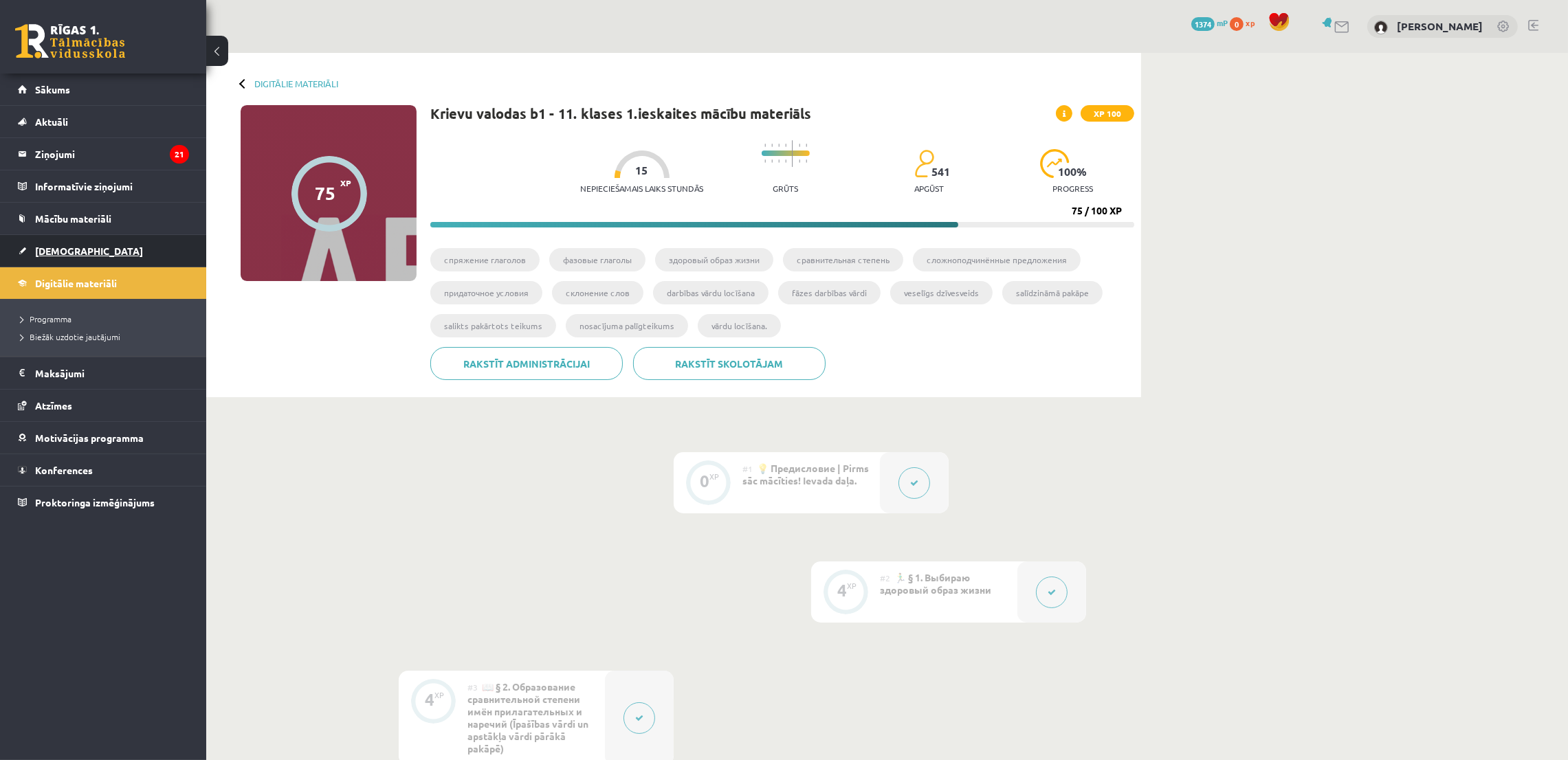
click at [83, 251] on link "Ieskaites" at bounding box center [103, 251] width 171 height 31
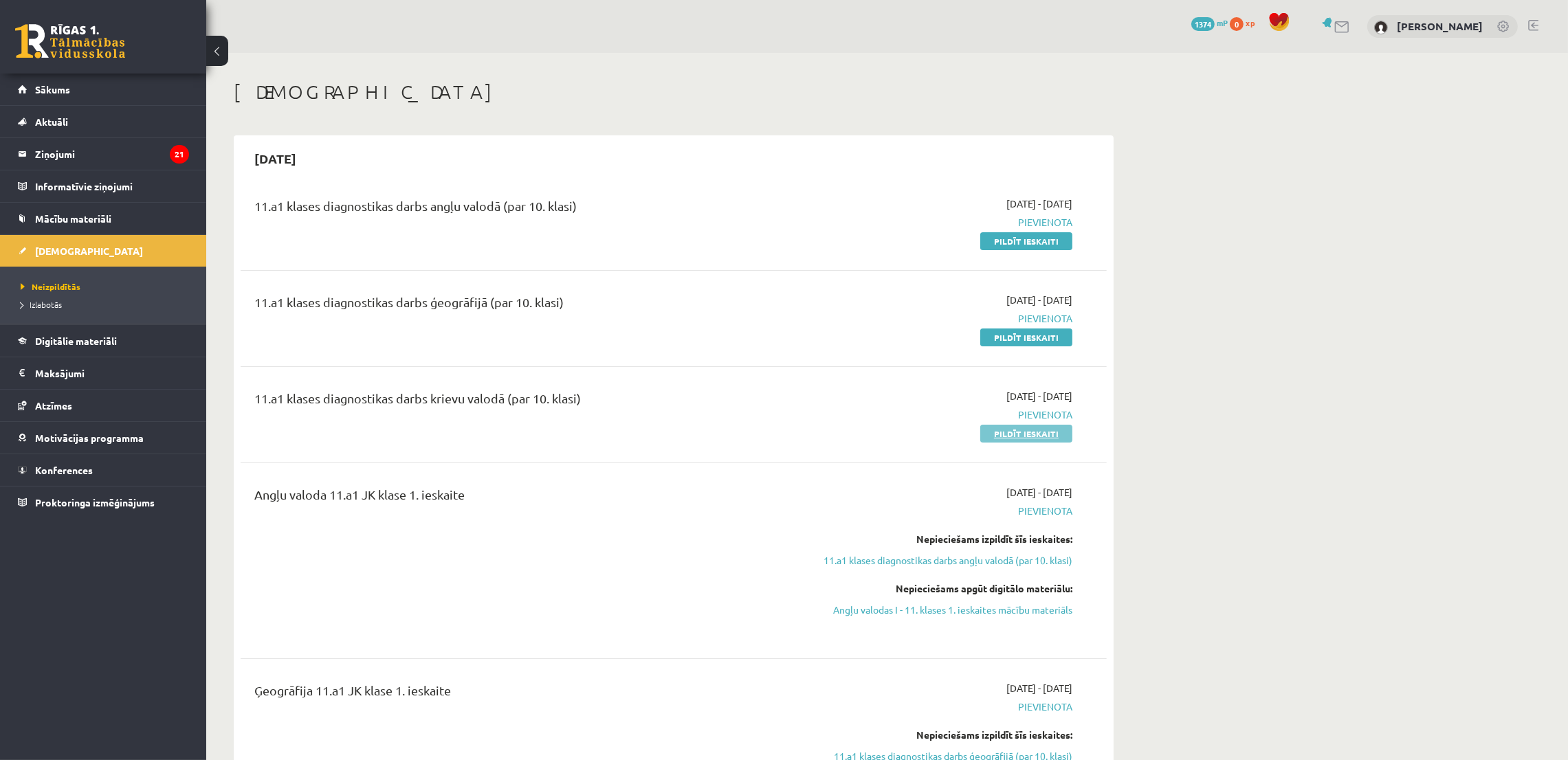
click at [1065, 434] on link "Pildīt ieskaiti" at bounding box center [1026, 434] width 92 height 18
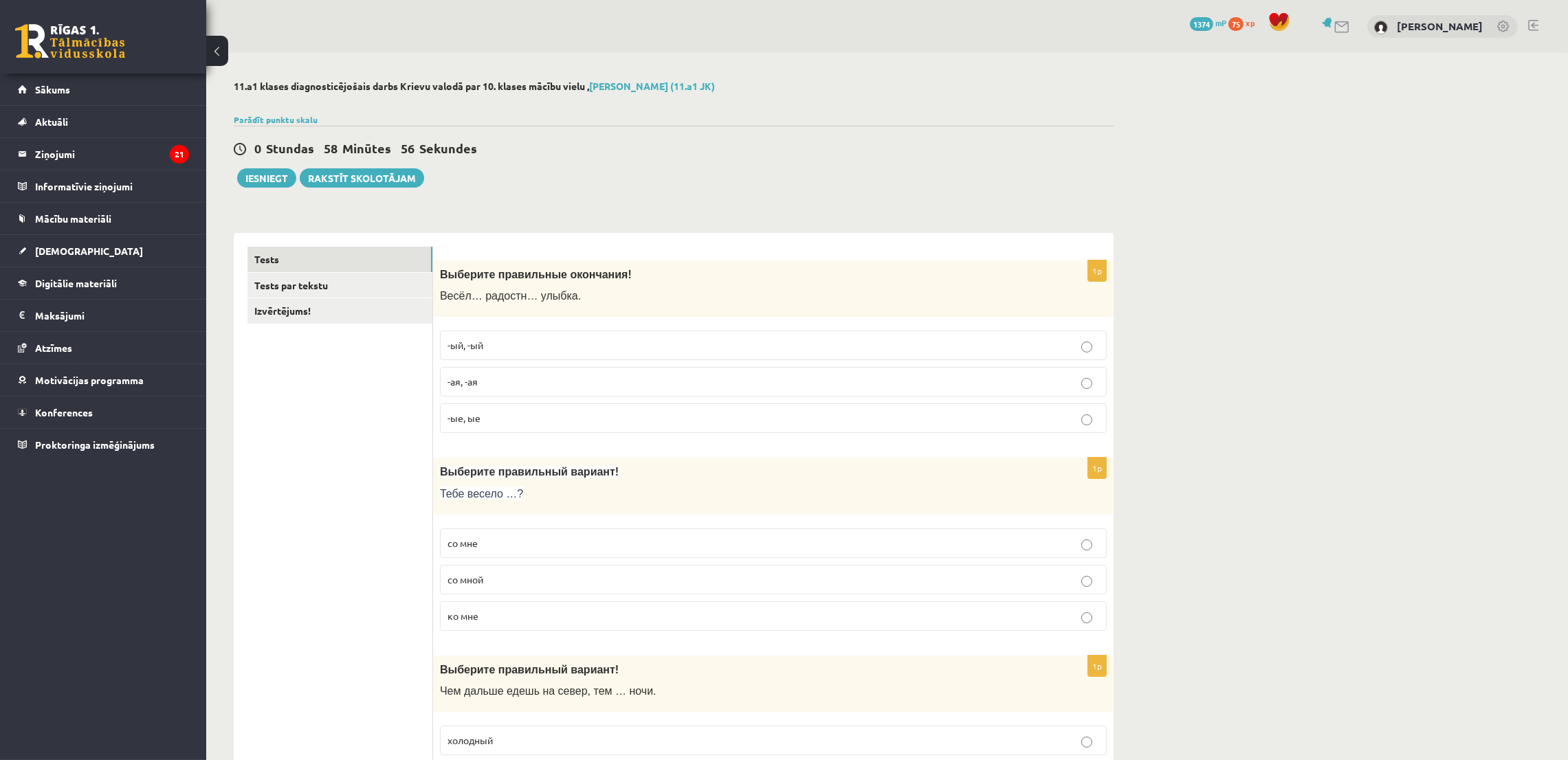
click at [498, 388] on p "-ая, -ая" at bounding box center [773, 382] width 652 height 14
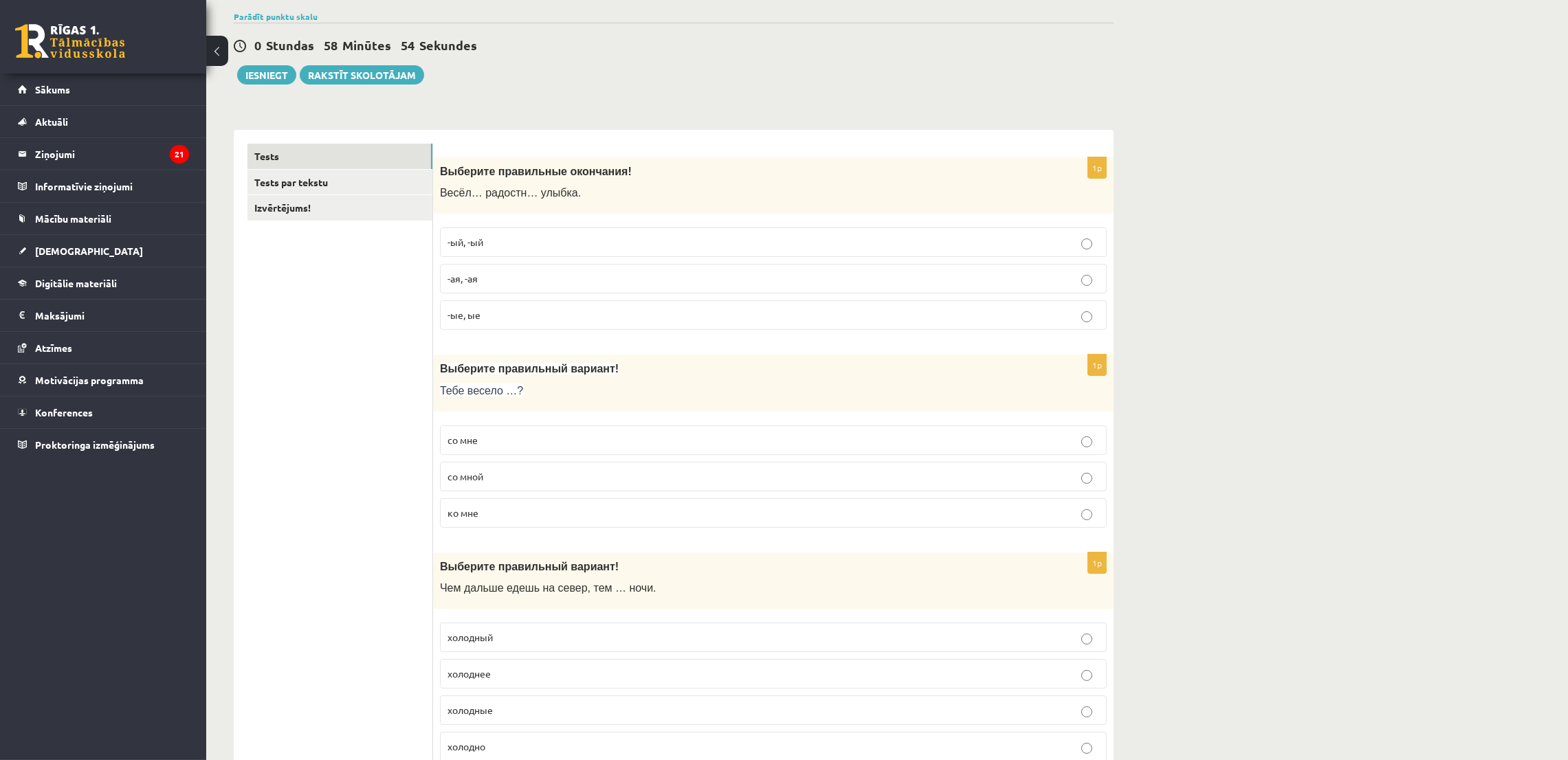
scroll to position [206, 0]
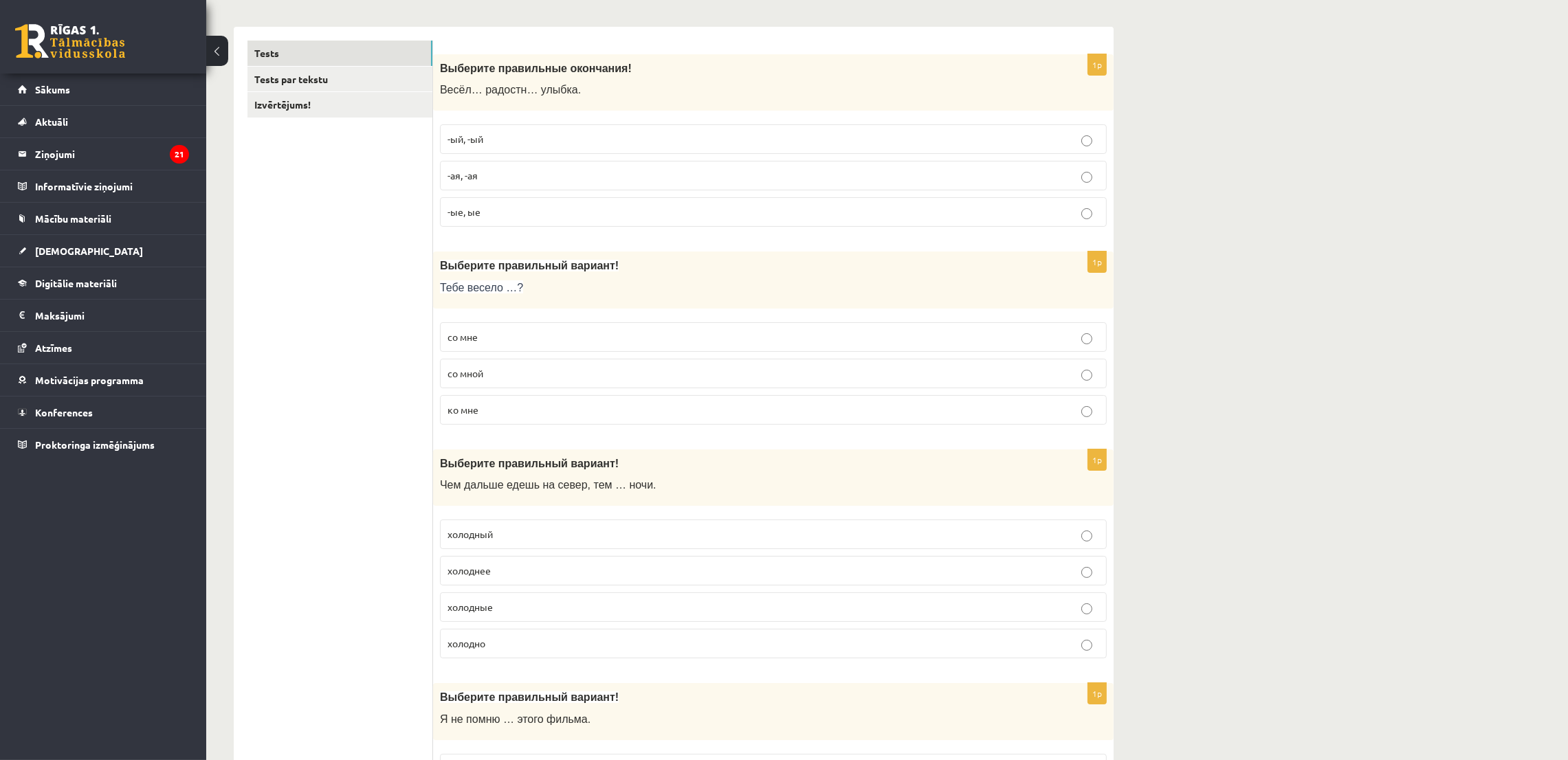
click at [463, 365] on label "со мной" at bounding box center [772, 373] width 666 height 30
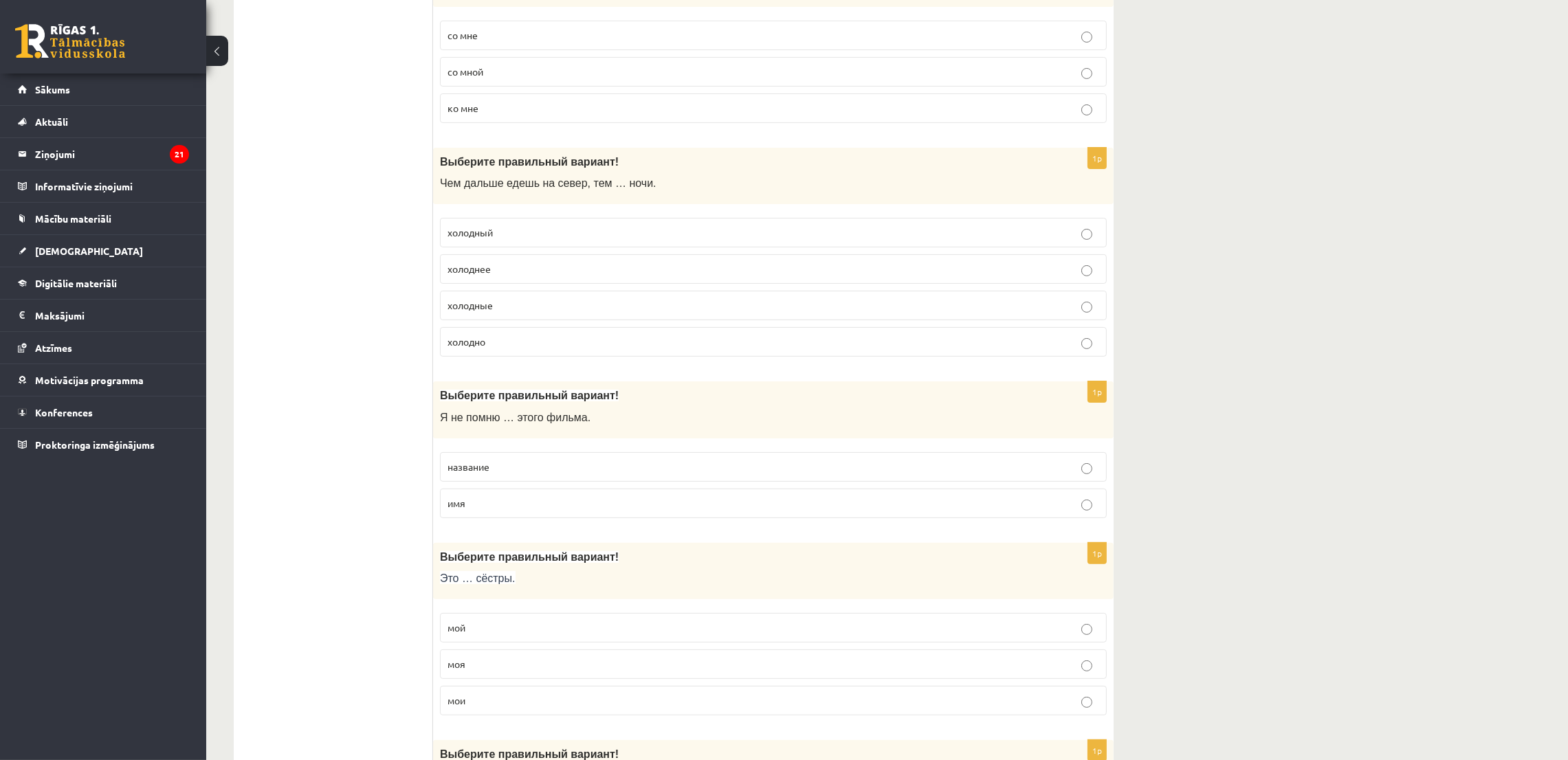
scroll to position [515, 0]
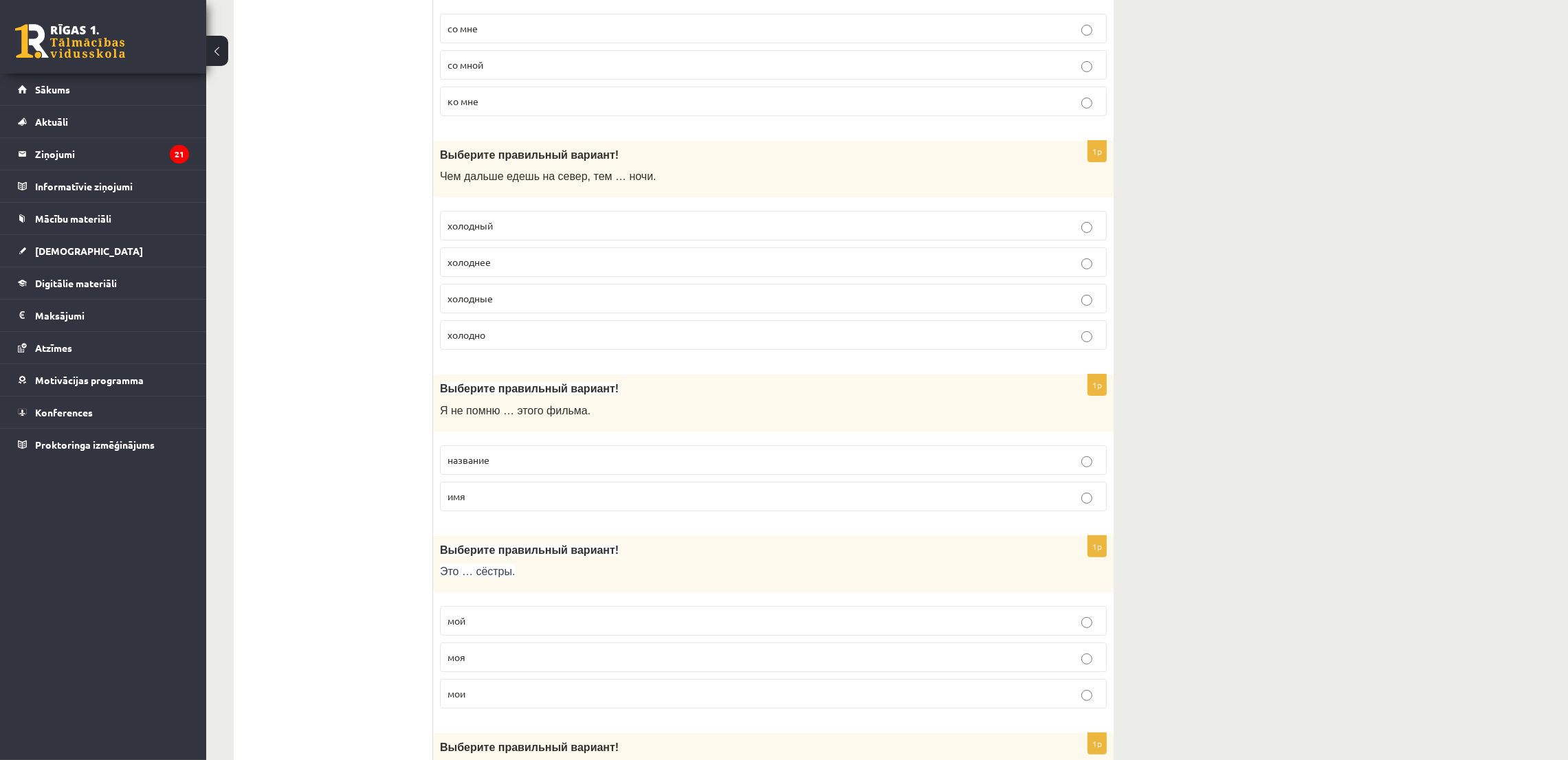
click at [507, 272] on label "холоднее" at bounding box center [772, 262] width 666 height 30
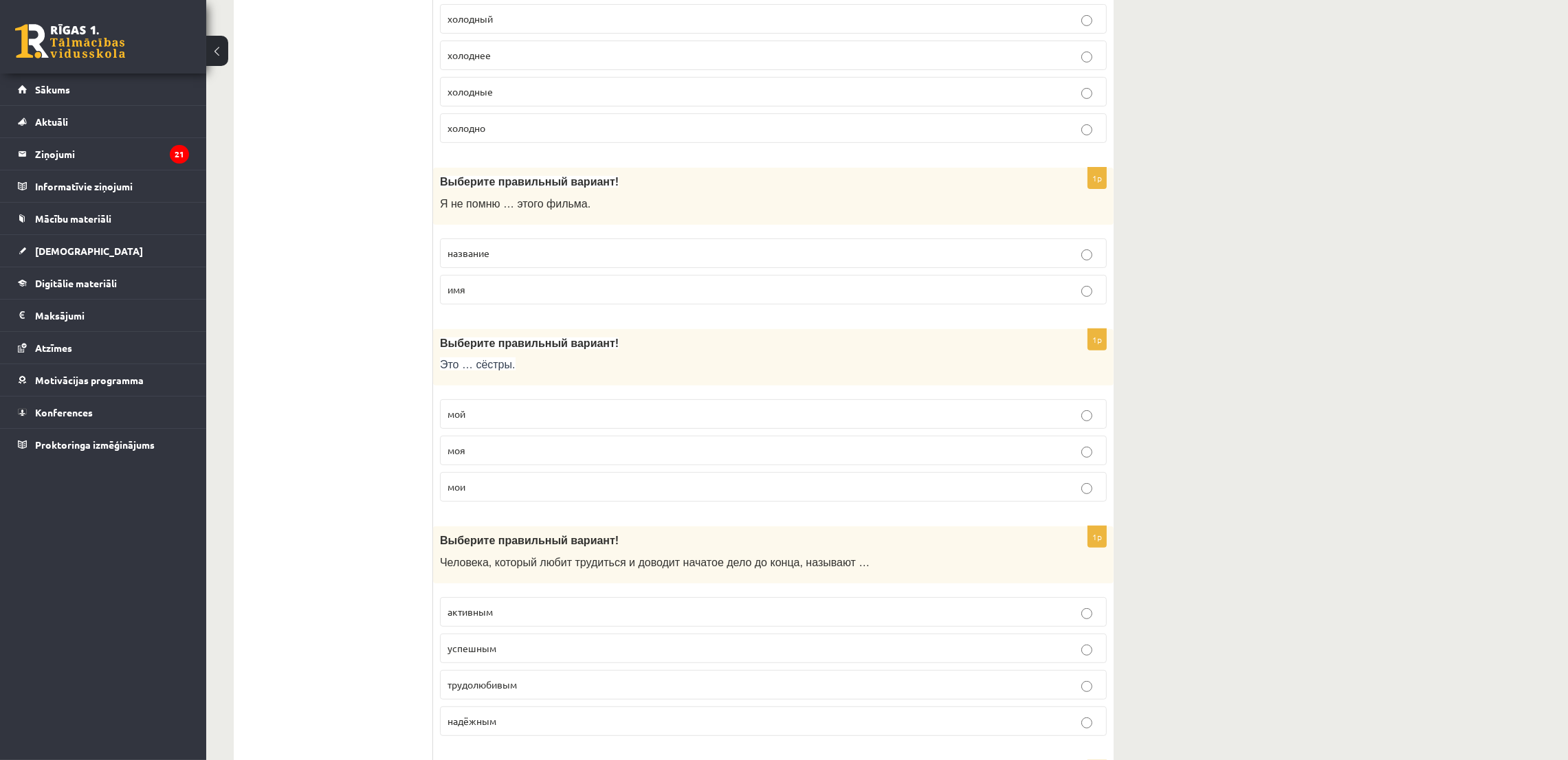
click at [468, 253] on span "название" at bounding box center [469, 253] width 42 height 12
click at [456, 488] on span "мои" at bounding box center [457, 486] width 18 height 12
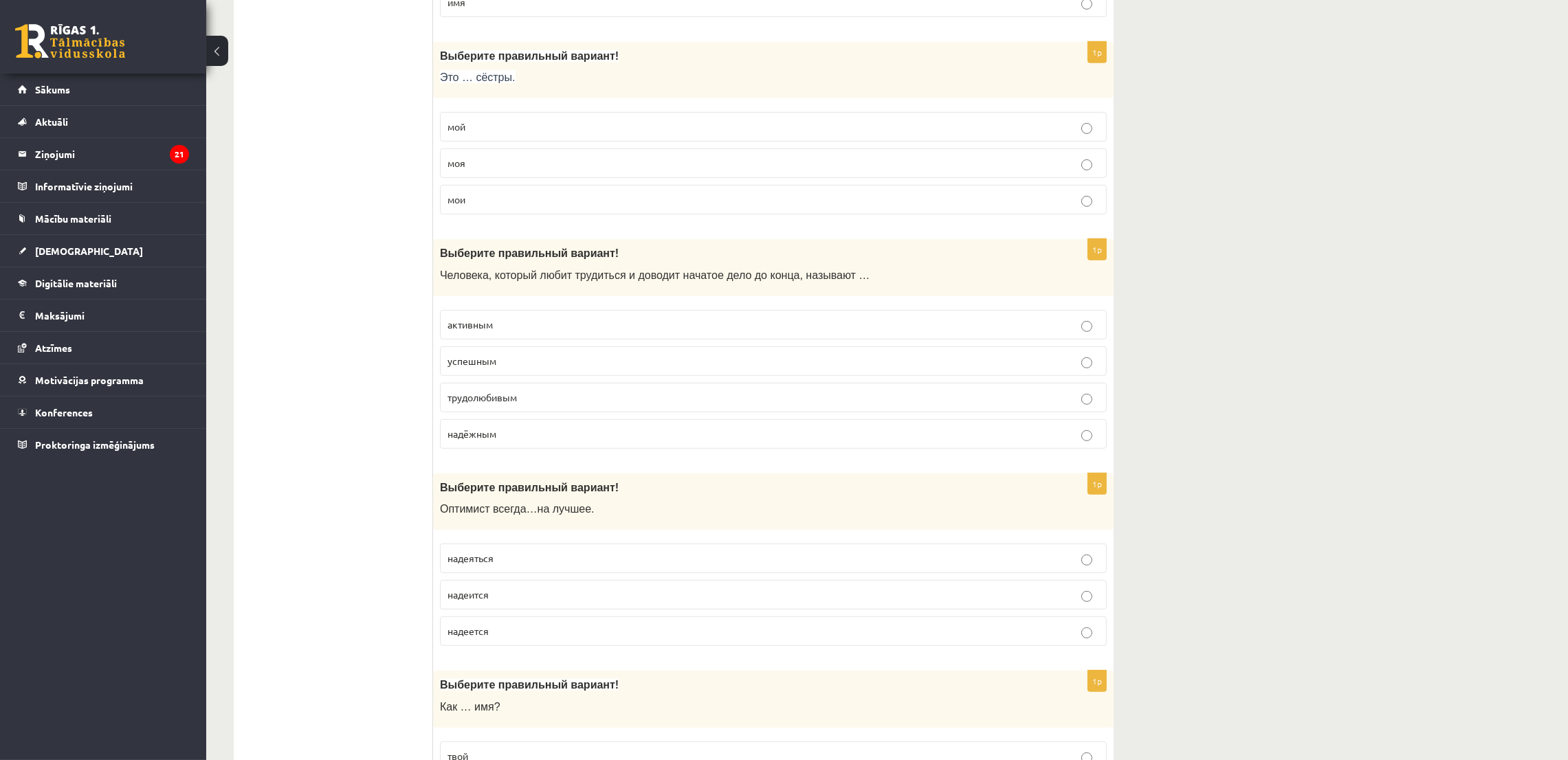
scroll to position [1031, 0]
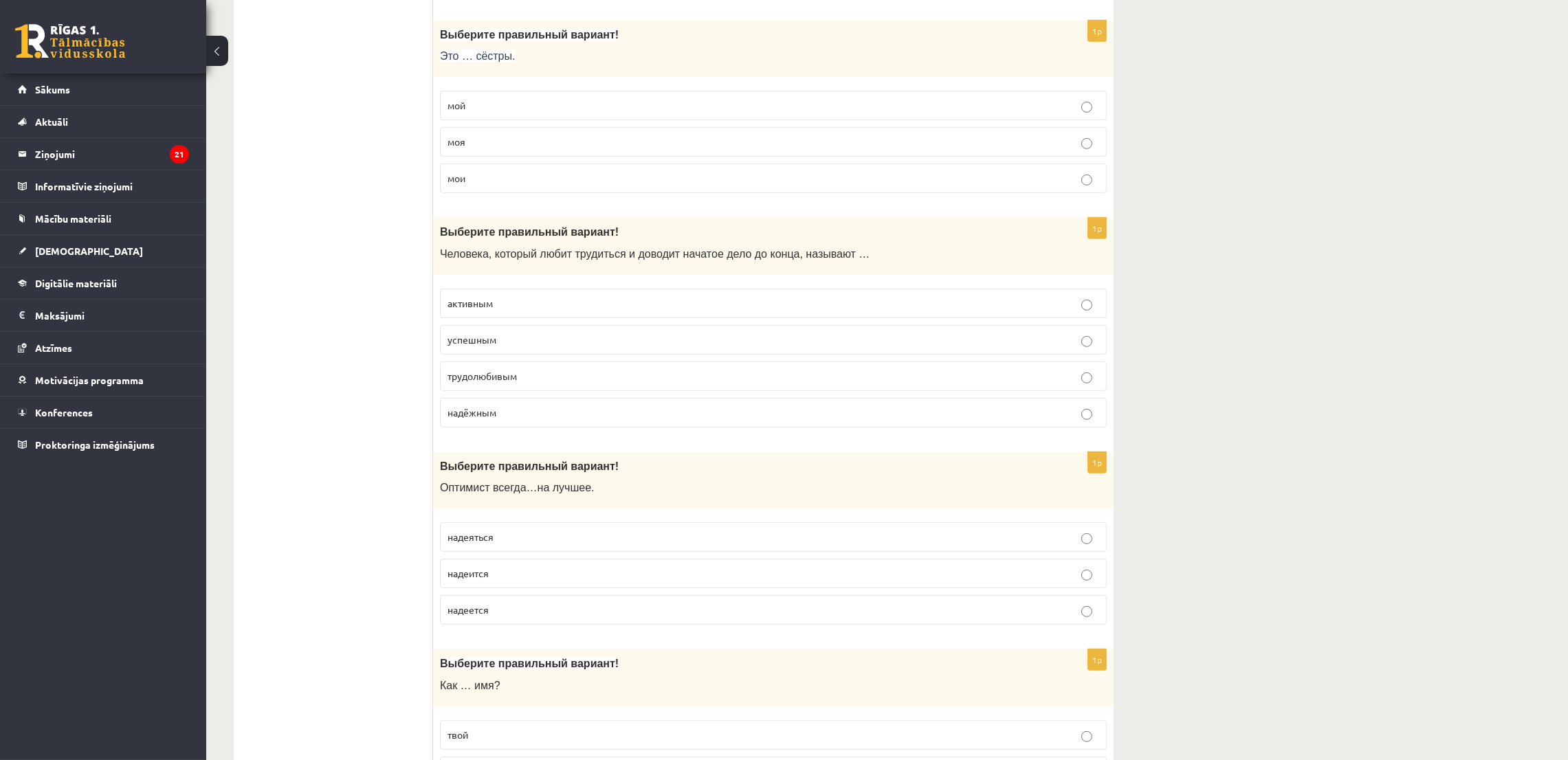
click at [456, 373] on label "трудолюбивым" at bounding box center [772, 377] width 666 height 30
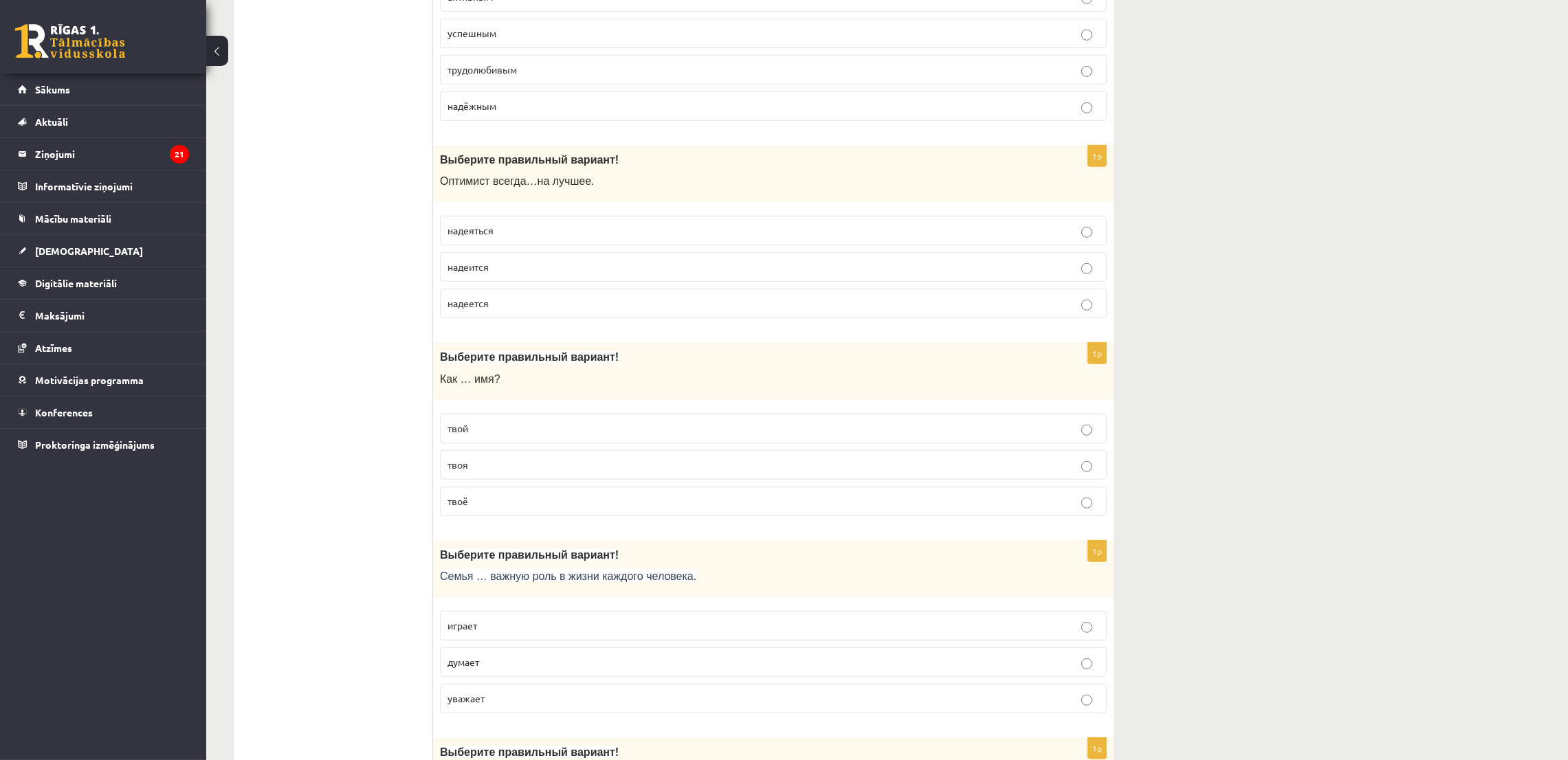
scroll to position [1340, 0]
click at [451, 320] on fieldset "надеяться надеится надеется" at bounding box center [772, 262] width 666 height 113
click at [453, 306] on span "надеется" at bounding box center [469, 300] width 41 height 12
click at [483, 506] on p "твоё" at bounding box center [773, 498] width 652 height 14
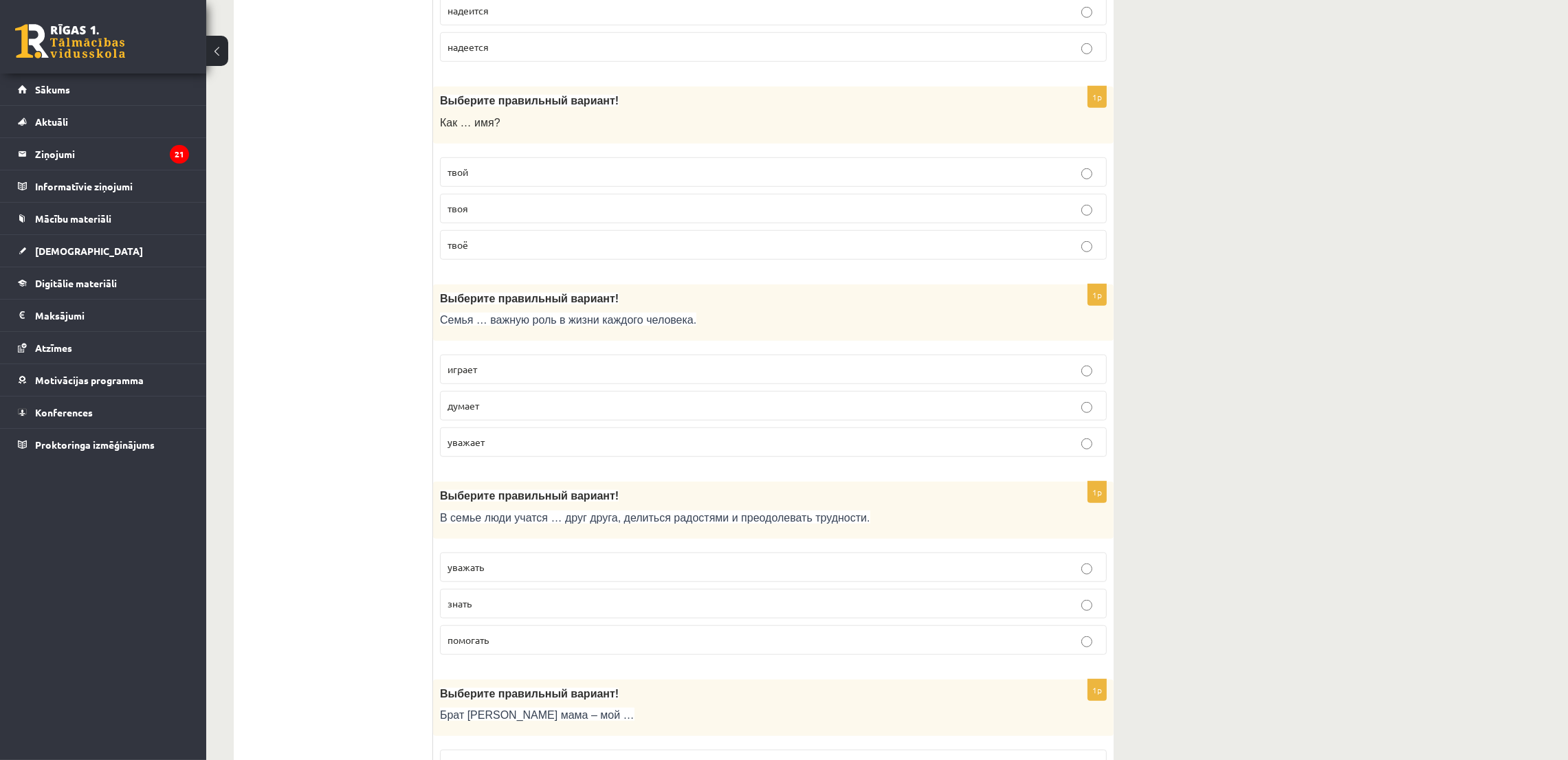
scroll to position [1650, 0]
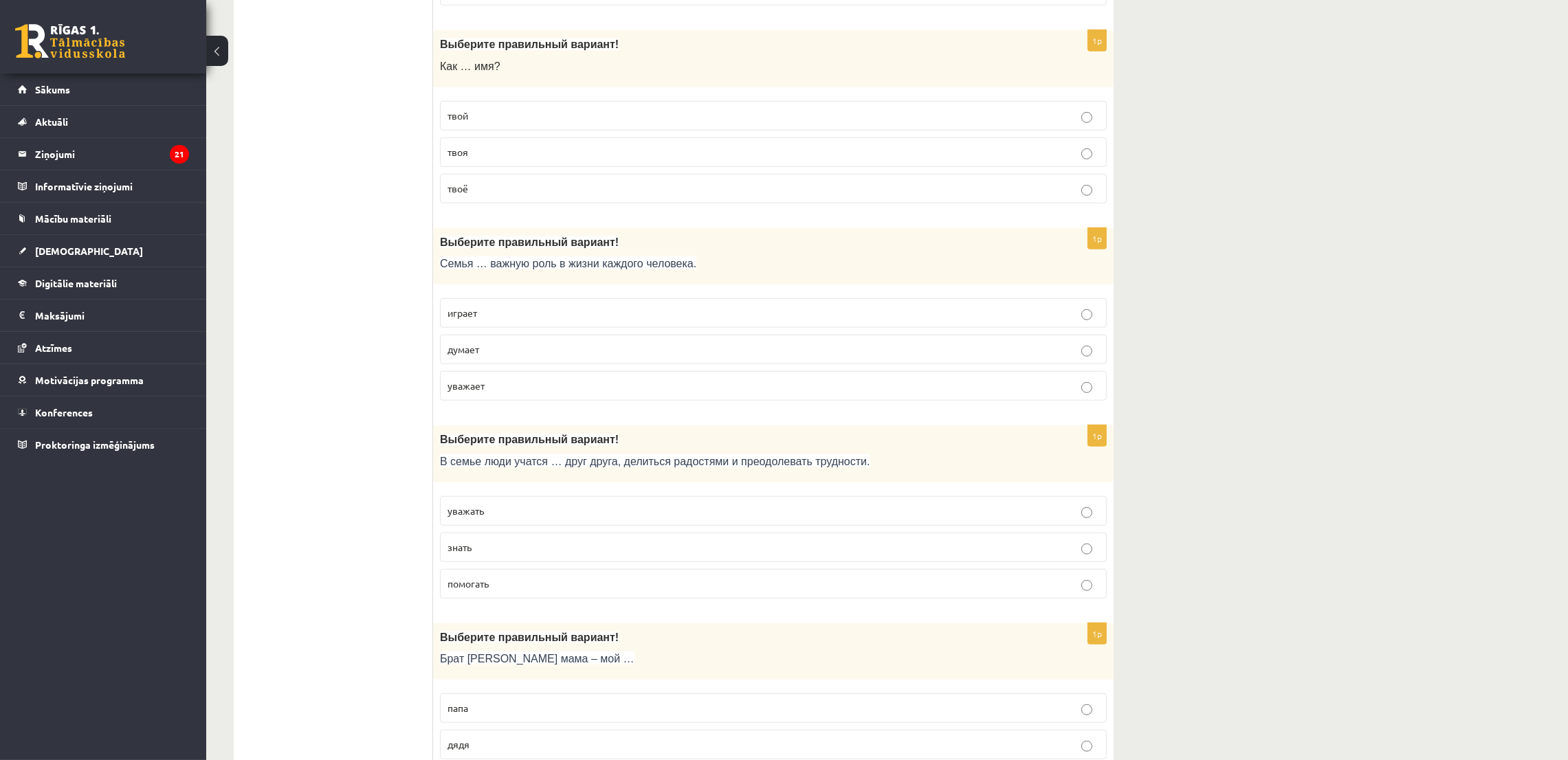
click at [455, 319] on span "играет" at bounding box center [463, 312] width 30 height 12
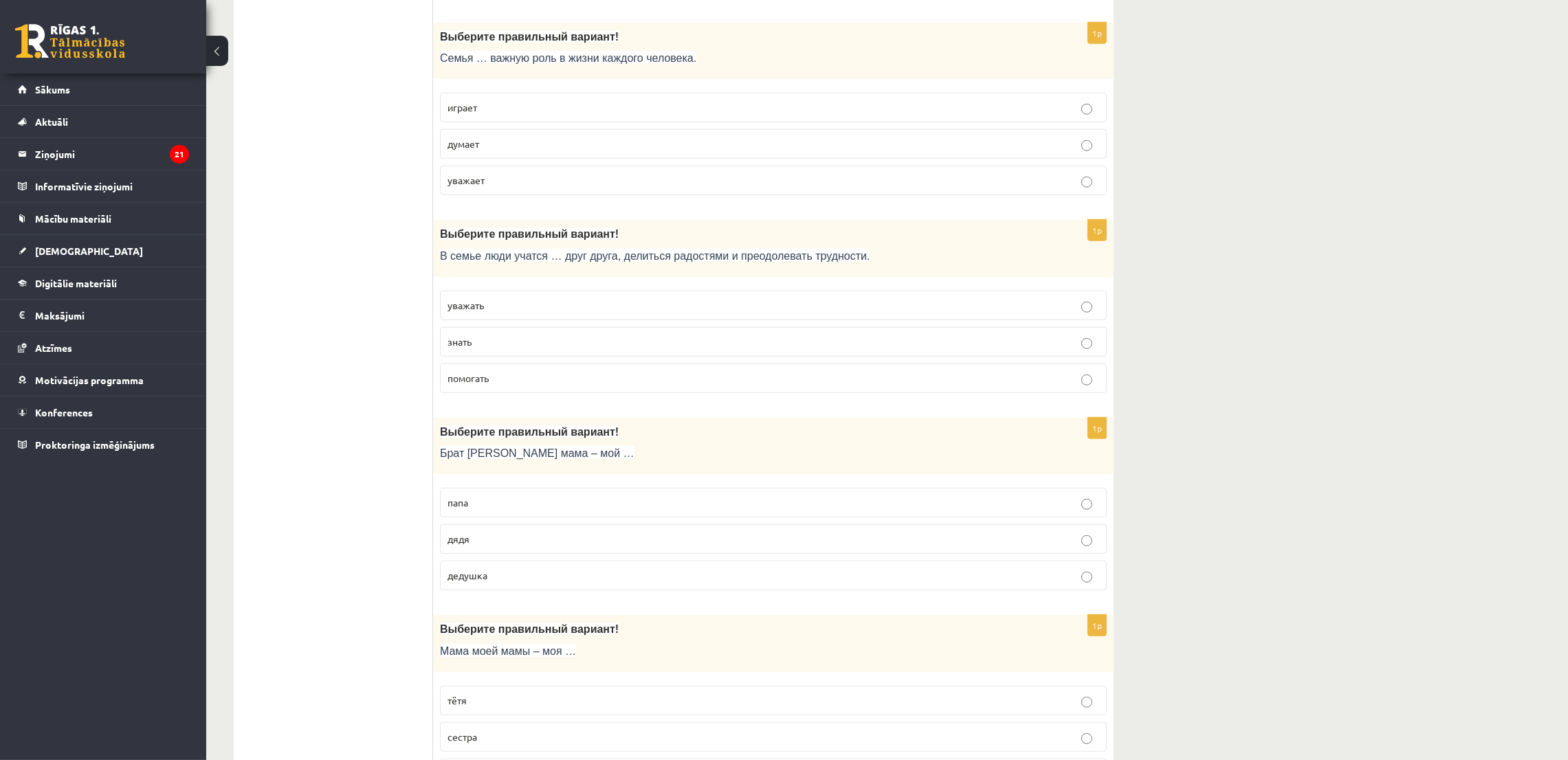
click at [493, 306] on p "уважать" at bounding box center [773, 305] width 652 height 14
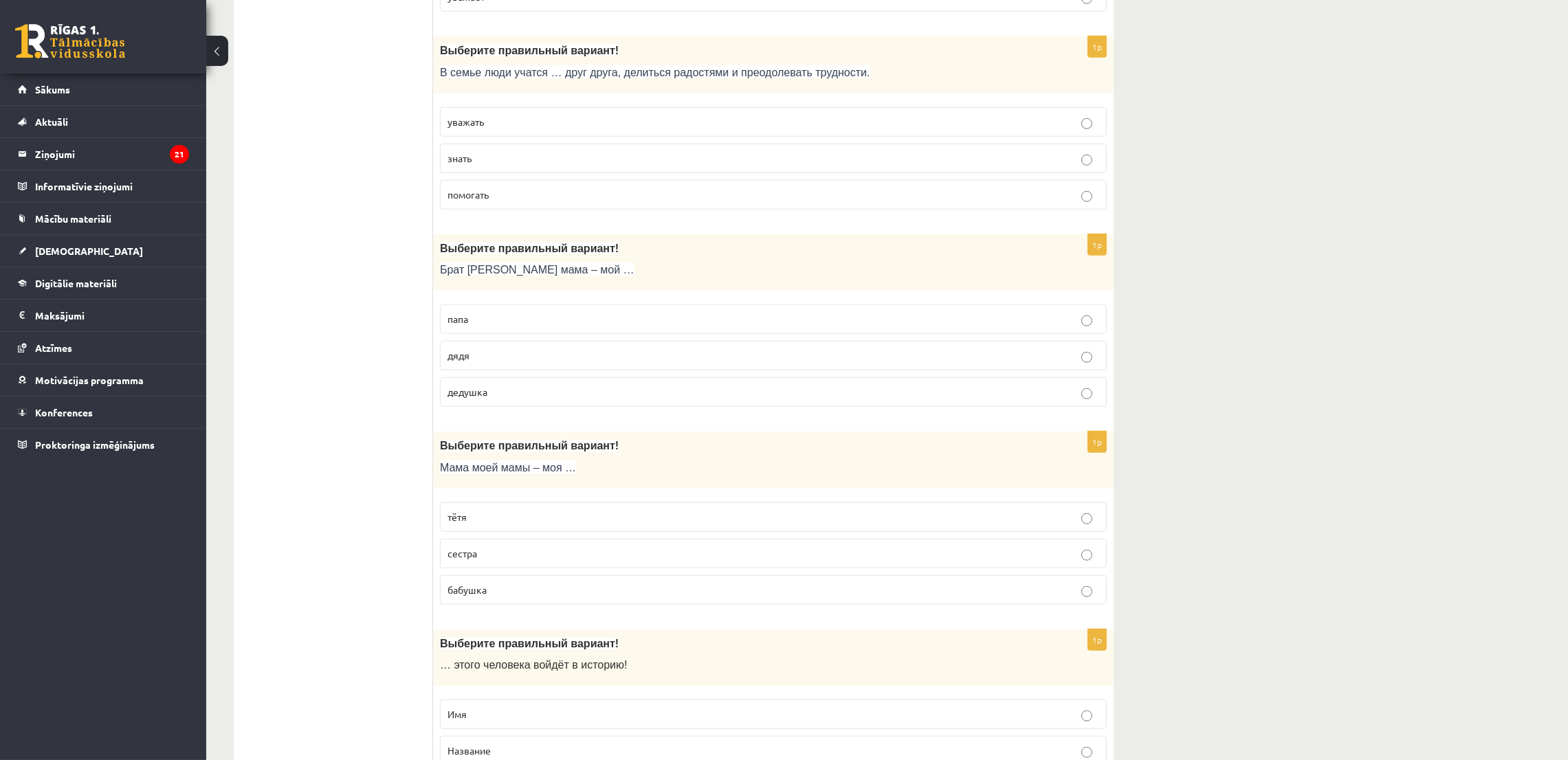
scroll to position [2061, 0]
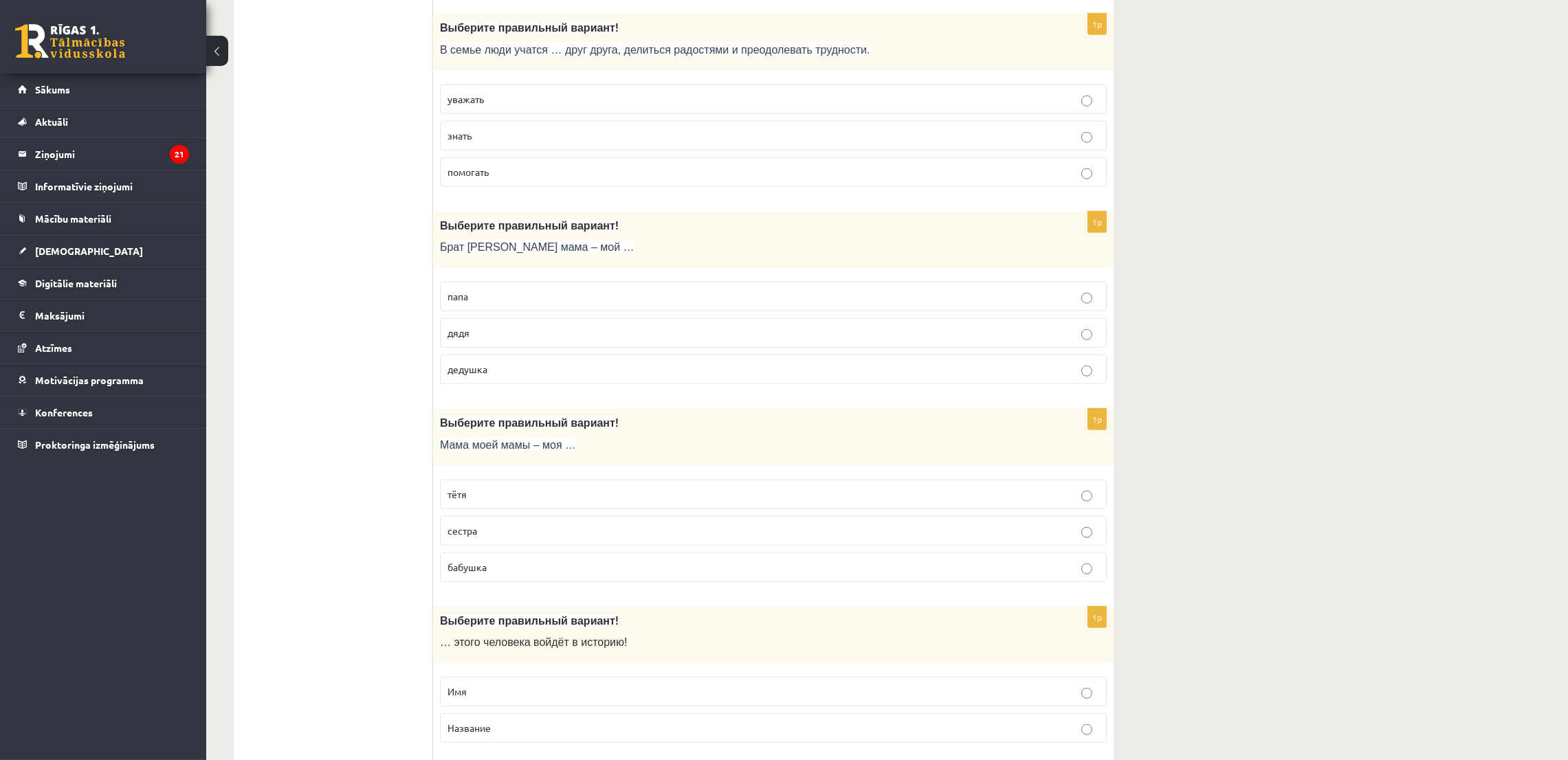
click at [464, 339] on span "дядя" at bounding box center [459, 332] width 22 height 12
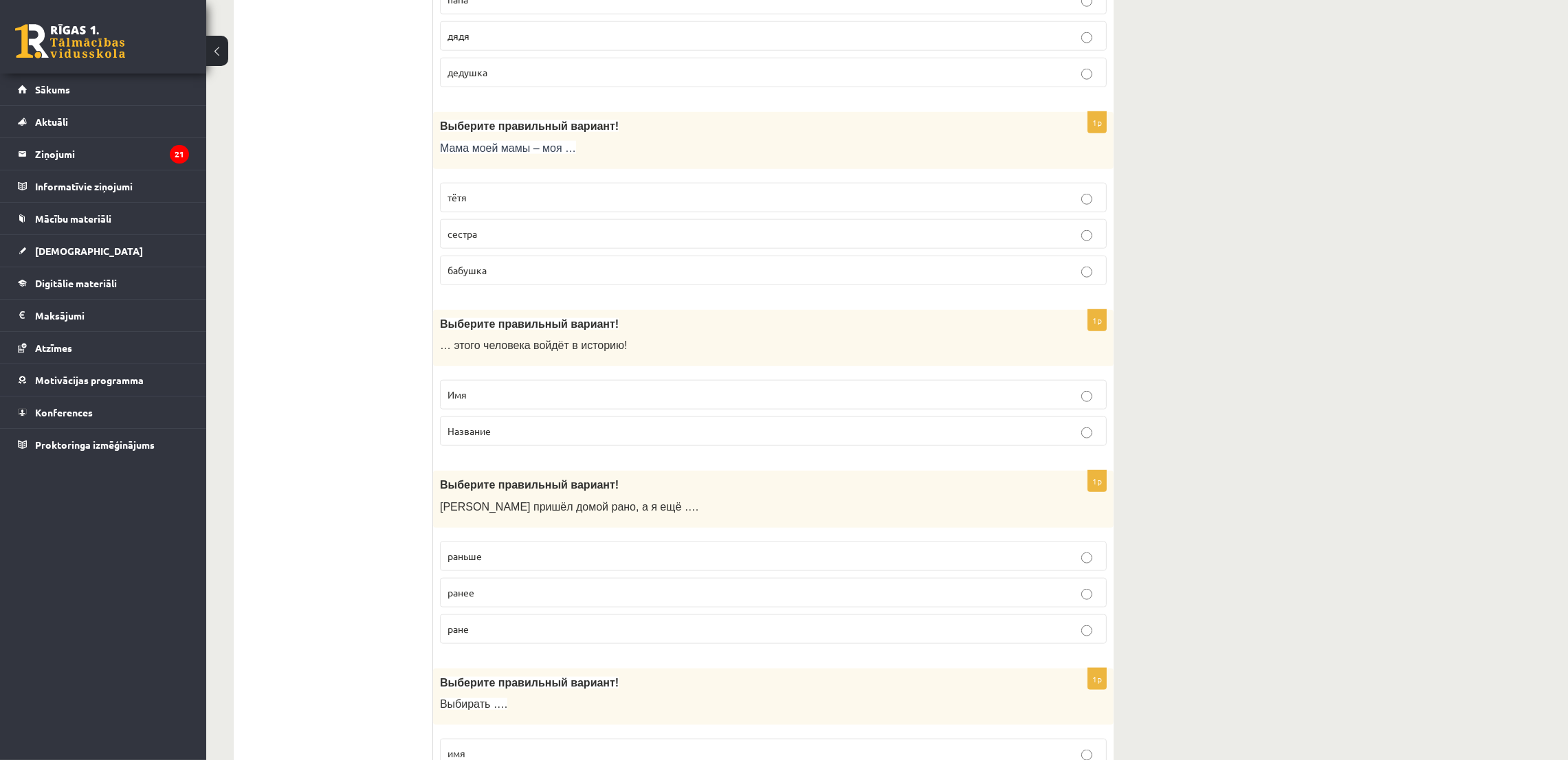
scroll to position [2371, 0]
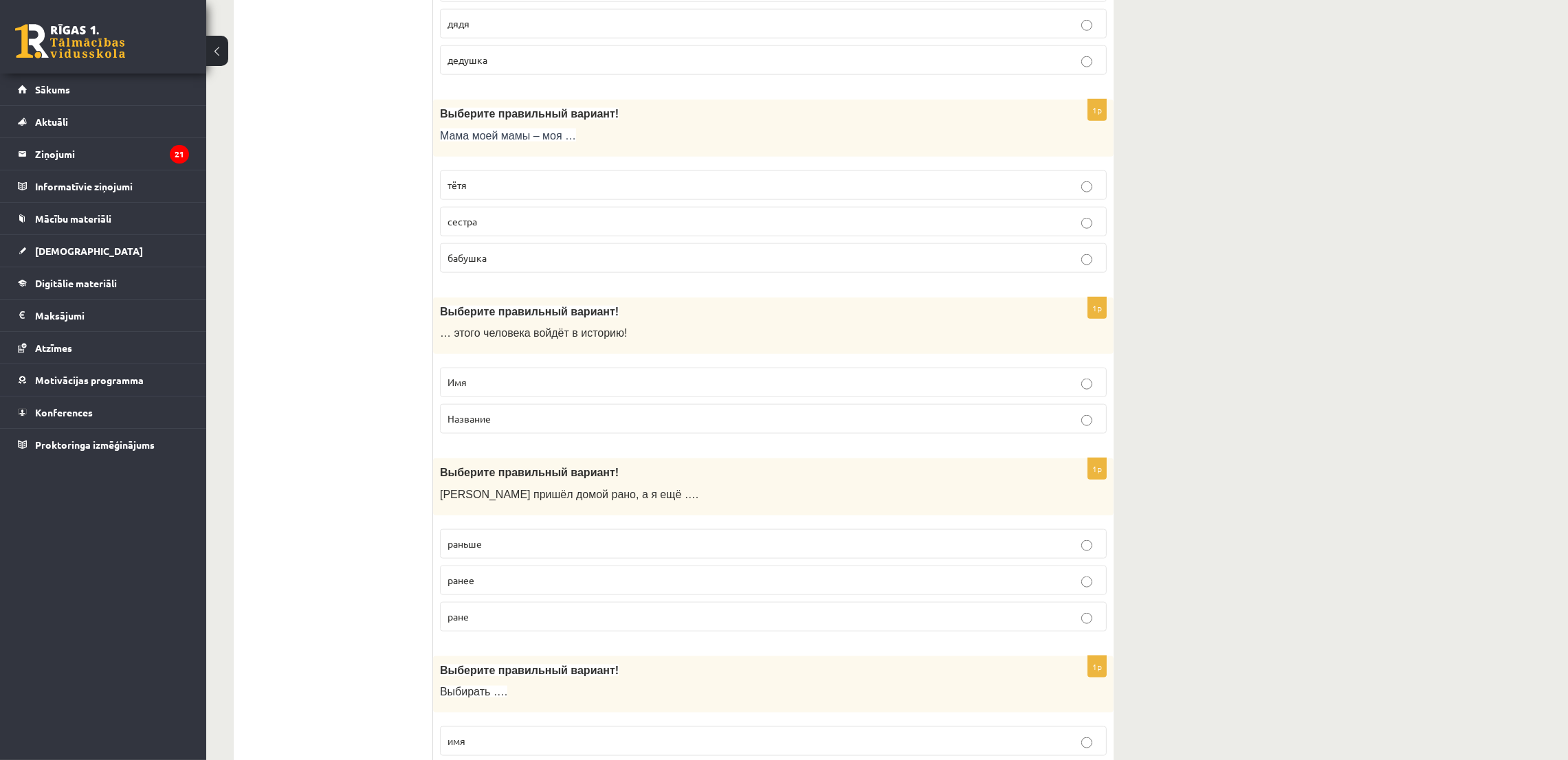
click at [493, 273] on label "бабушка" at bounding box center [772, 258] width 666 height 30
click at [442, 397] on label "Имя" at bounding box center [772, 382] width 666 height 30
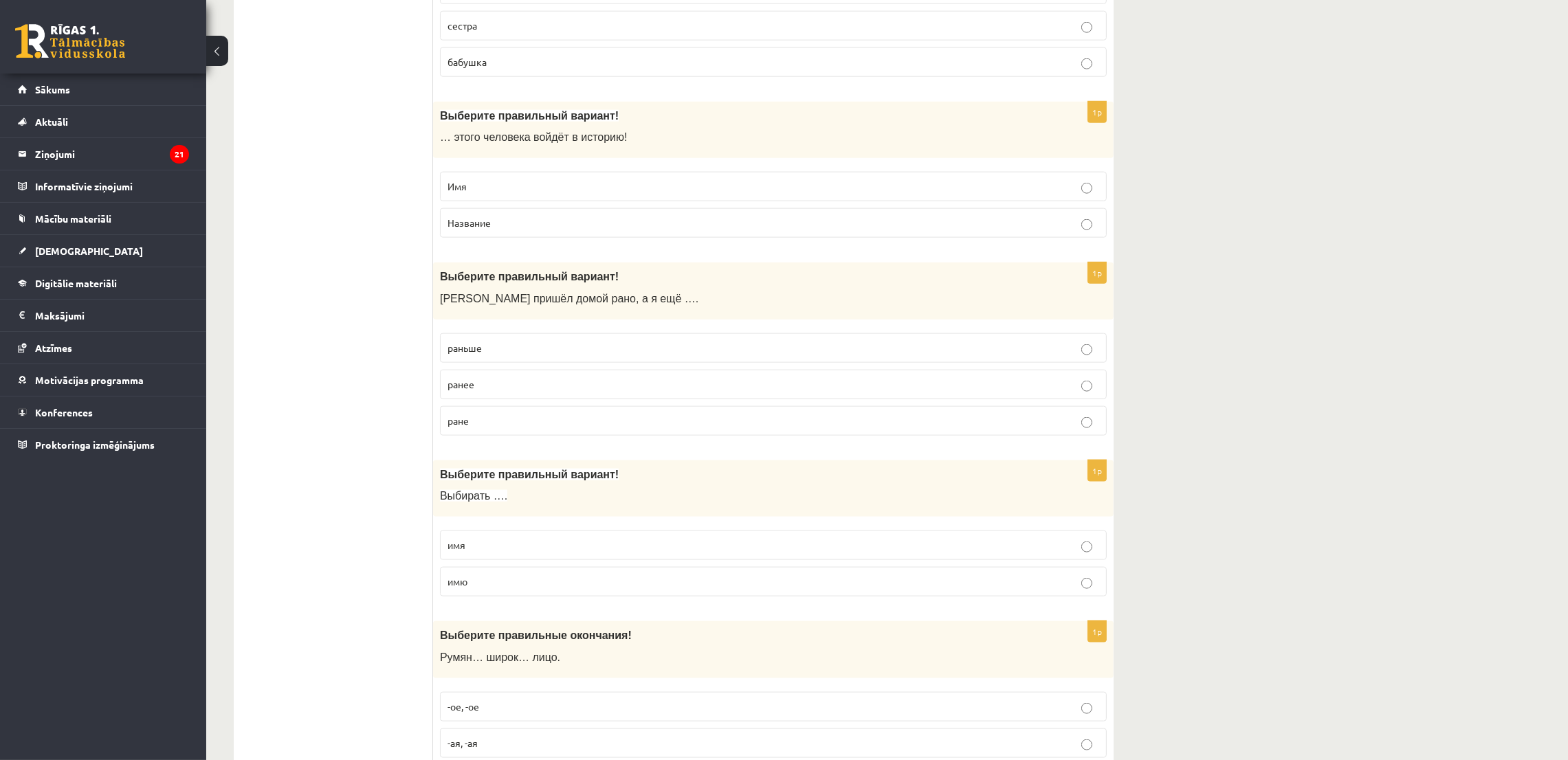
scroll to position [2577, 0]
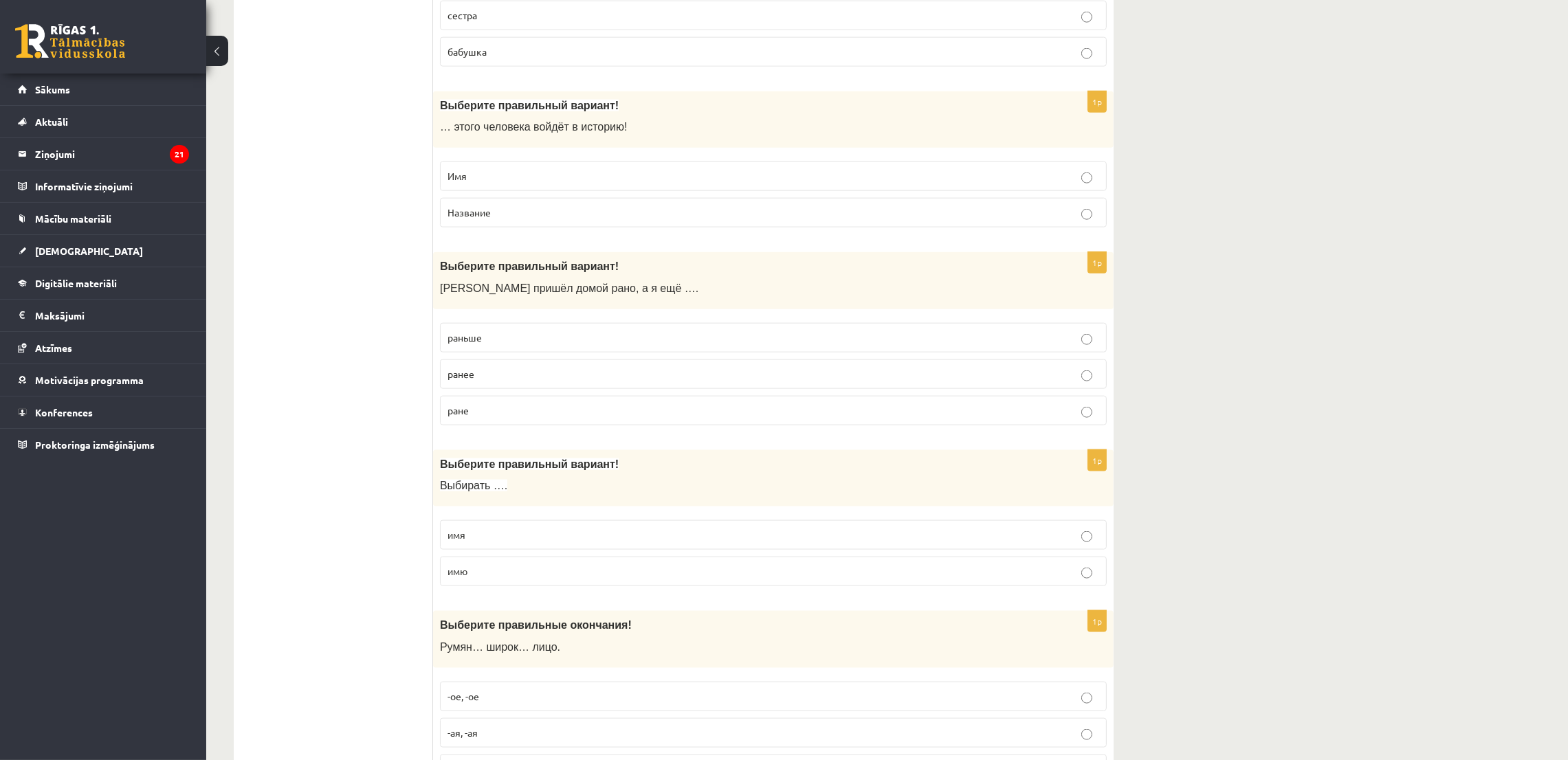
click at [517, 345] on p "раньше" at bounding box center [773, 337] width 652 height 14
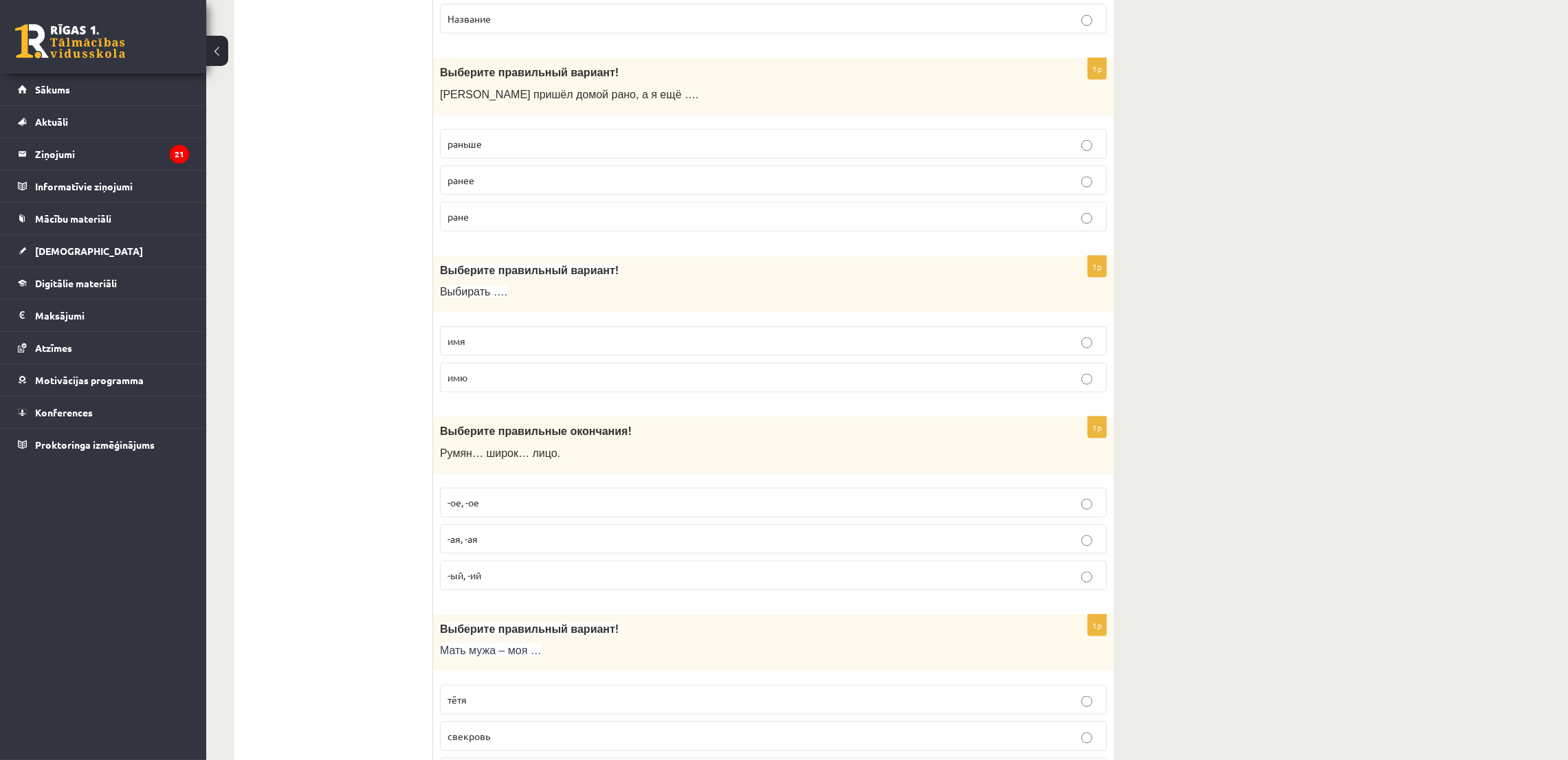
scroll to position [2783, 0]
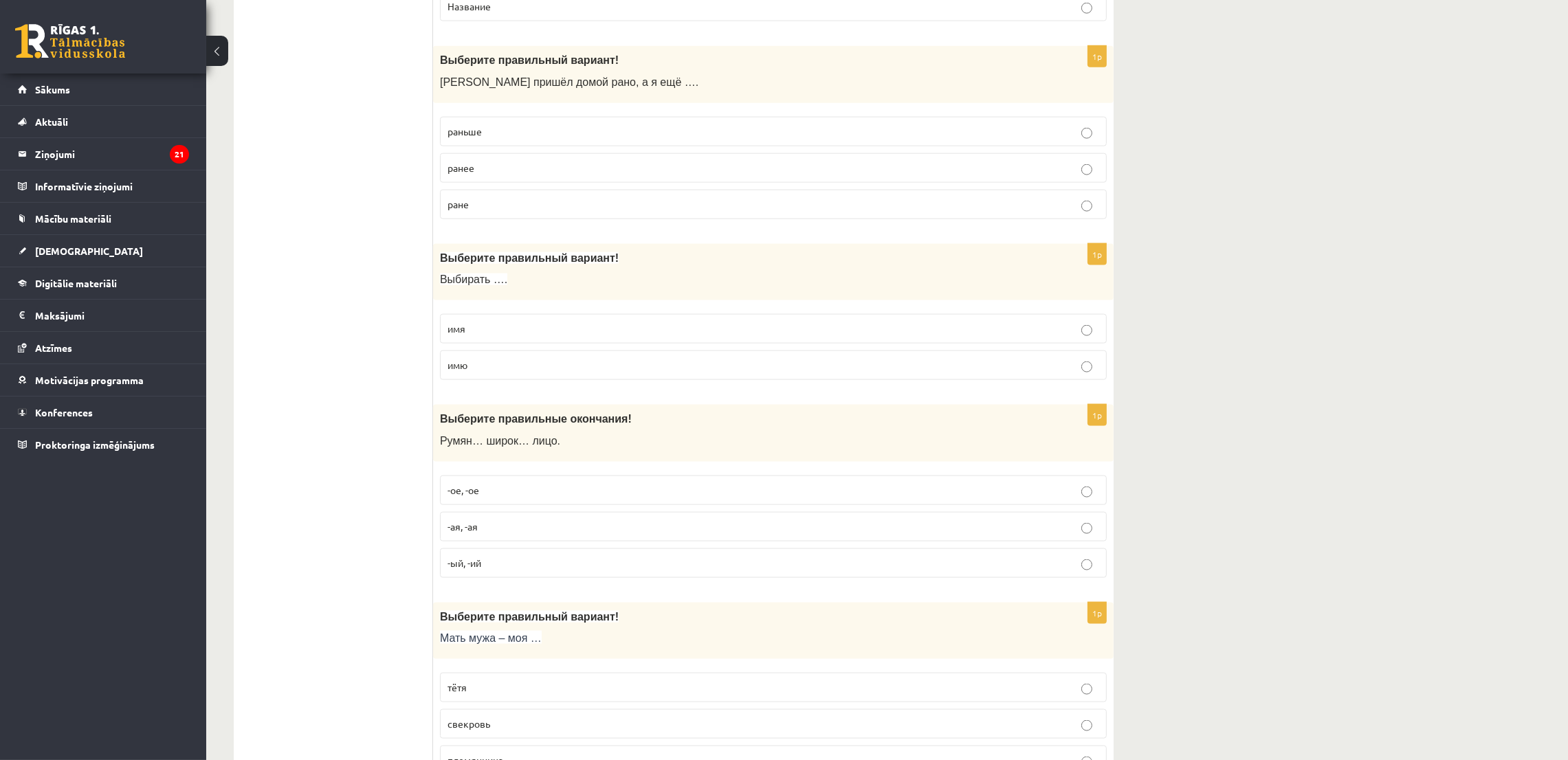
click at [484, 336] on p "имя" at bounding box center [773, 329] width 652 height 14
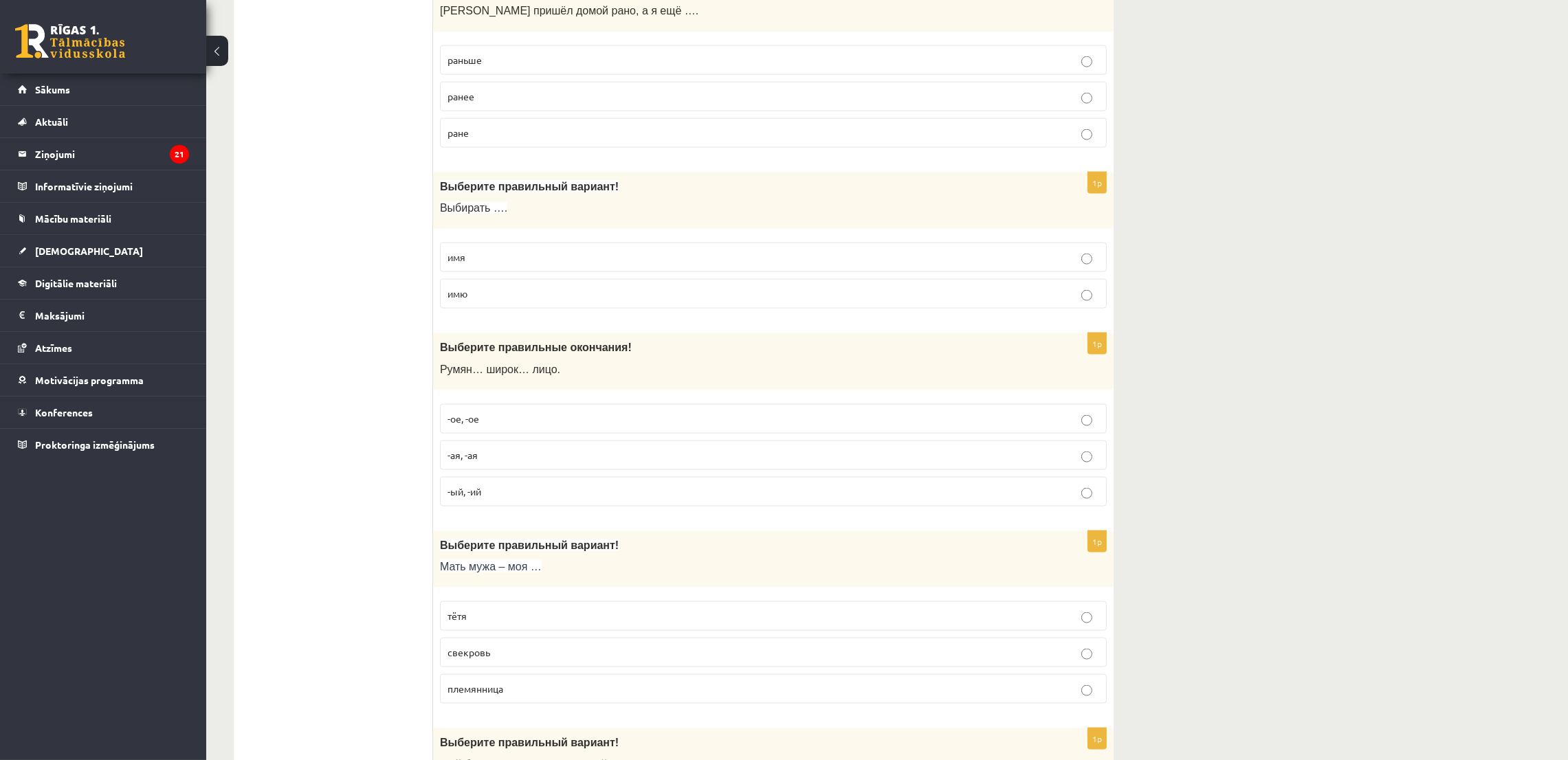
scroll to position [2887, 0]
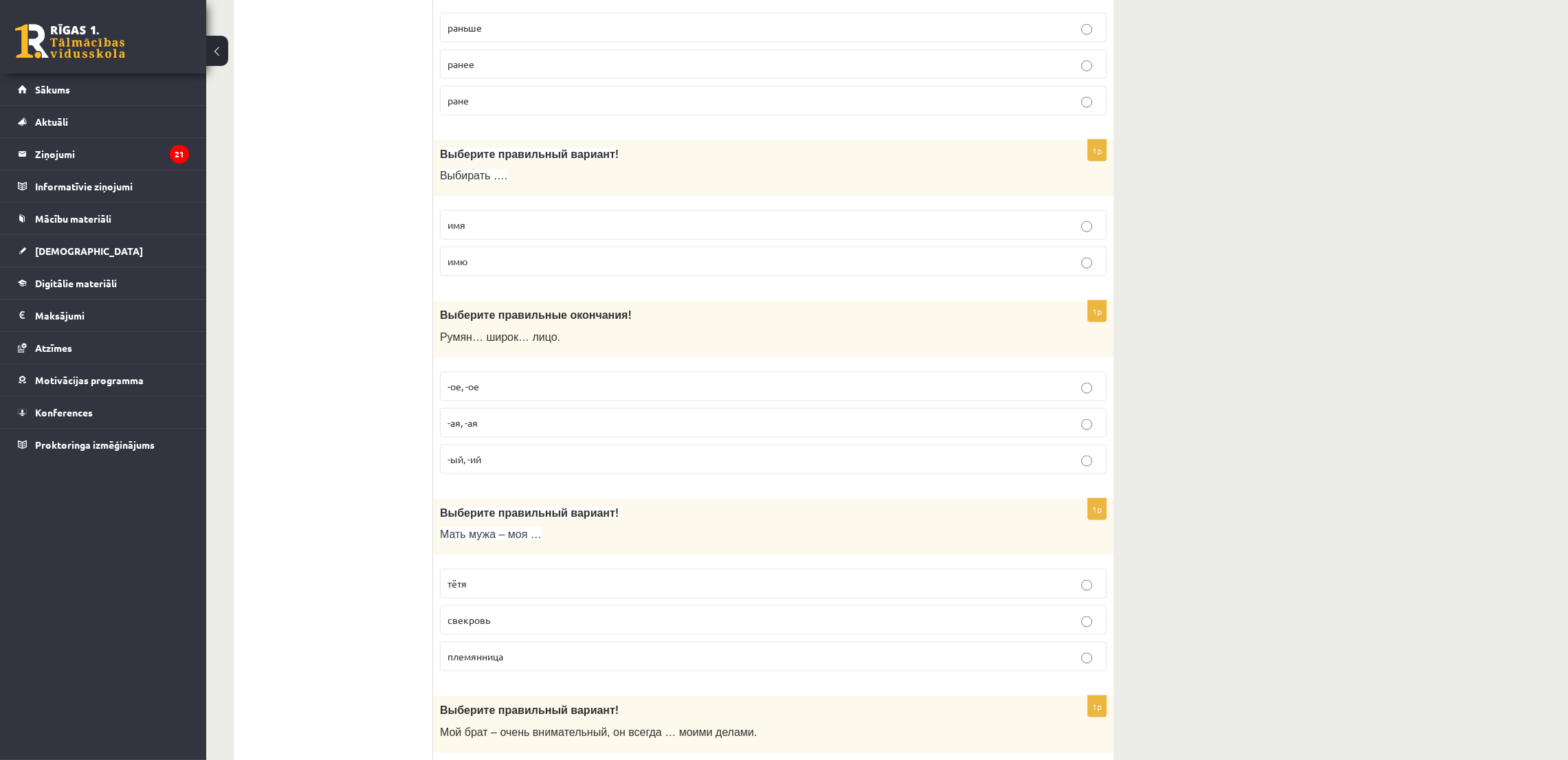
click at [456, 392] on span "-ое, -ое" at bounding box center [464, 386] width 31 height 12
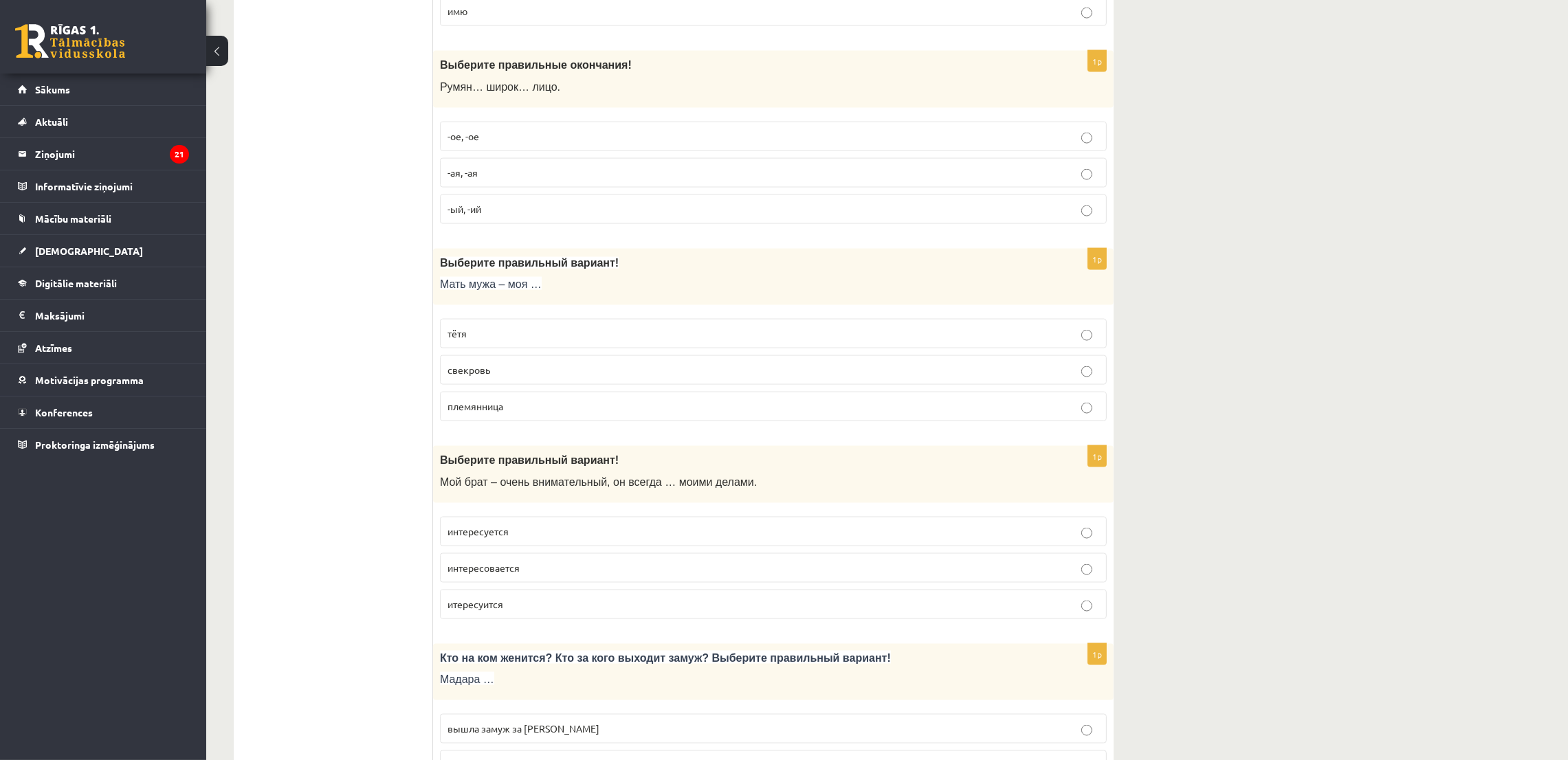
scroll to position [3196, 0]
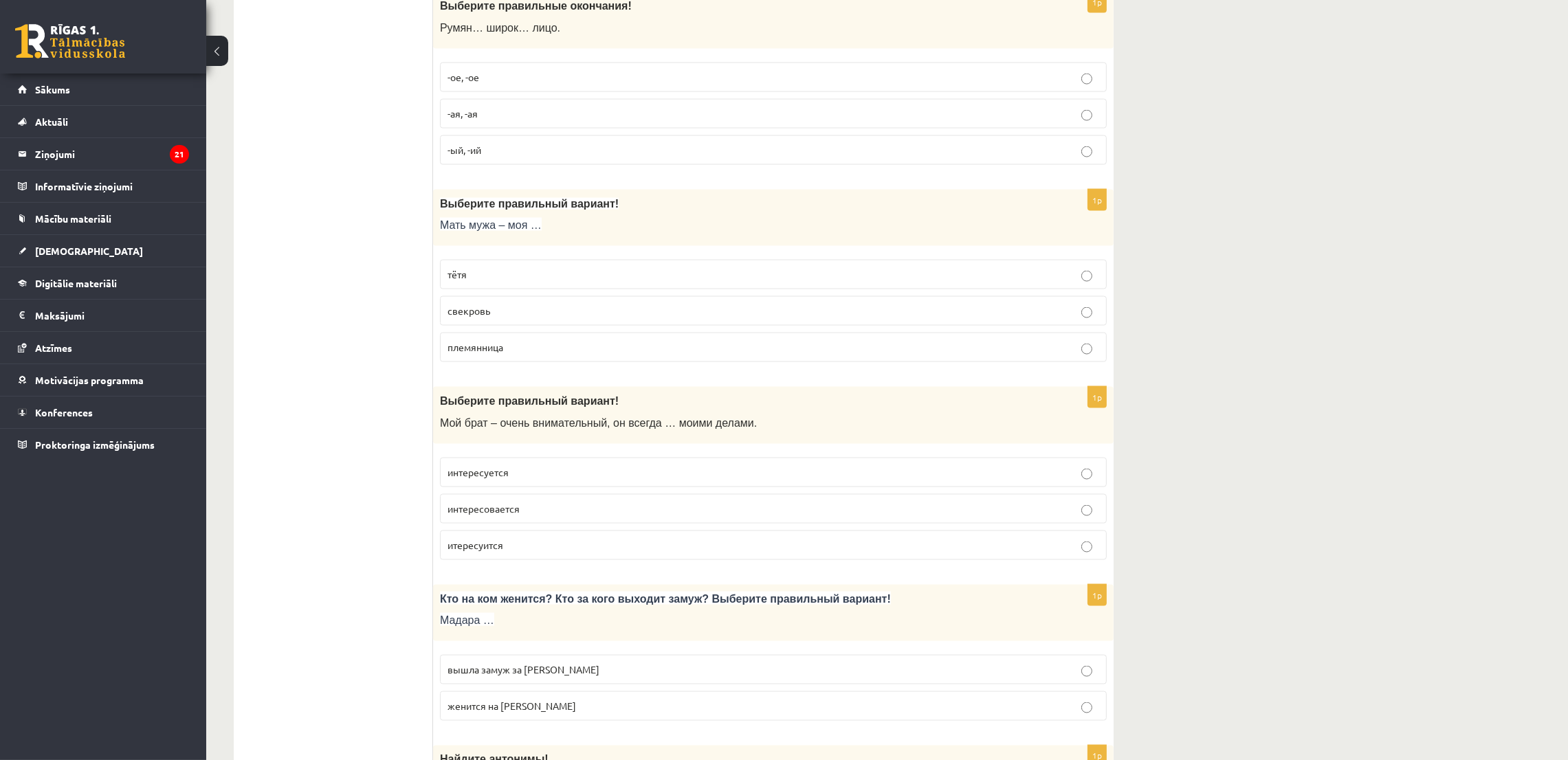
click at [546, 318] on p "свекровь" at bounding box center [773, 310] width 652 height 14
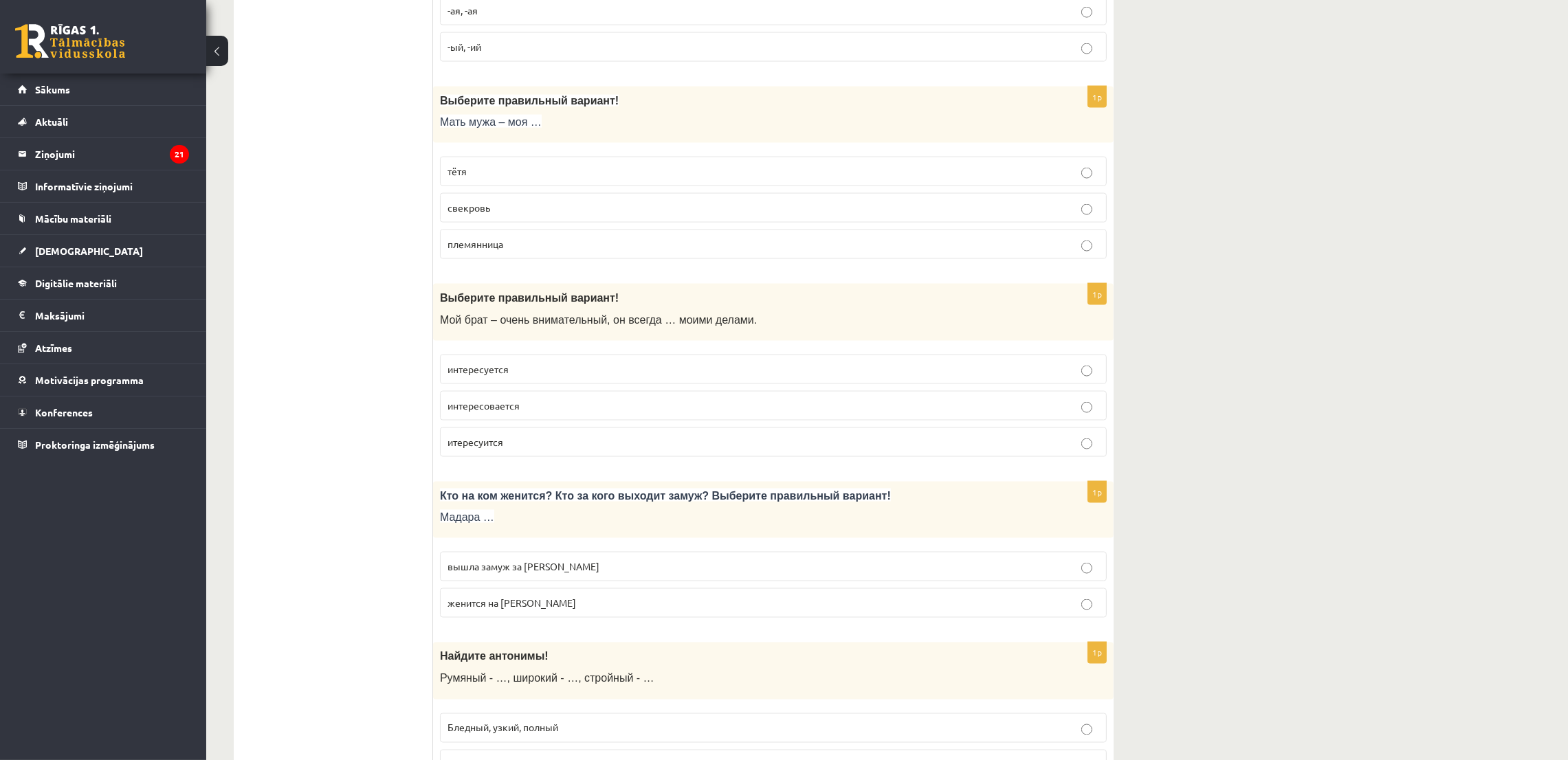
click at [510, 377] on p "интересуется" at bounding box center [773, 369] width 652 height 14
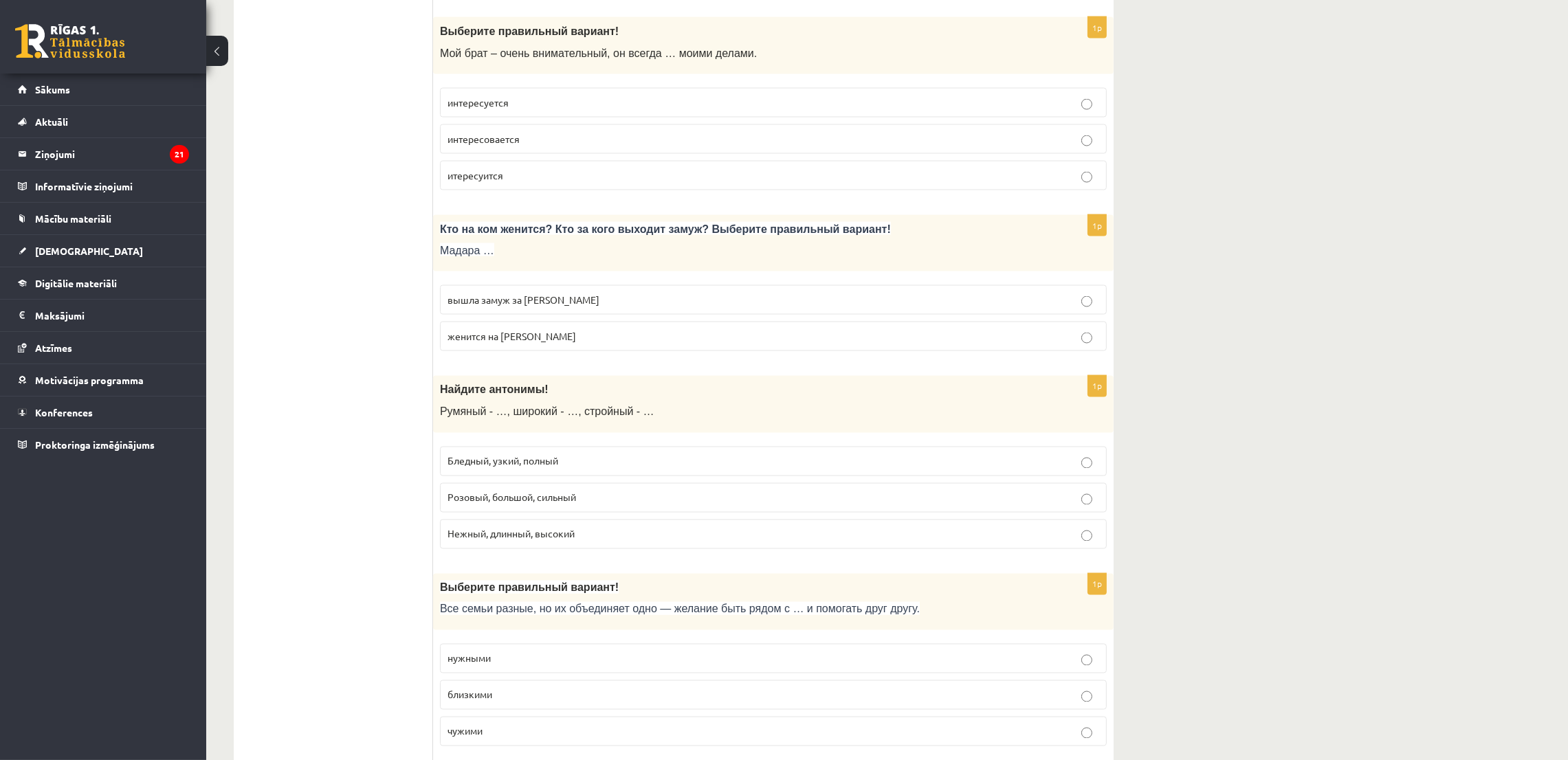
scroll to position [3609, 0]
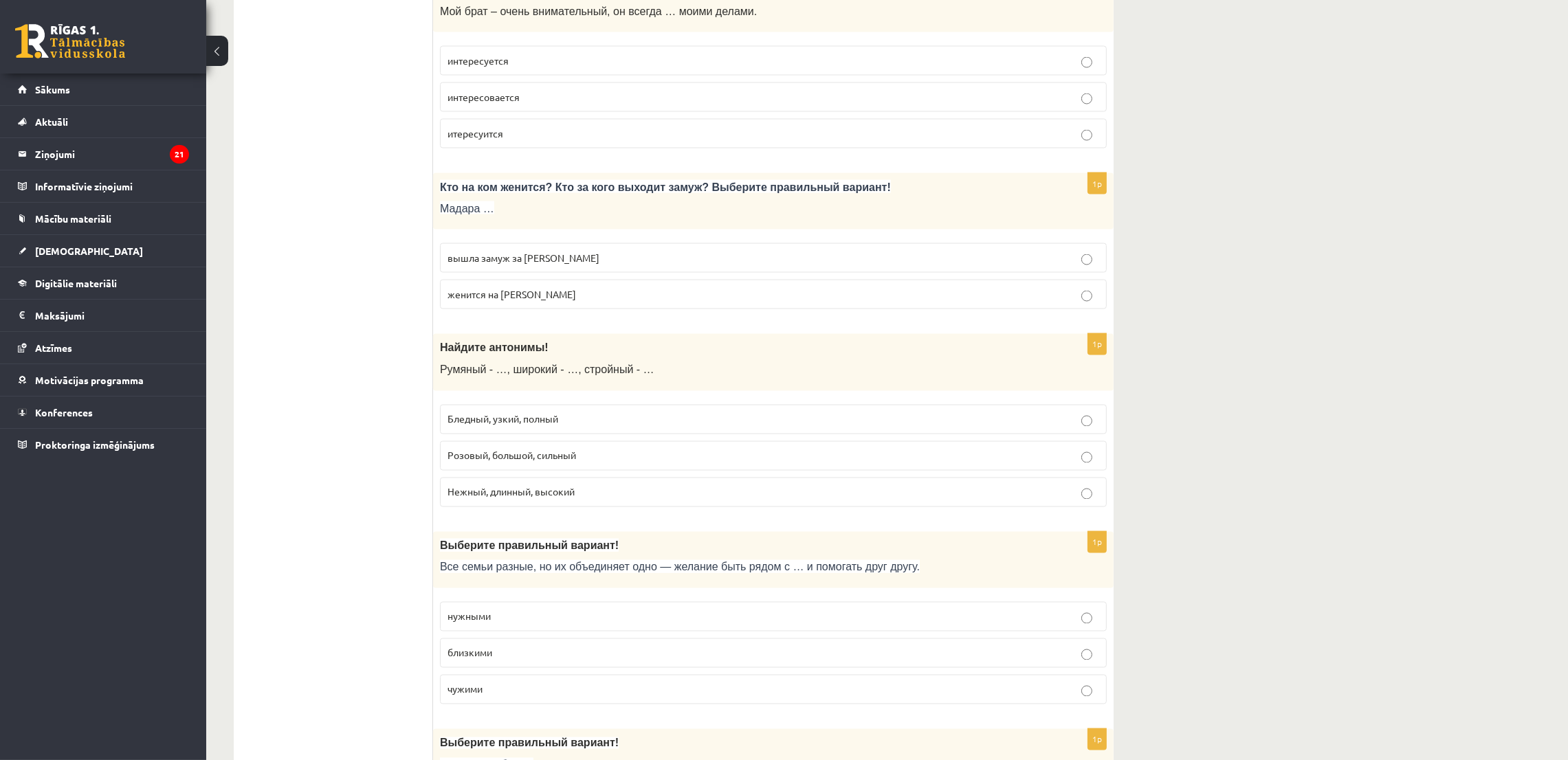
click at [471, 264] on span "вышла замуж за Марка" at bounding box center [524, 257] width 152 height 12
click at [480, 426] on span "Бледный, узкий, полный" at bounding box center [503, 419] width 111 height 12
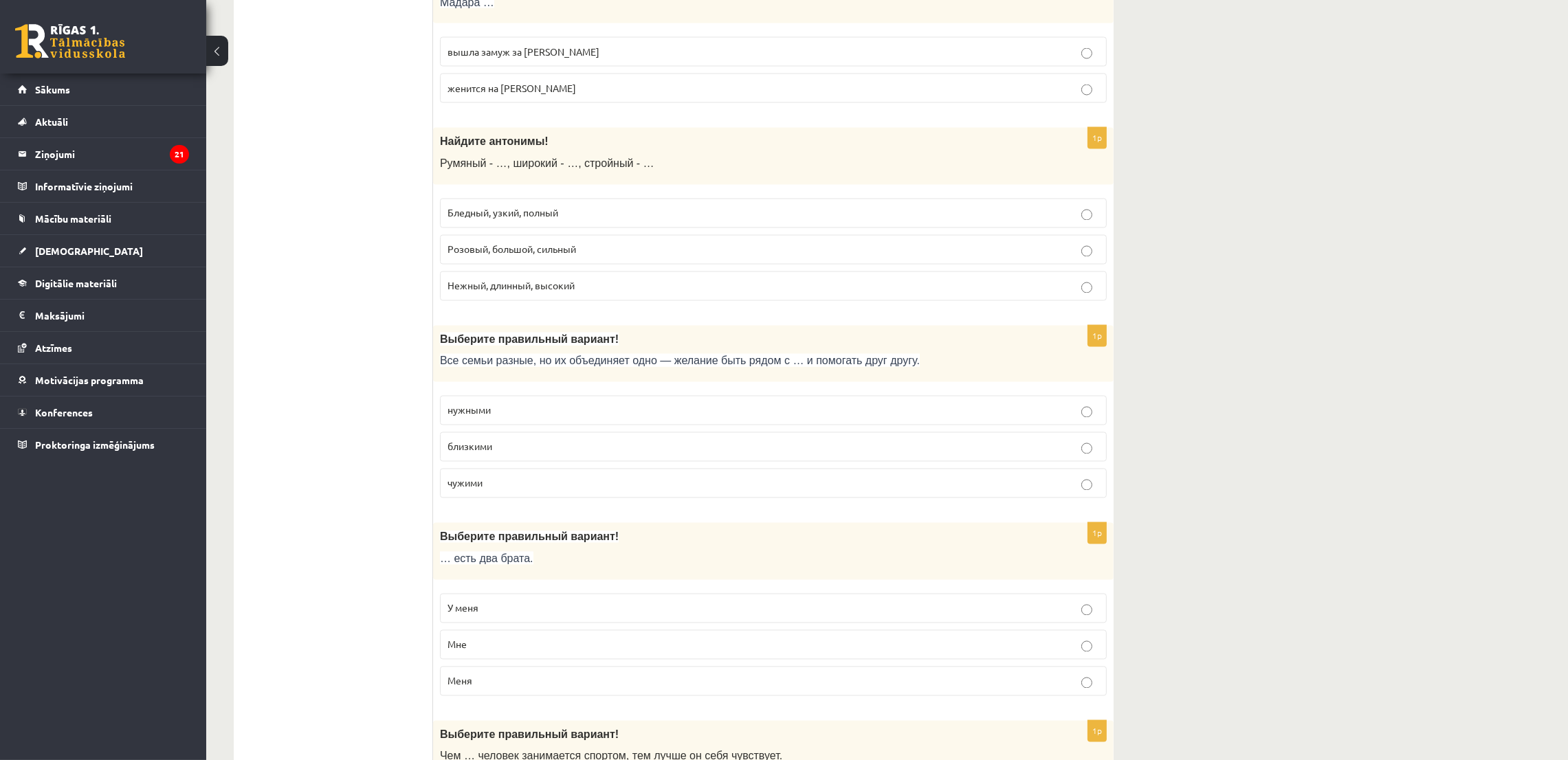
scroll to position [3918, 0]
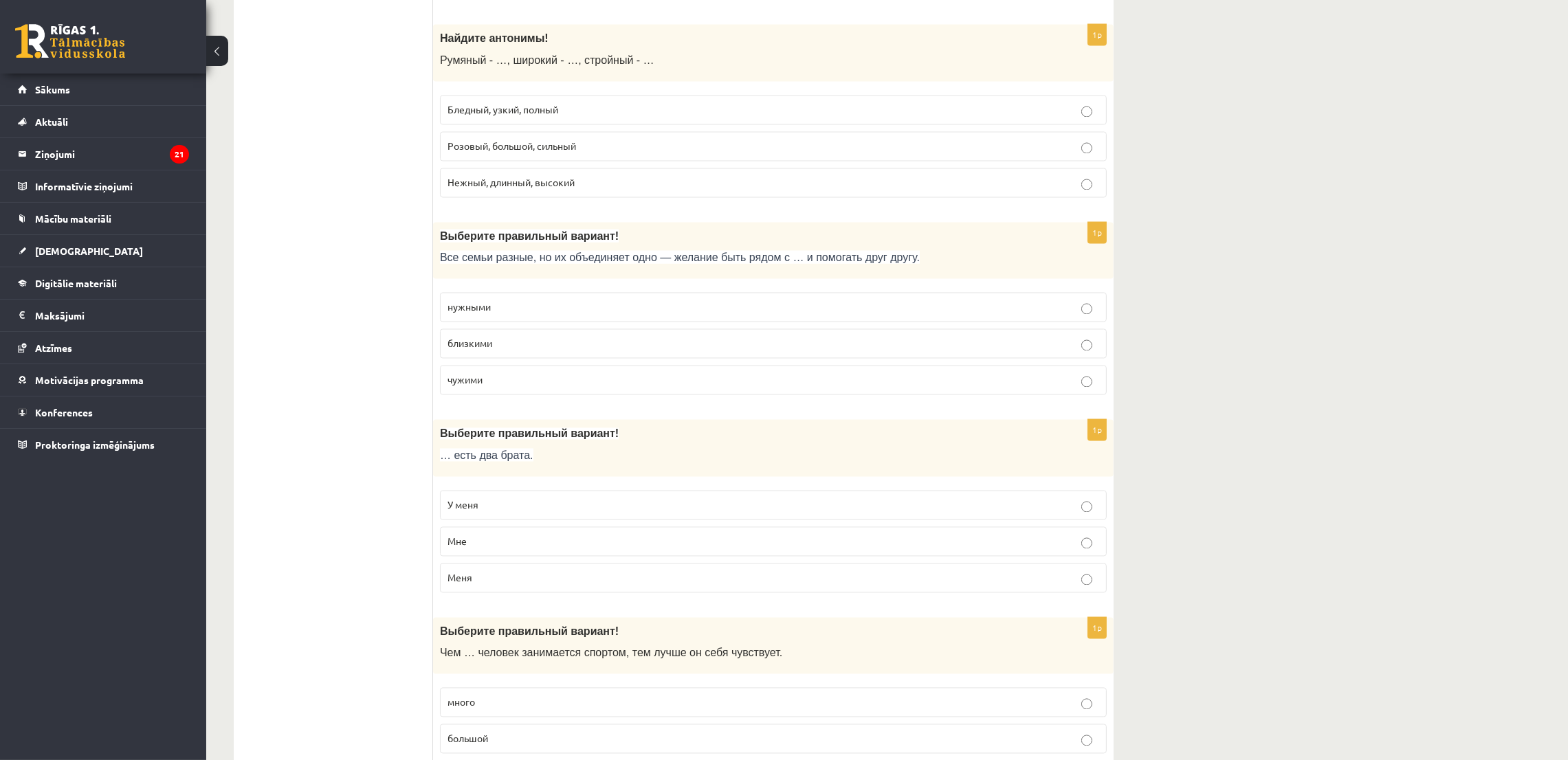
click at [493, 351] on p "близкими" at bounding box center [773, 344] width 652 height 14
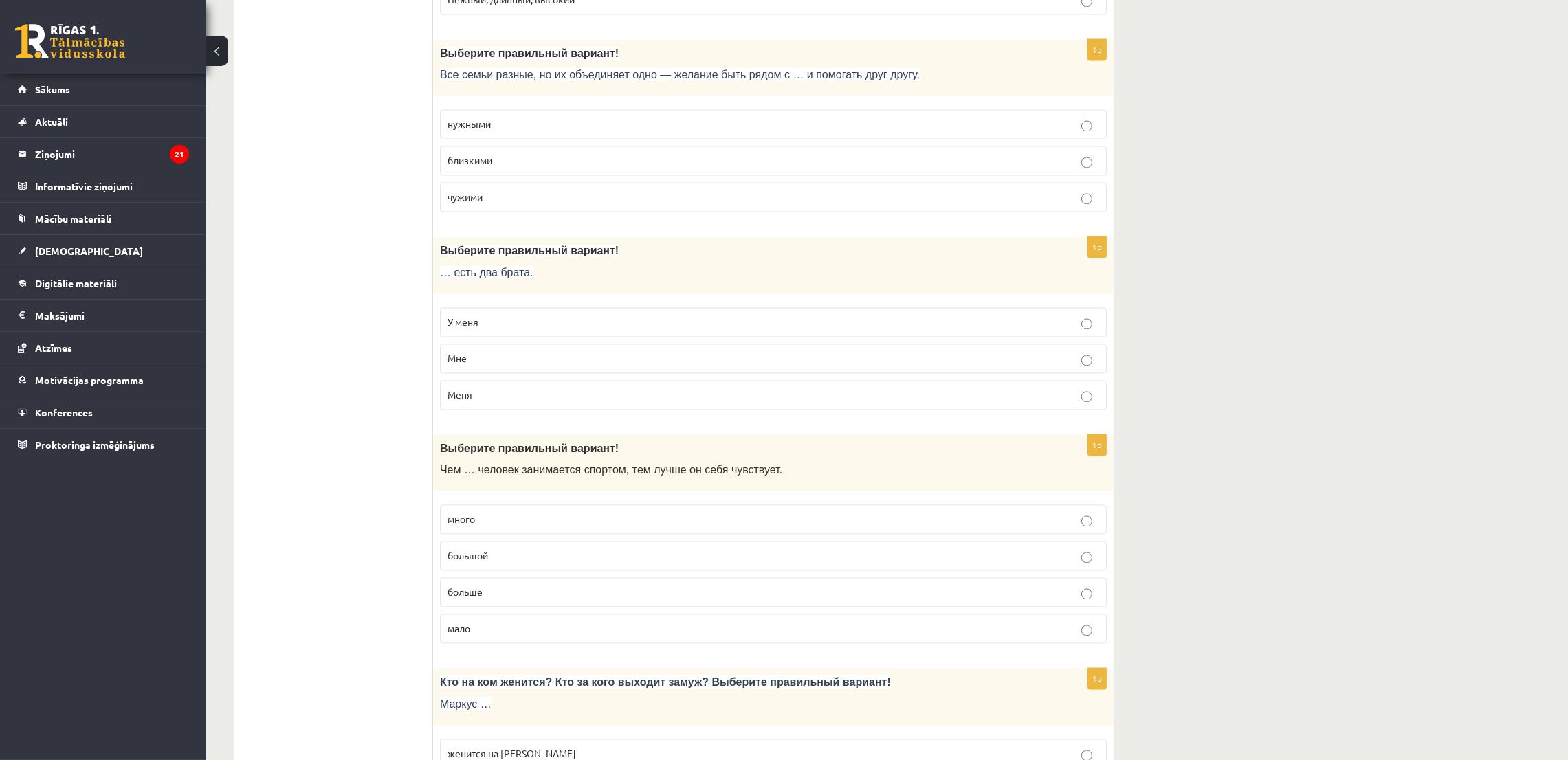
scroll to position [4124, 0]
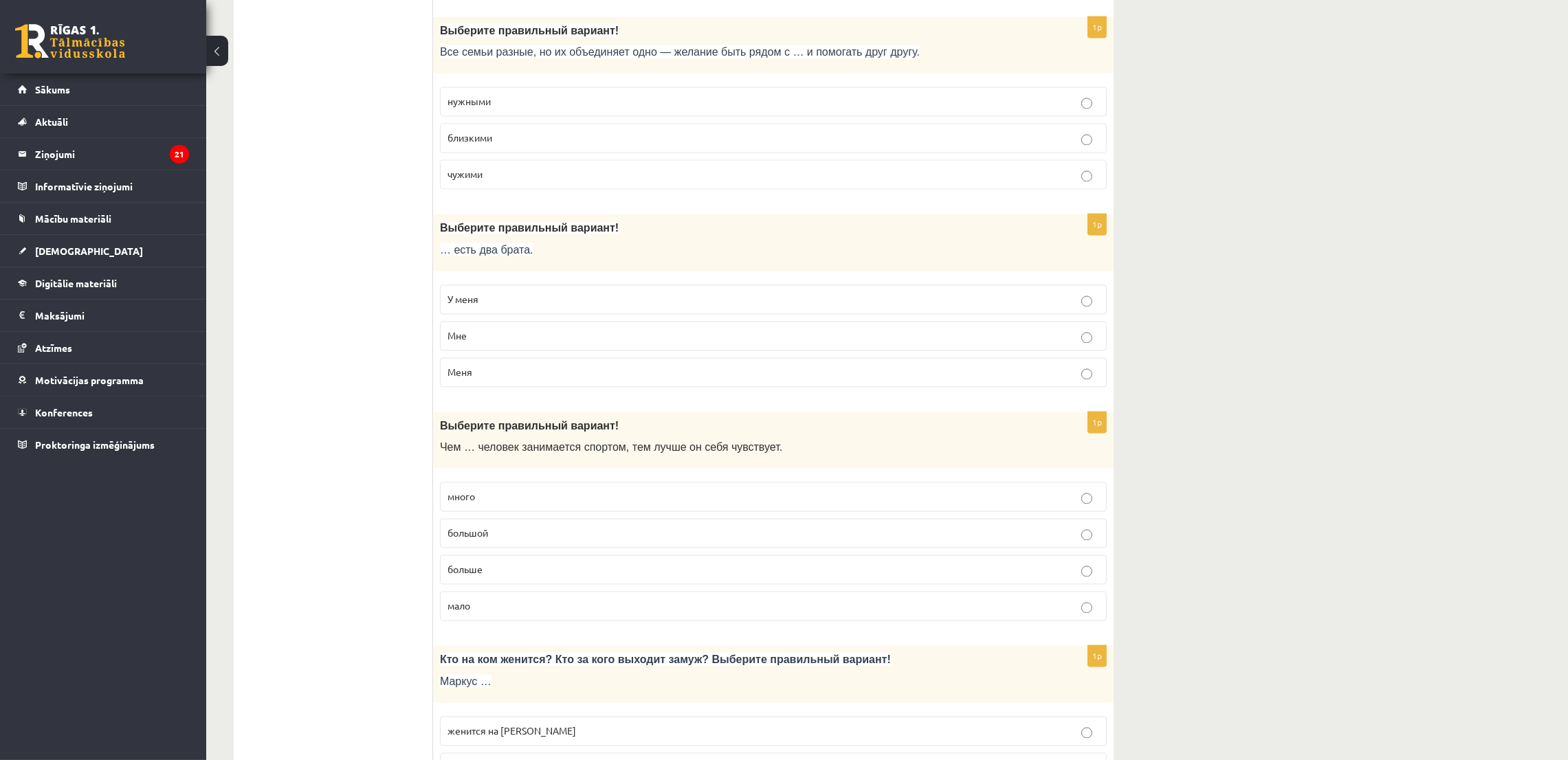
click at [483, 311] on label "У меня" at bounding box center [772, 300] width 666 height 30
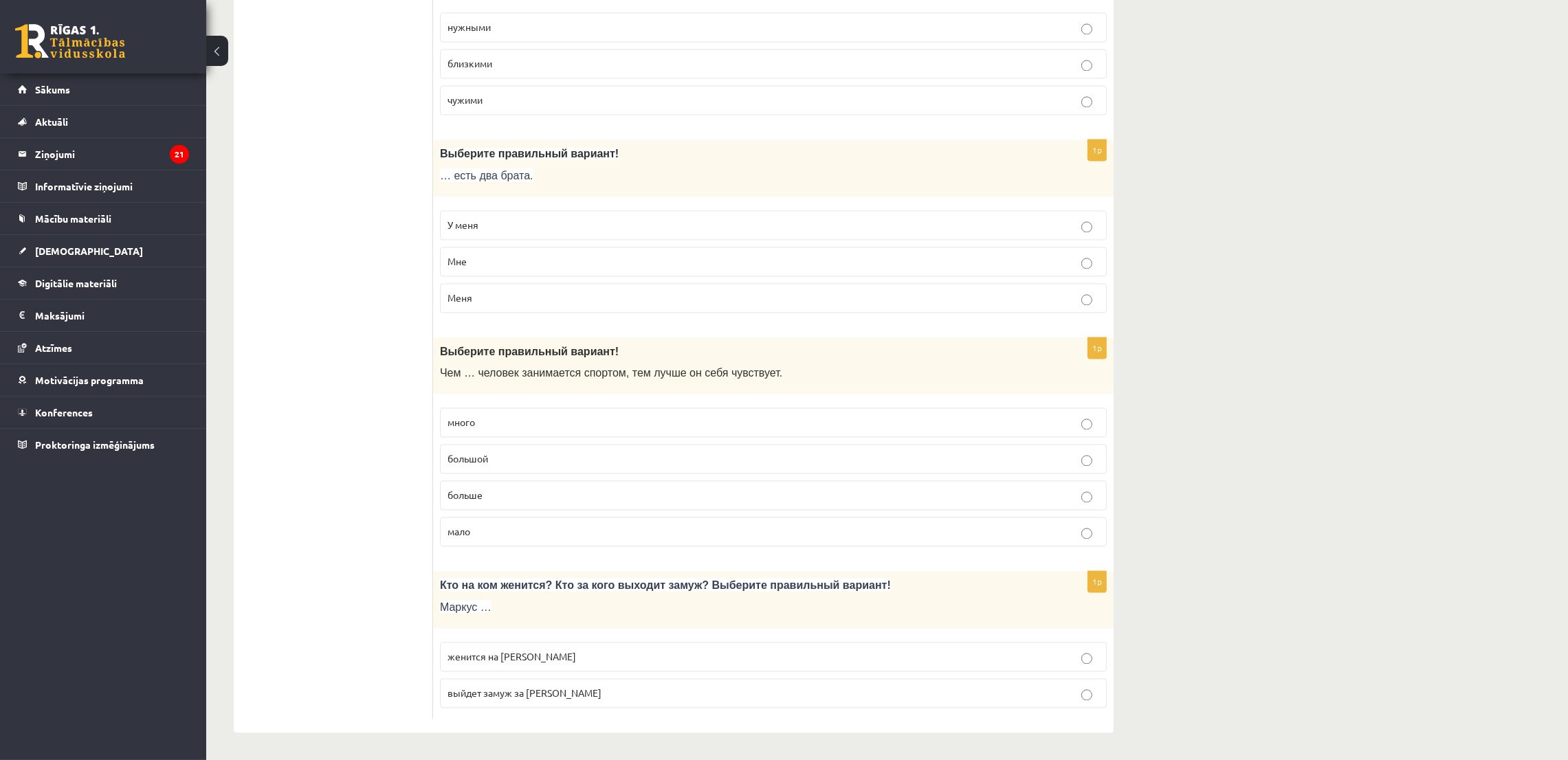
scroll to position [4221, 0]
click at [496, 488] on p "больше" at bounding box center [773, 495] width 652 height 14
click at [500, 650] on p "женится на Агнии" at bounding box center [773, 657] width 652 height 14
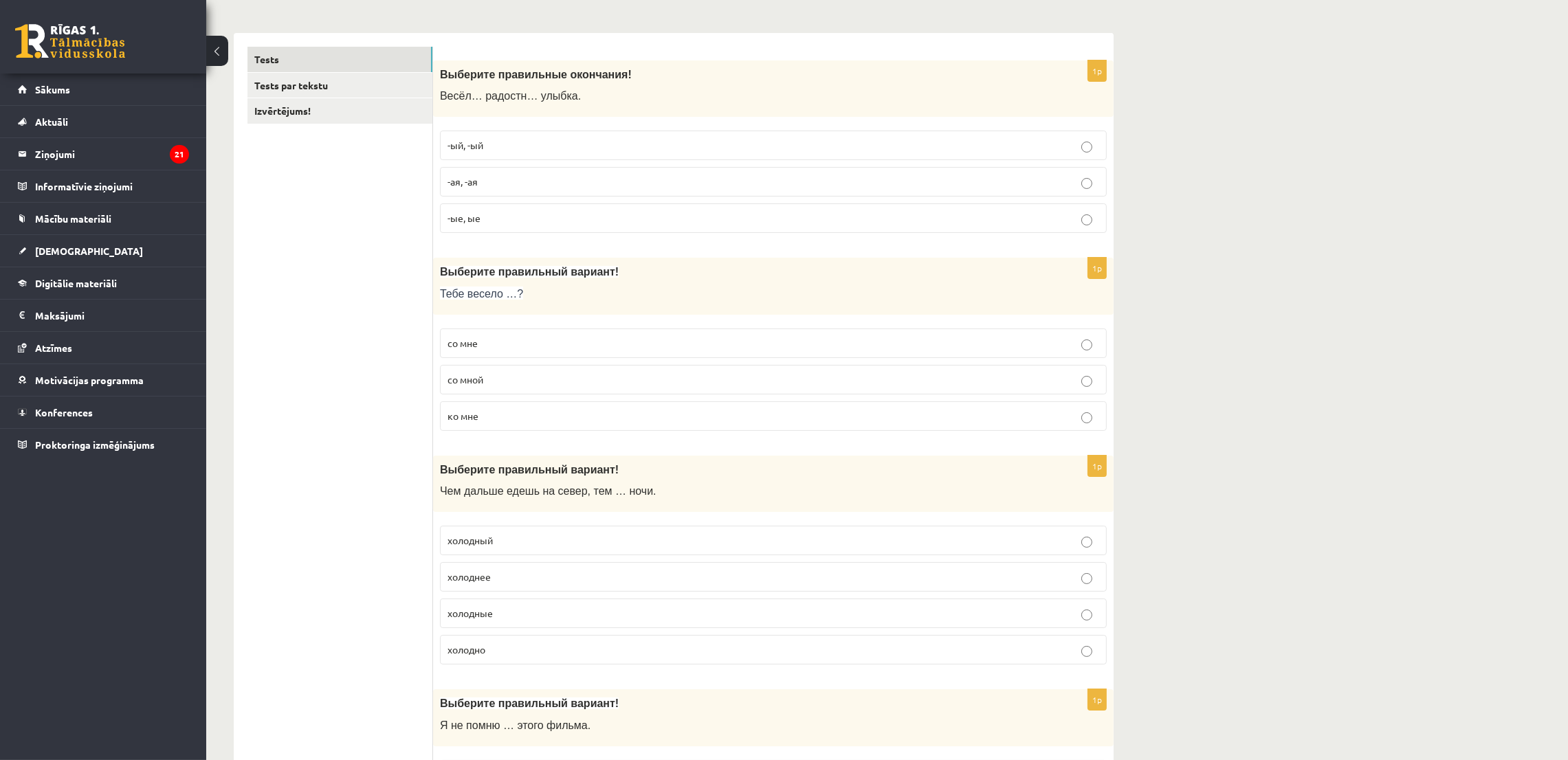
scroll to position [0, 0]
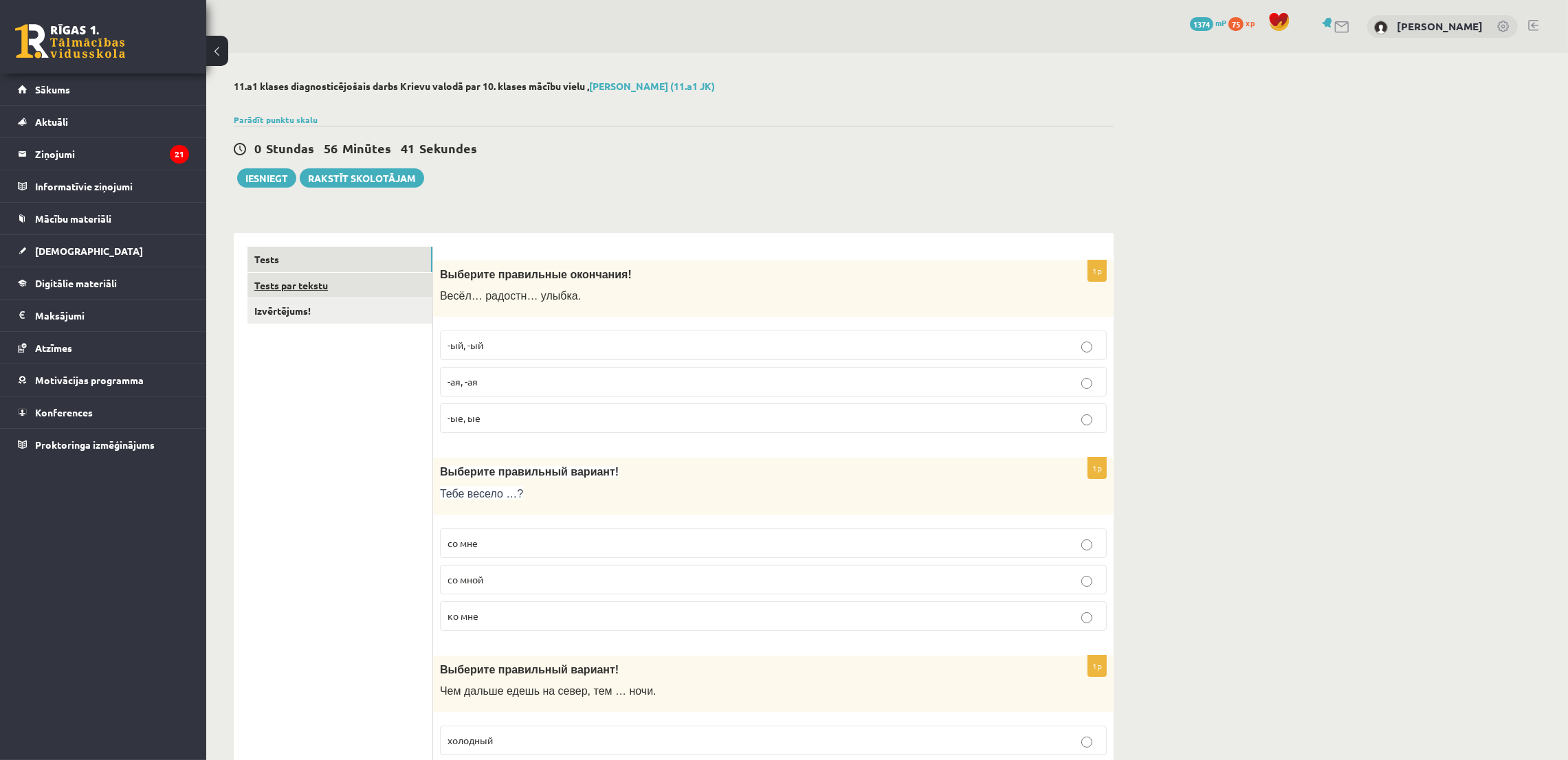
click at [307, 277] on link "Tests par tekstu" at bounding box center [339, 286] width 185 height 26
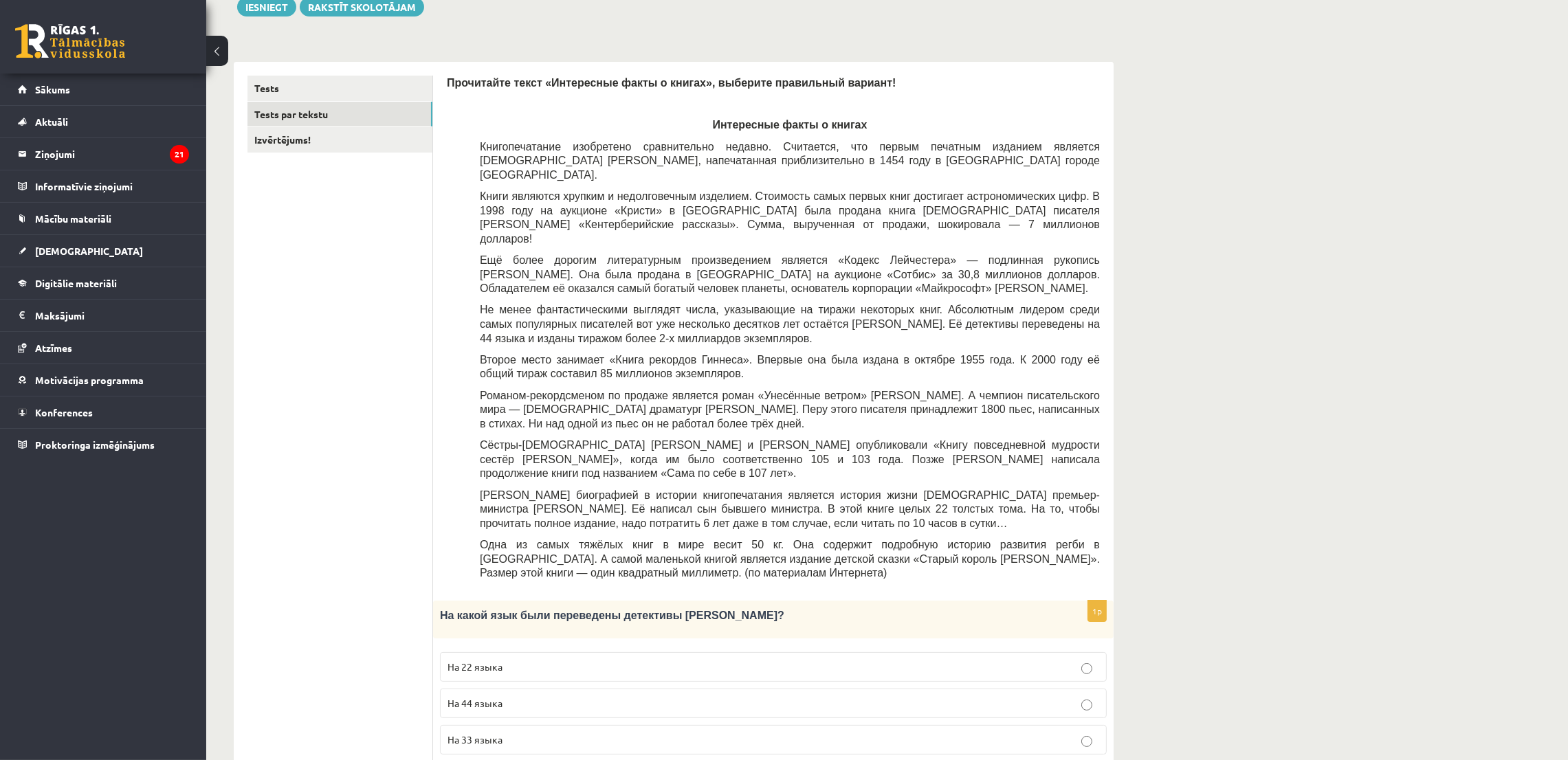
scroll to position [206, 0]
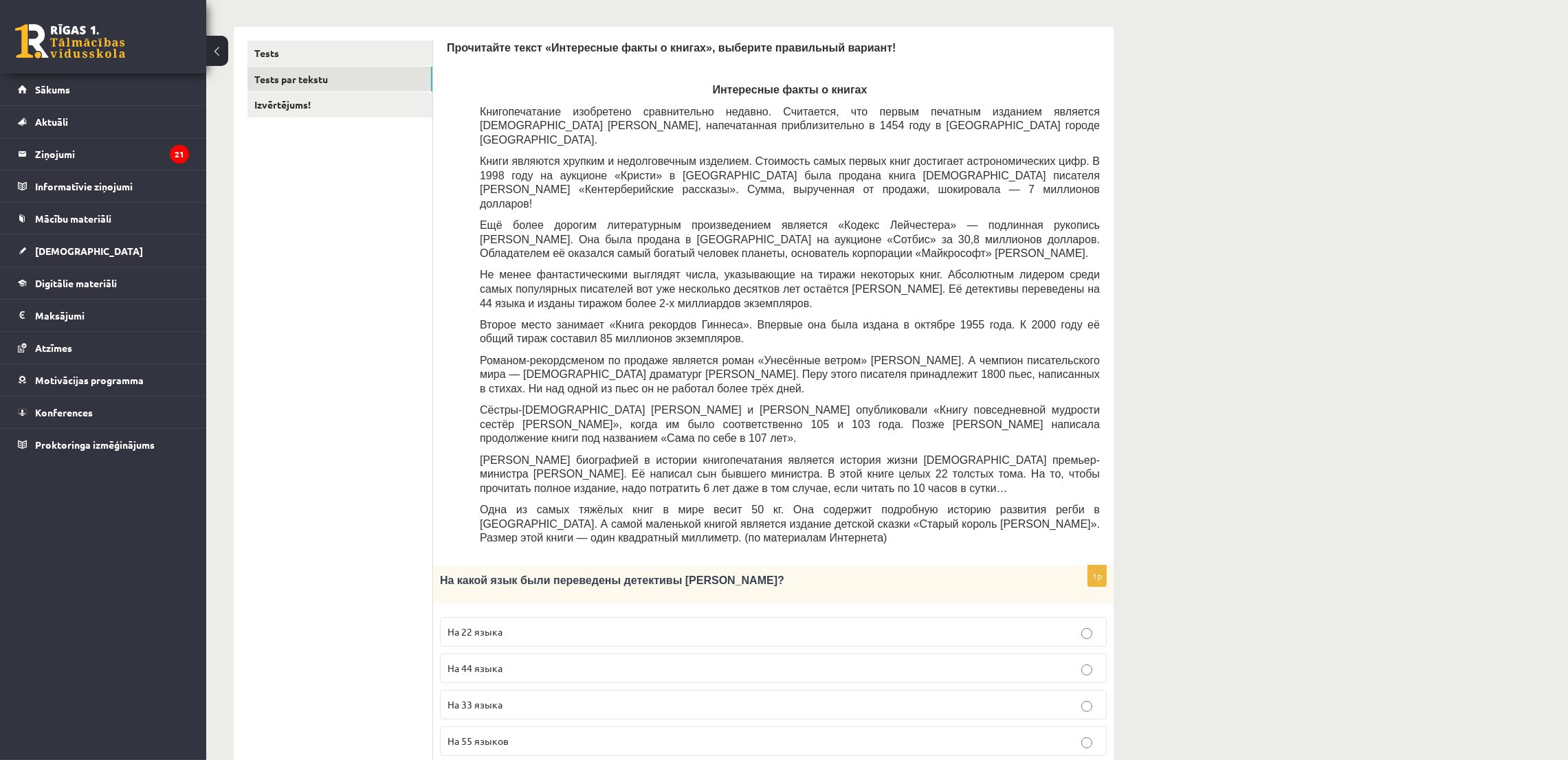
click at [448, 654] on label "На 44 языка" at bounding box center [772, 669] width 666 height 30
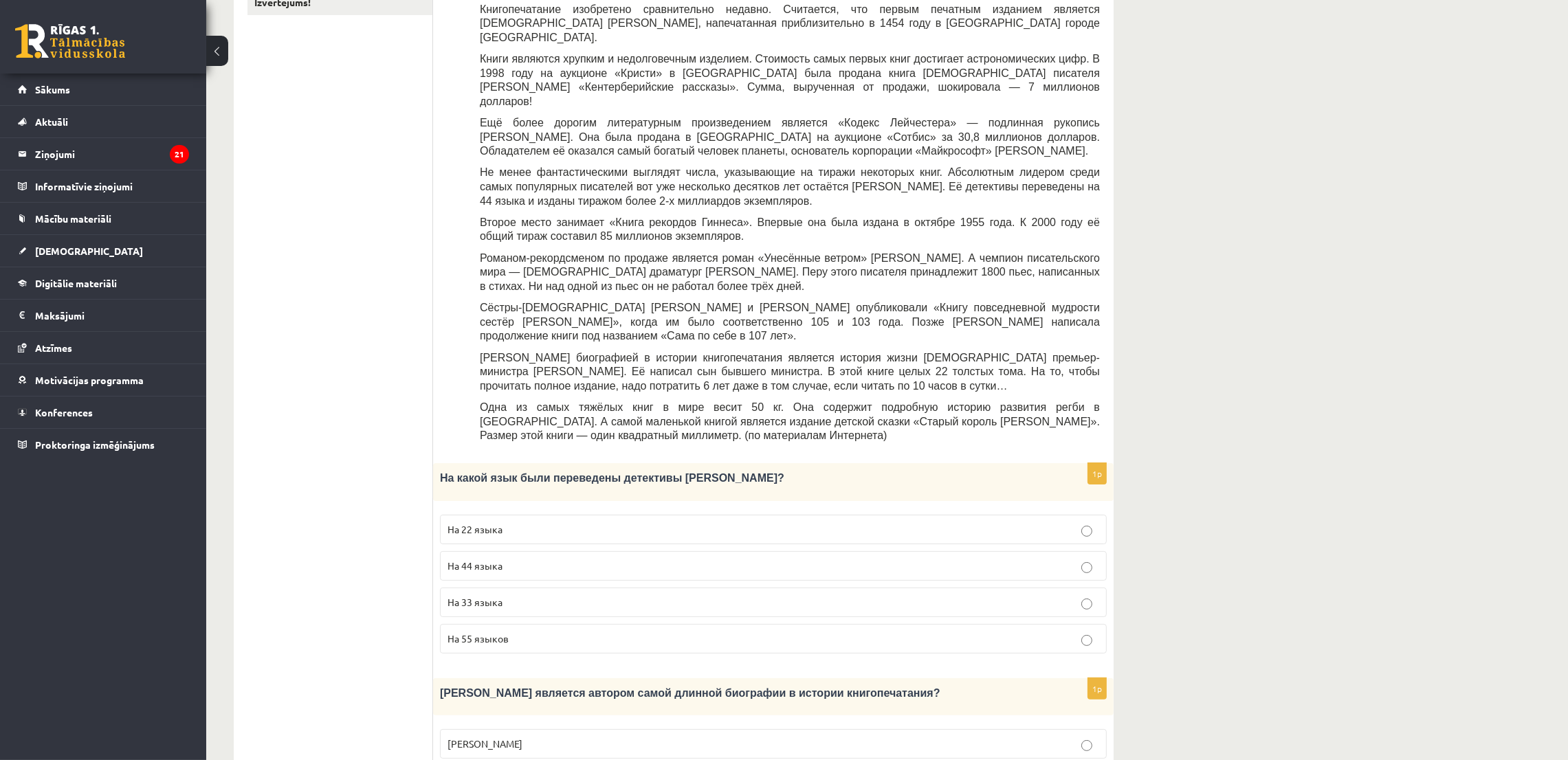
scroll to position [412, 0]
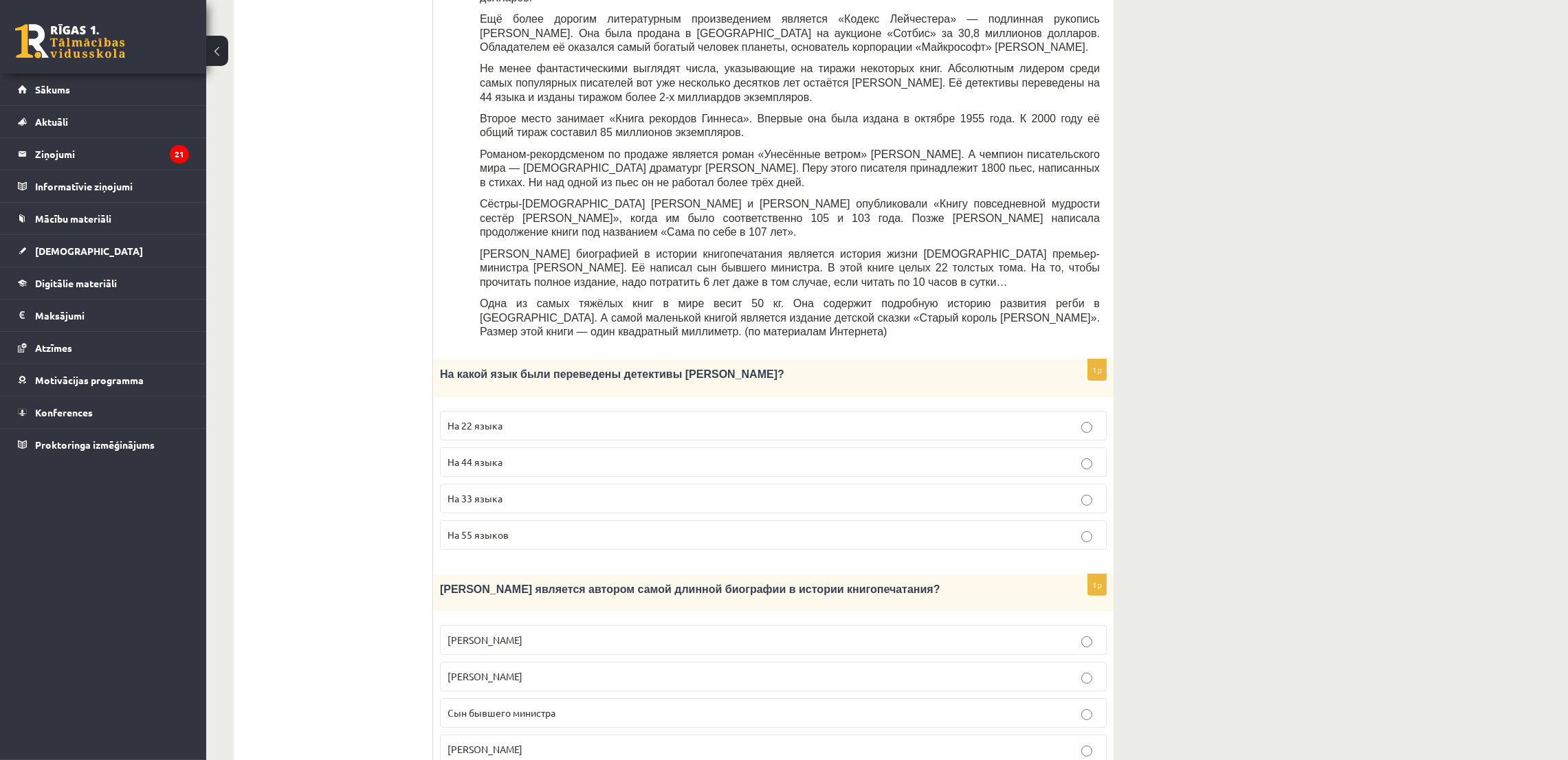
click at [530, 707] on span "Сын бывшего министра" at bounding box center [502, 713] width 108 height 12
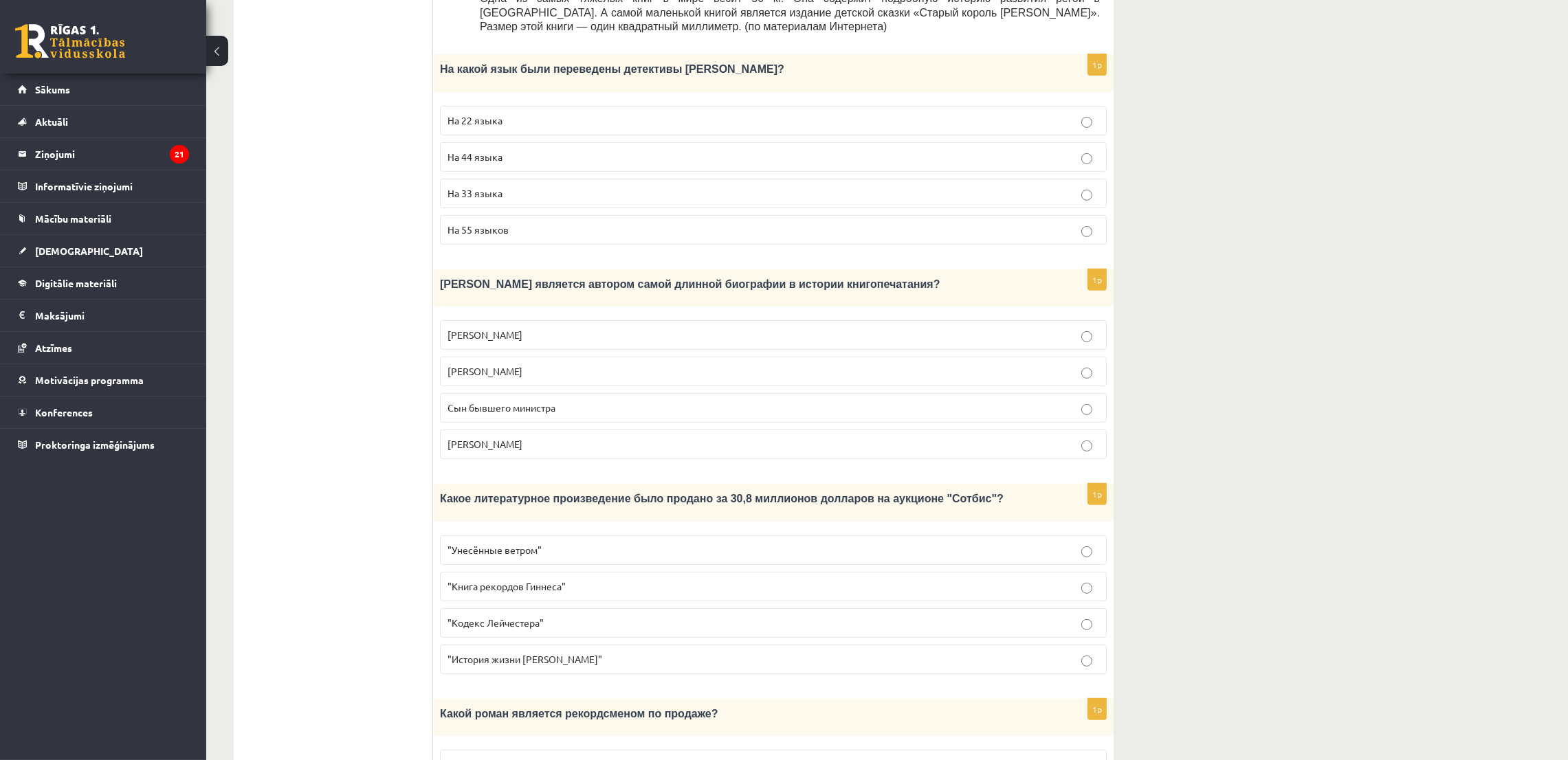
scroll to position [722, 0]
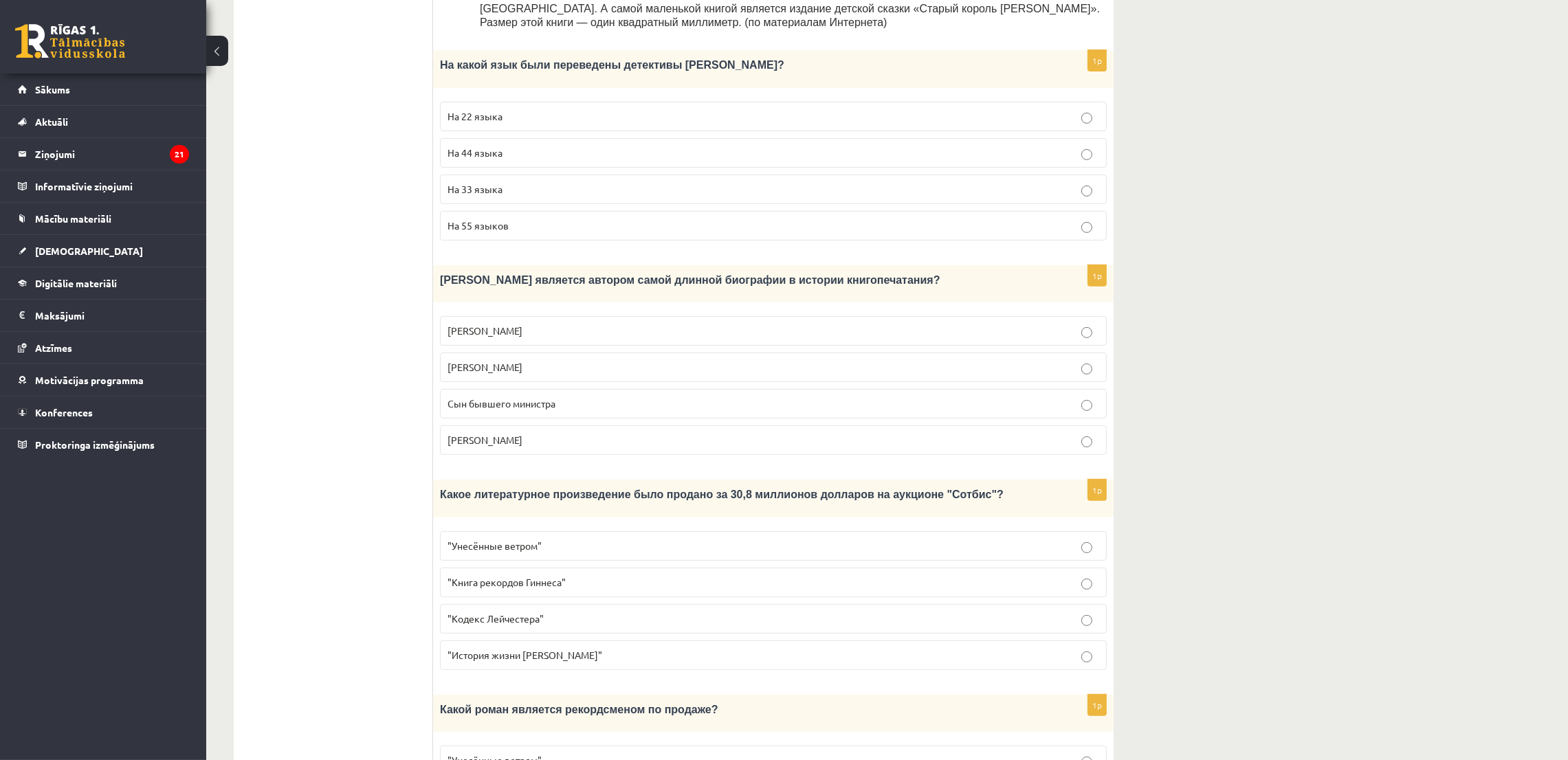
click at [541, 613] on span ""Кодекс Лейчестера"" at bounding box center [496, 618] width 96 height 12
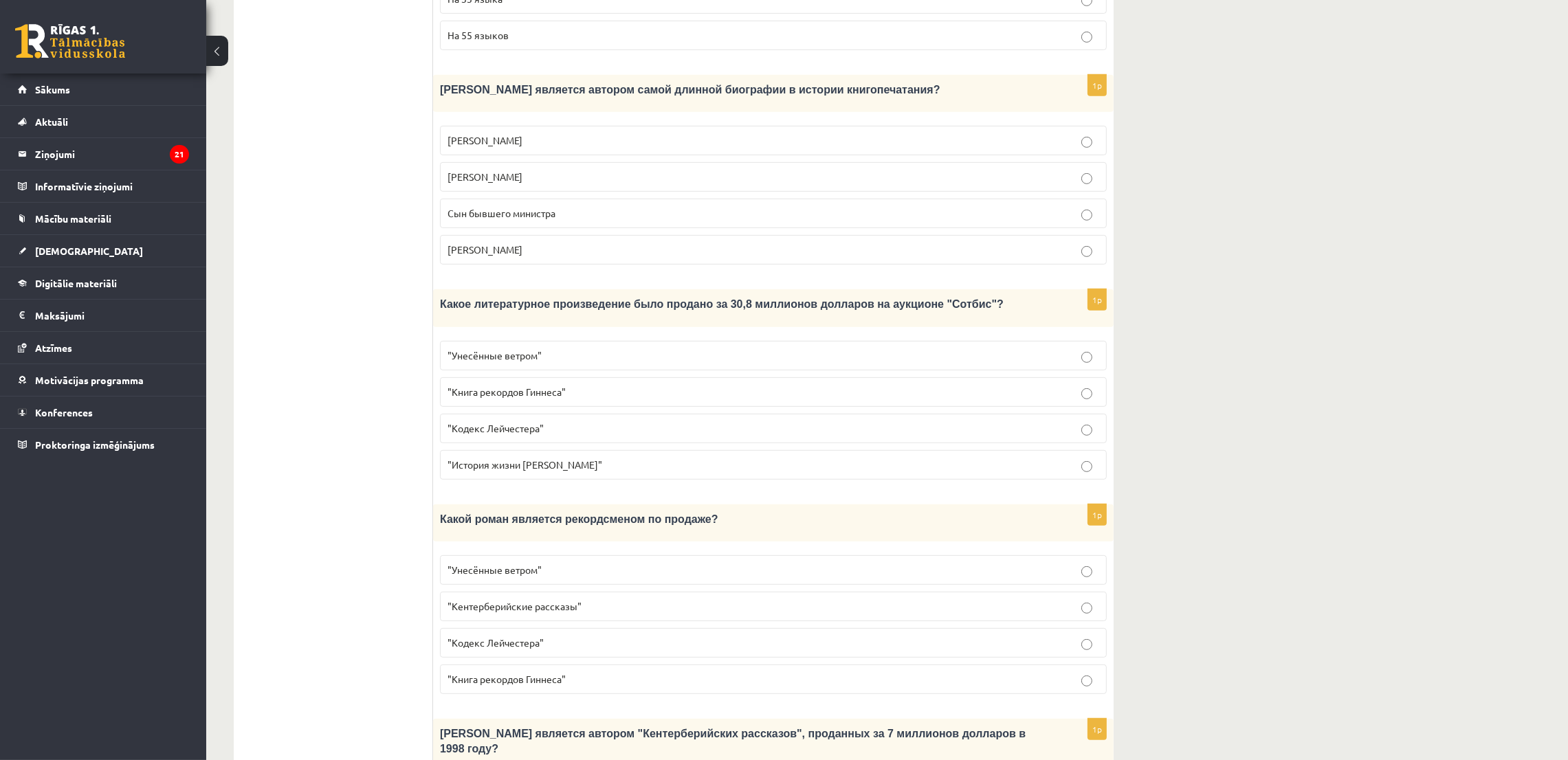
scroll to position [1031, 0]
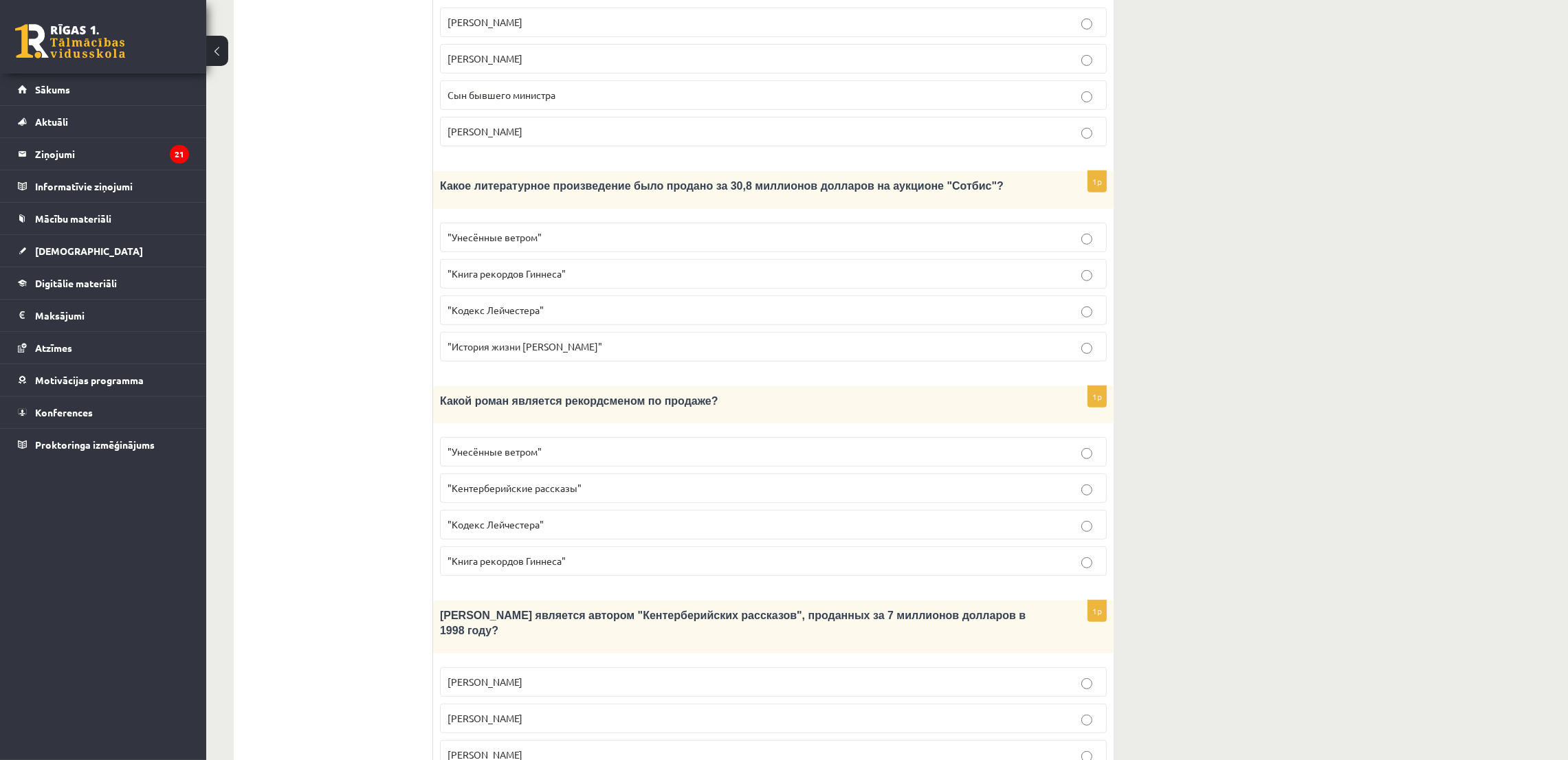
click at [614, 437] on label ""Унесённые ветром"" at bounding box center [772, 452] width 666 height 30
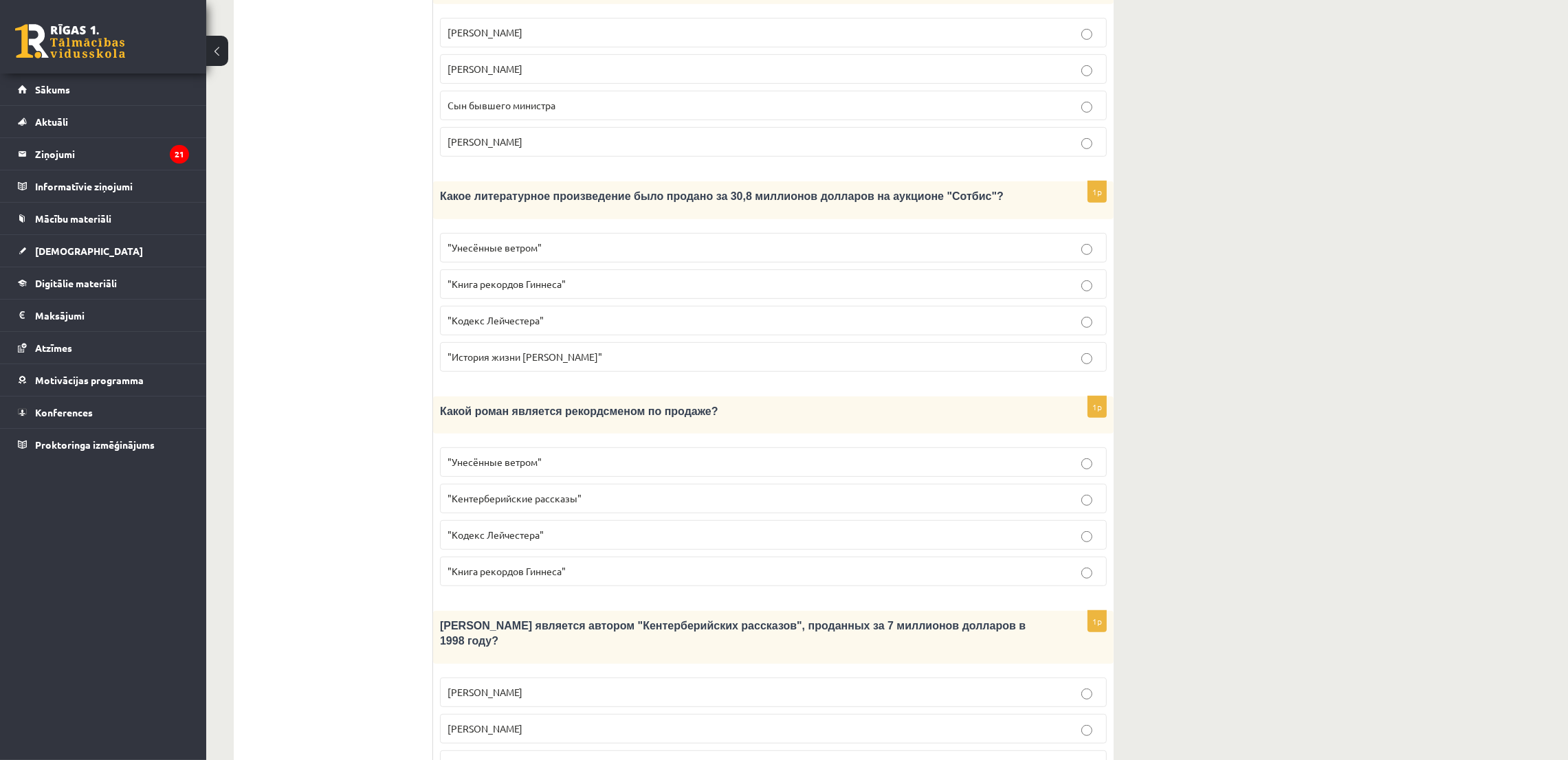
scroll to position [1080, 0]
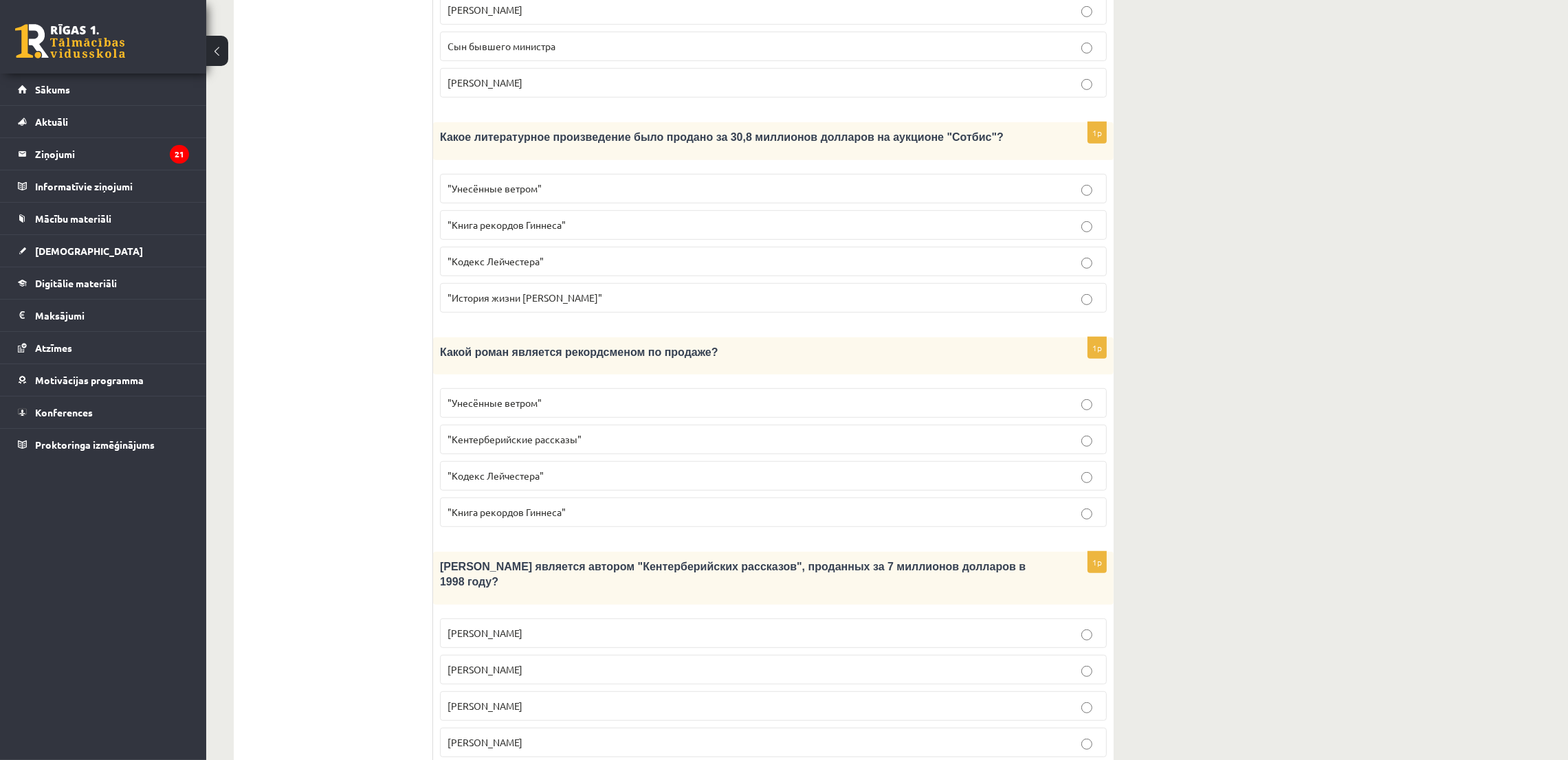
click at [456, 700] on span "Джефри Чосер" at bounding box center [485, 705] width 75 height 12
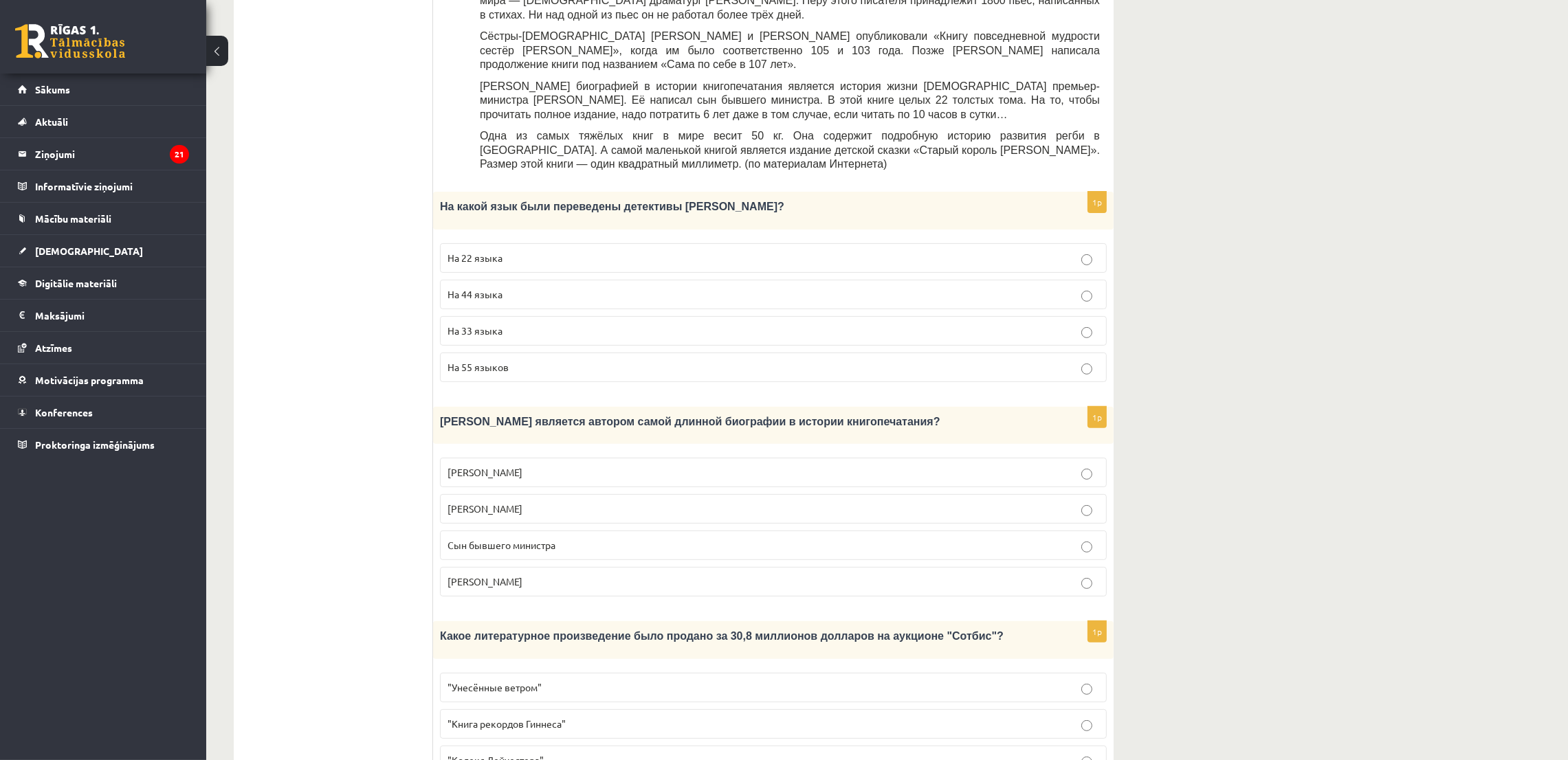
scroll to position [254, 0]
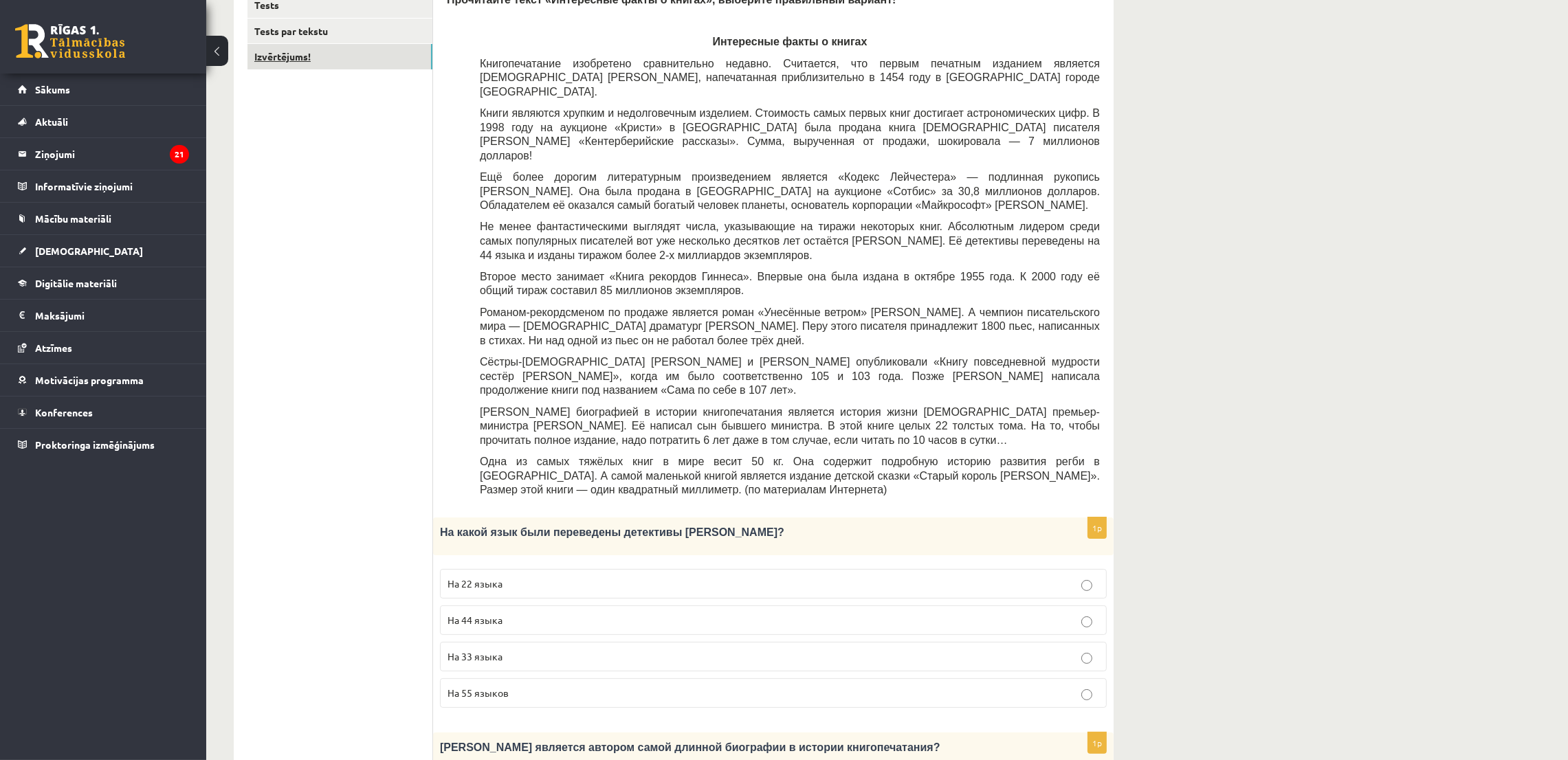
click at [296, 55] on link "Izvērtējums!" at bounding box center [339, 56] width 185 height 26
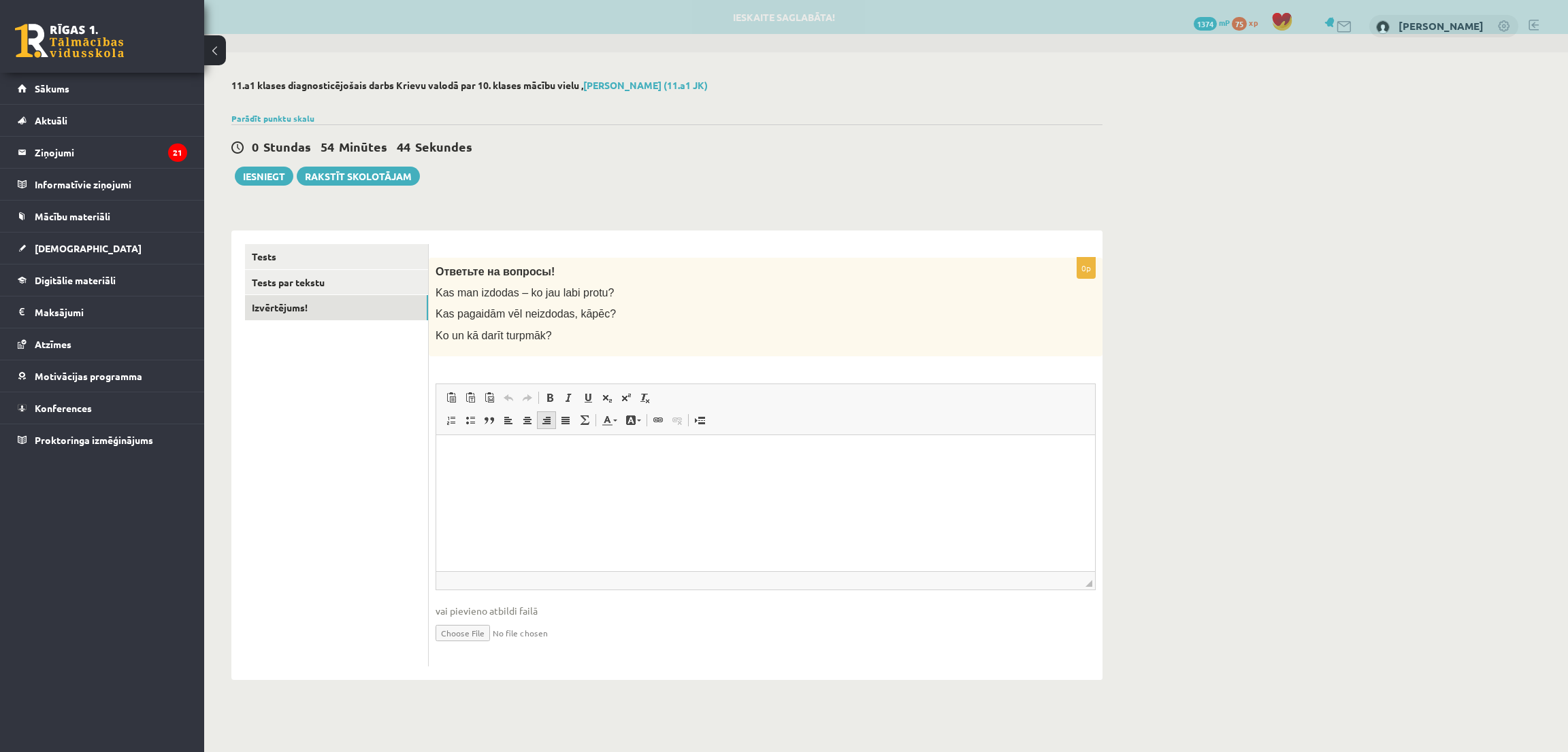
scroll to position [0, 0]
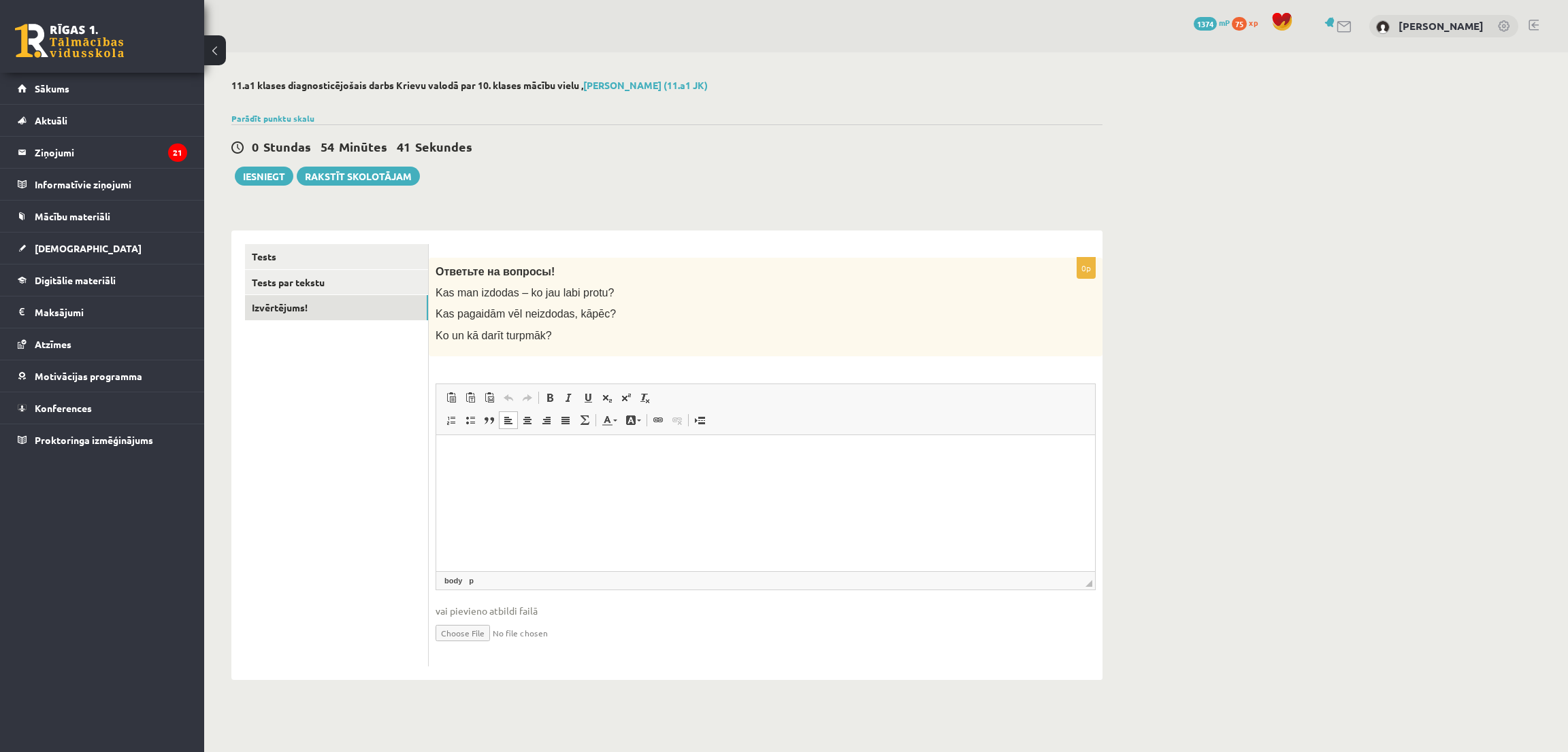
click at [556, 476] on html at bounding box center [766, 455] width 659 height 42
click at [255, 180] on button "Iesniegt" at bounding box center [263, 175] width 58 height 19
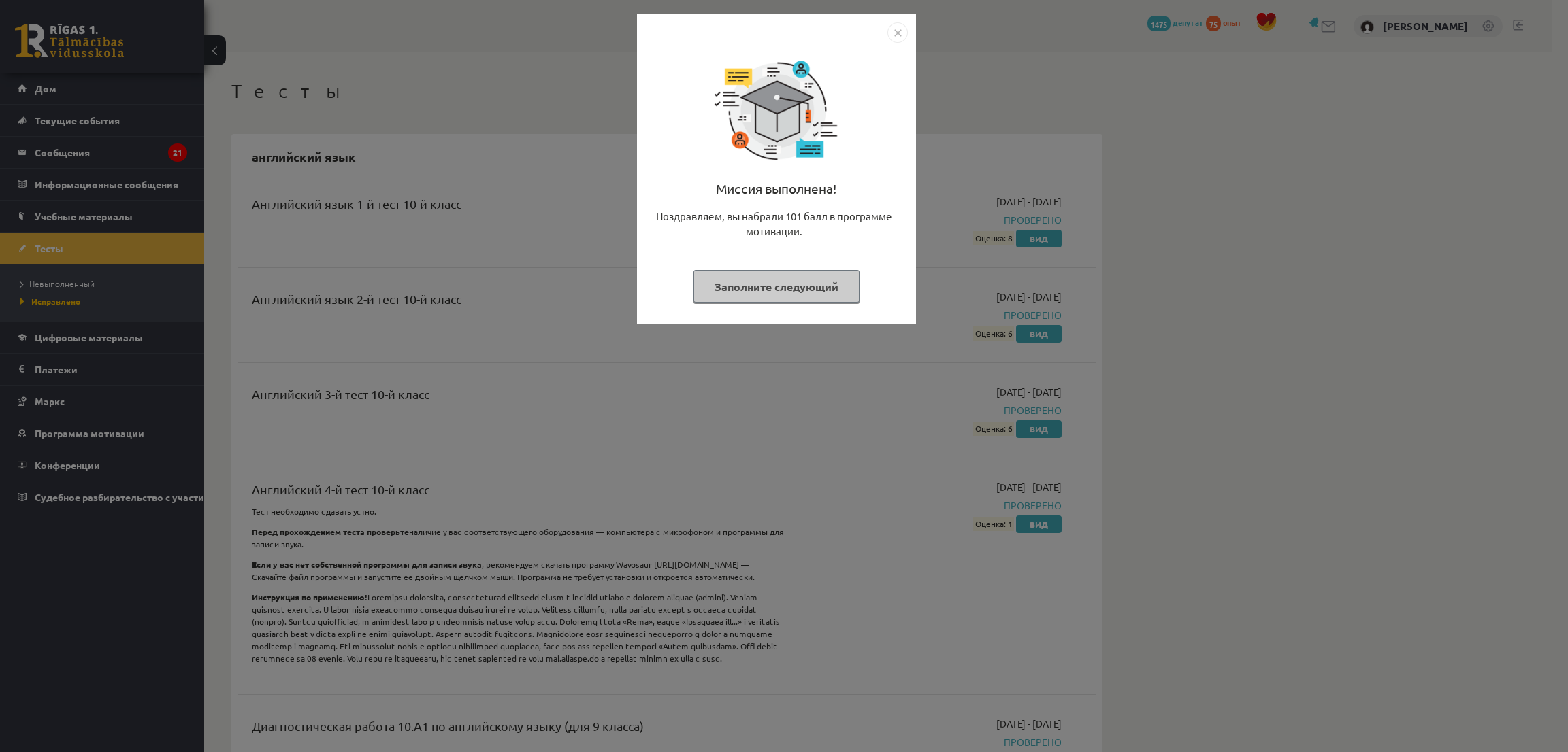
click at [771, 294] on button "Заполните следующий" at bounding box center [776, 287] width 166 height 34
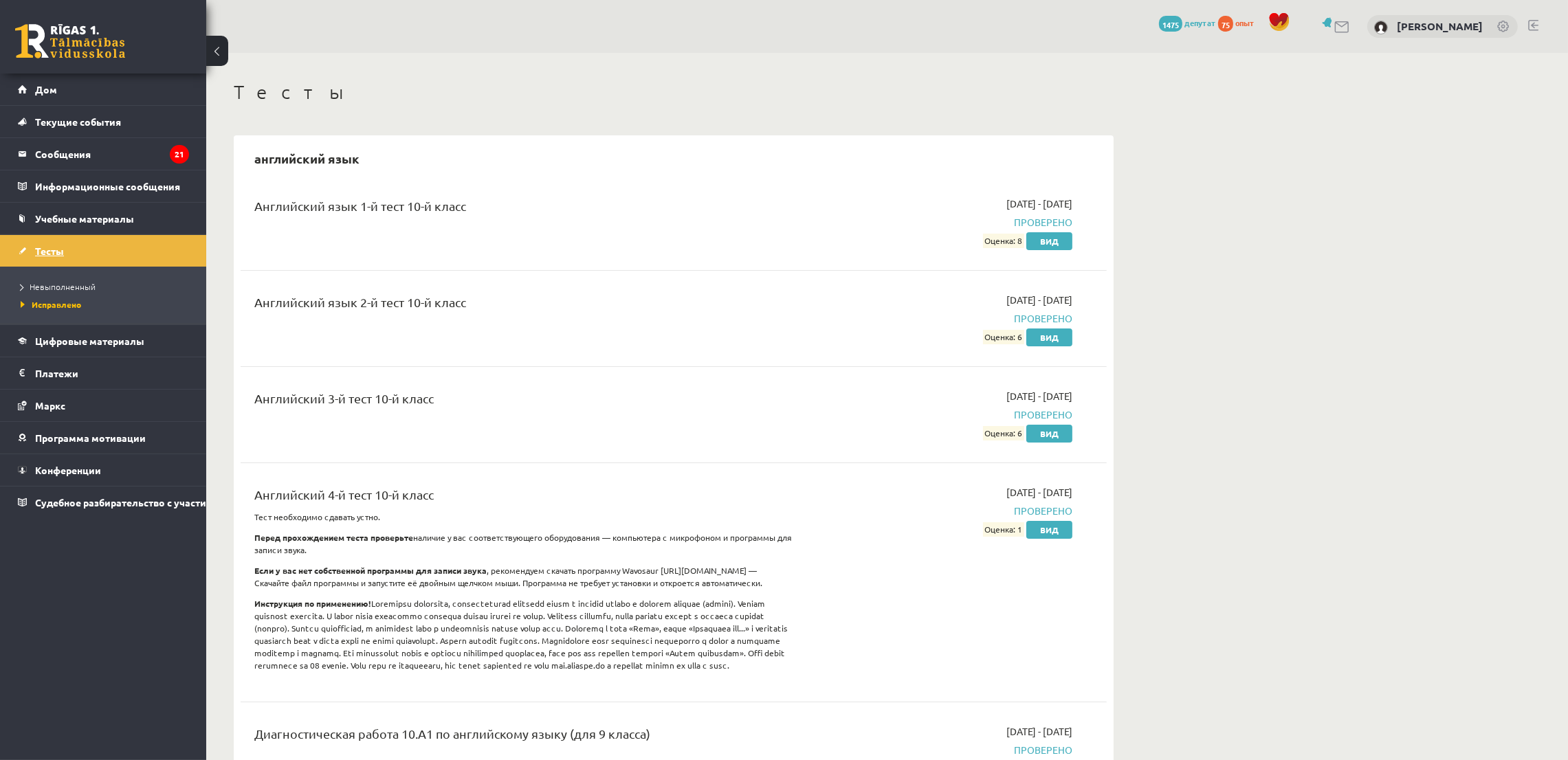
click at [123, 245] on link "Тесты" at bounding box center [103, 251] width 171 height 31
